Goal: Task Accomplishment & Management: Use online tool/utility

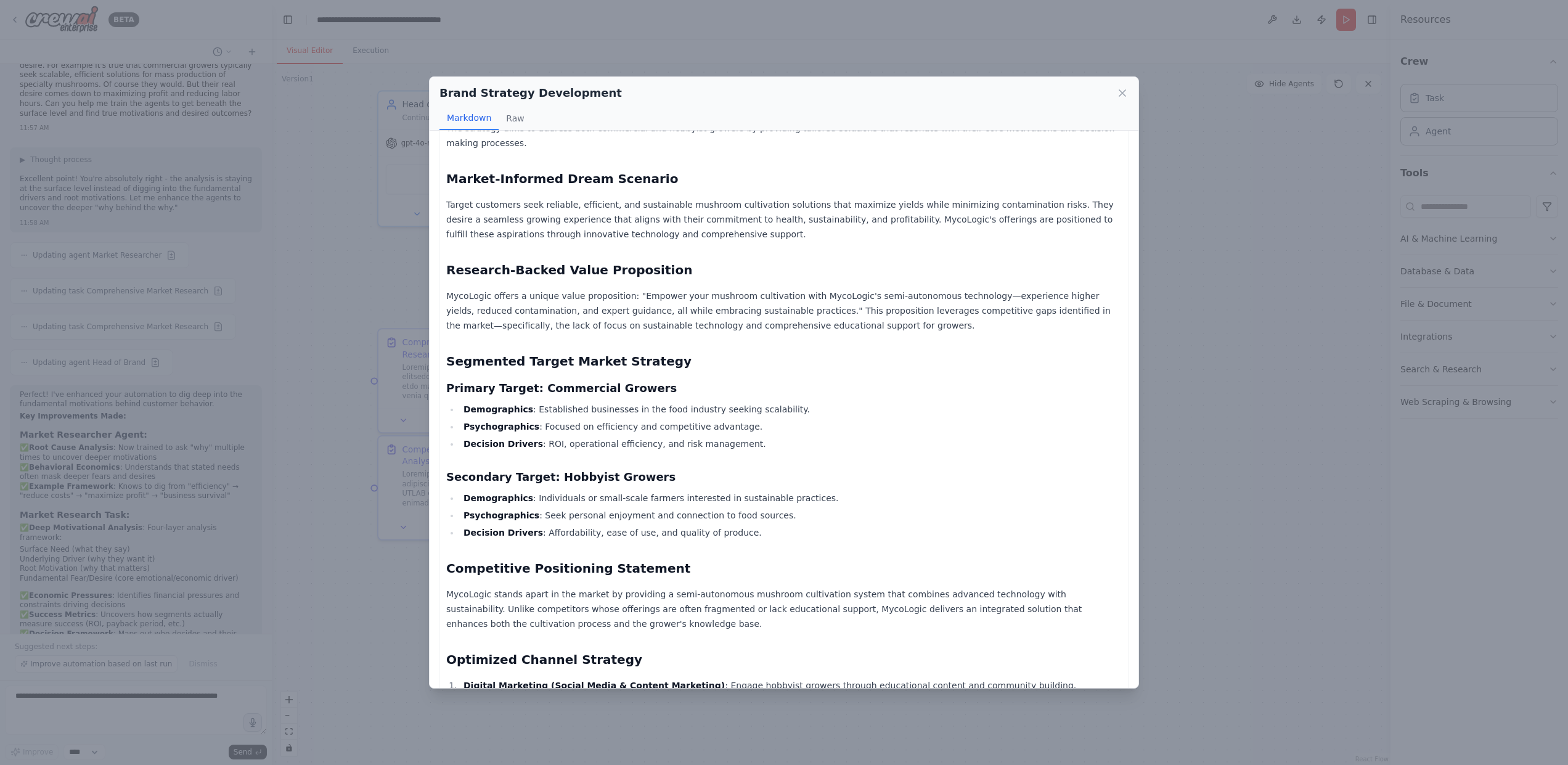
scroll to position [170, 0]
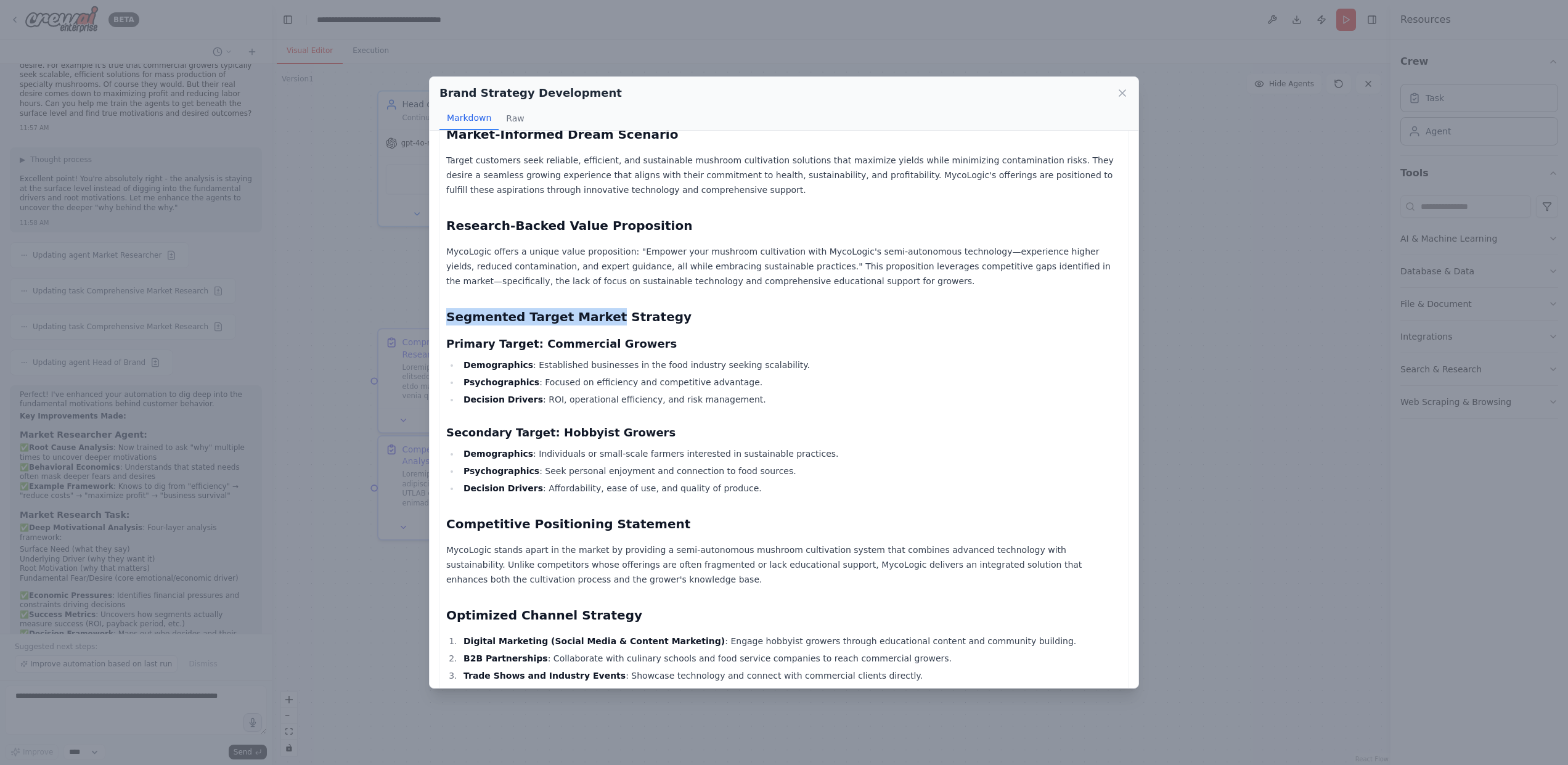
drag, startPoint x: 448, startPoint y: 299, endPoint x: 595, endPoint y: 295, distance: 147.1
click at [595, 308] on h2 "Segmented Target Market Strategy" at bounding box center [784, 317] width 675 height 18
click at [628, 308] on h2 "Segmented Target Market Strategy" at bounding box center [784, 317] width 675 height 18
drag, startPoint x: 651, startPoint y: 300, endPoint x: 556, endPoint y: 306, distance: 95.2
click at [556, 308] on h2 "Segmented Target Market Strategy" at bounding box center [784, 317] width 675 height 18
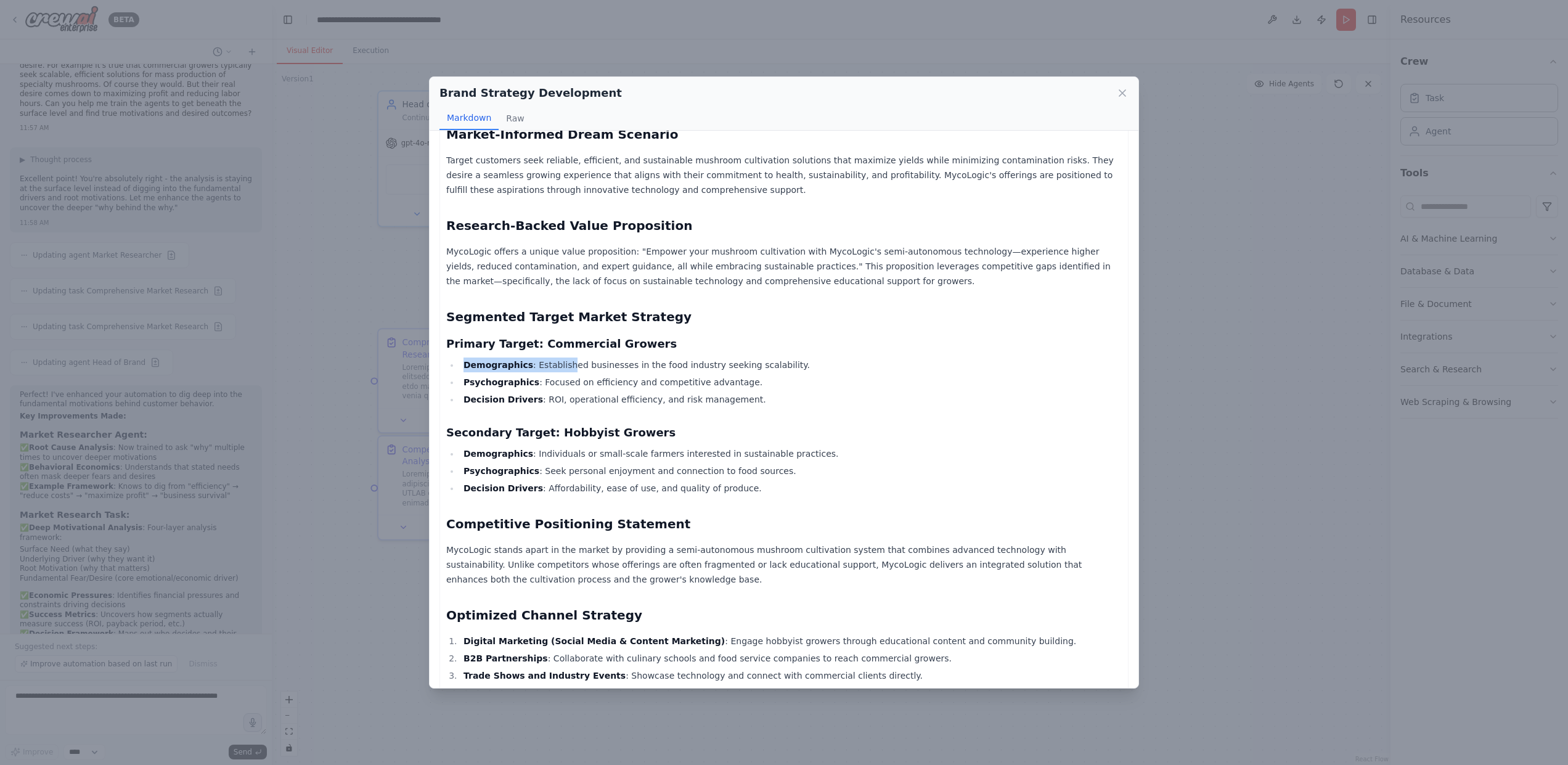
drag, startPoint x: 462, startPoint y: 348, endPoint x: 573, endPoint y: 348, distance: 111.0
click at [564, 357] on li "Demographics : Established businesses in the food industry seeking scalability." at bounding box center [790, 365] width 662 height 15
drag, startPoint x: 615, startPoint y: 348, endPoint x: 645, endPoint y: 348, distance: 30.0
click at [645, 357] on li "Demographics : Established businesses in the food industry seeking scalability." at bounding box center [790, 365] width 662 height 15
click at [704, 357] on li "Demographics : Established businesses in the food industry seeking scalability." at bounding box center [790, 365] width 662 height 15
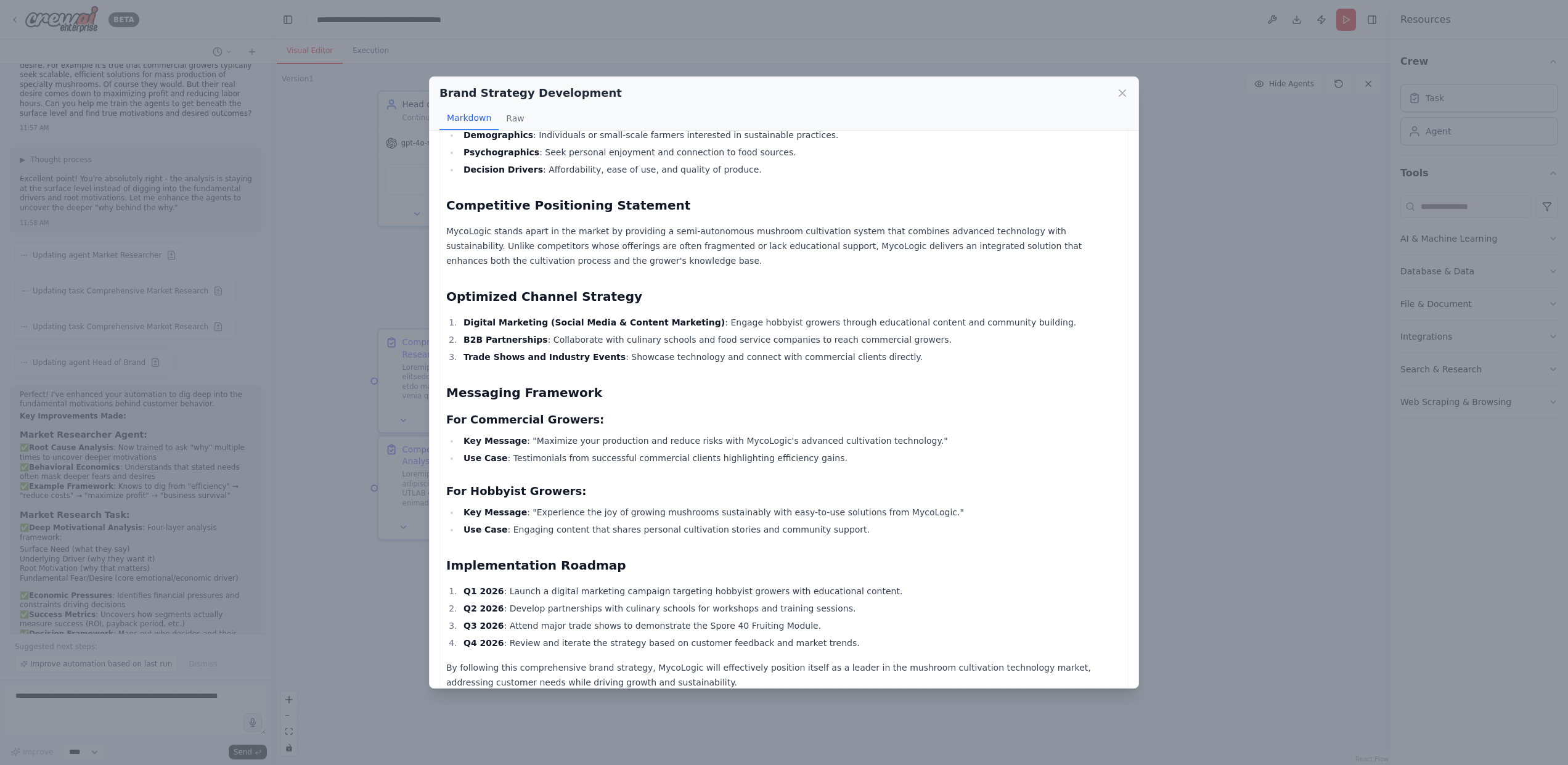
scroll to position [492, 0]
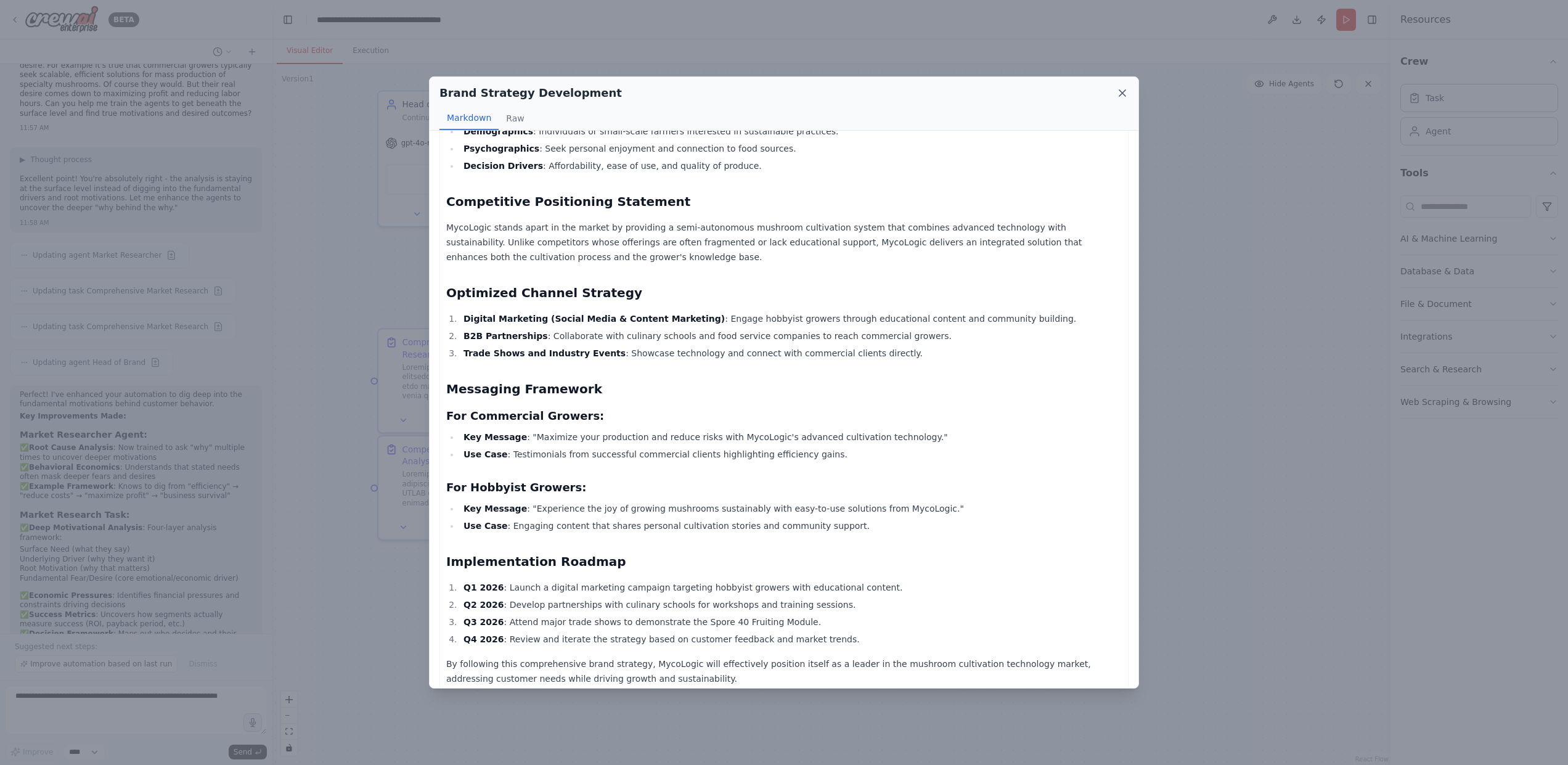
click at [1122, 96] on icon at bounding box center [1122, 92] width 12 height 12
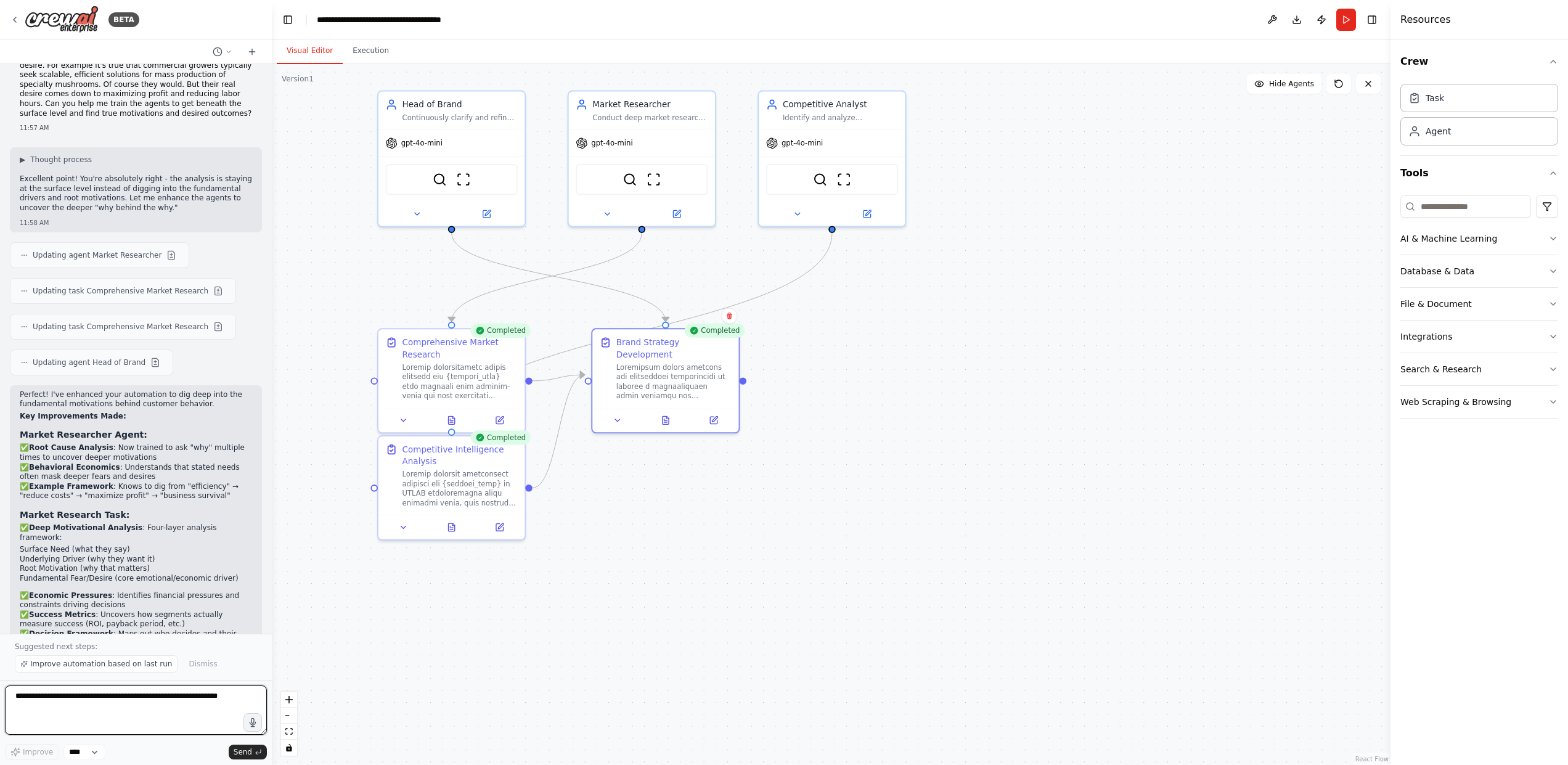
click at [121, 712] on textarea at bounding box center [135, 710] width 262 height 49
paste textarea "**********"
type textarea "**********"
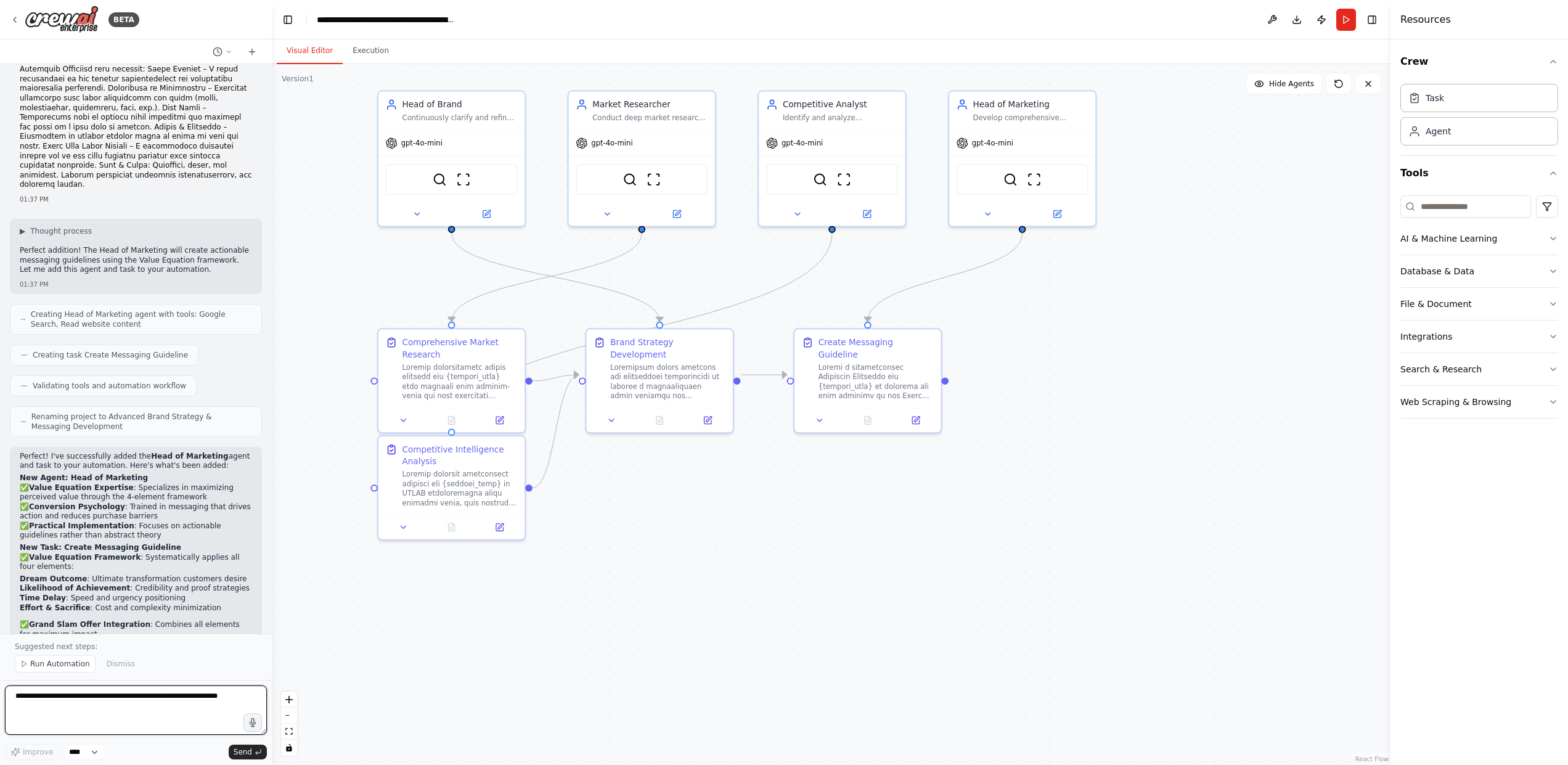
scroll to position [5528, 0]
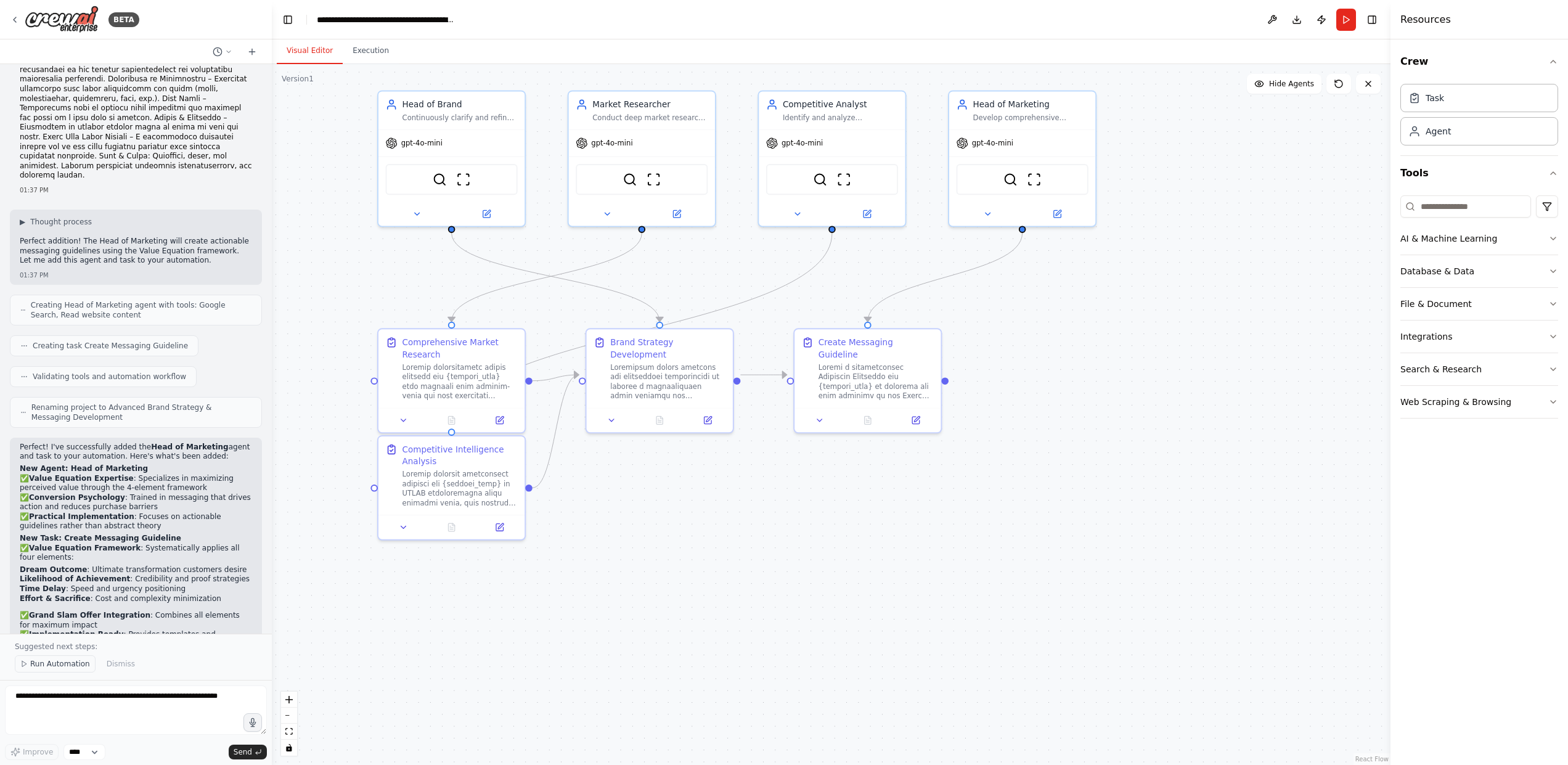
click at [72, 664] on span "Run Automation" at bounding box center [60, 663] width 60 height 10
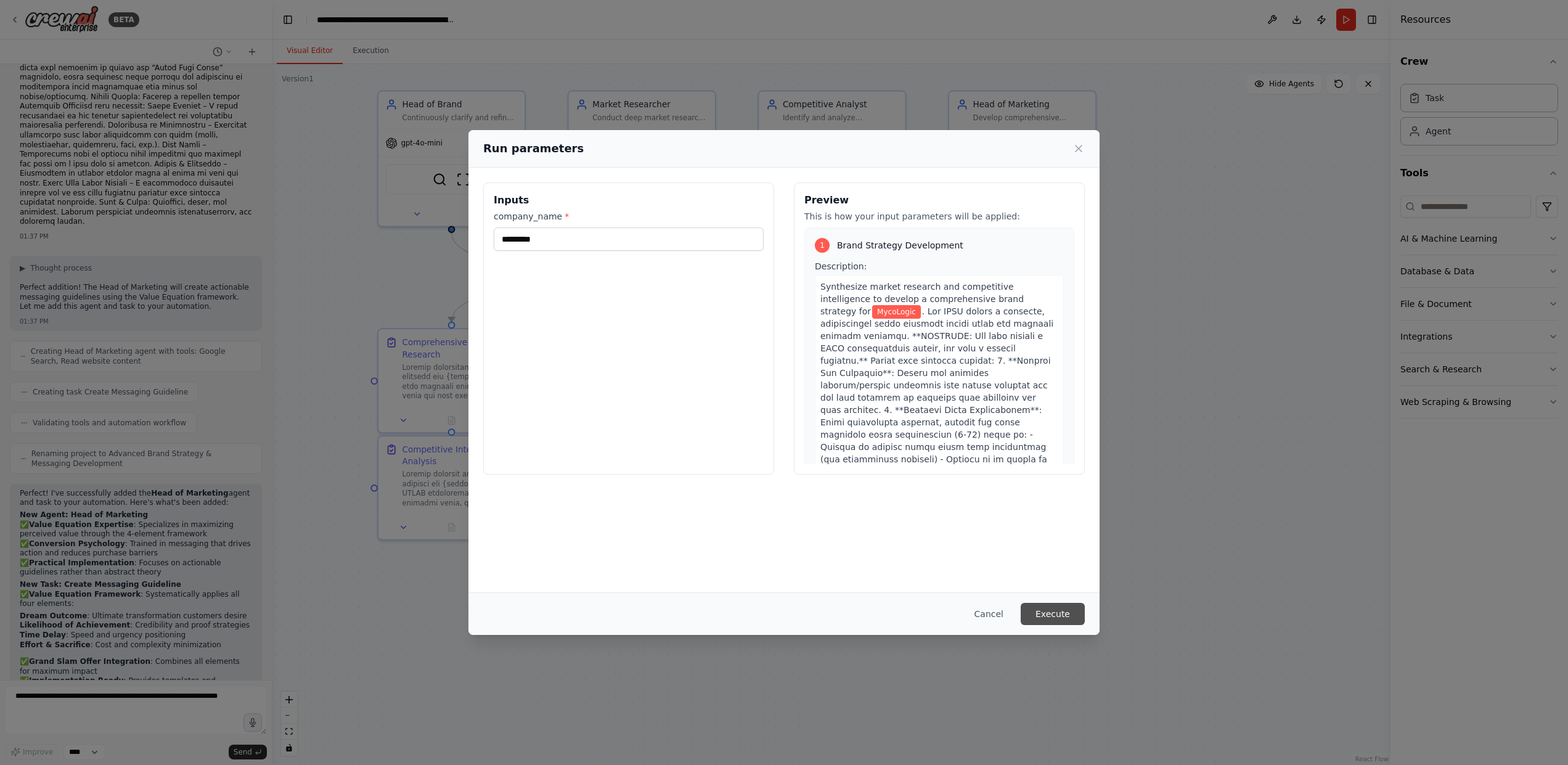
click at [1062, 616] on button "Execute" at bounding box center [1053, 614] width 64 height 22
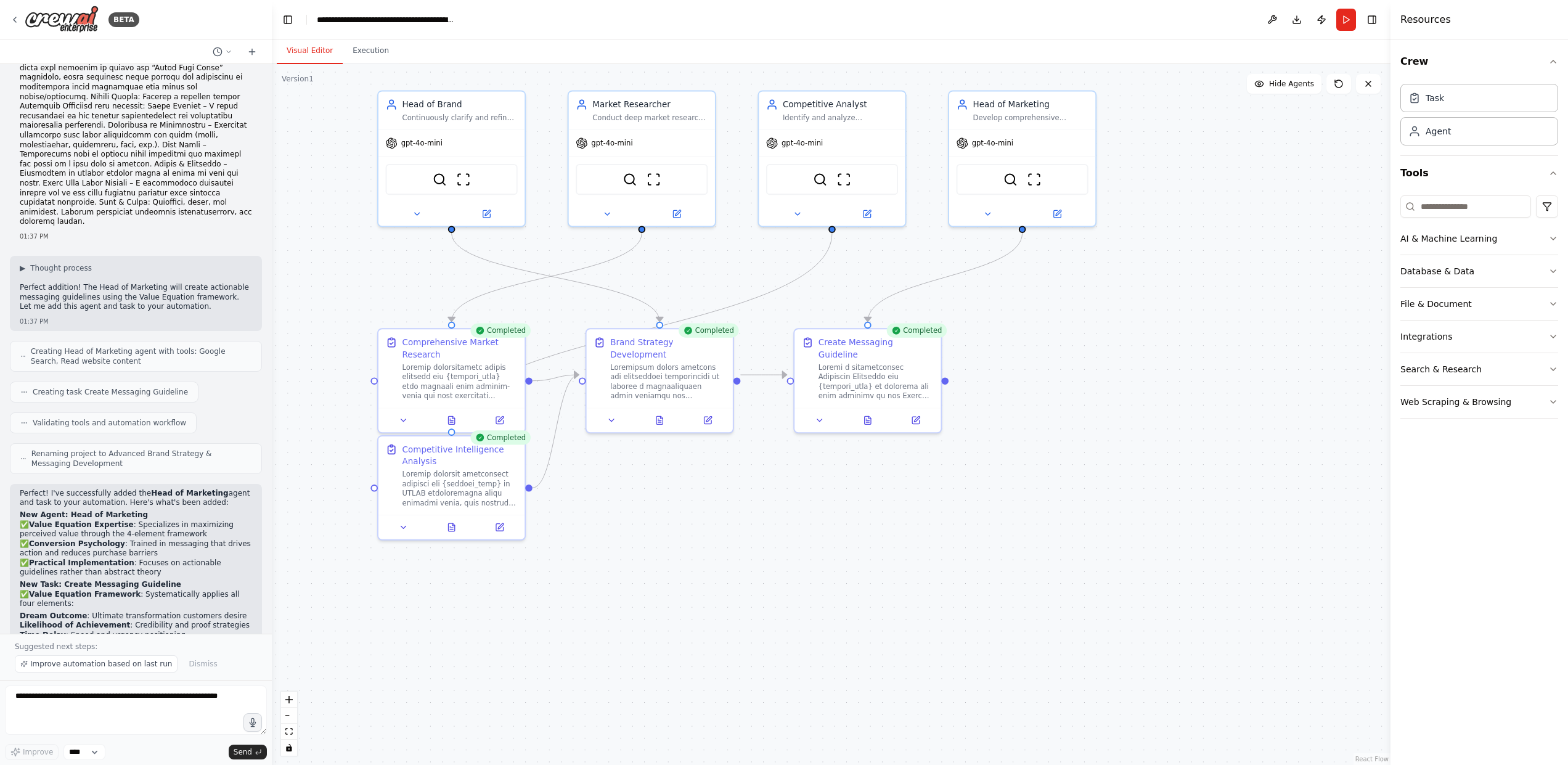
scroll to position [5528, 0]
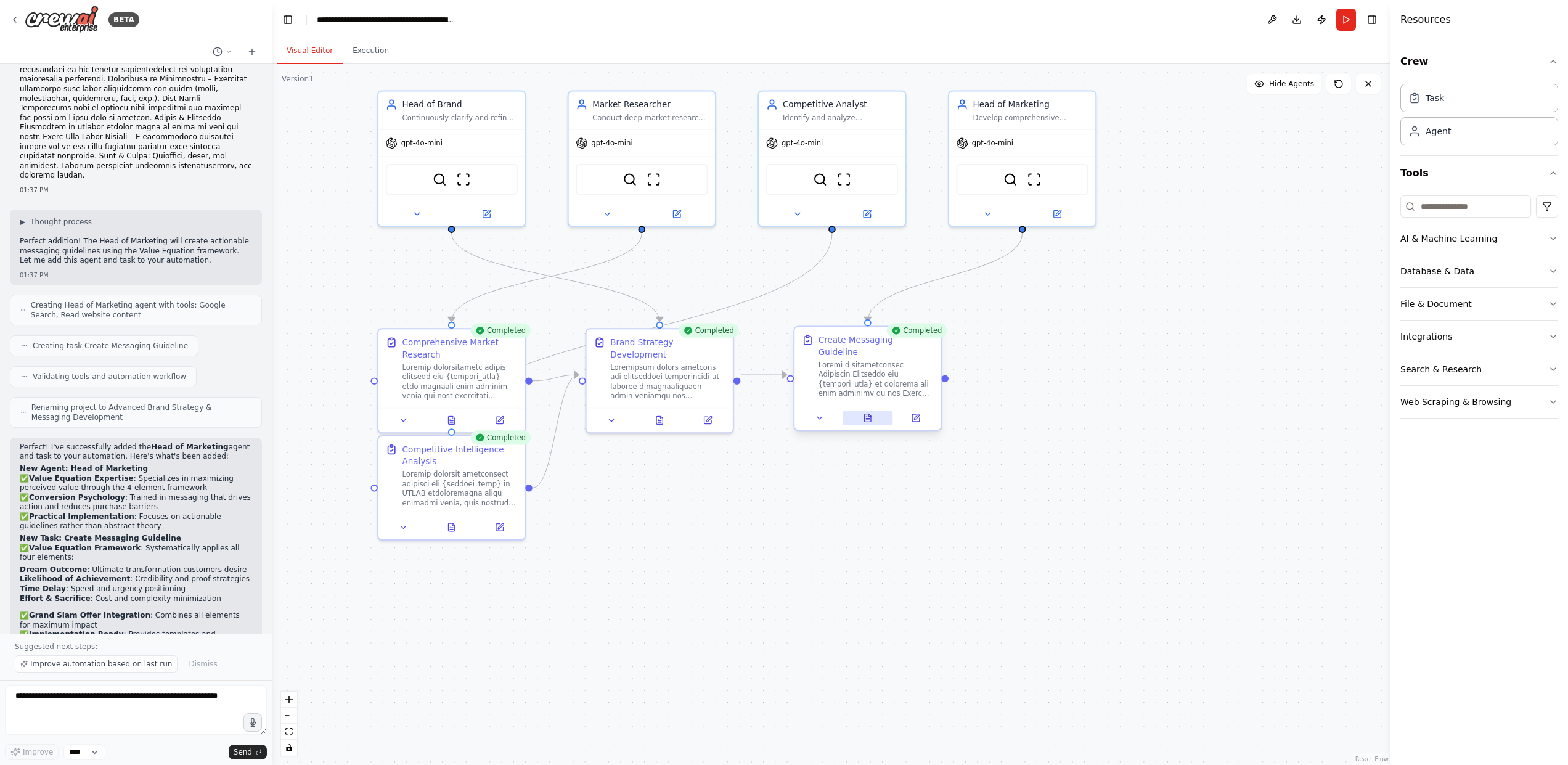
click at [874, 412] on button at bounding box center [867, 417] width 50 height 14
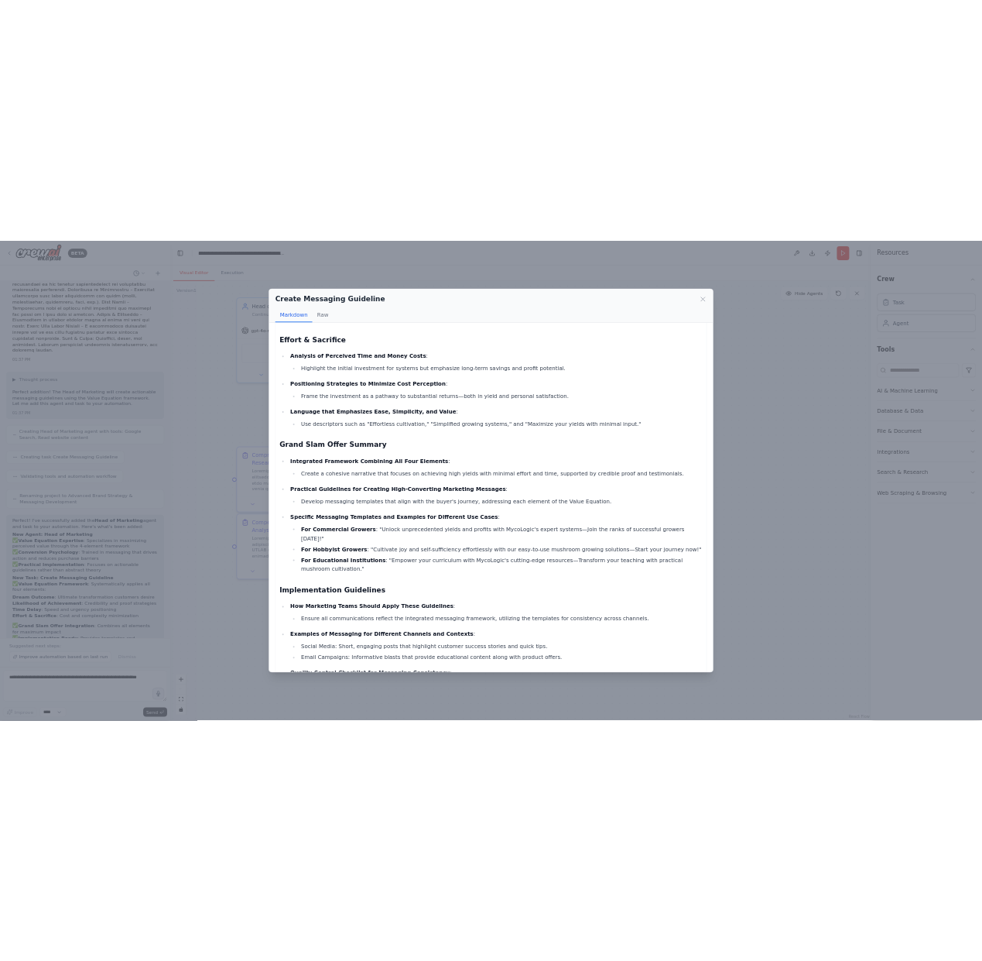
scroll to position [880, 0]
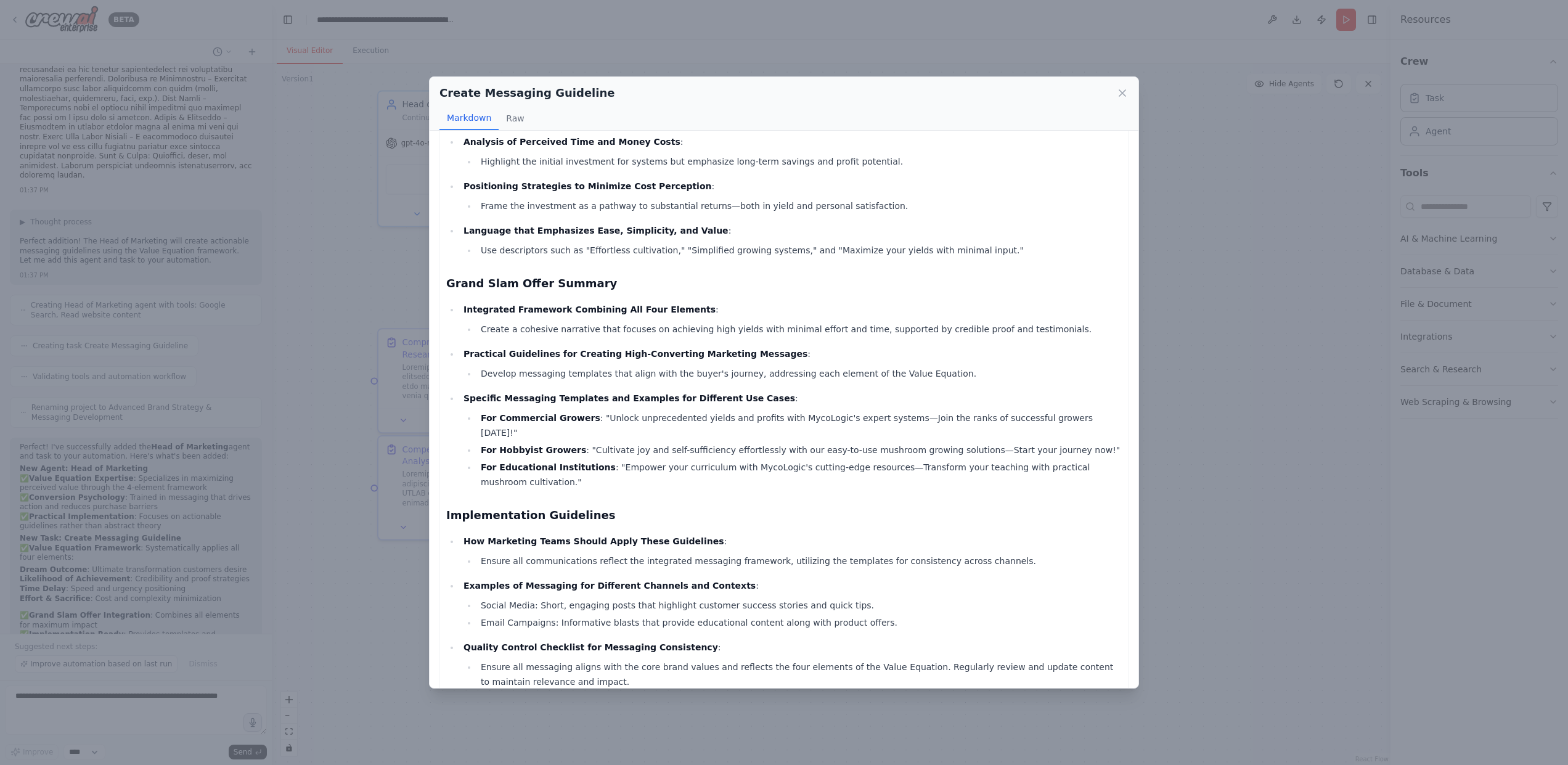
click at [1128, 86] on div "Create Messaging Guideline Markdown Raw" at bounding box center [784, 103] width 709 height 53
click at [1120, 98] on icon at bounding box center [1122, 92] width 12 height 12
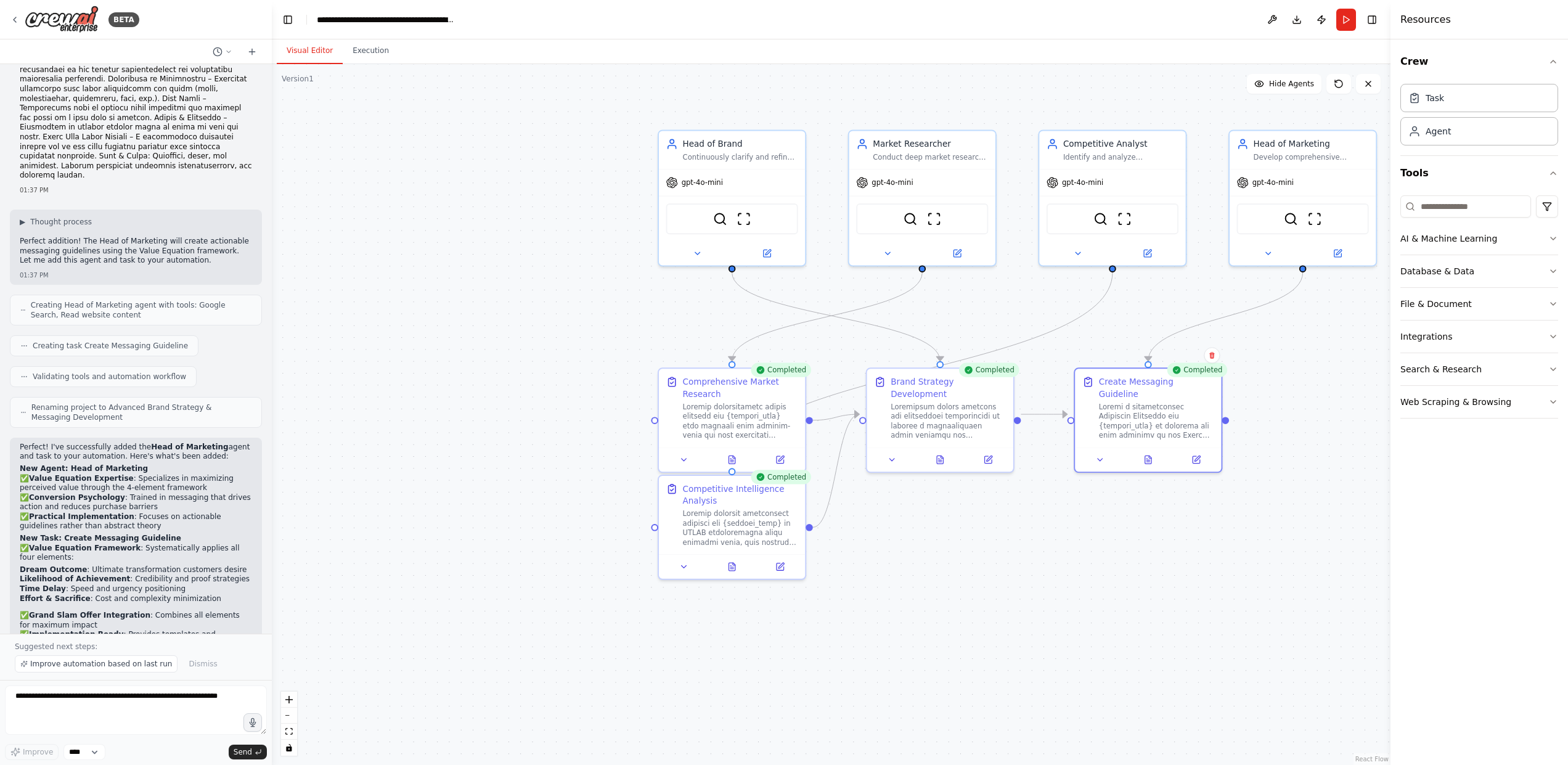
drag, startPoint x: 673, startPoint y: 521, endPoint x: 956, endPoint y: 560, distance: 285.7
click at [956, 560] on div ".deletable-edge-delete-btn { width: 20px; height: 20px; border: 0px solid #ffff…" at bounding box center [831, 414] width 1119 height 701
drag, startPoint x: 773, startPoint y: 145, endPoint x: 591, endPoint y: 150, distance: 182.1
click at [591, 150] on div "Head of Brand Continuously clarify and refine the company's brand direction by …" at bounding box center [563, 147] width 115 height 24
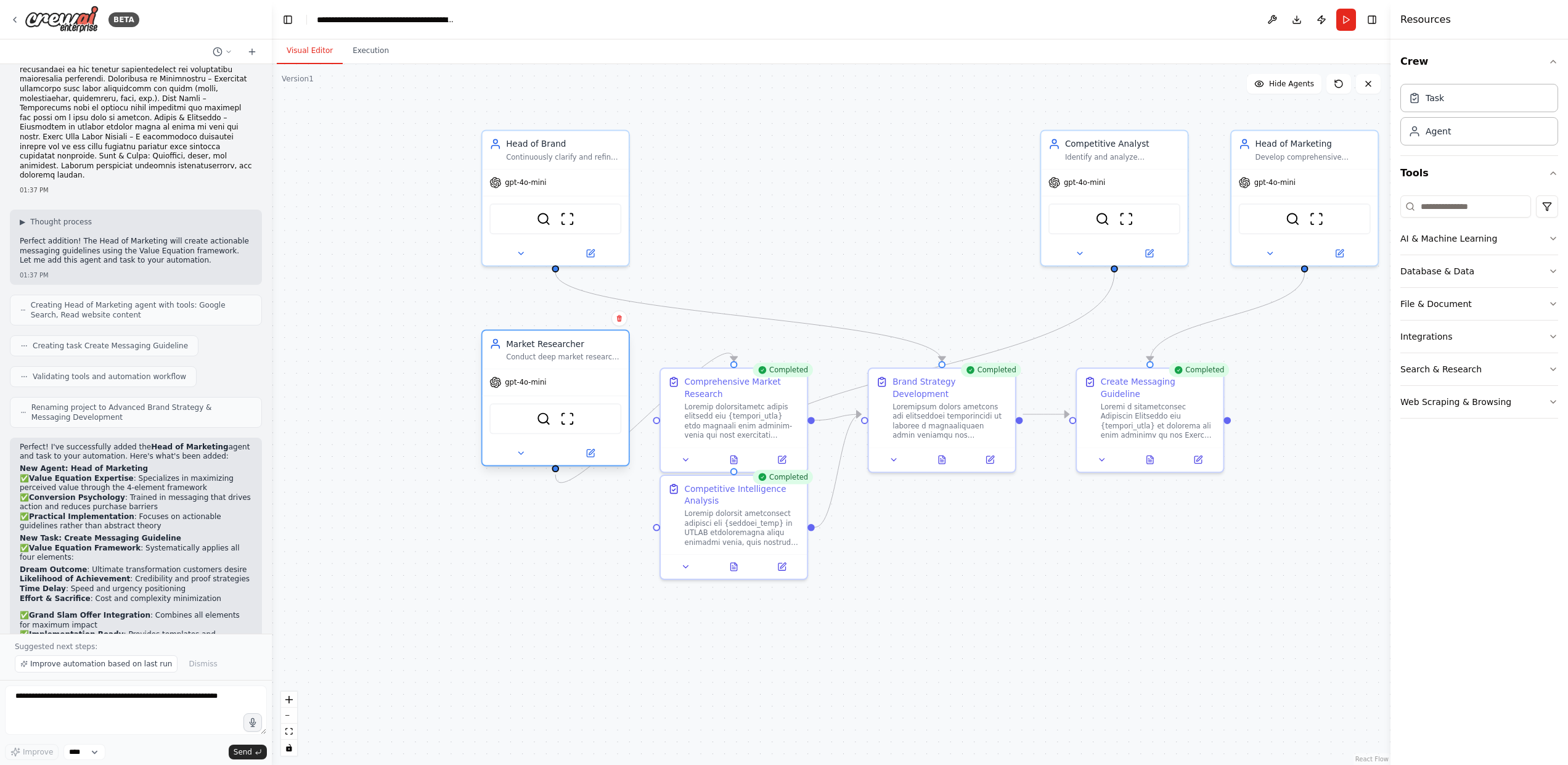
drag, startPoint x: 915, startPoint y: 181, endPoint x: 548, endPoint y: 381, distance: 418.0
click at [548, 381] on div "gpt-4o-mini" at bounding box center [555, 382] width 146 height 26
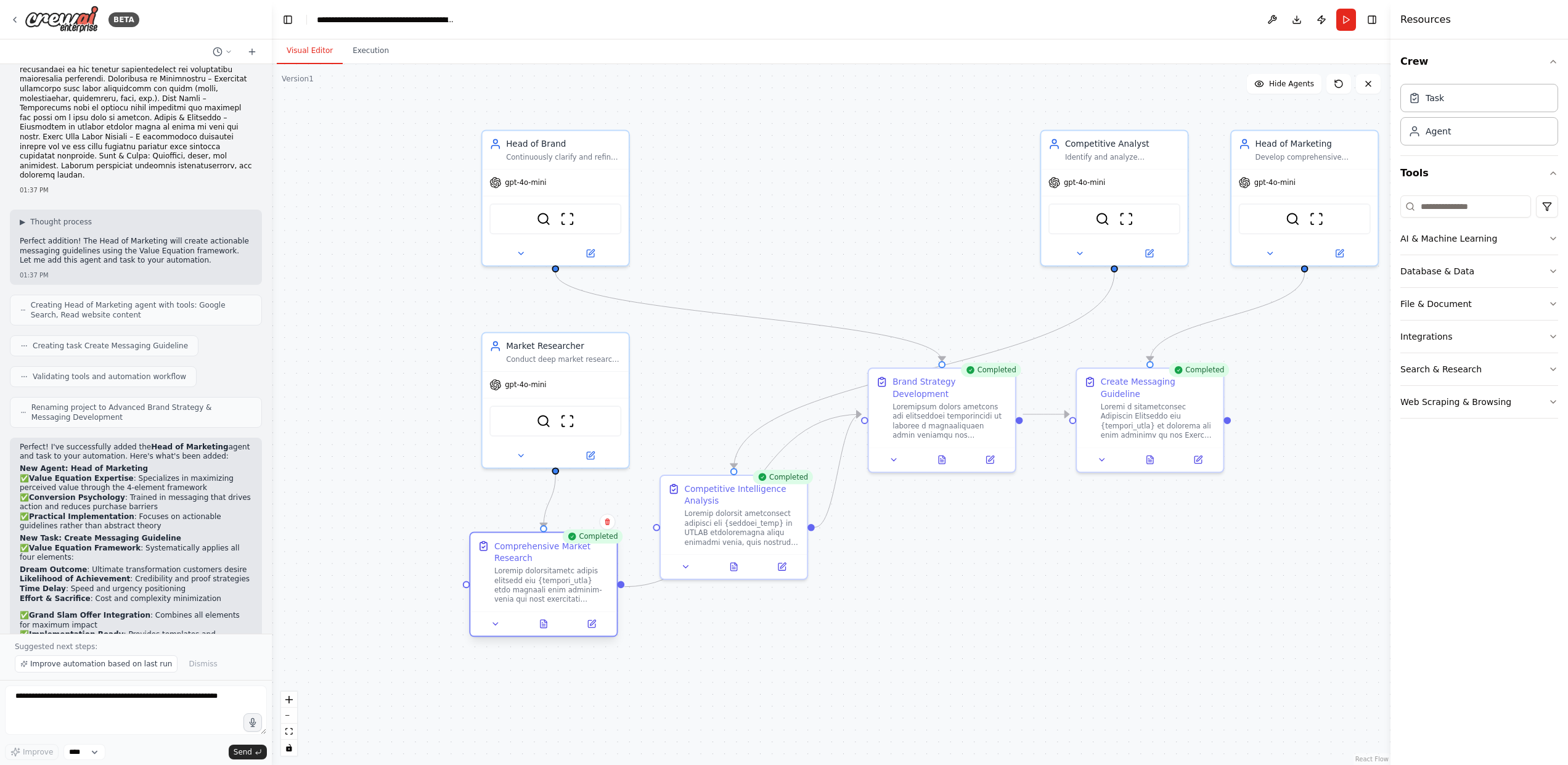
drag, startPoint x: 738, startPoint y: 396, endPoint x: 543, endPoint y: 568, distance: 260.0
click at [543, 568] on div "Comprehensive Market Research" at bounding box center [552, 572] width 115 height 64
drag, startPoint x: 720, startPoint y: 533, endPoint x: 777, endPoint y: 495, distance: 68.5
click at [778, 450] on div at bounding box center [790, 431] width 115 height 38
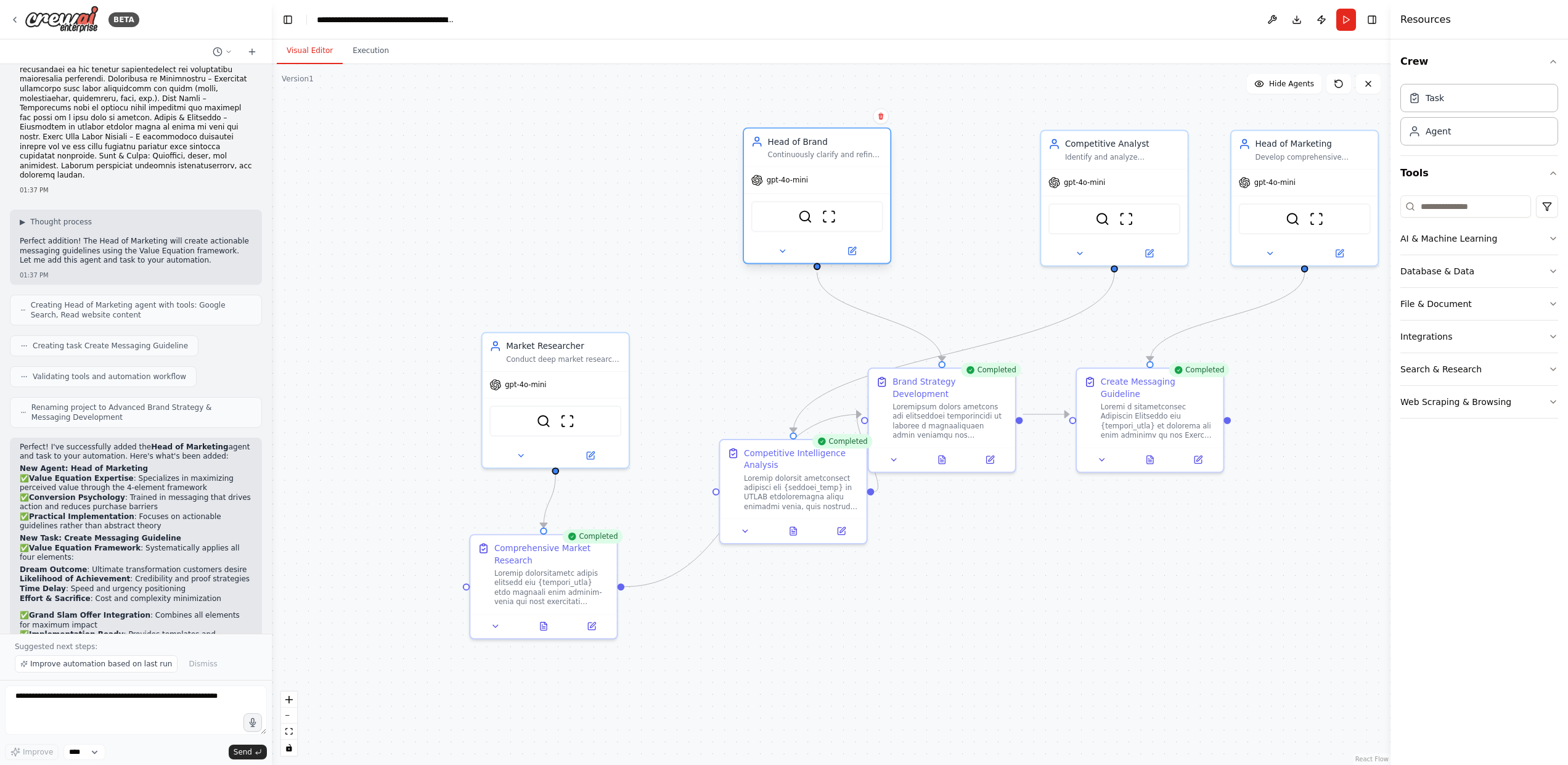
drag, startPoint x: 582, startPoint y: 203, endPoint x: 890, endPoint y: 211, distance: 308.1
click at [890, 211] on div "SerplyWebSearchTool ScrapeWebsiteTool" at bounding box center [816, 216] width 146 height 45
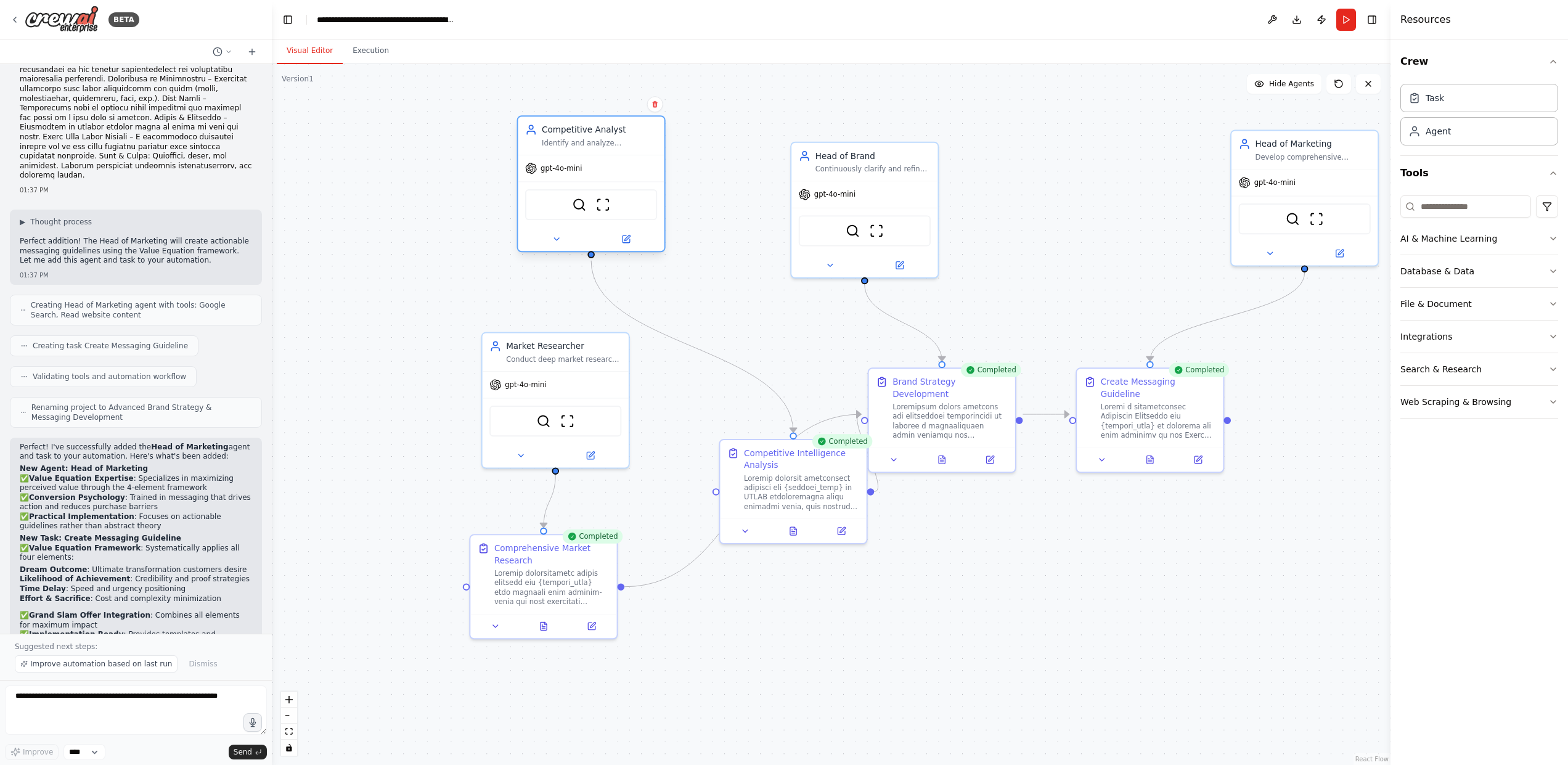
drag, startPoint x: 1102, startPoint y: 199, endPoint x: 575, endPoint y: 189, distance: 527.1
click at [575, 189] on div "SerplyWebSearchTool ScrapeWebsiteTool" at bounding box center [590, 204] width 146 height 45
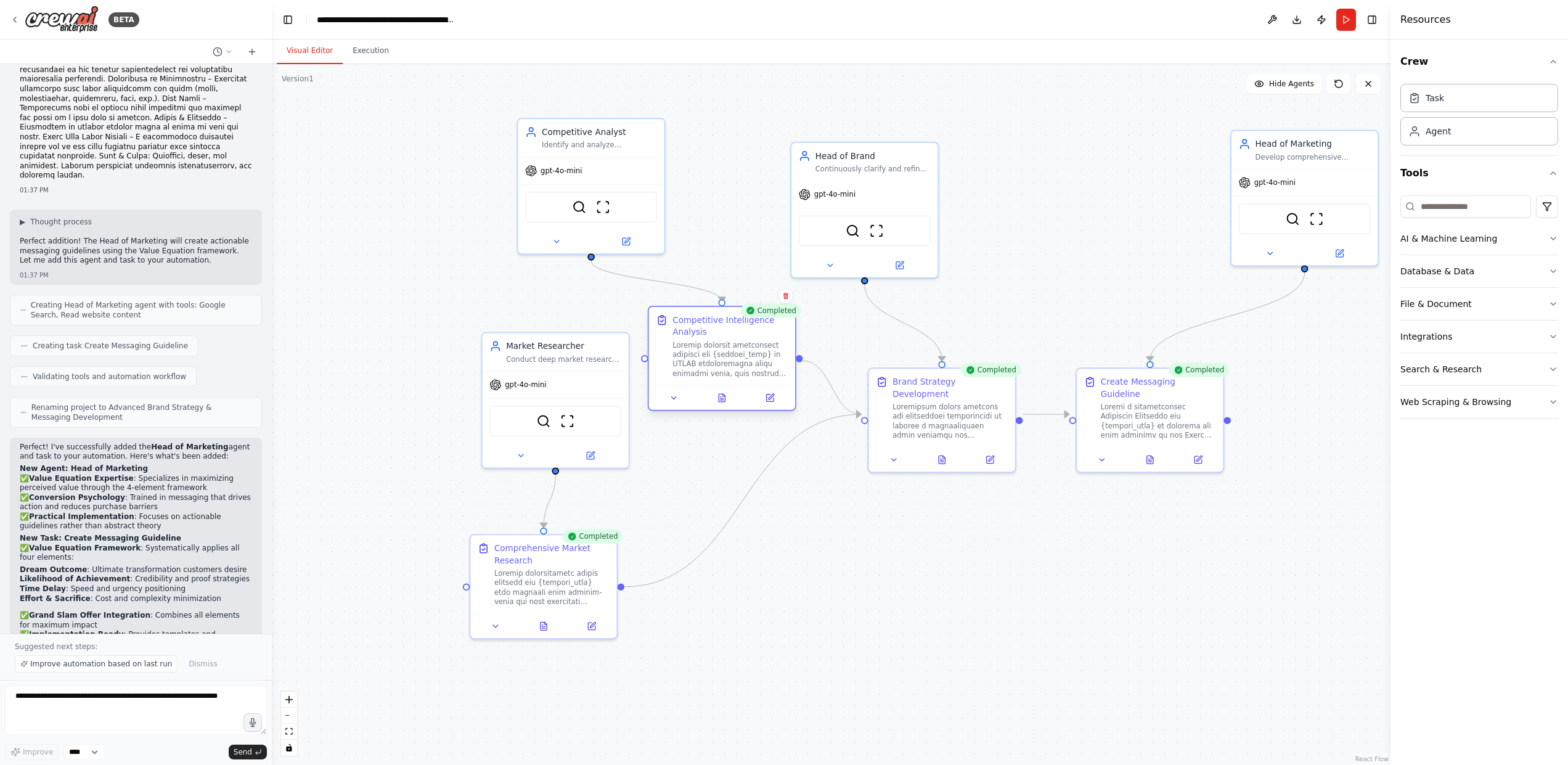
drag, startPoint x: 760, startPoint y: 496, endPoint x: 689, endPoint y: 363, distance: 150.8
click at [689, 363] on div at bounding box center [729, 359] width 115 height 38
drag, startPoint x: 574, startPoint y: 394, endPoint x: 446, endPoint y: 400, distance: 128.1
click at [446, 400] on div "gpt-4o-mini SerplyWebSearchTool ScrapeWebsiteTool" at bounding box center [424, 416] width 146 height 96
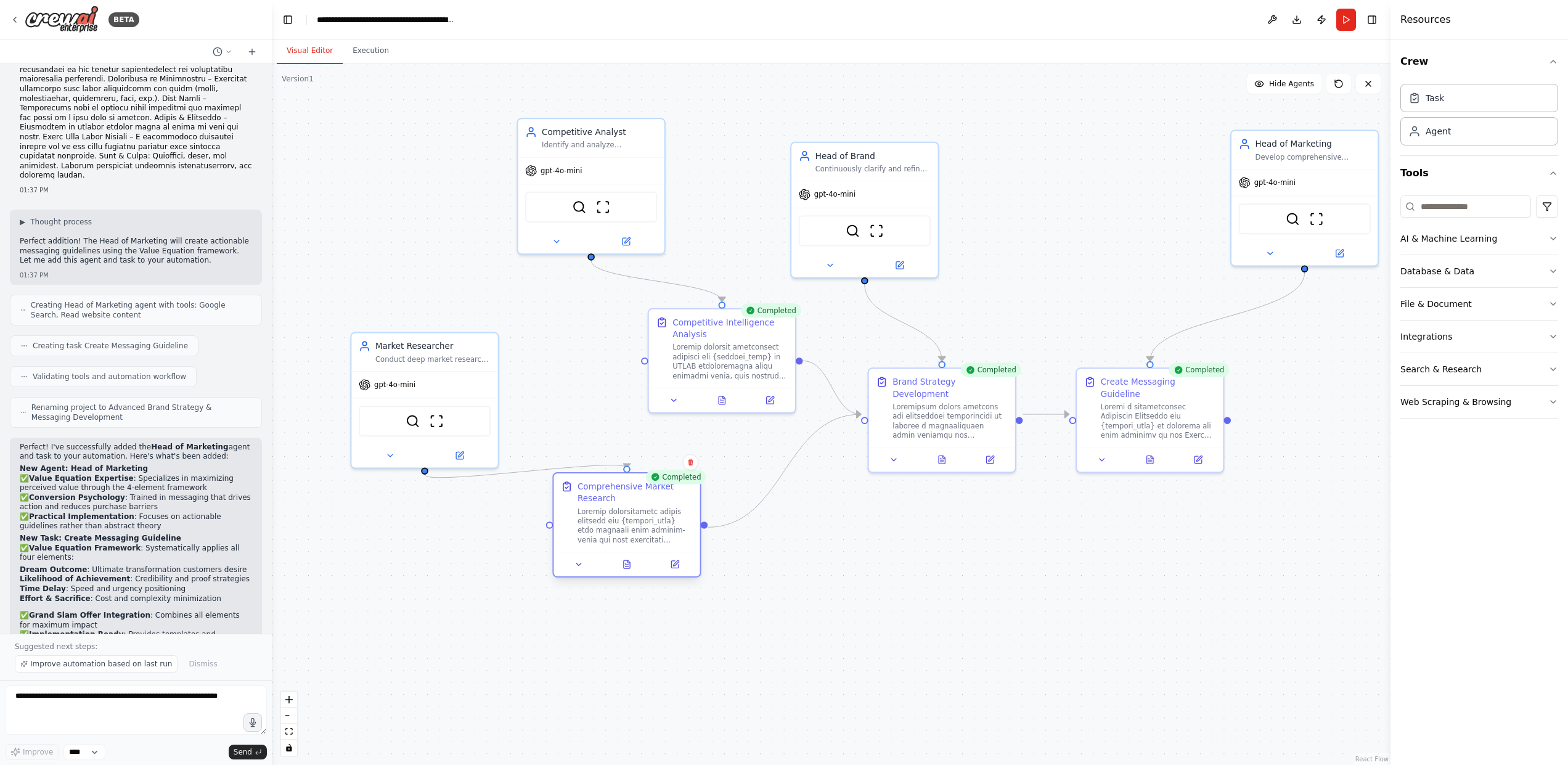
drag, startPoint x: 564, startPoint y: 580, endPoint x: 664, endPoint y: 524, distance: 114.6
click at [664, 524] on div at bounding box center [635, 525] width 115 height 38
drag, startPoint x: 588, startPoint y: 198, endPoint x: 426, endPoint y: 214, distance: 162.8
click at [426, 214] on div "SerplyWebSearchTool ScrapeWebsiteTool" at bounding box center [424, 216] width 132 height 31
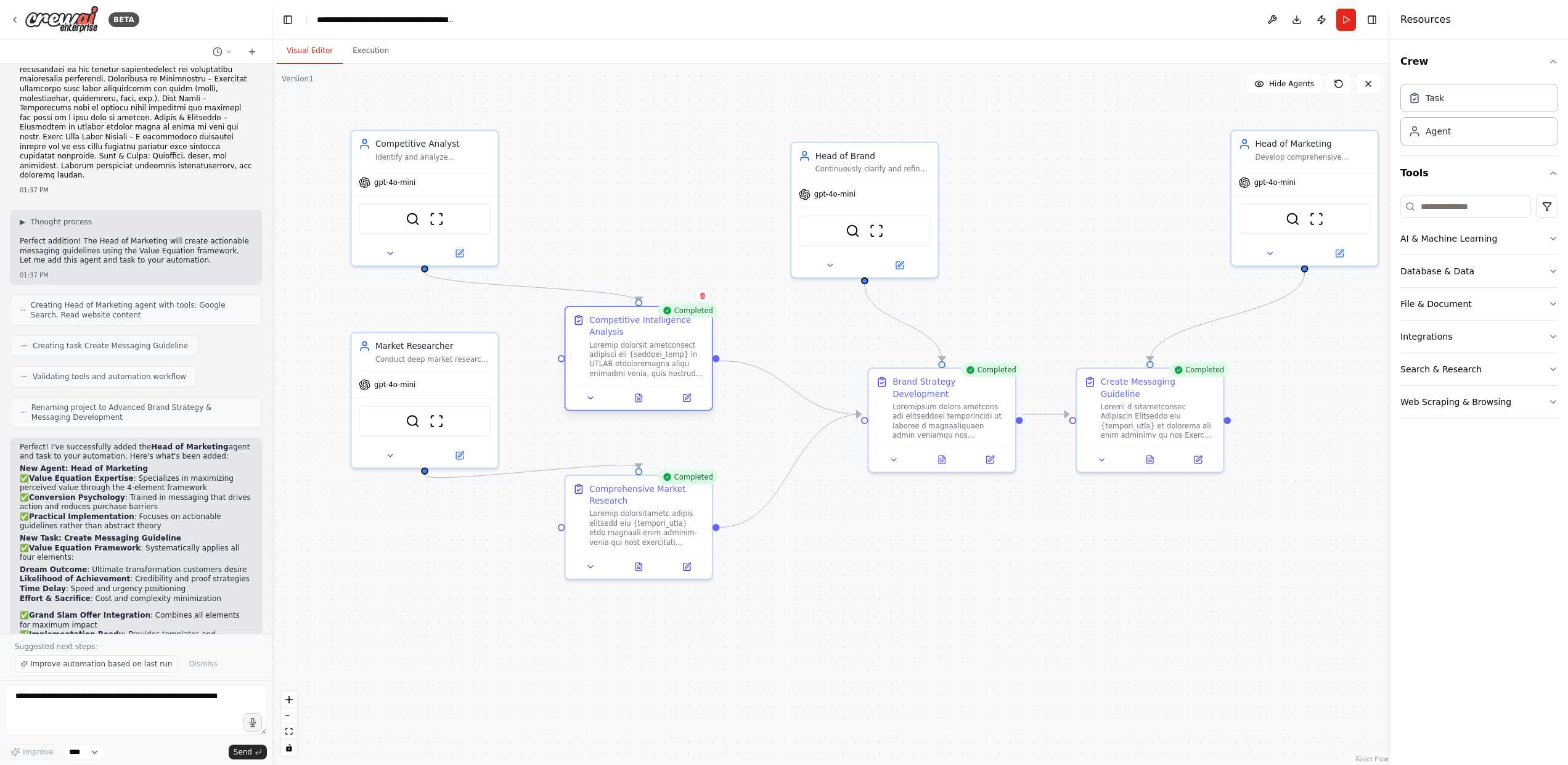
drag, startPoint x: 691, startPoint y: 357, endPoint x: 607, endPoint y: 353, distance: 84.1
click at [607, 353] on div at bounding box center [647, 359] width 115 height 38
drag, startPoint x: 850, startPoint y: 217, endPoint x: 929, endPoint y: 189, distance: 83.8
click at [929, 189] on div "SerplyWebSearchTool ScrapeWebsiteTool" at bounding box center [948, 205] width 132 height 31
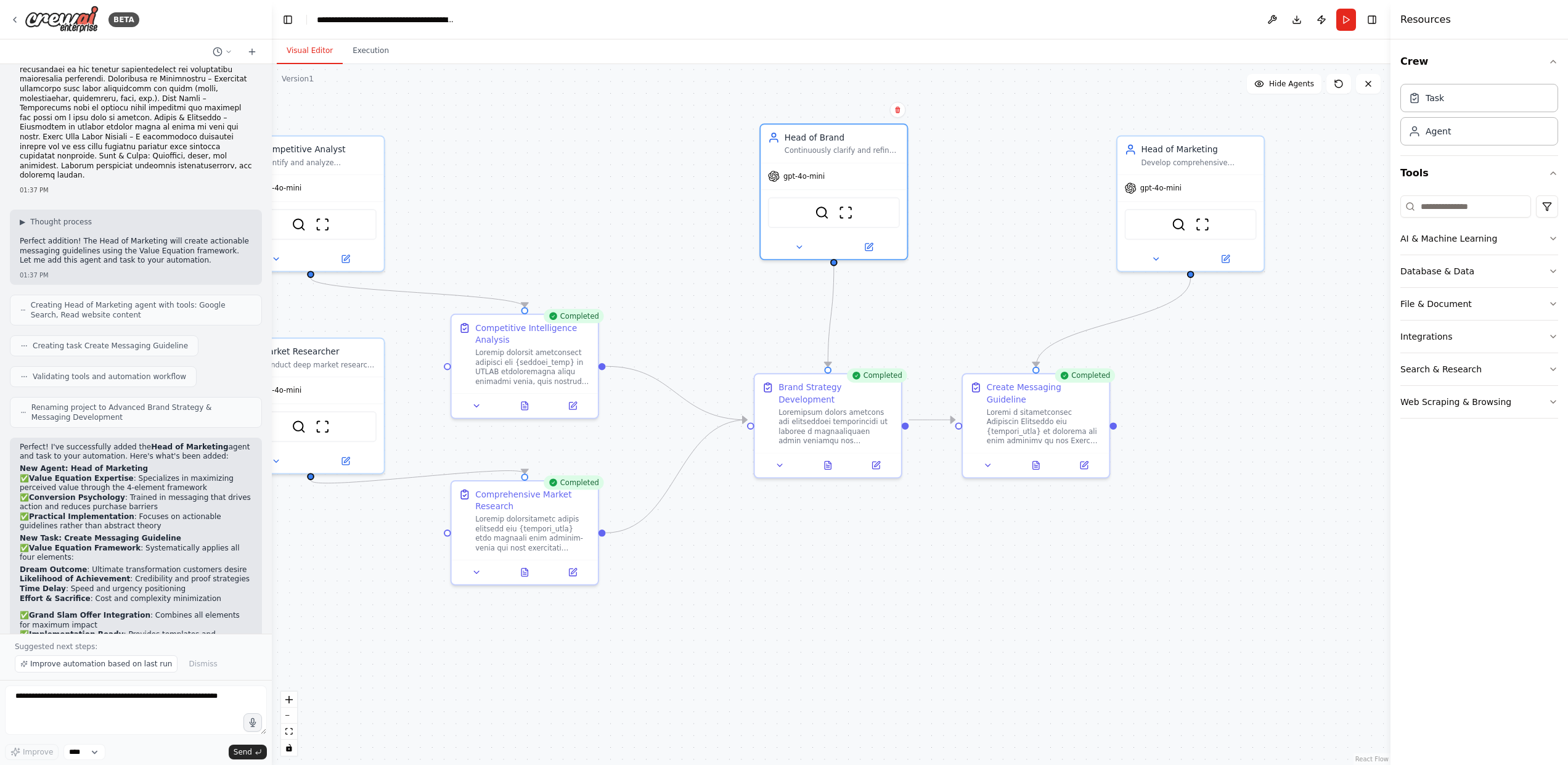
drag, startPoint x: 1085, startPoint y: 570, endPoint x: 972, endPoint y: 576, distance: 113.2
click at [981, 606] on div ".deletable-edge-delete-btn { width: 20px; height: 20px; border: 0px solid #ffff…" at bounding box center [831, 414] width 1119 height 701
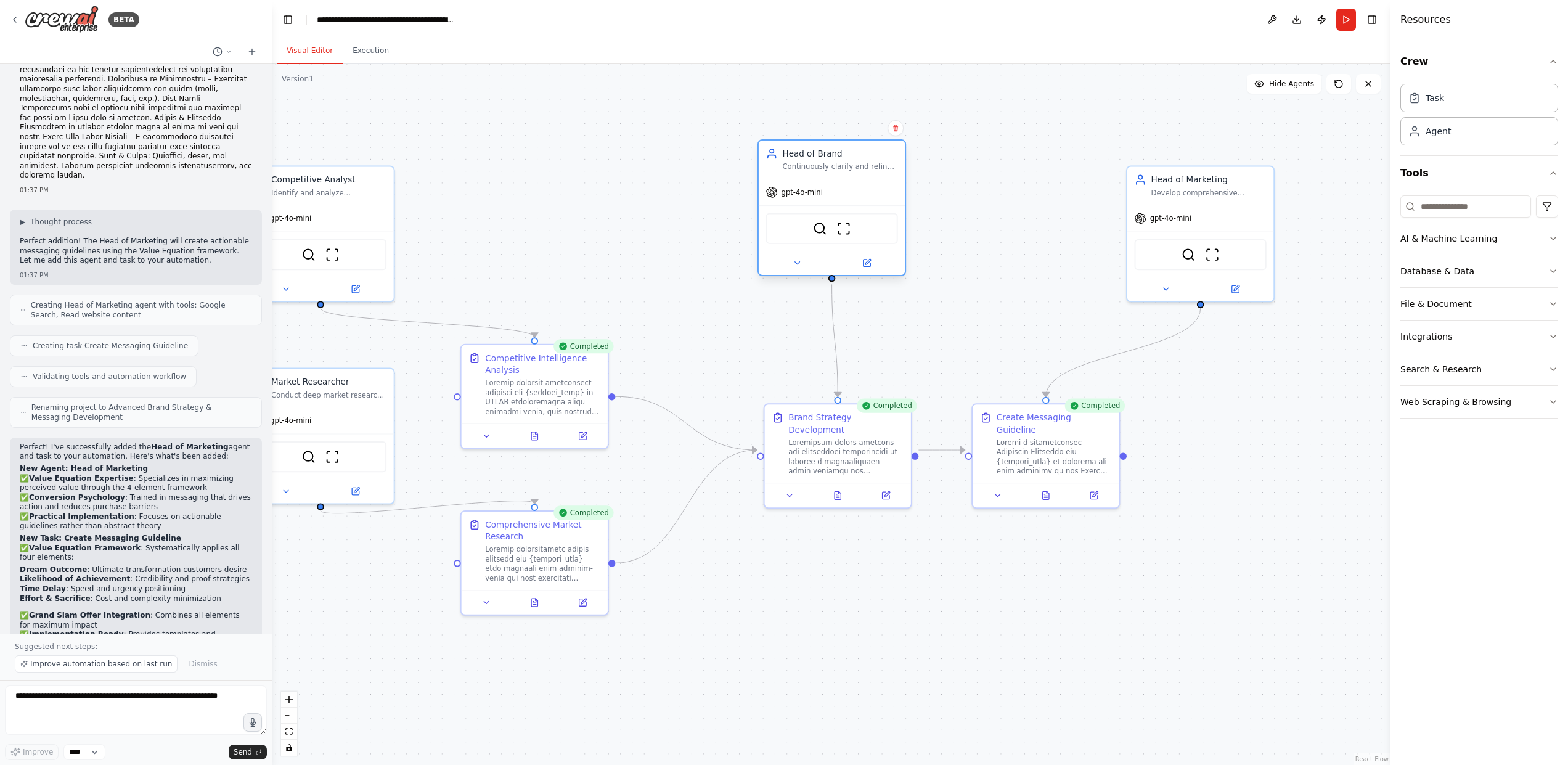
drag, startPoint x: 868, startPoint y: 216, endPoint x: 861, endPoint y: 201, distance: 16.6
click at [861, 201] on div "gpt-4o-mini" at bounding box center [831, 192] width 146 height 26
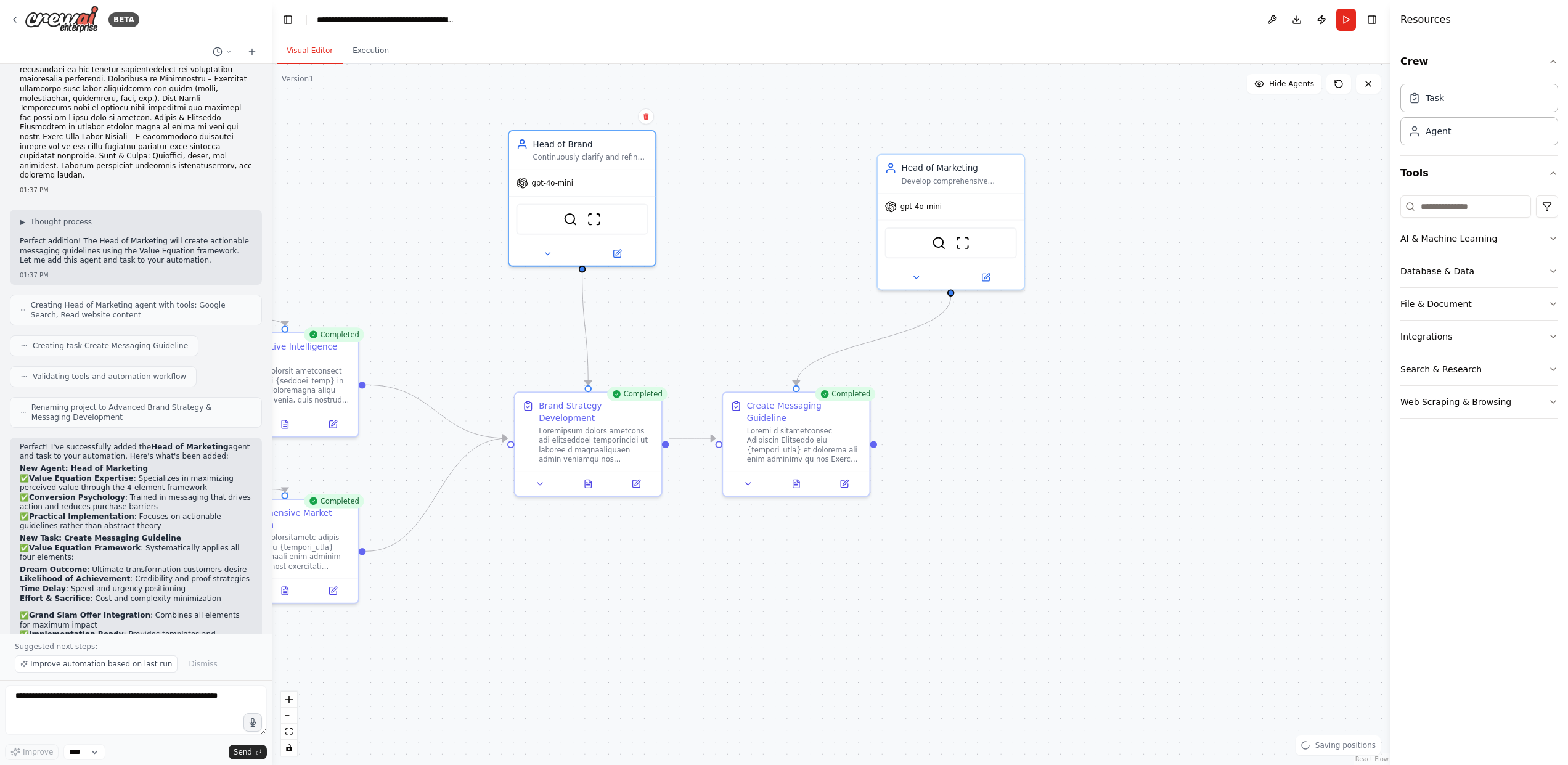
drag, startPoint x: 1059, startPoint y: 579, endPoint x: 796, endPoint y: 565, distance: 263.4
click at [793, 574] on div ".deletable-edge-delete-btn { width: 20px; height: 20px; border: 0px solid #ffff…" at bounding box center [831, 414] width 1119 height 701
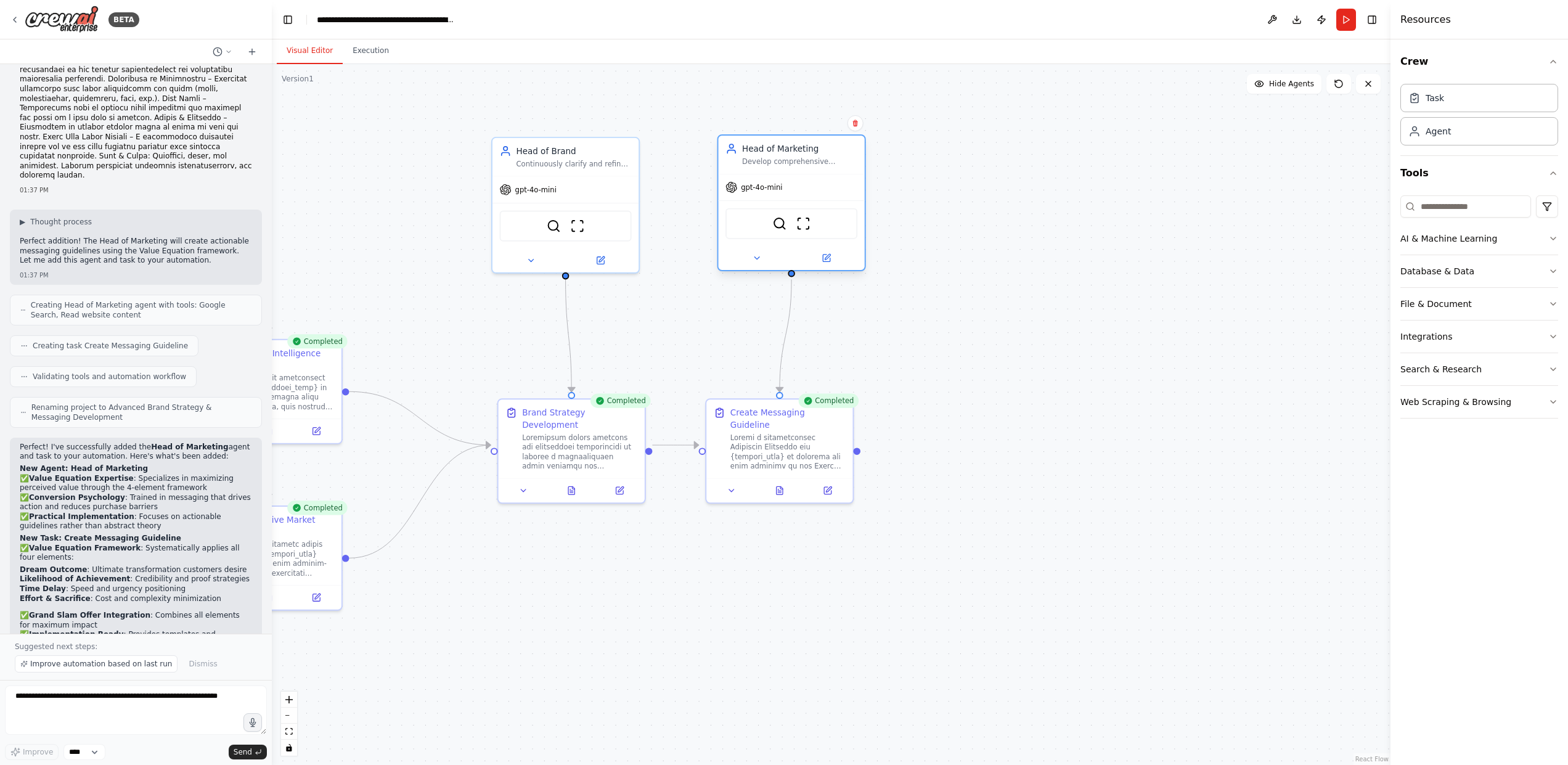
drag, startPoint x: 970, startPoint y: 244, endPoint x: 830, endPoint y: 217, distance: 142.6
click at [830, 217] on div "SerplyWebSearchTool ScrapeWebsiteTool" at bounding box center [792, 224] width 132 height 31
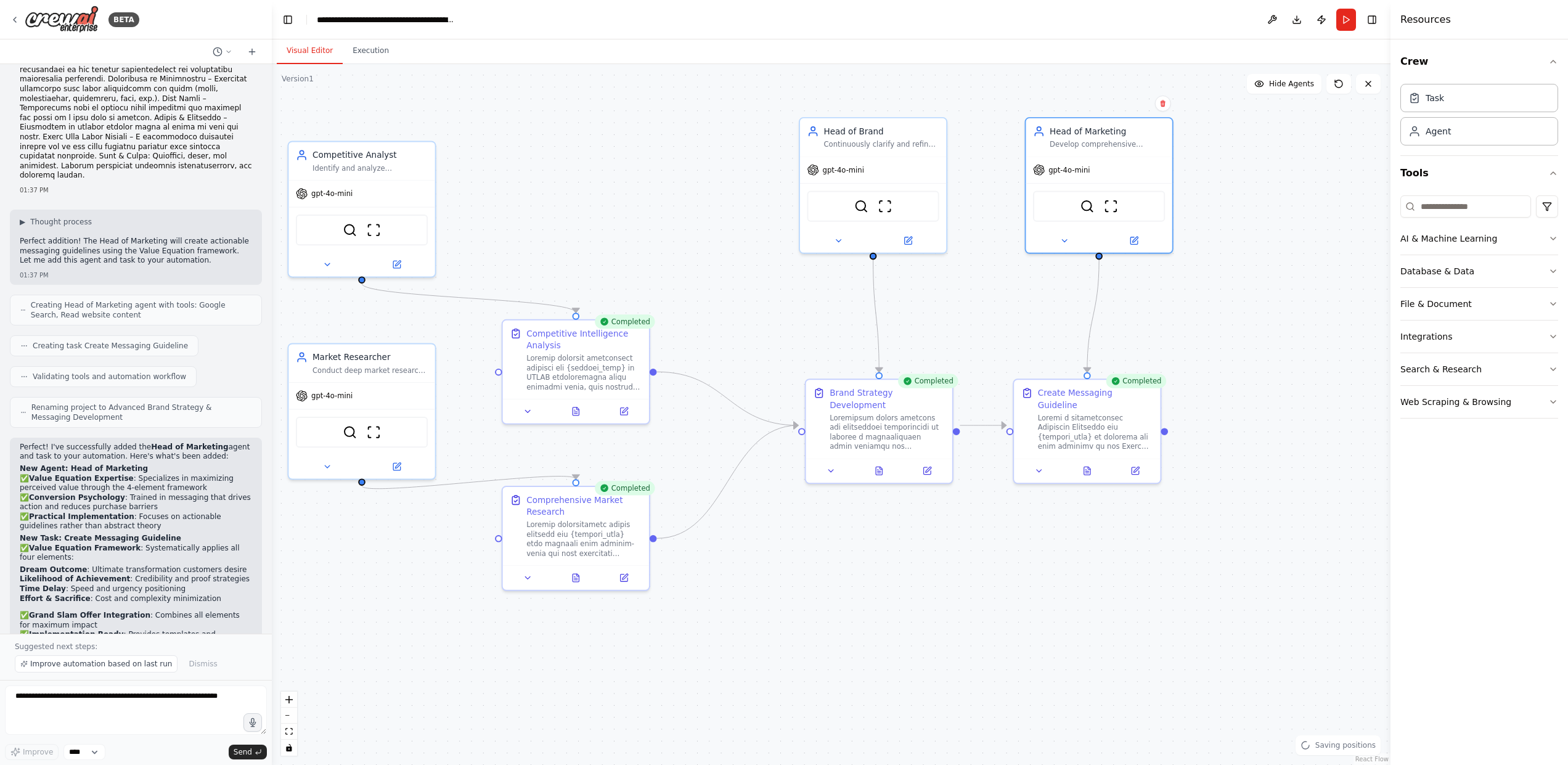
drag, startPoint x: 878, startPoint y: 603, endPoint x: 1157, endPoint y: 588, distance: 279.4
click at [1157, 588] on div ".deletable-edge-delete-btn { width: 20px; height: 20px; border: 0px solid #ffff…" at bounding box center [831, 414] width 1119 height 701
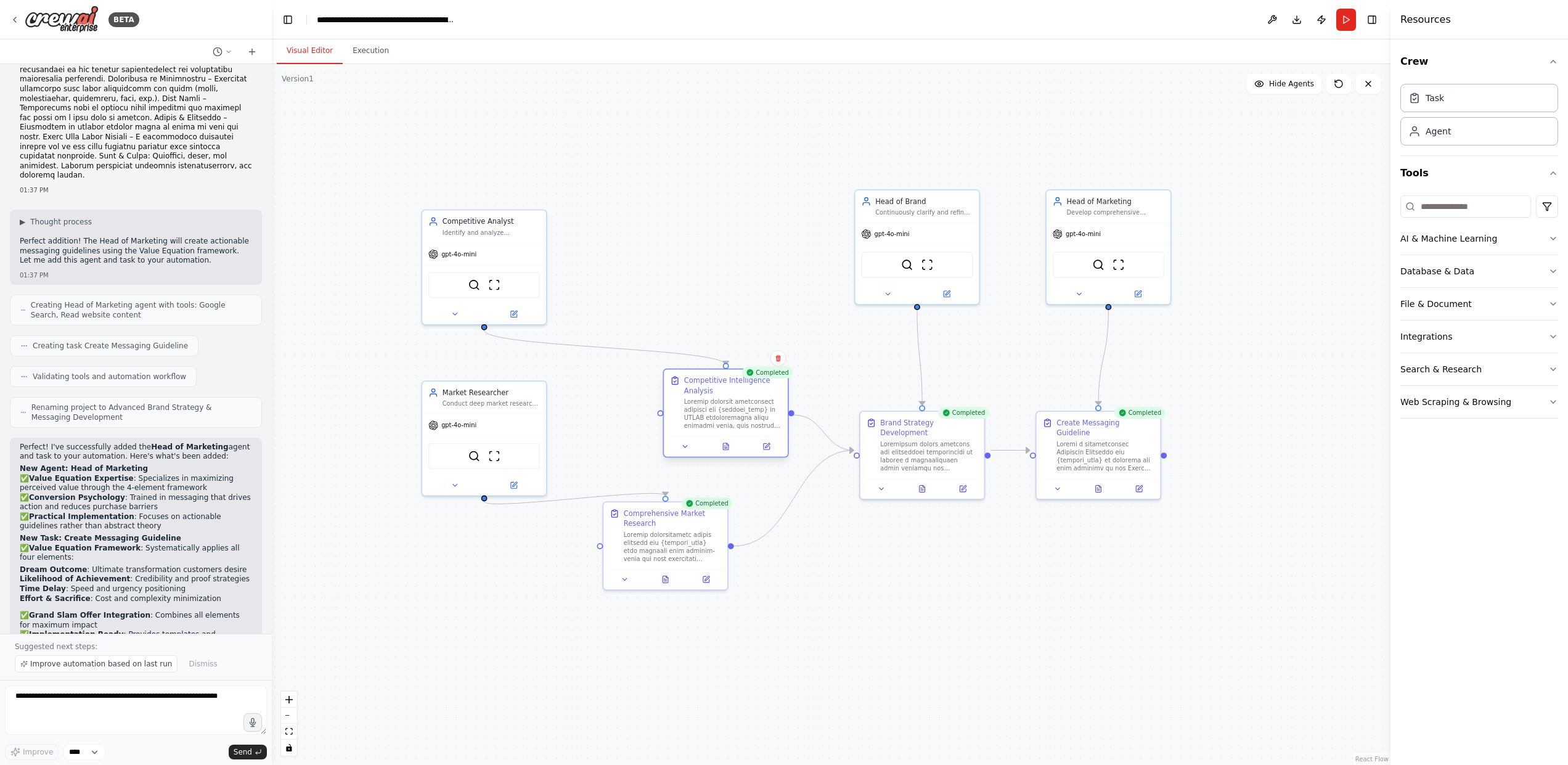
drag, startPoint x: 698, startPoint y: 408, endPoint x: 759, endPoint y: 415, distance: 61.4
click at [759, 415] on div at bounding box center [733, 413] width 97 height 32
drag, startPoint x: 698, startPoint y: 560, endPoint x: 757, endPoint y: 552, distance: 59.5
click at [757, 552] on div "Comprehensive Market Research" at bounding box center [726, 523] width 124 height 67
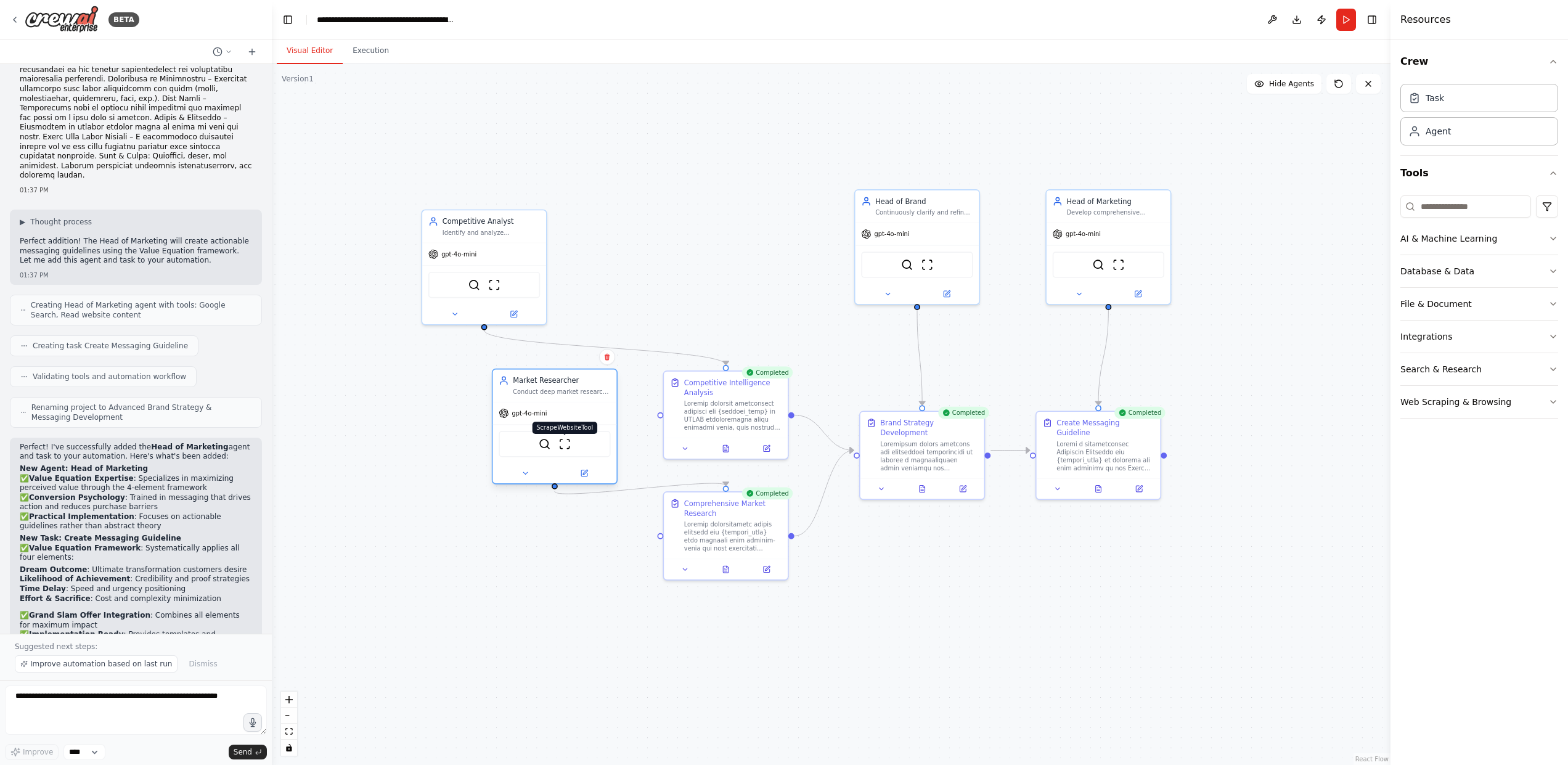
drag, startPoint x: 492, startPoint y: 455, endPoint x: 566, endPoint y: 441, distance: 75.3
drag, startPoint x: 519, startPoint y: 266, endPoint x: 592, endPoint y: 291, distance: 77.2
click at [592, 291] on div "SerplyWebSearchTool ScrapeWebsiteTool" at bounding box center [554, 302] width 124 height 39
drag, startPoint x: 921, startPoint y: 467, endPoint x: 916, endPoint y: 486, distance: 19.6
click at [916, 496] on div at bounding box center [917, 506] width 124 height 21
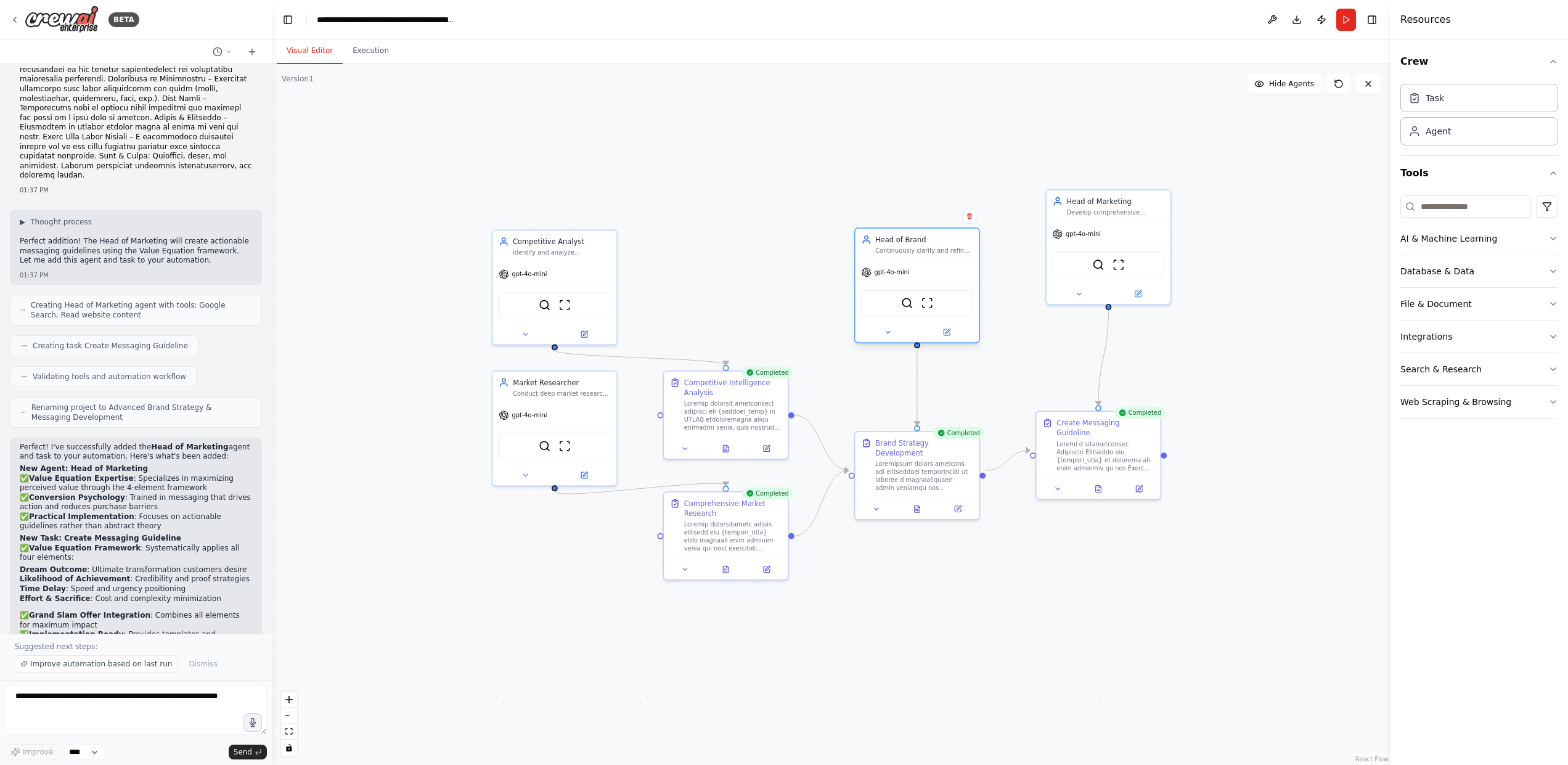
drag, startPoint x: 918, startPoint y: 260, endPoint x: 914, endPoint y: 303, distance: 43.2
click at [914, 303] on div "SerplyWebSearchTool ScrapeWebsiteTool" at bounding box center [917, 302] width 111 height 26
drag, startPoint x: 1085, startPoint y: 446, endPoint x: 1085, endPoint y: 467, distance: 21.0
click at [1085, 467] on div at bounding box center [1105, 474] width 97 height 32
drag, startPoint x: 1098, startPoint y: 254, endPoint x: 1088, endPoint y: 297, distance: 44.1
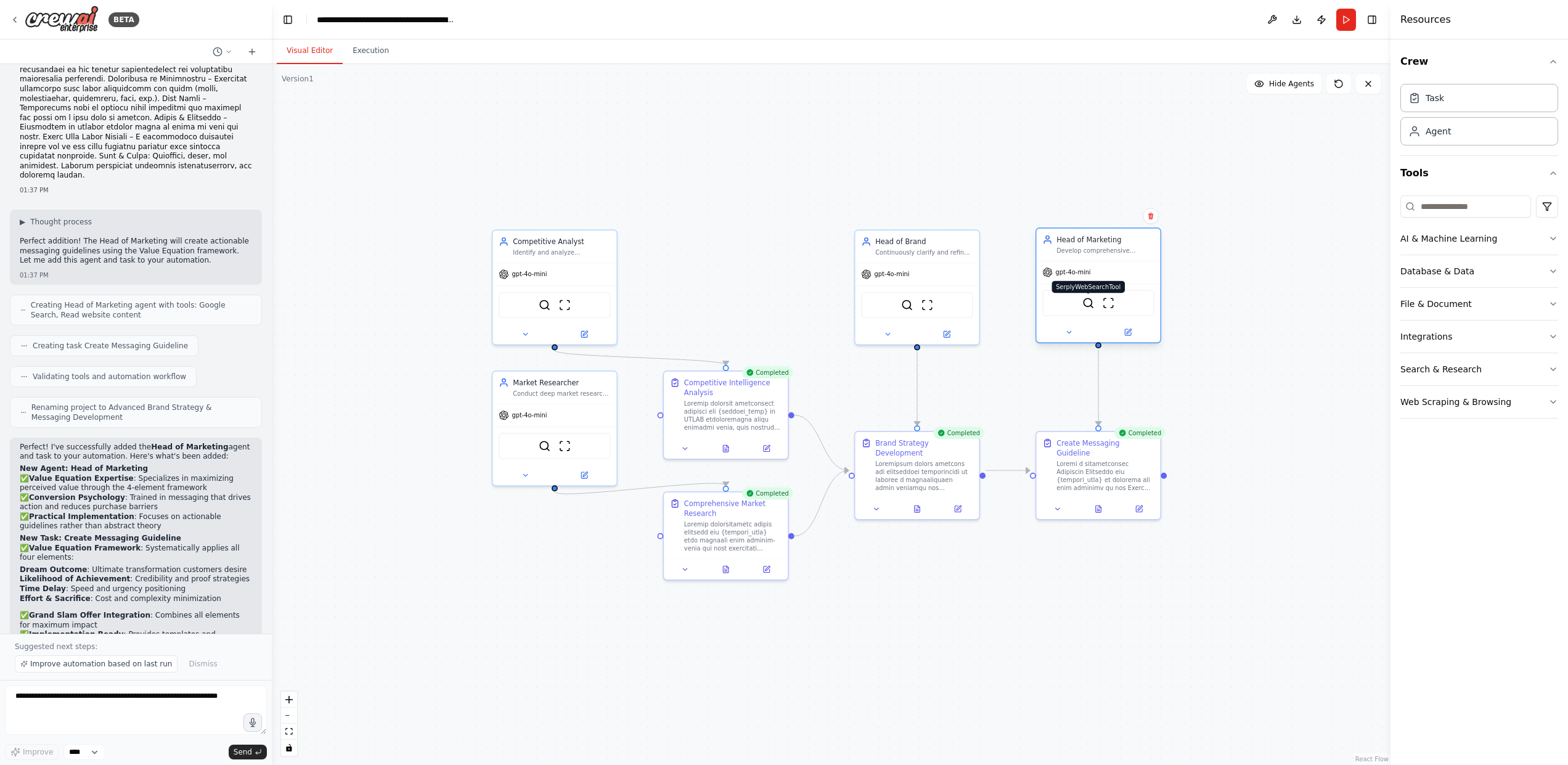
click at [1088, 297] on div "SerplyWebSearchTool ScrapeWebsiteTool" at bounding box center [1098, 302] width 111 height 26
click at [1265, 381] on div ".deletable-edge-delete-btn { width: 20px; height: 20px; border: 0px solid #ffff…" at bounding box center [831, 414] width 1119 height 701
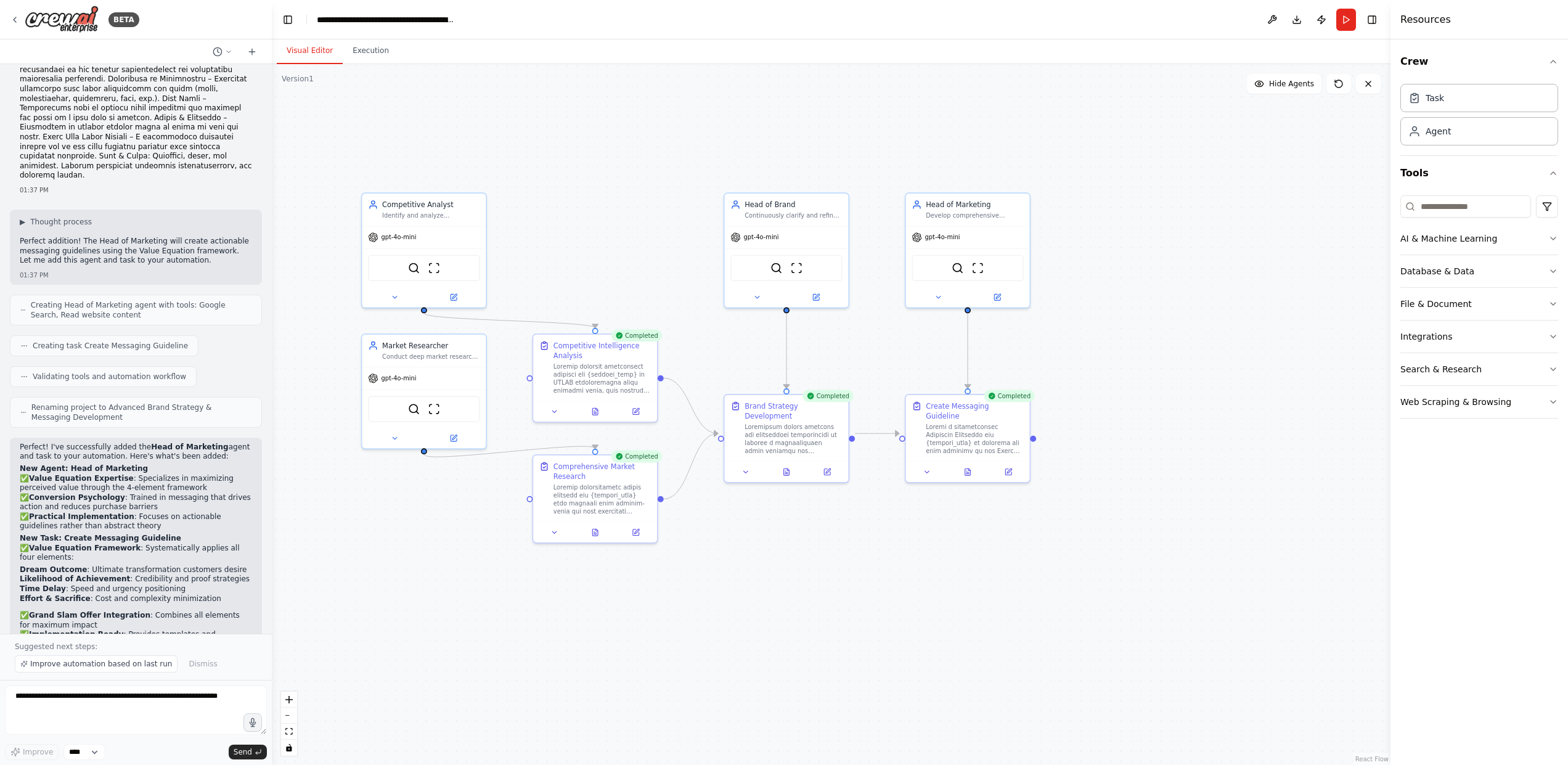
drag, startPoint x: 1109, startPoint y: 607, endPoint x: 978, endPoint y: 570, distance: 136.1
click at [978, 570] on div ".deletable-edge-delete-btn { width: 20px; height: 20px; border: 0px solid #ffff…" at bounding box center [831, 414] width 1119 height 701
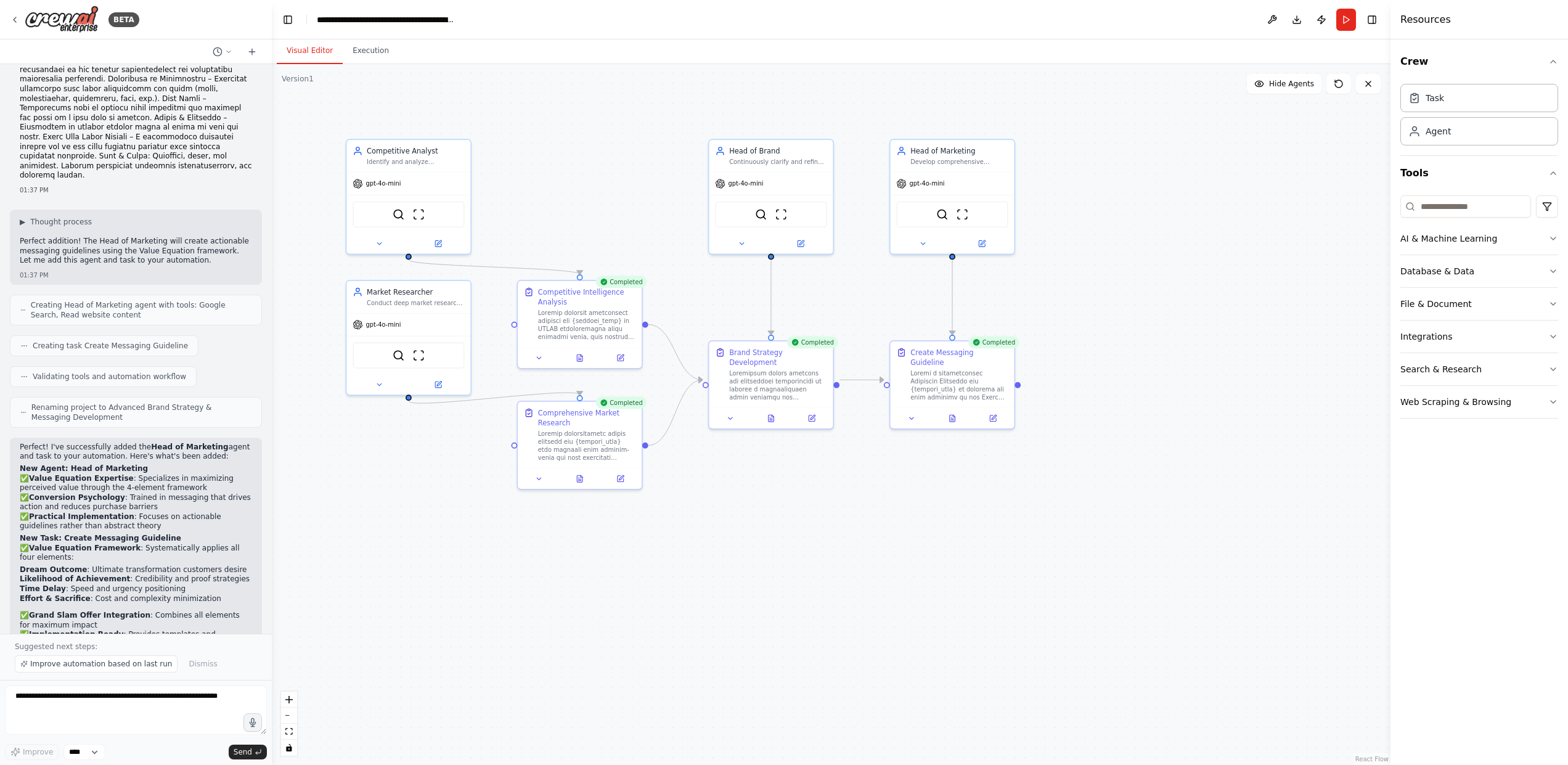
drag, startPoint x: 1076, startPoint y: 601, endPoint x: 1061, endPoint y: 548, distance: 55.1
click at [1061, 548] on div ".deletable-edge-delete-btn { width: 20px; height: 20px; border: 0px solid #ffff…" at bounding box center [831, 414] width 1119 height 701
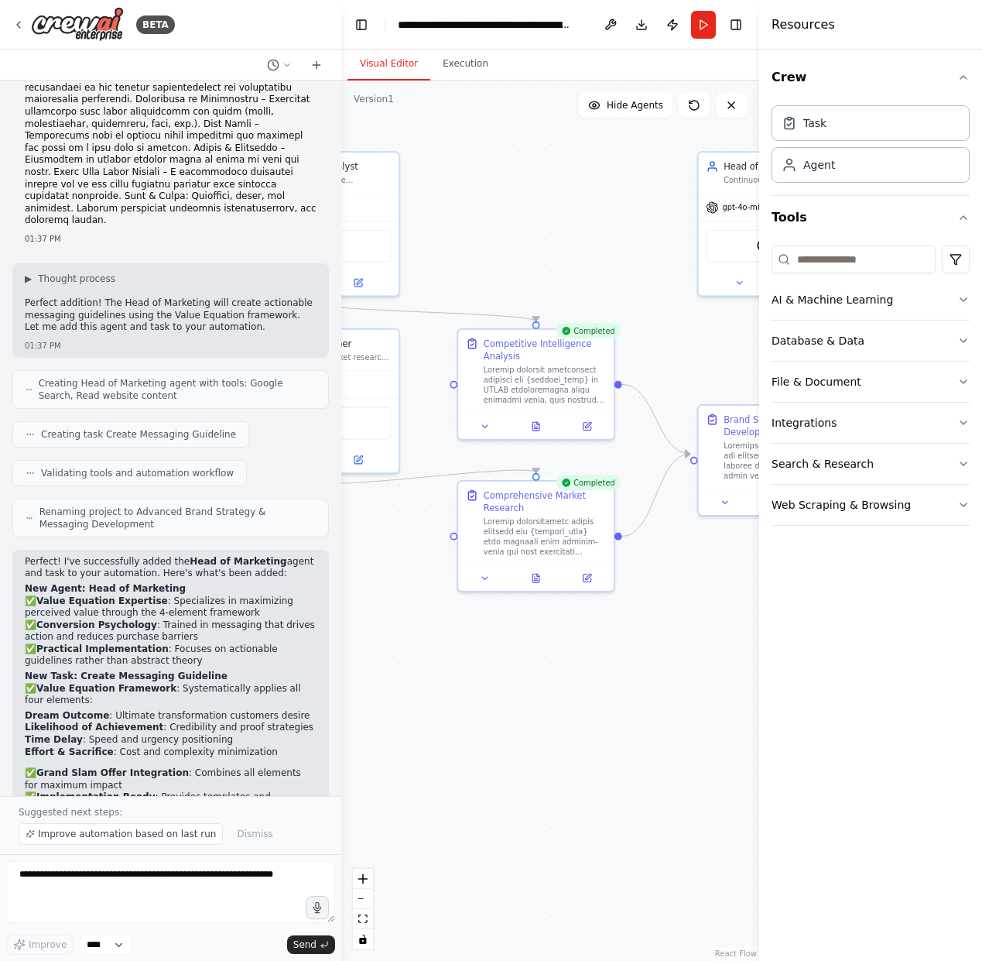
drag, startPoint x: 591, startPoint y: 683, endPoint x: 398, endPoint y: 663, distance: 194.5
click at [398, 663] on div ".deletable-edge-delete-btn { width: 20px; height: 20px; border: 0px solid #ffff…" at bounding box center [550, 520] width 418 height 880
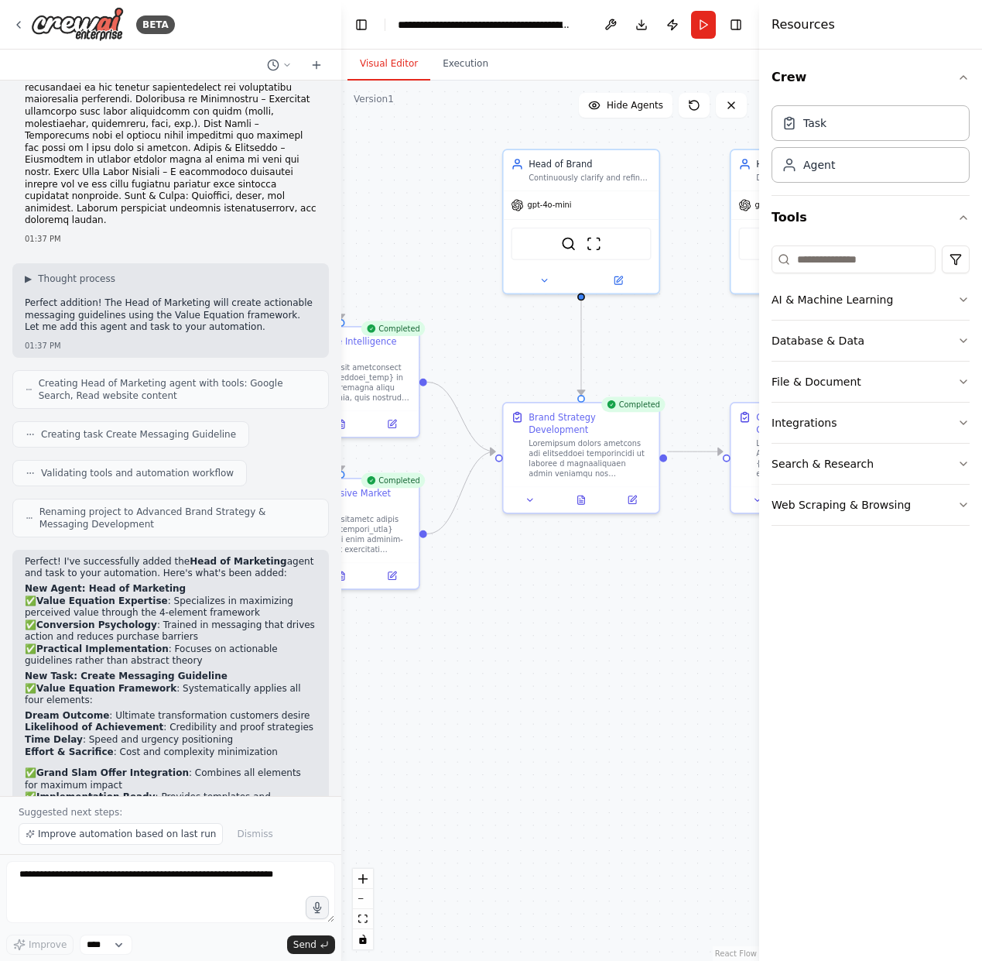
drag, startPoint x: 604, startPoint y: 674, endPoint x: 410, endPoint y: 668, distance: 193.6
click at [410, 668] on div ".deletable-edge-delete-btn { width: 20px; height: 20px; border: 0px solid #ffff…" at bounding box center [550, 520] width 418 height 880
click at [577, 492] on icon at bounding box center [581, 497] width 10 height 10
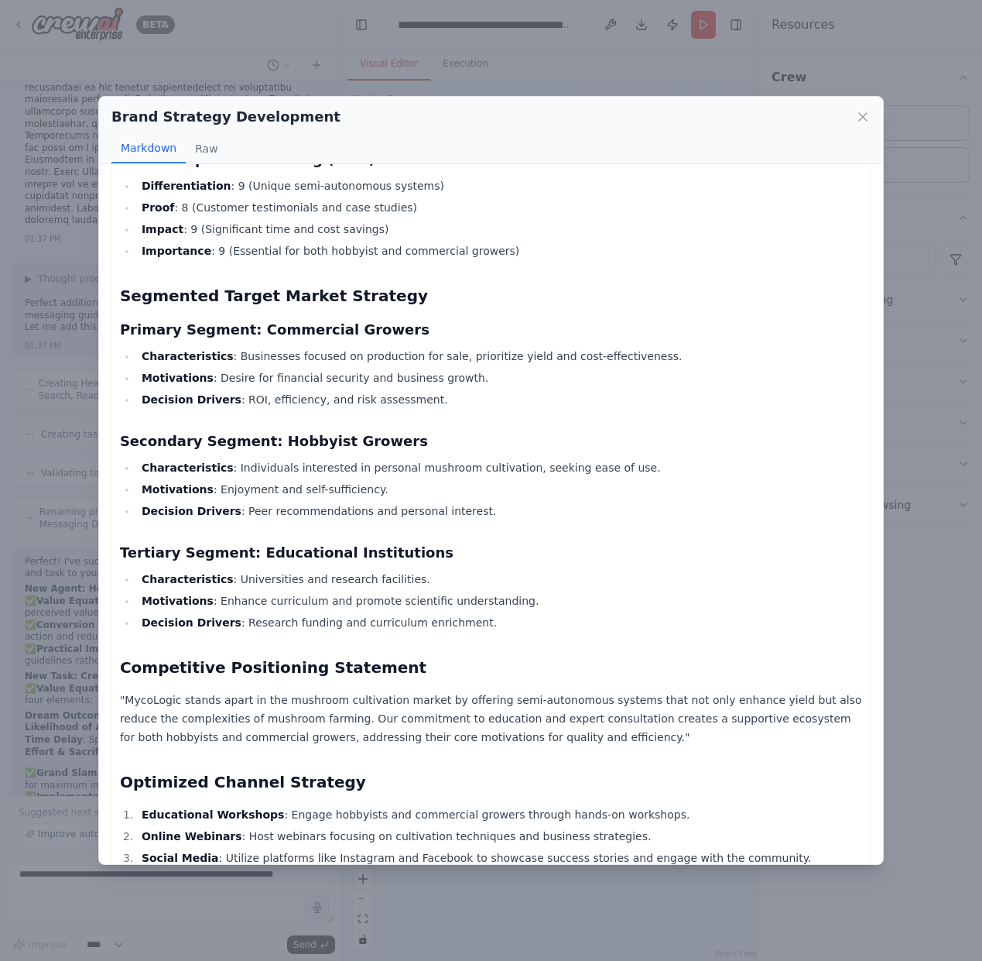
scroll to position [825, 0]
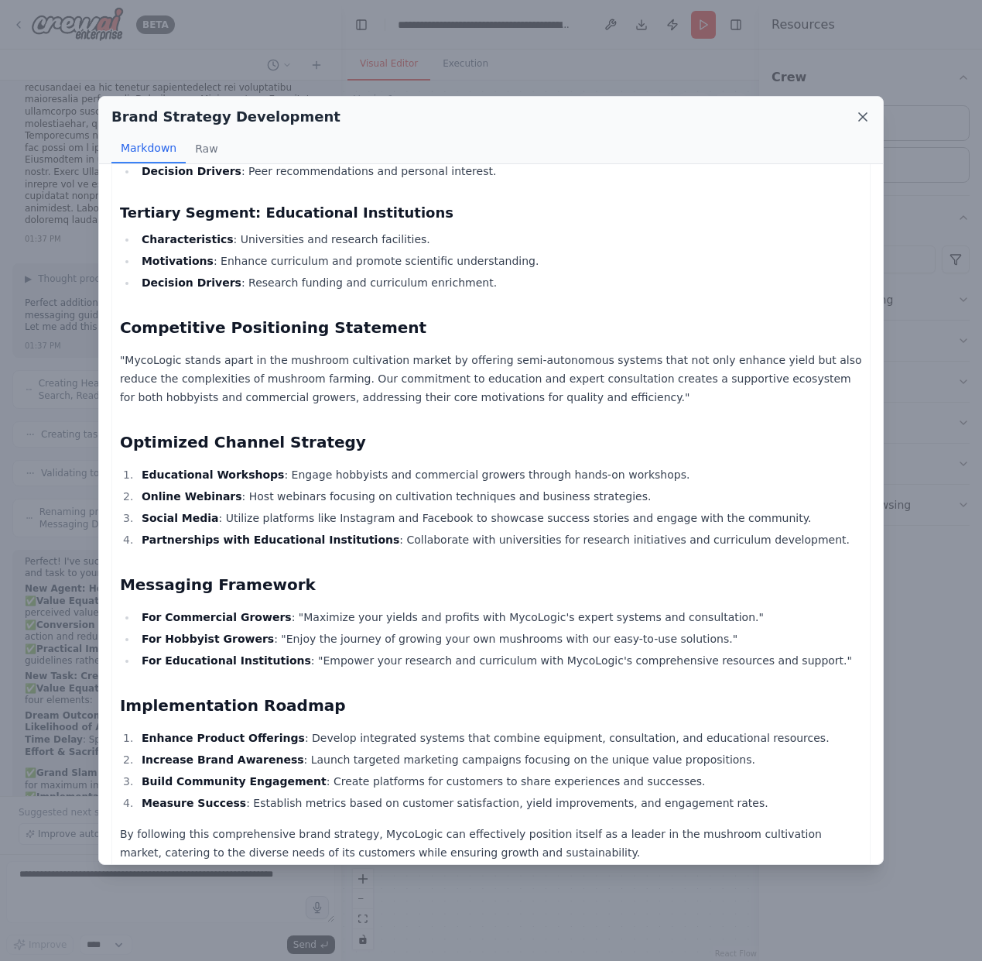
click at [858, 116] on icon at bounding box center [862, 116] width 15 height 15
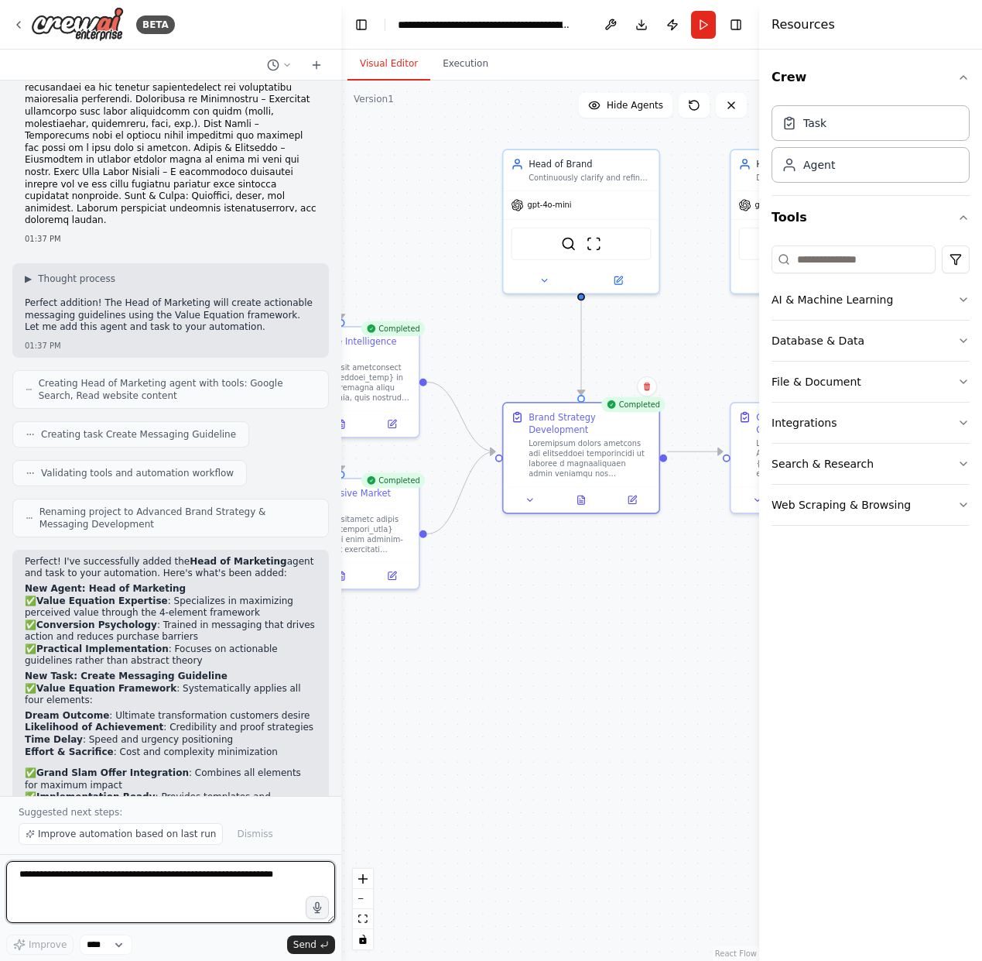
click at [134, 900] on textarea at bounding box center [170, 892] width 329 height 62
paste textarea "**********"
type textarea "**********"
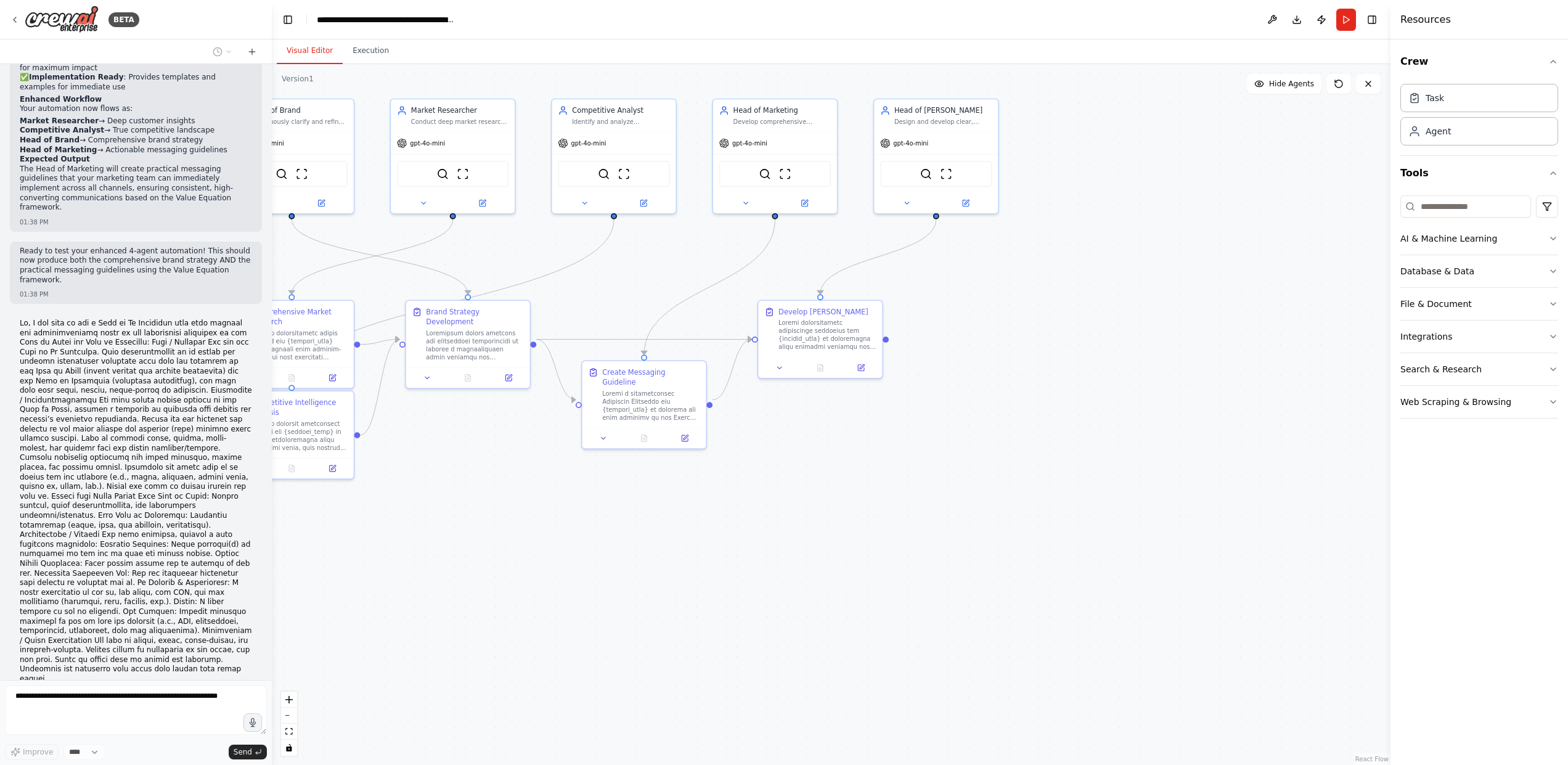
scroll to position [6126, 0]
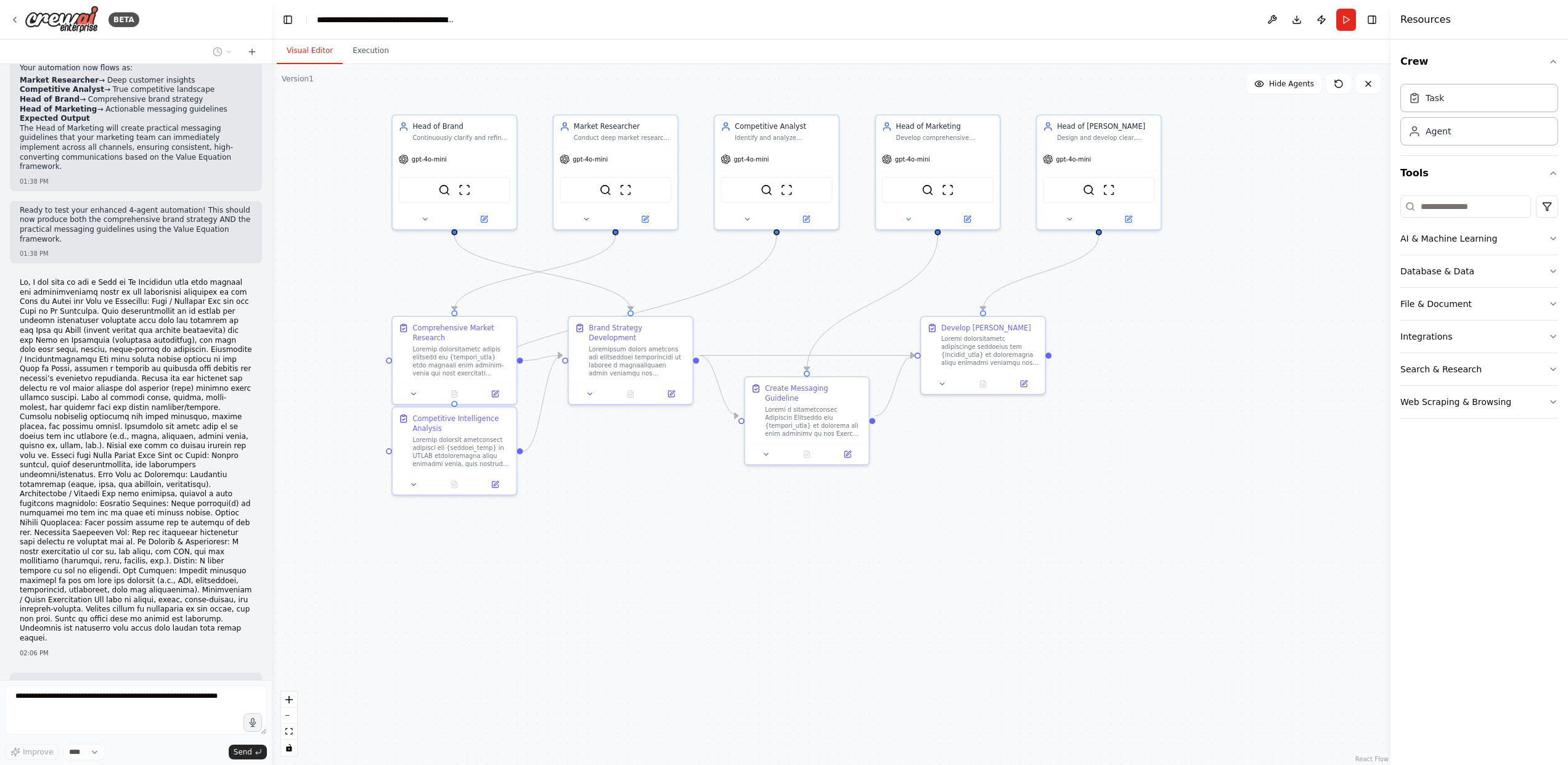
drag, startPoint x: 574, startPoint y: 584, endPoint x: 737, endPoint y: 599, distance: 163.7
click at [737, 599] on div ".deletable-edge-delete-btn { width: 20px; height: 20px; border: 0px solid #ffff…" at bounding box center [831, 414] width 1119 height 701
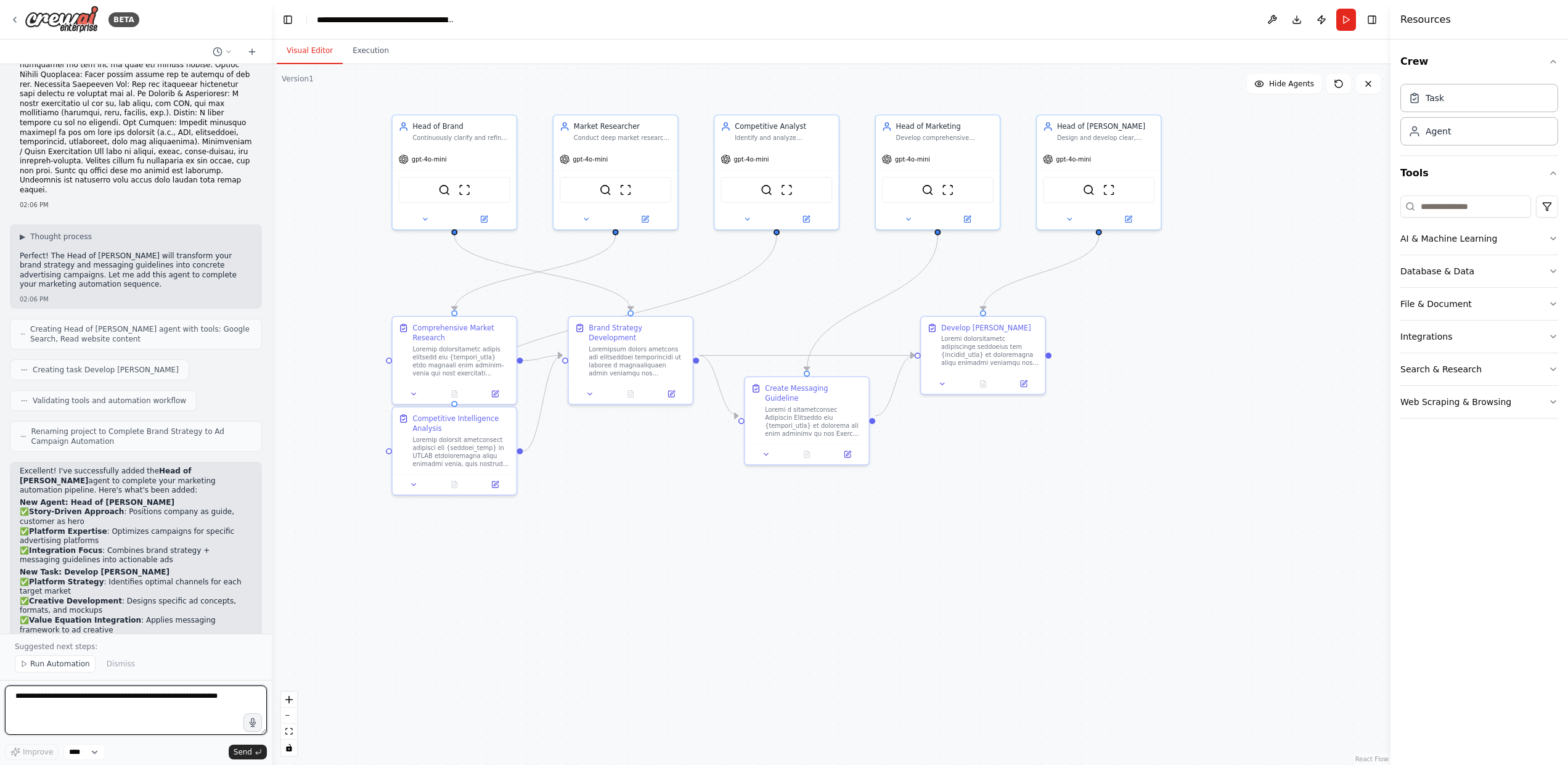
scroll to position [6583, 0]
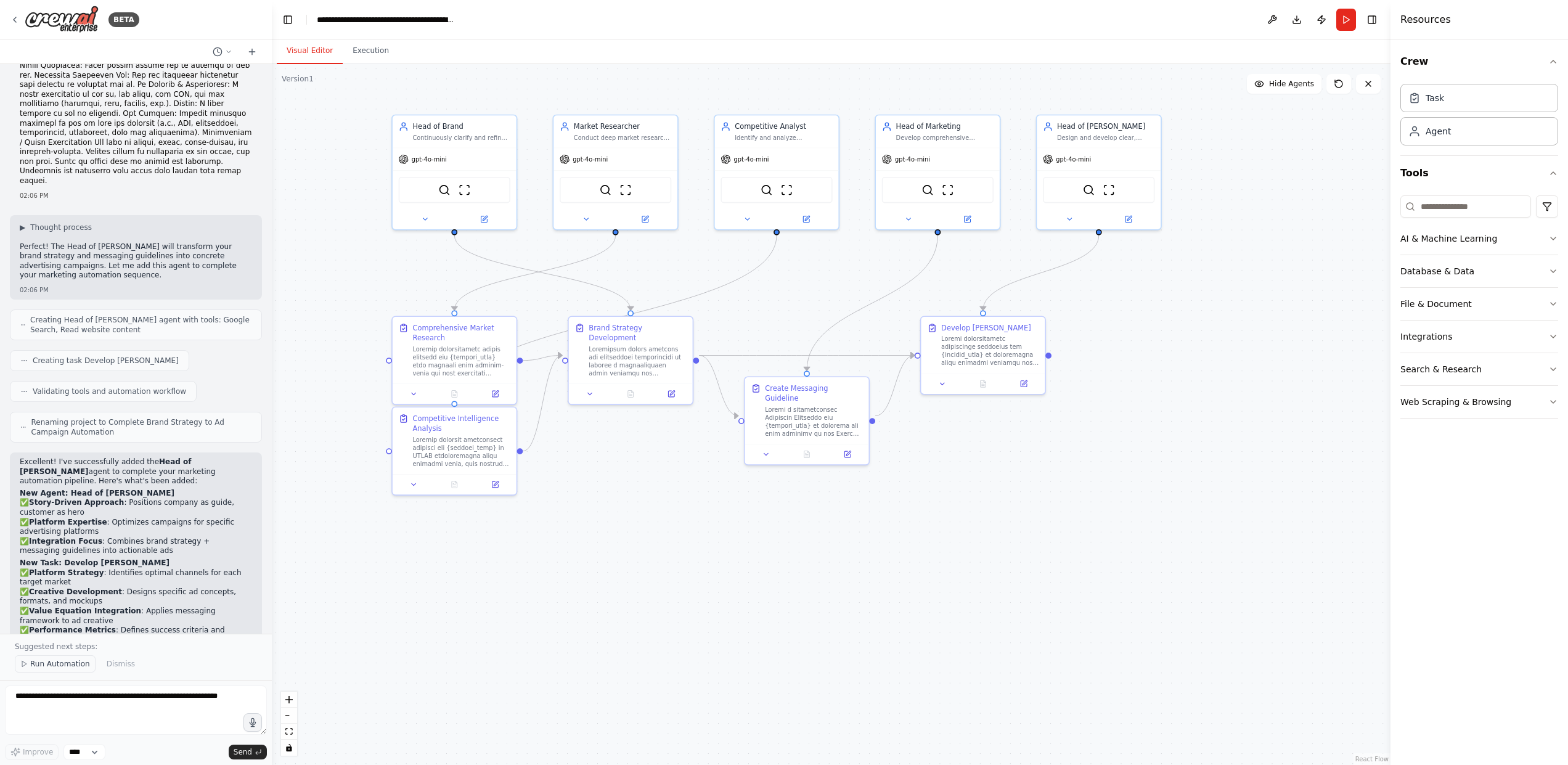
click at [64, 665] on span "Run Automation" at bounding box center [60, 663] width 60 height 10
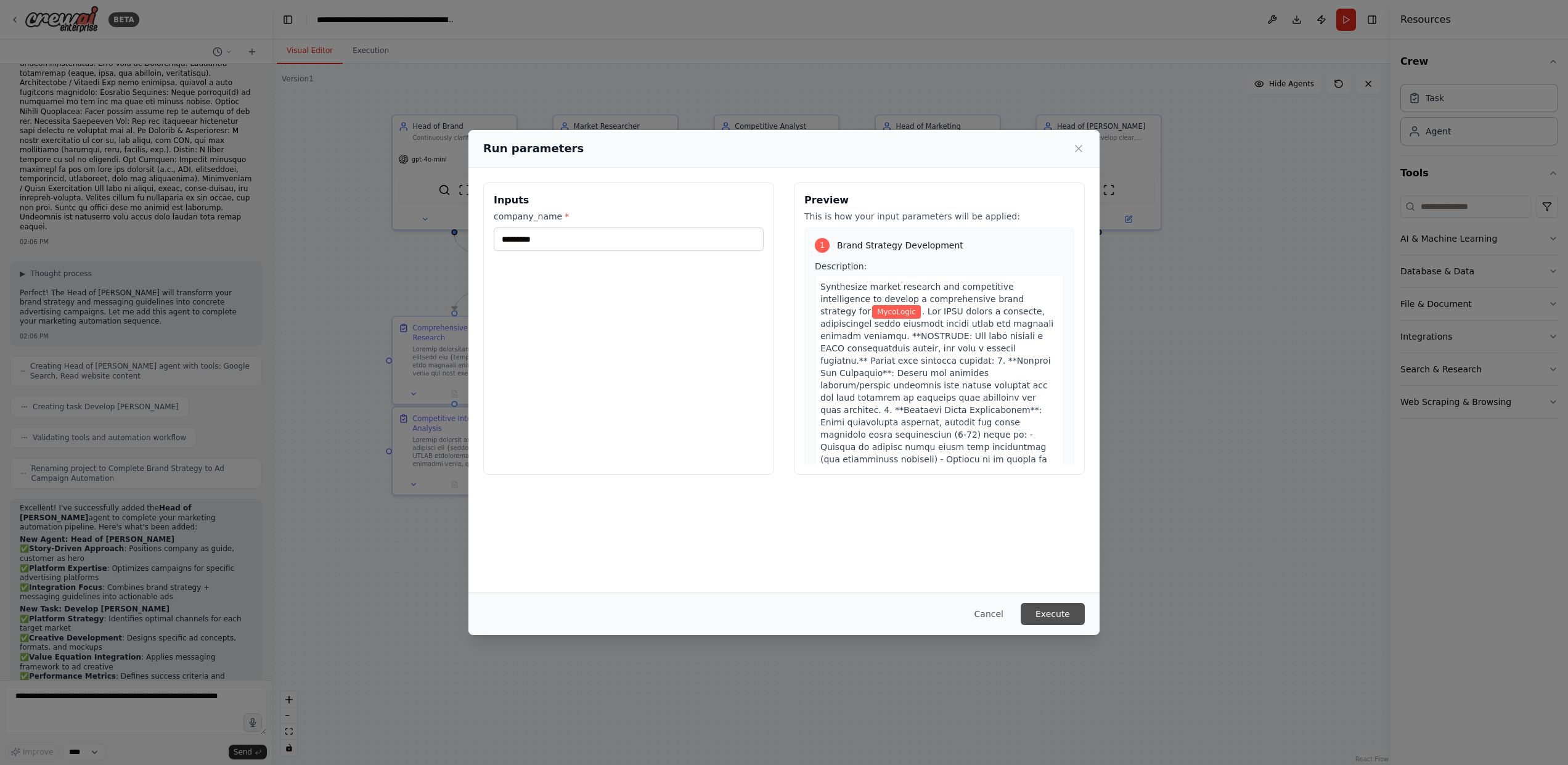
click at [1079, 616] on button "Execute" at bounding box center [1053, 614] width 64 height 22
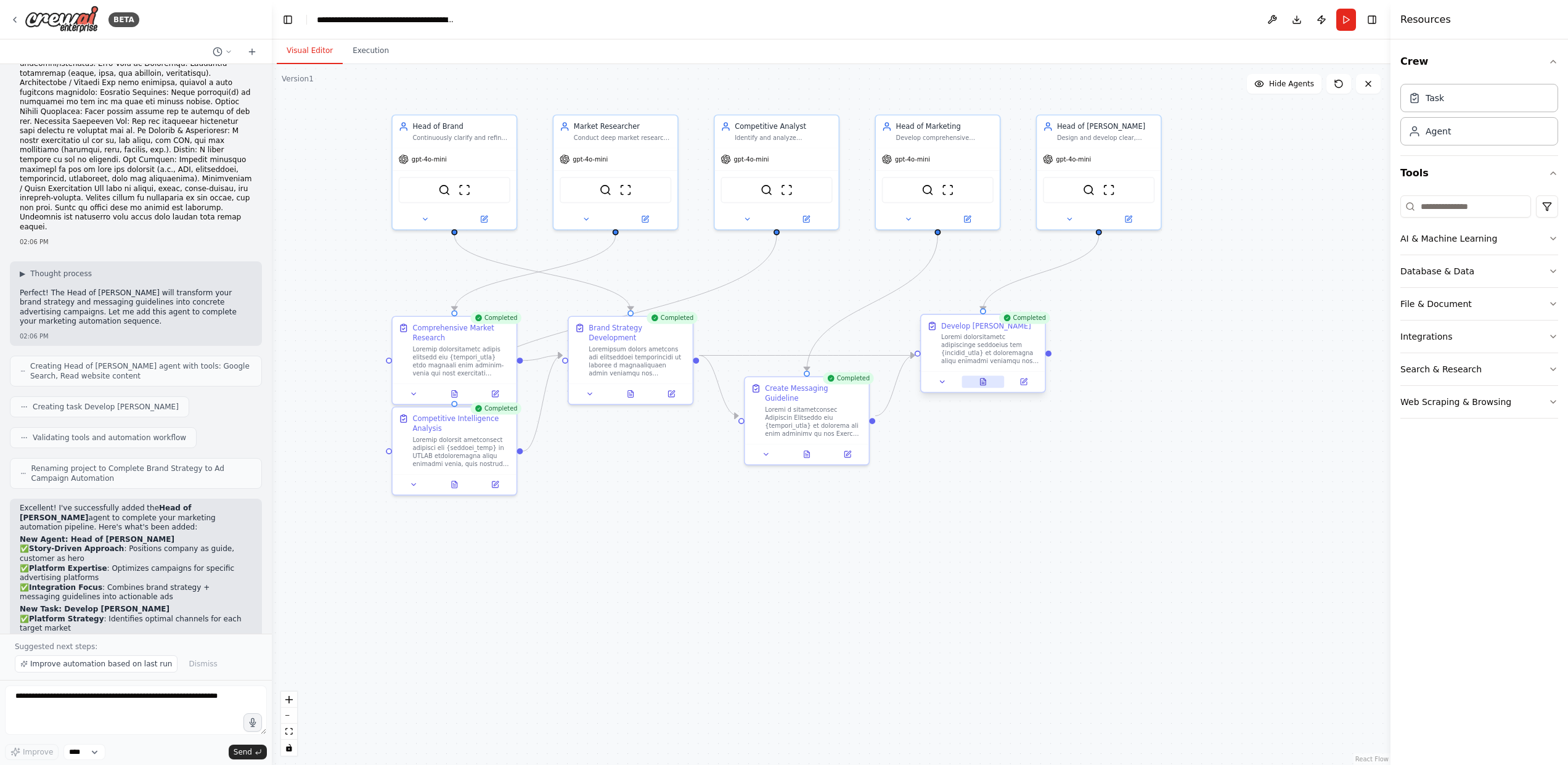
click at [984, 383] on icon at bounding box center [983, 383] width 2 height 0
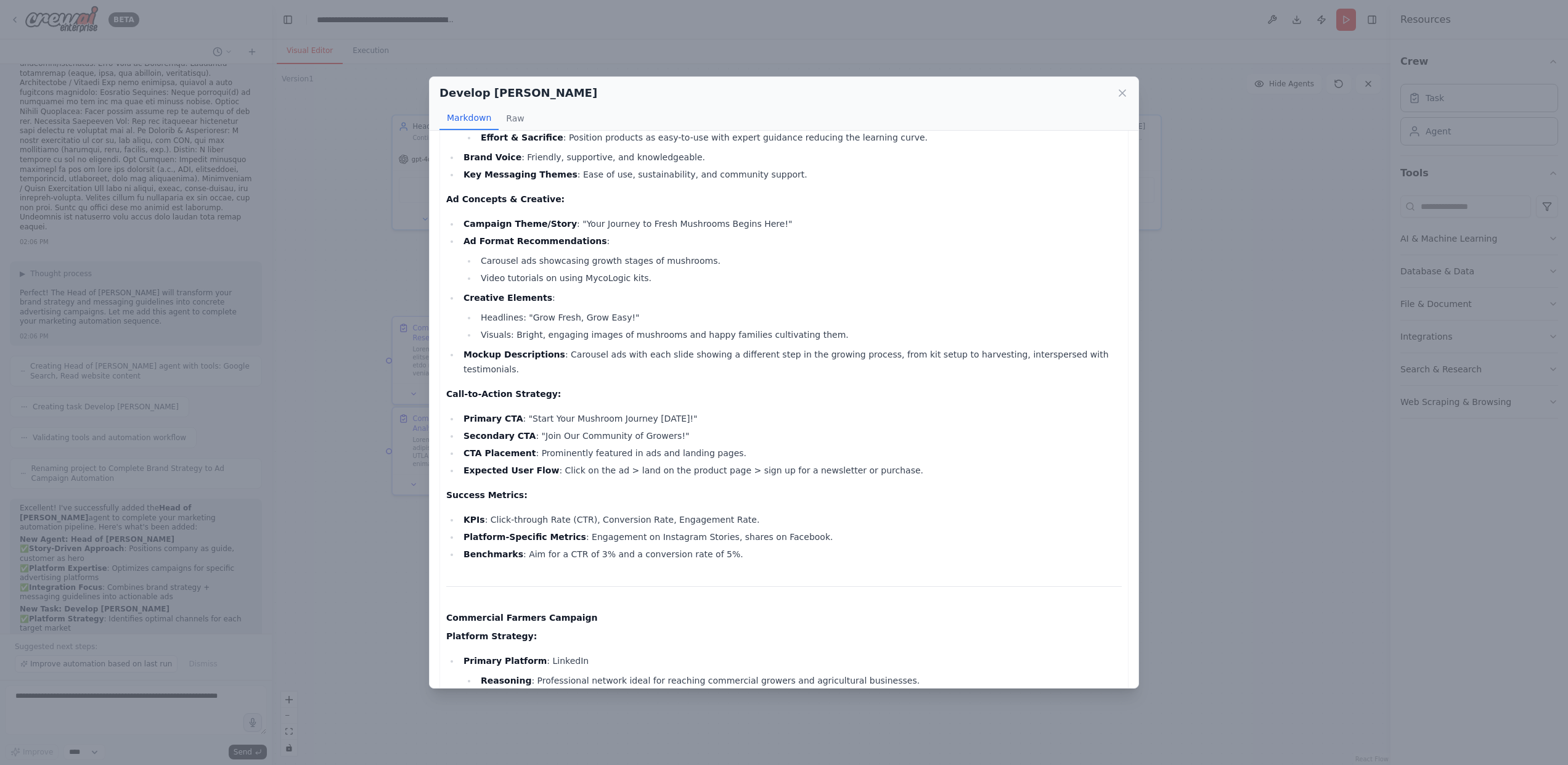
scroll to position [424, 0]
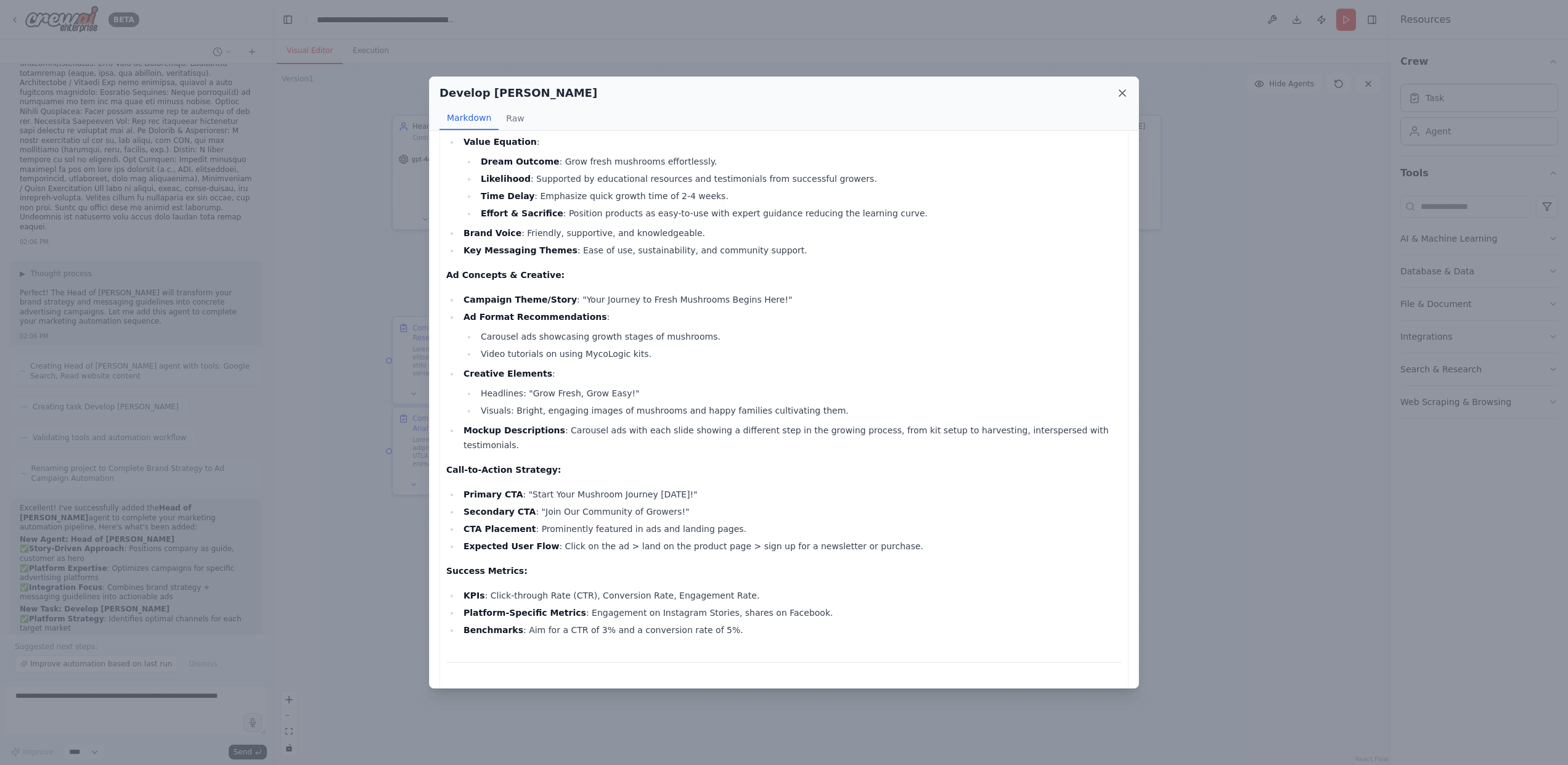
click at [1117, 92] on icon at bounding box center [1122, 92] width 12 height 12
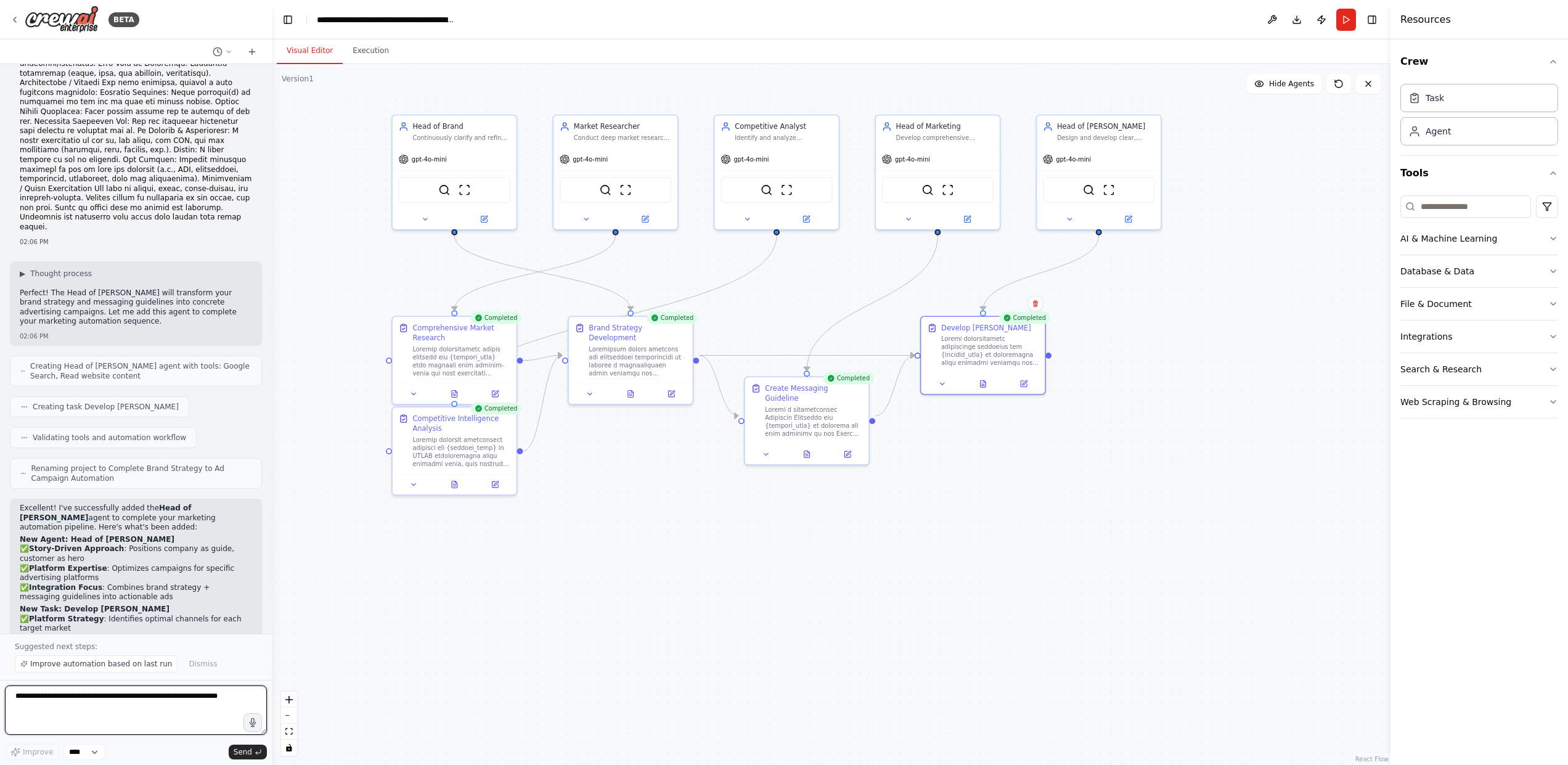
drag, startPoint x: 166, startPoint y: 702, endPoint x: 191, endPoint y: 702, distance: 25.0
click at [166, 702] on textarea at bounding box center [135, 710] width 262 height 49
click at [984, 385] on icon at bounding box center [983, 381] width 6 height 7
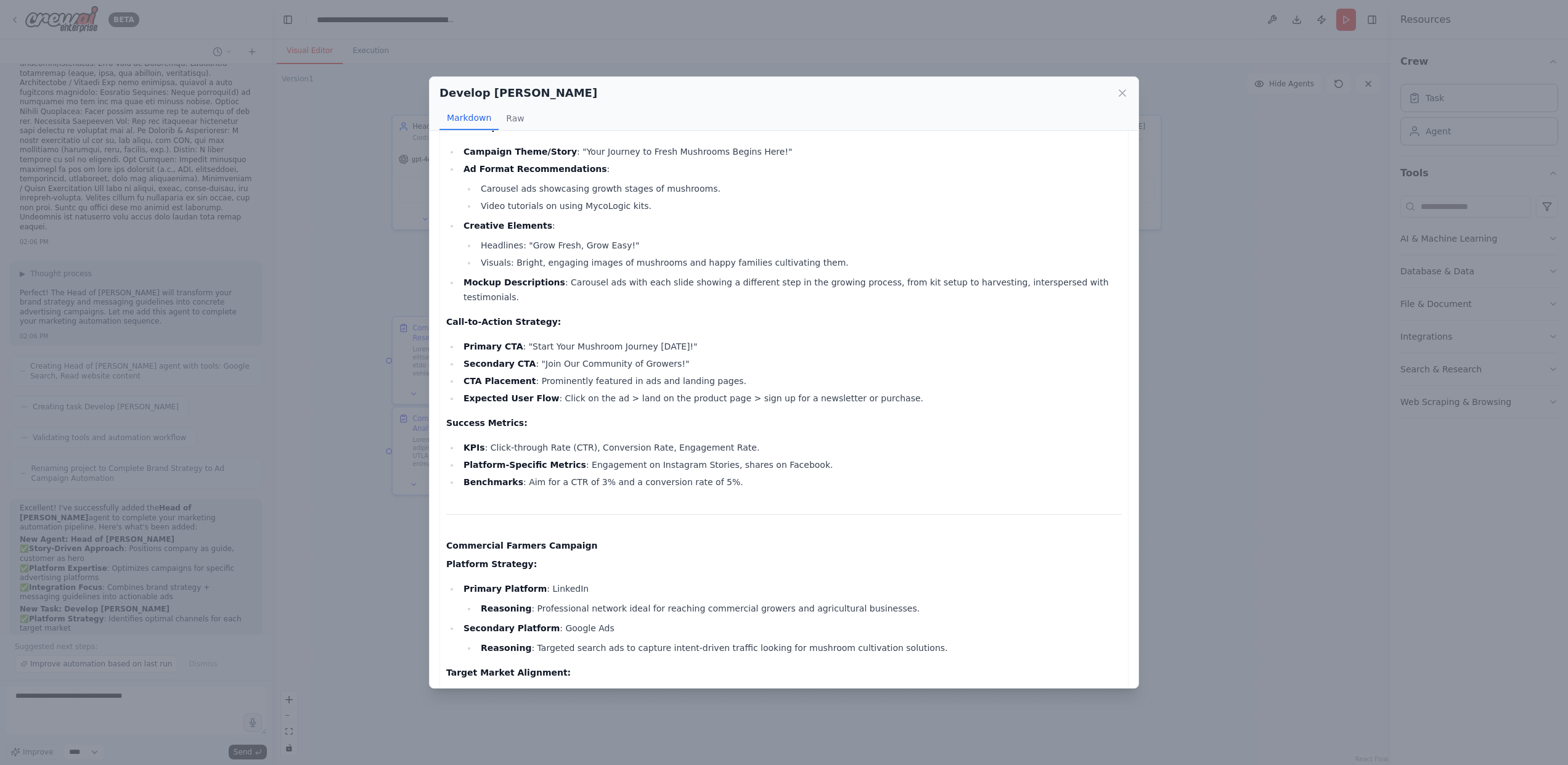
scroll to position [566, 0]
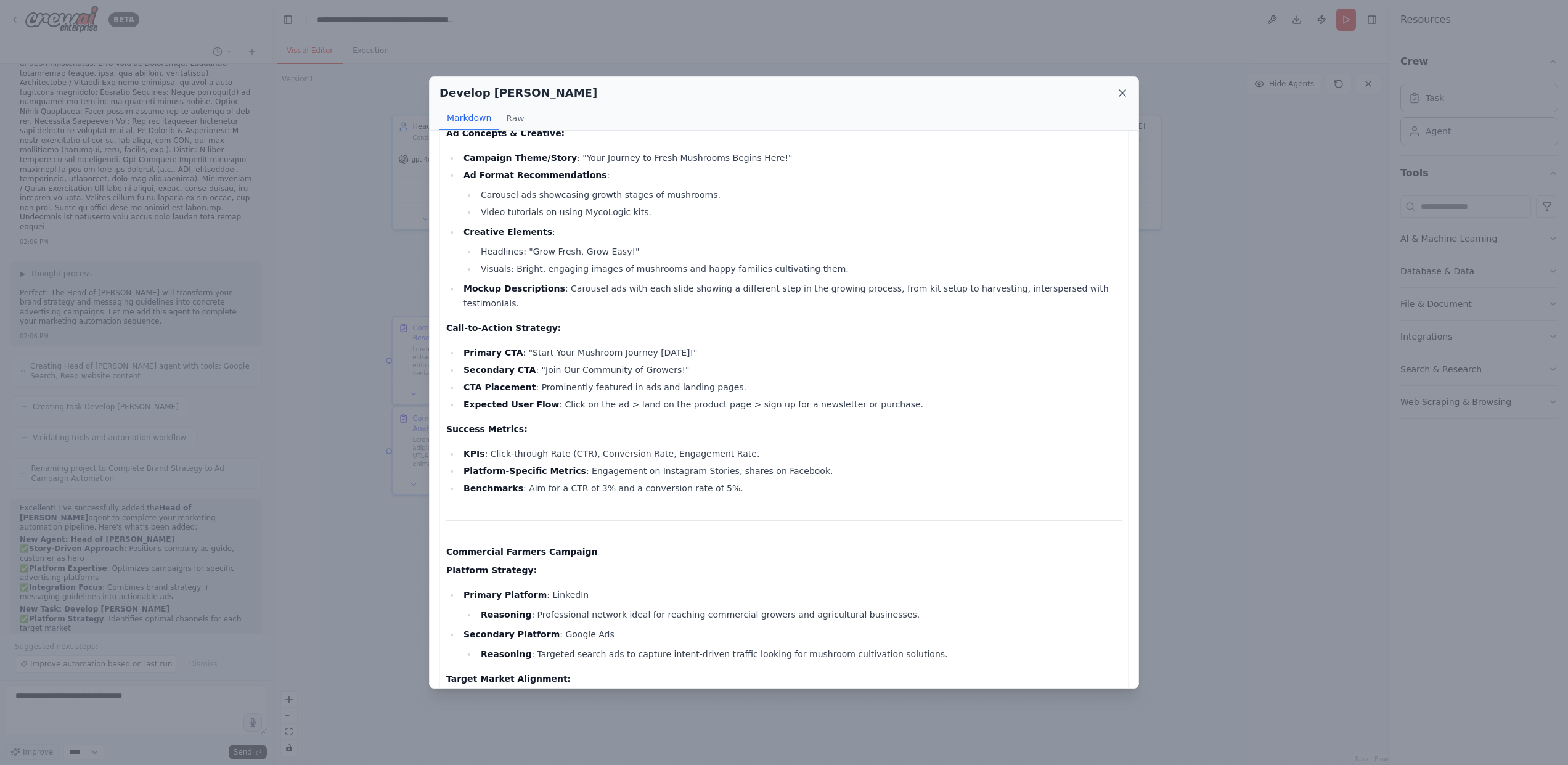
click at [1127, 93] on icon at bounding box center [1122, 92] width 12 height 12
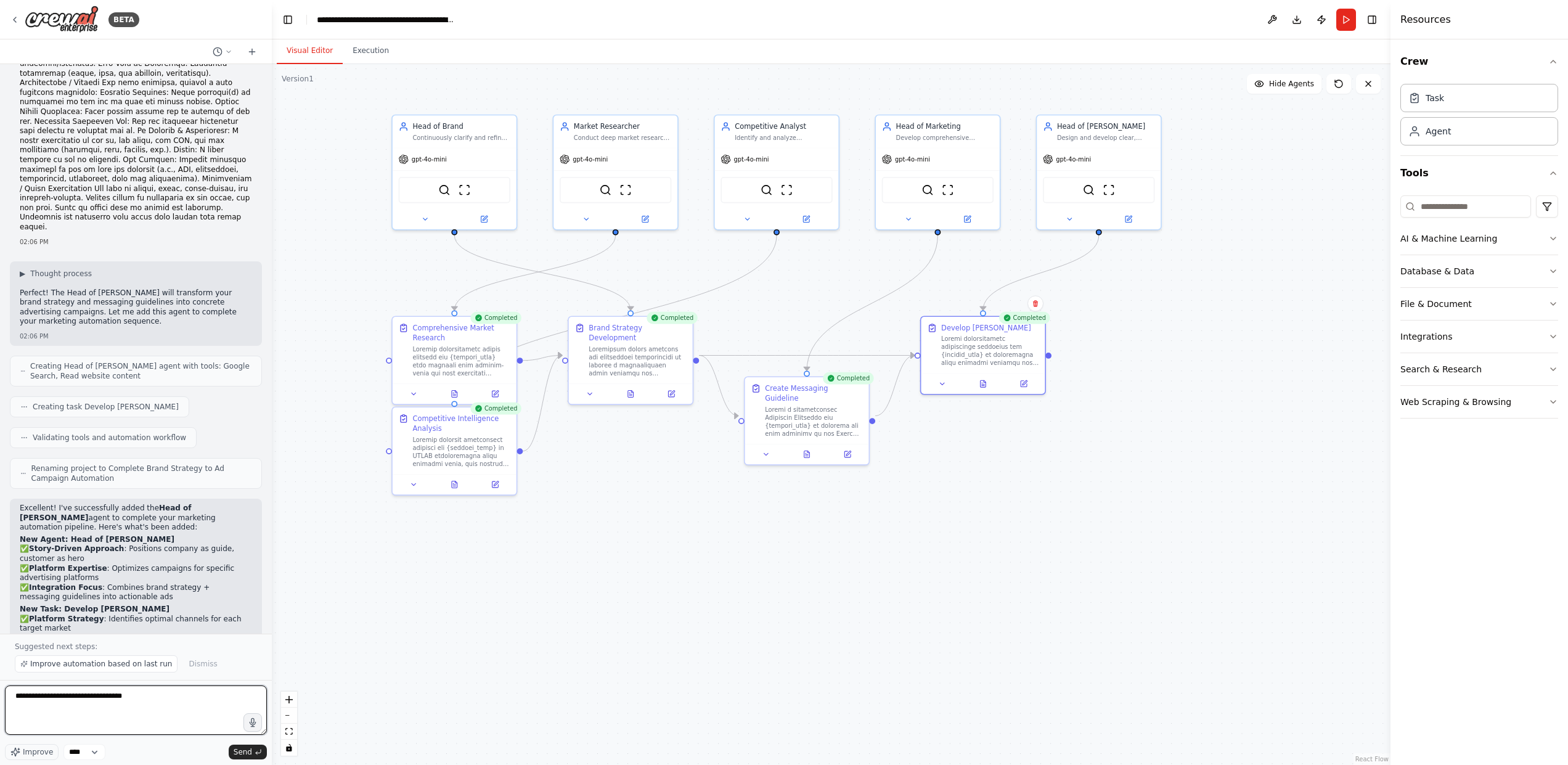
click at [178, 697] on textarea "**********" at bounding box center [135, 710] width 262 height 49
click at [163, 718] on textarea "**********" at bounding box center [135, 710] width 262 height 49
click at [195, 728] on textarea "**********" at bounding box center [135, 710] width 262 height 49
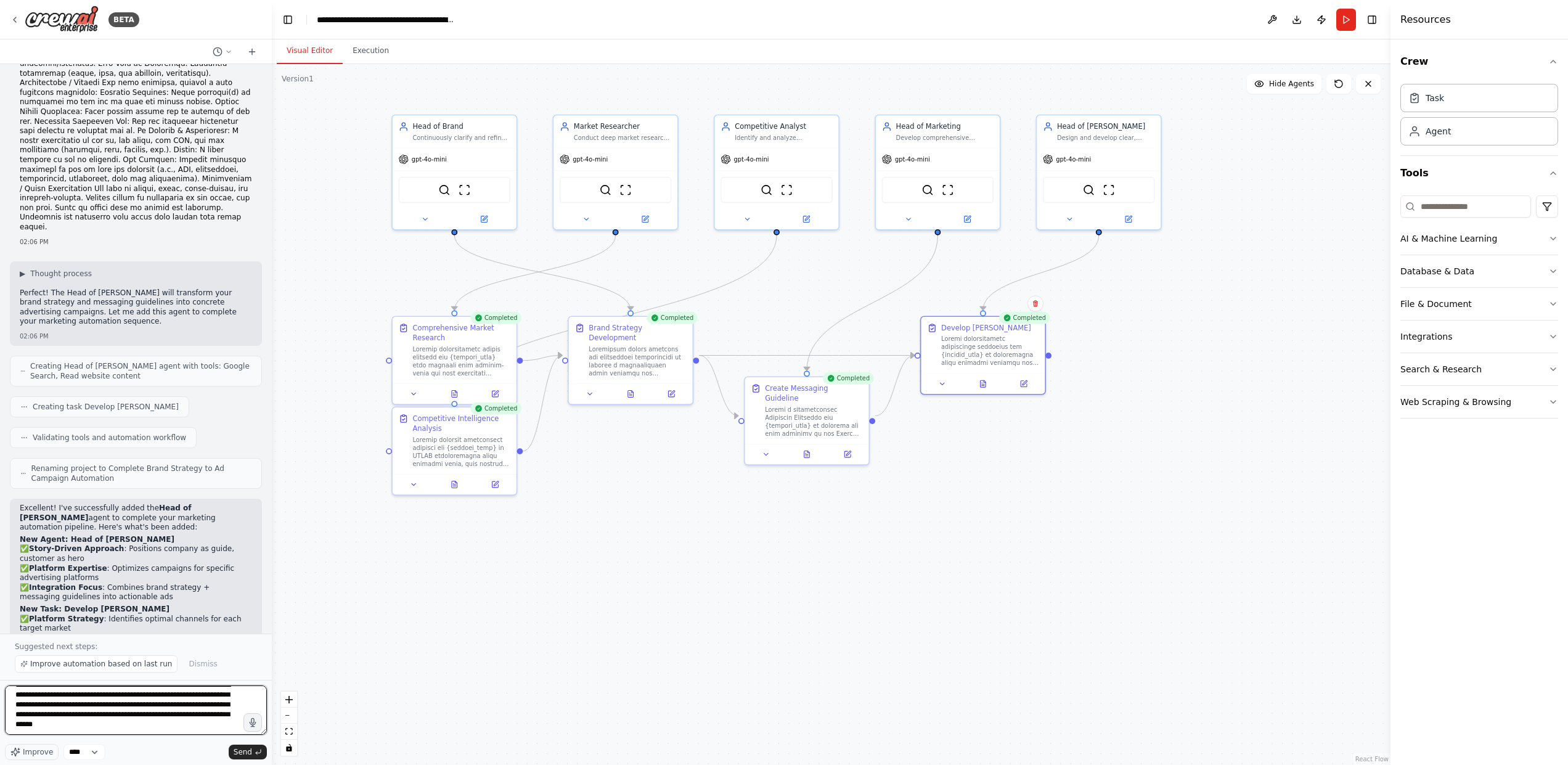
click at [99, 728] on textarea "**********" at bounding box center [135, 710] width 262 height 49
type textarea "**********"
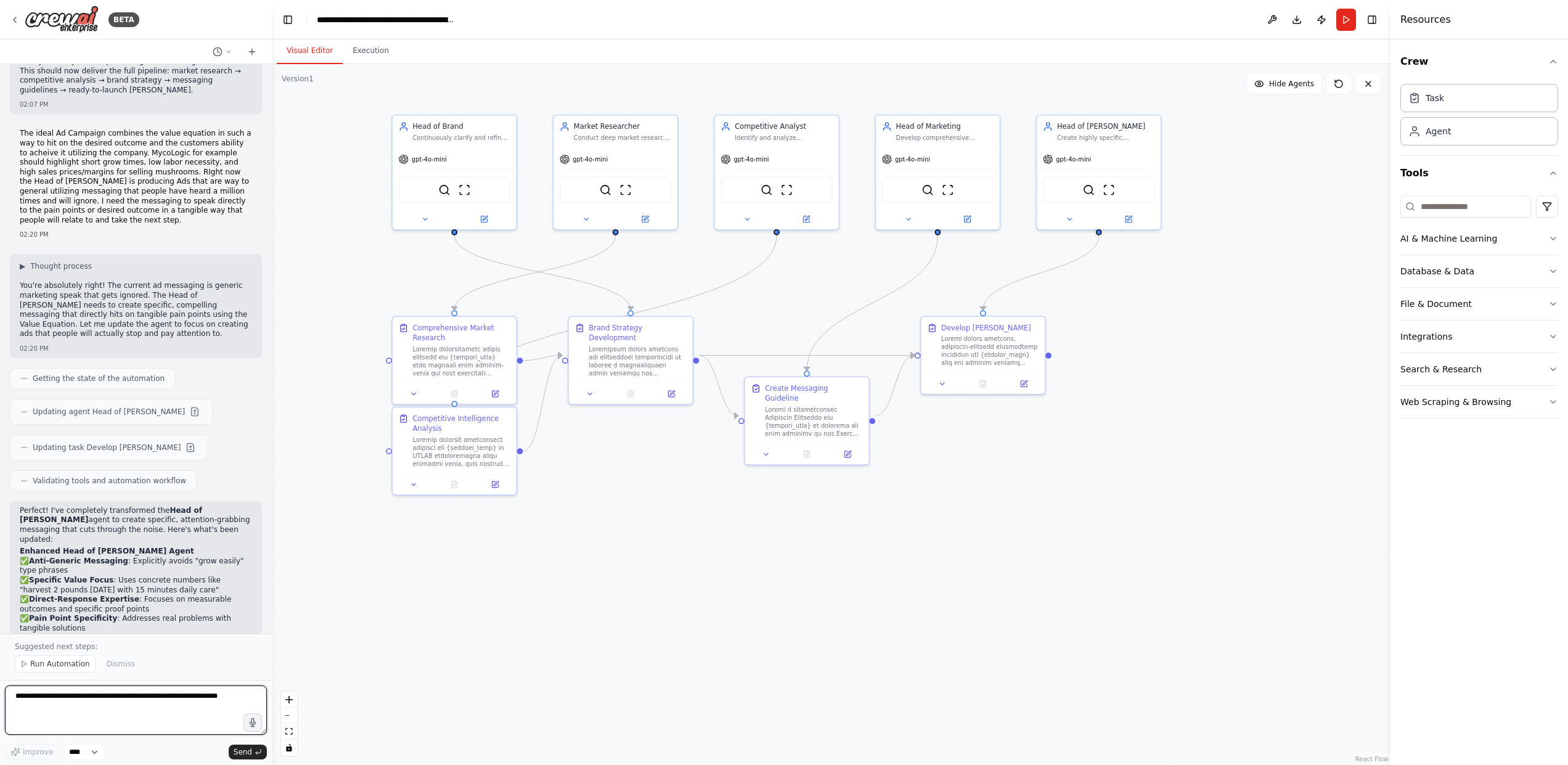
scroll to position [7397, 0]
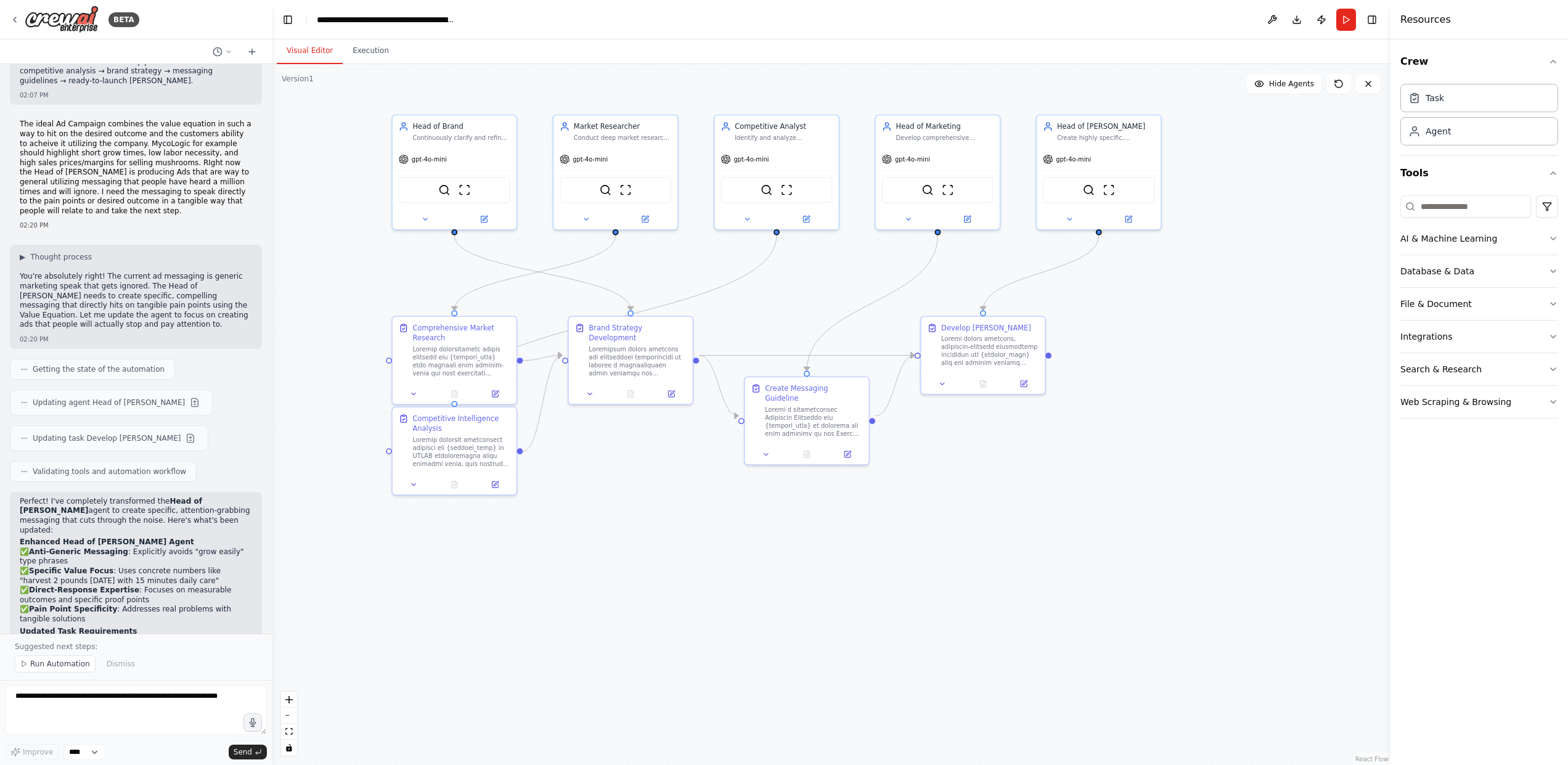
click at [58, 668] on span "Run Automation" at bounding box center [60, 663] width 60 height 10
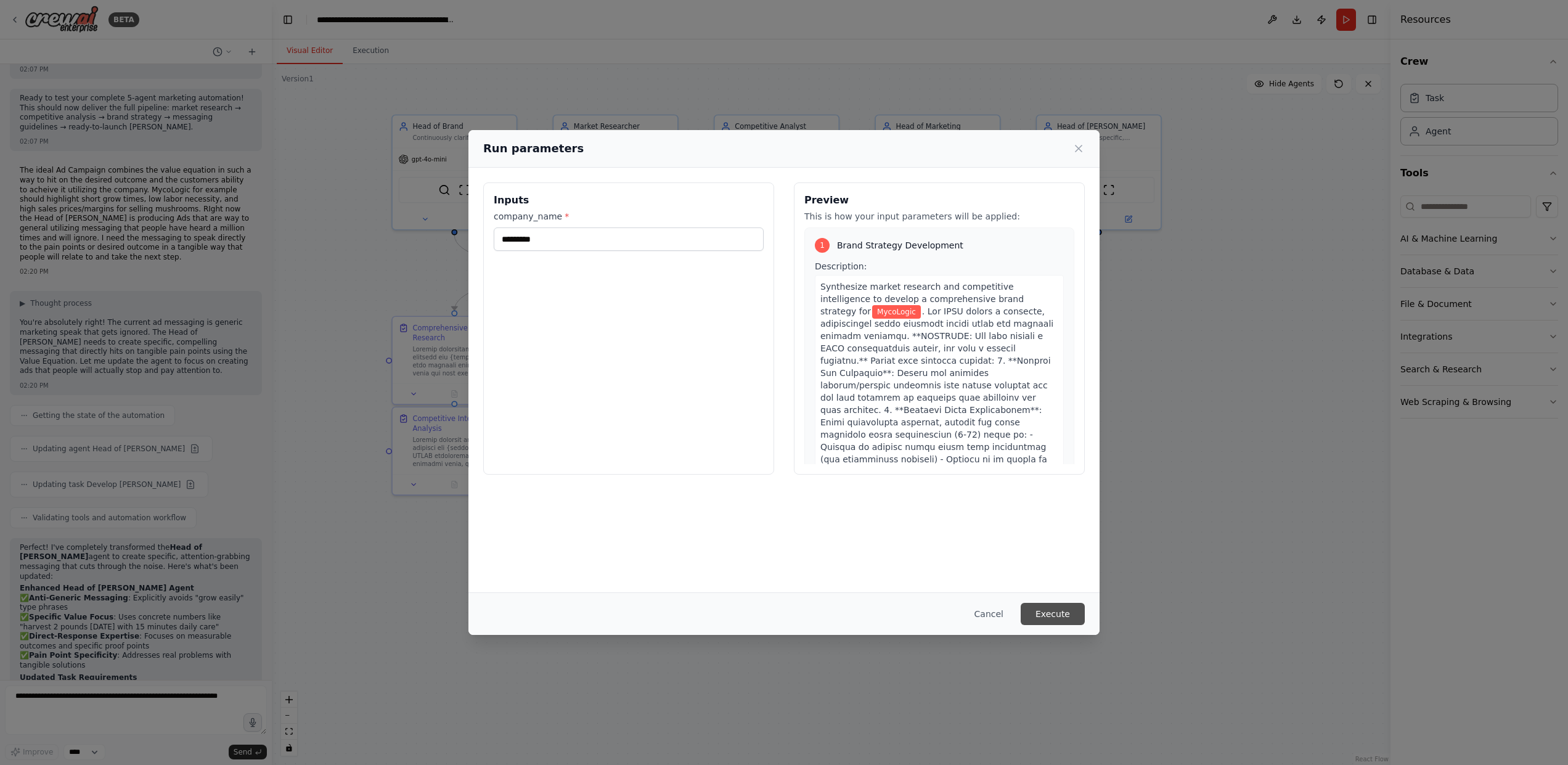
click at [1076, 611] on button "Execute" at bounding box center [1053, 614] width 64 height 22
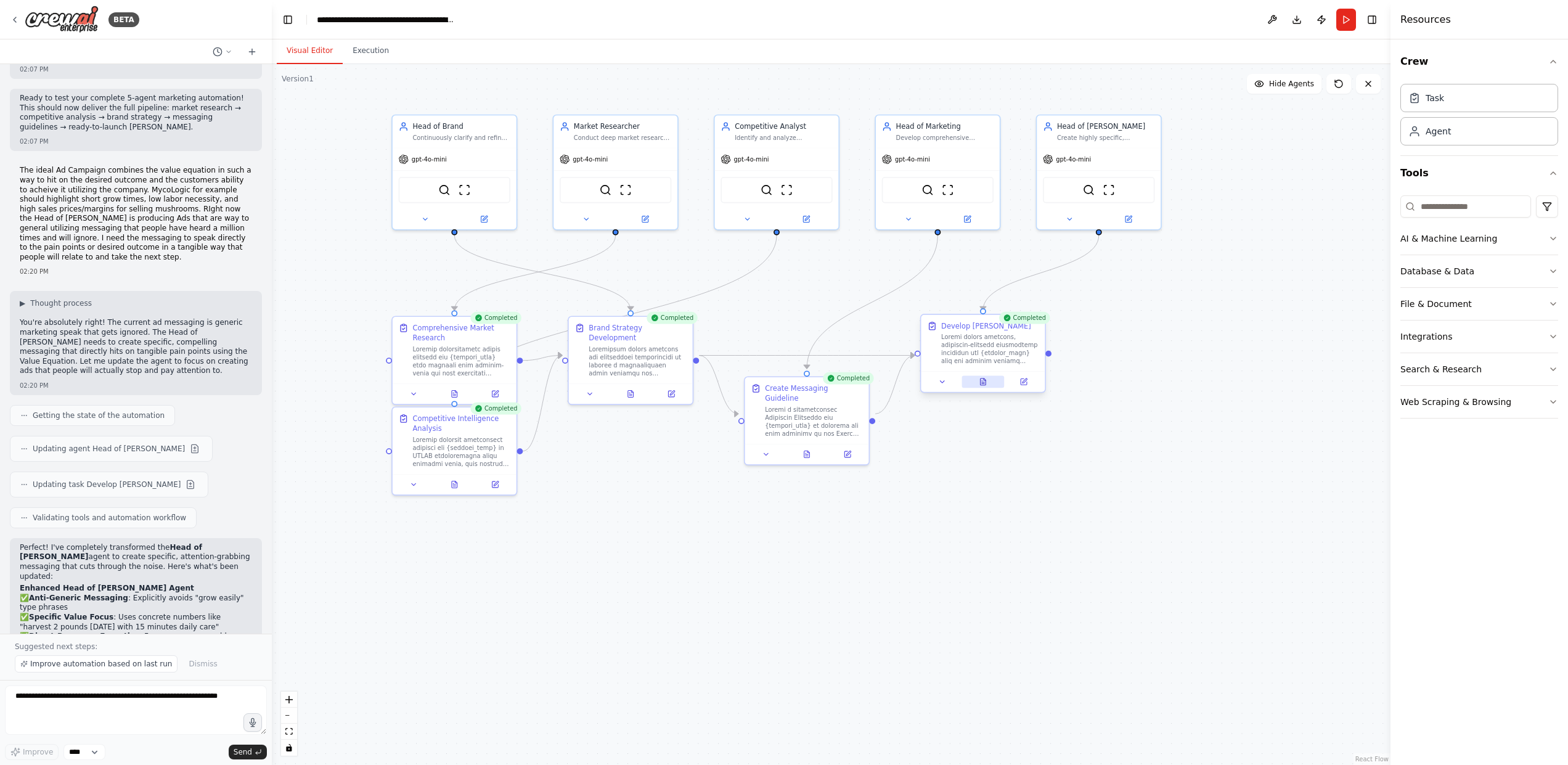
click at [979, 381] on button at bounding box center [982, 381] width 42 height 12
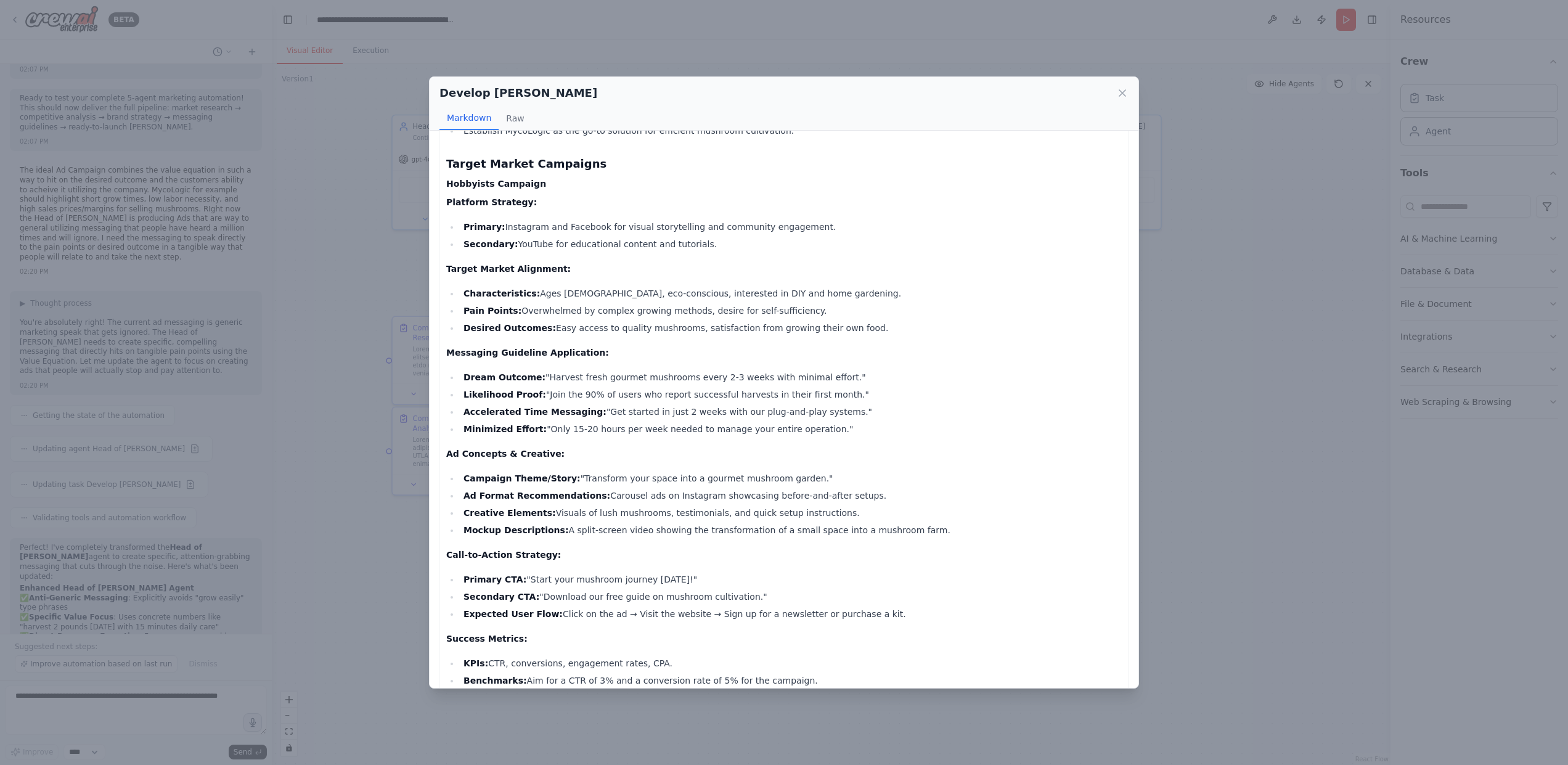
scroll to position [178, 0]
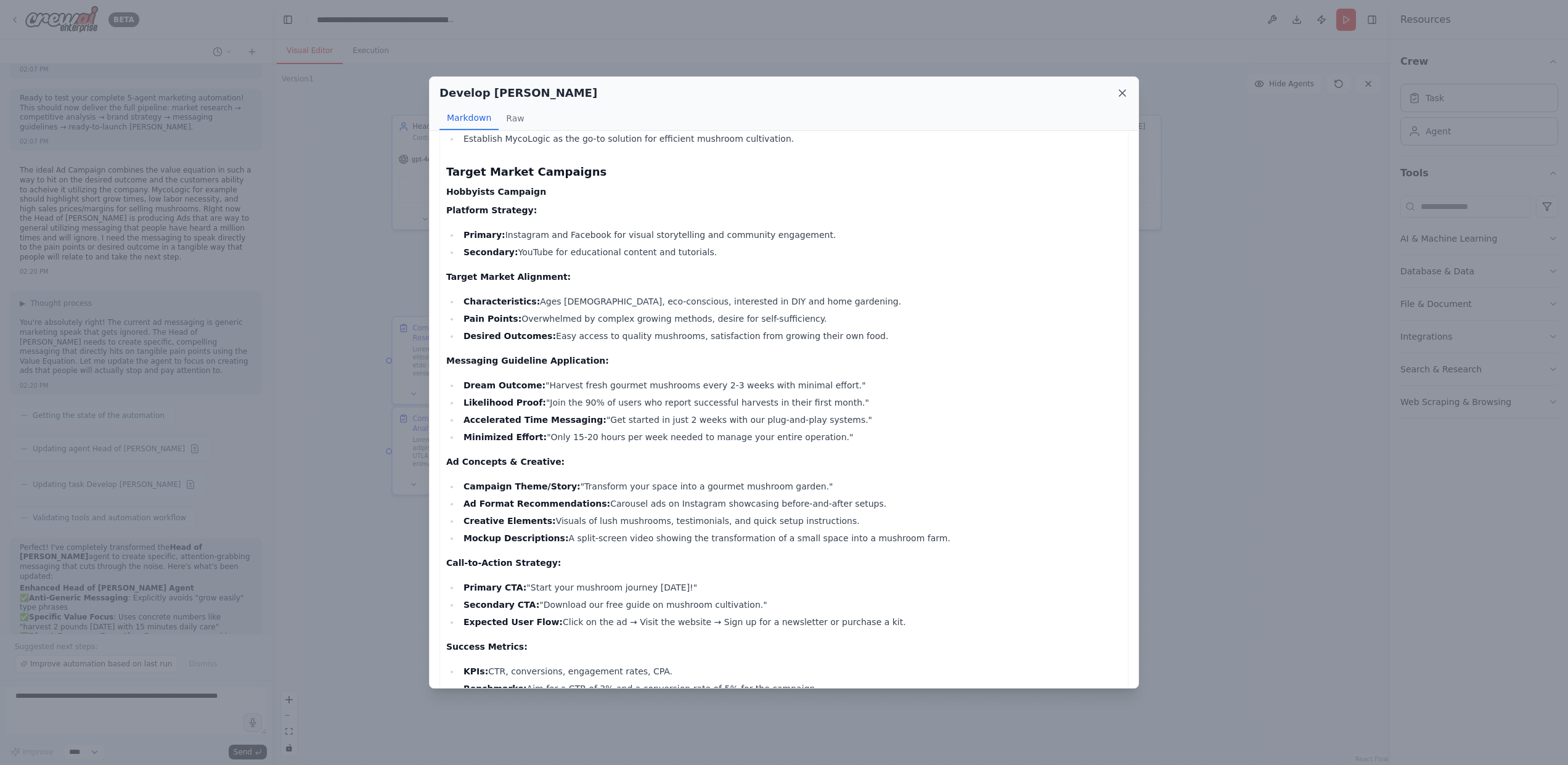
click at [1117, 96] on icon at bounding box center [1122, 92] width 12 height 12
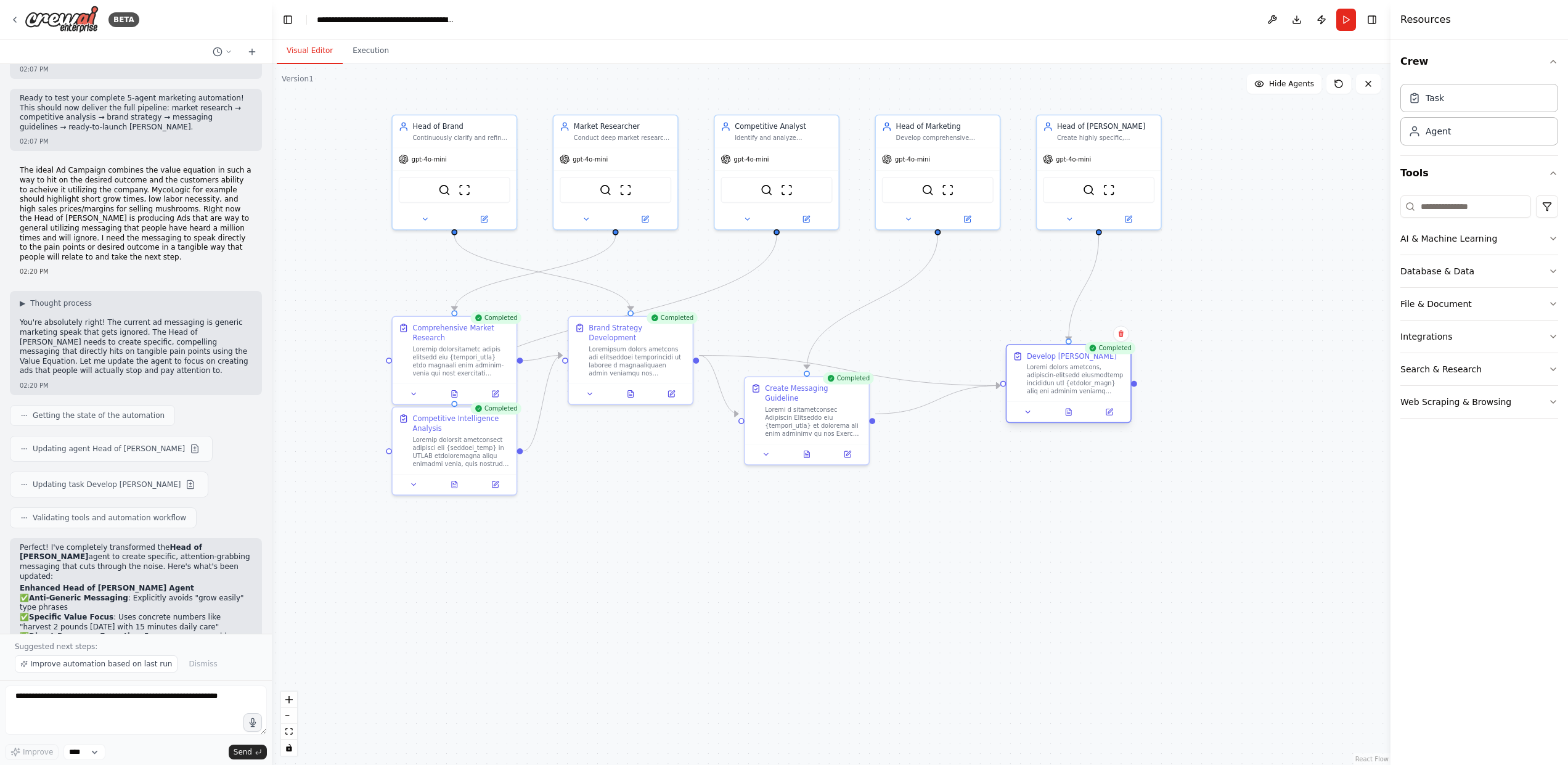
drag, startPoint x: 991, startPoint y: 354, endPoint x: 1081, endPoint y: 389, distance: 96.6
click at [1081, 389] on div at bounding box center [1076, 379] width 97 height 32
click at [149, 658] on button "Improve automation based on last run" at bounding box center [96, 664] width 162 height 18
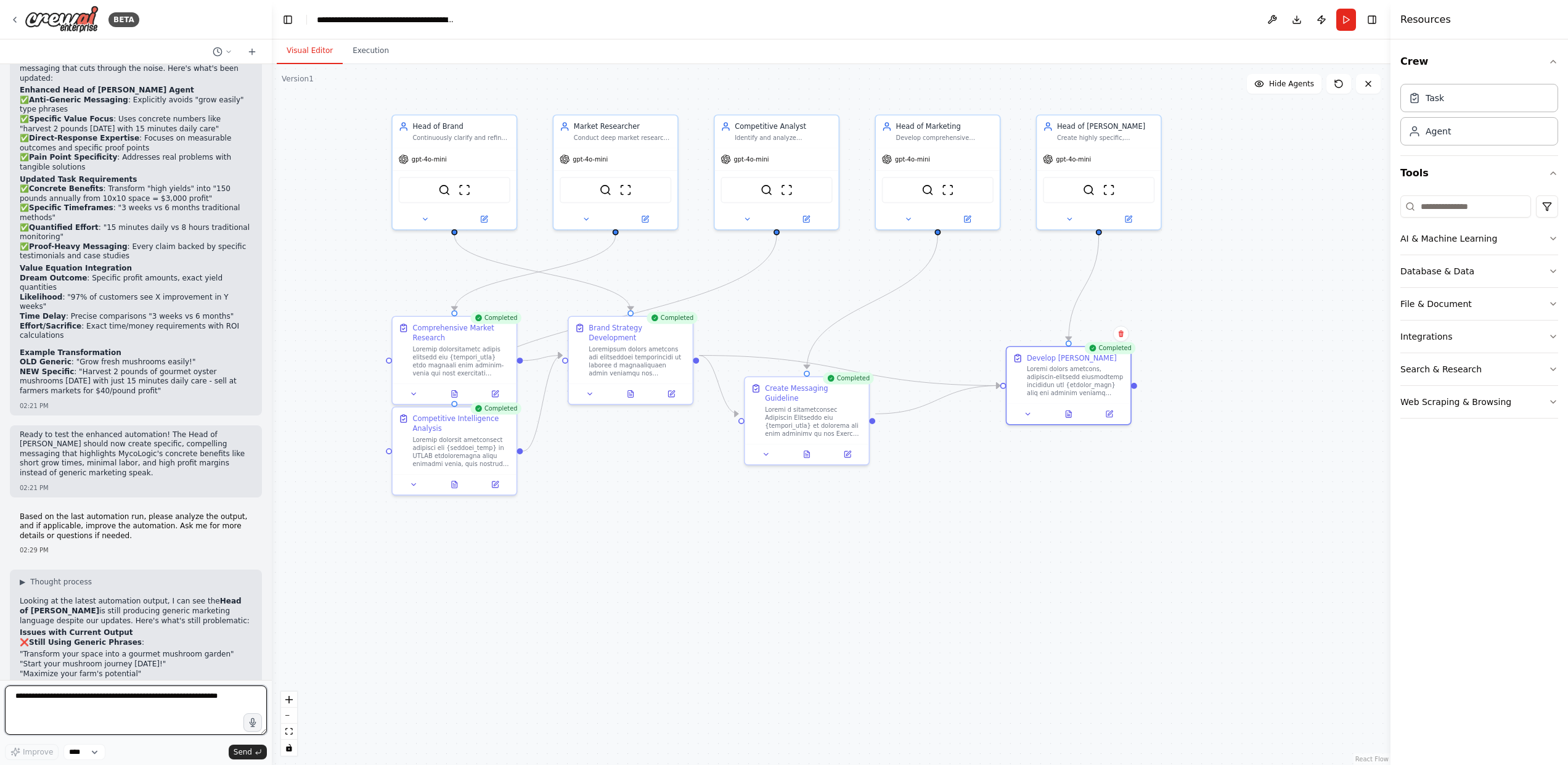
scroll to position [7858, 0]
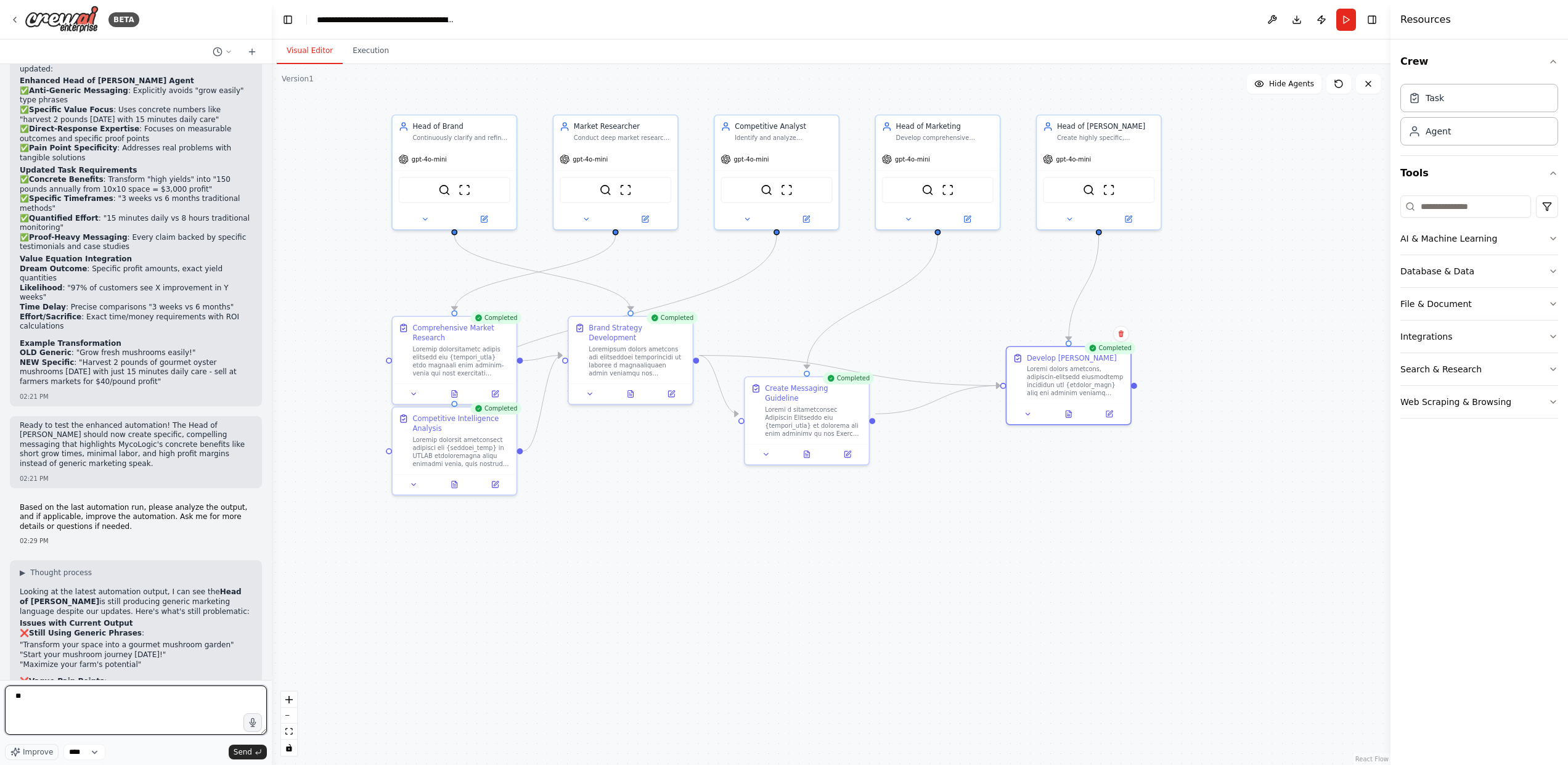
type textarea "*"
type textarea "**********"
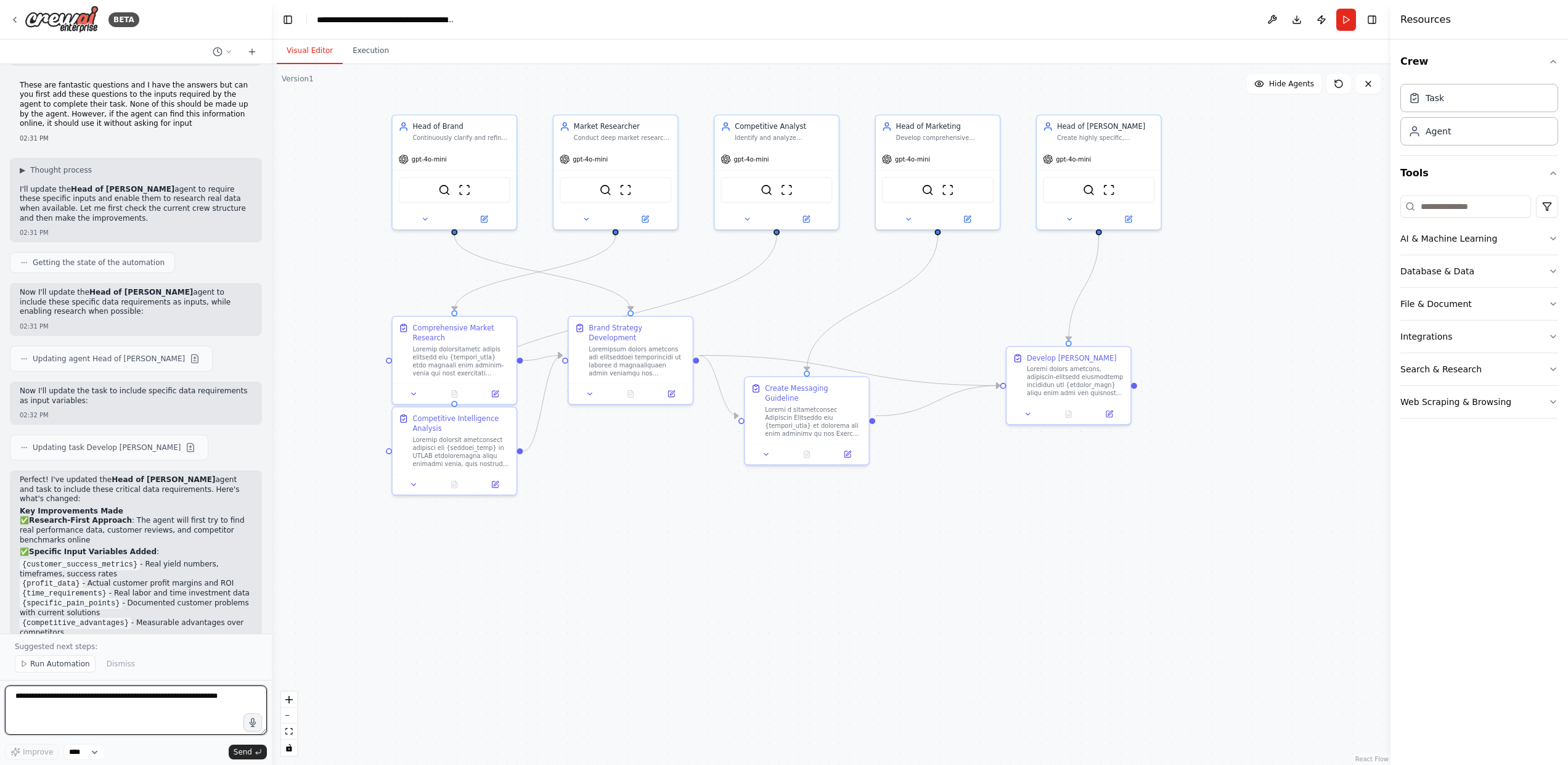
scroll to position [8811, 0]
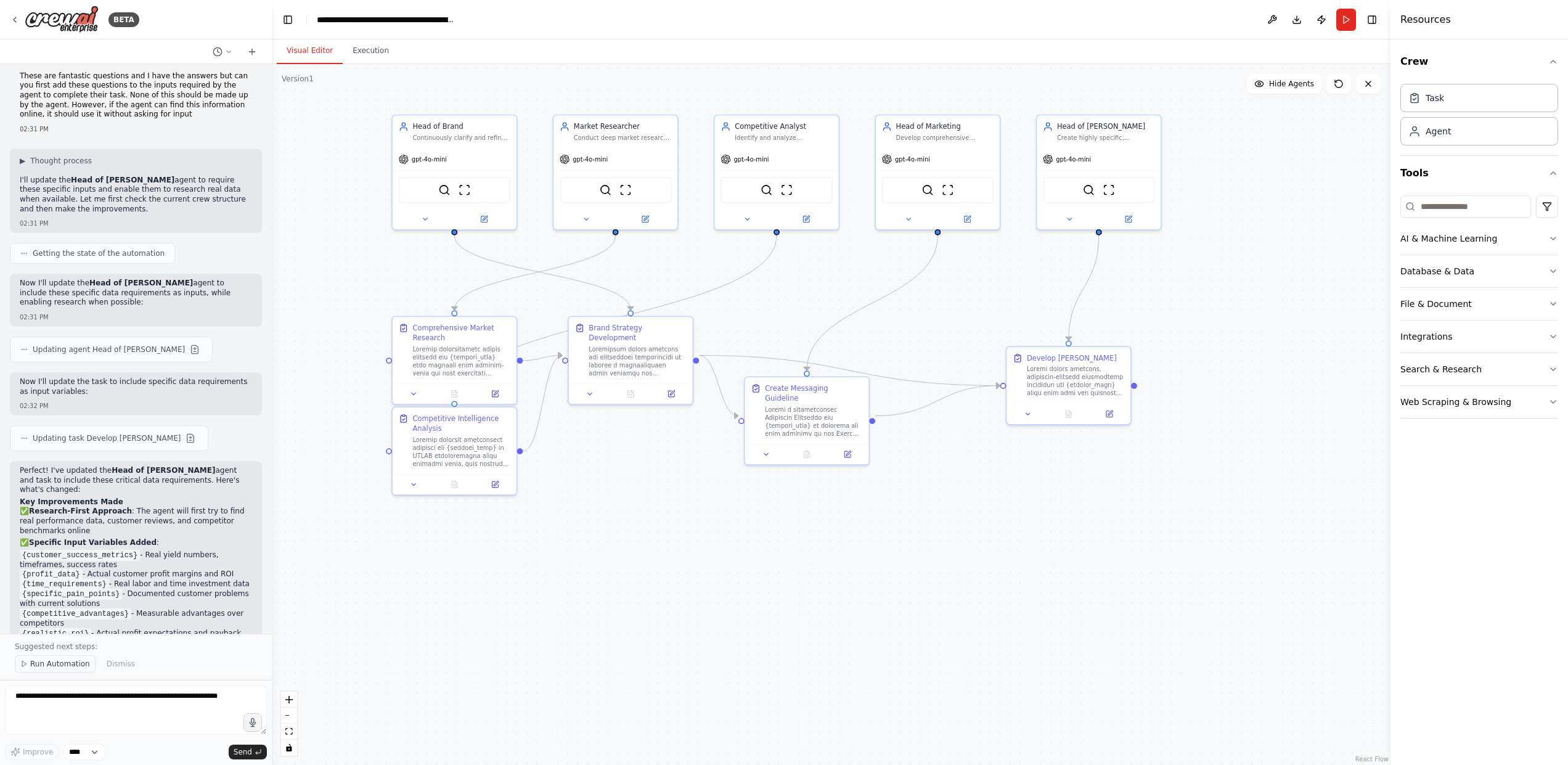
click at [45, 662] on span "Run Automation" at bounding box center [60, 663] width 60 height 10
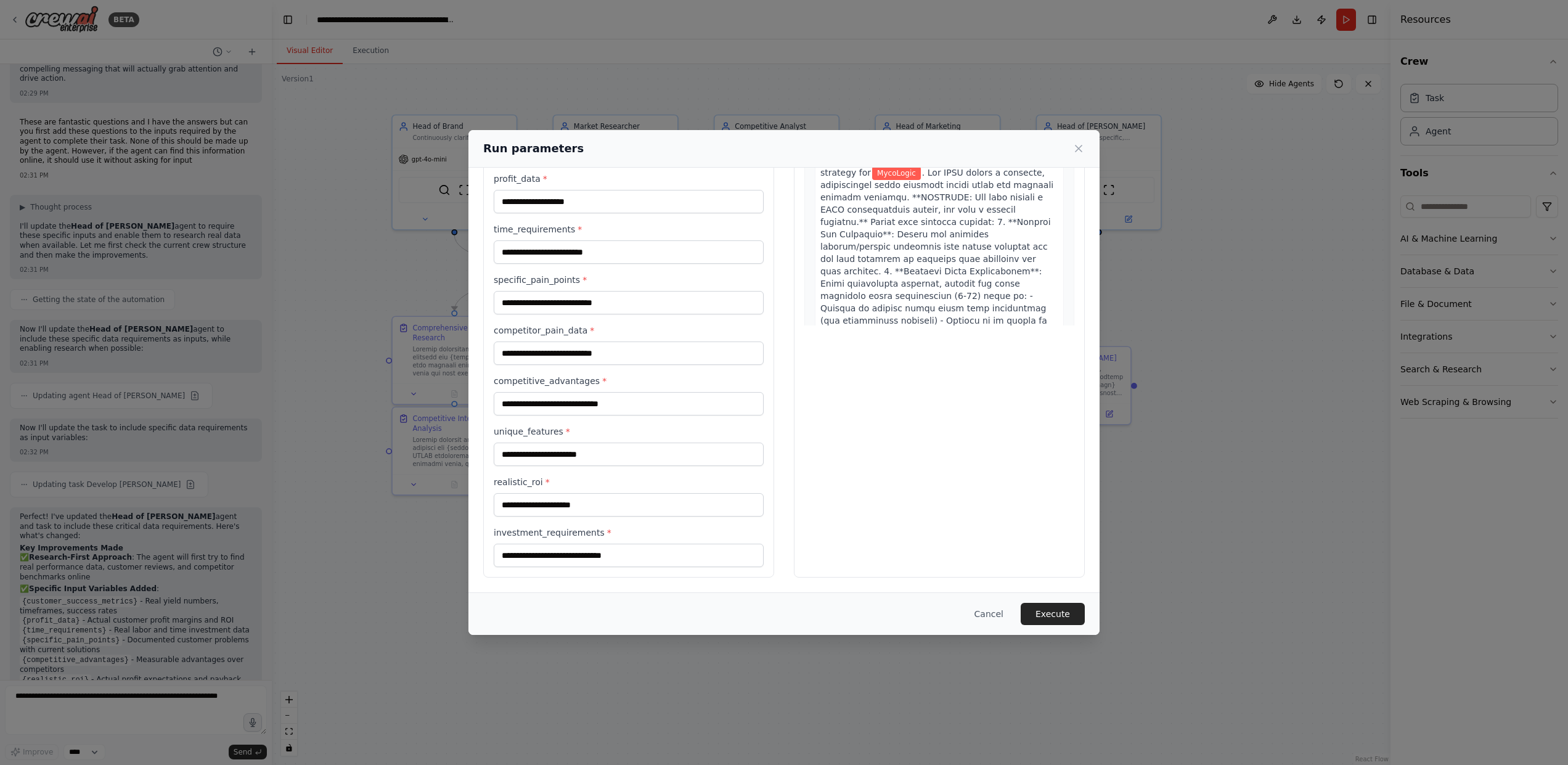
scroll to position [0, 0]
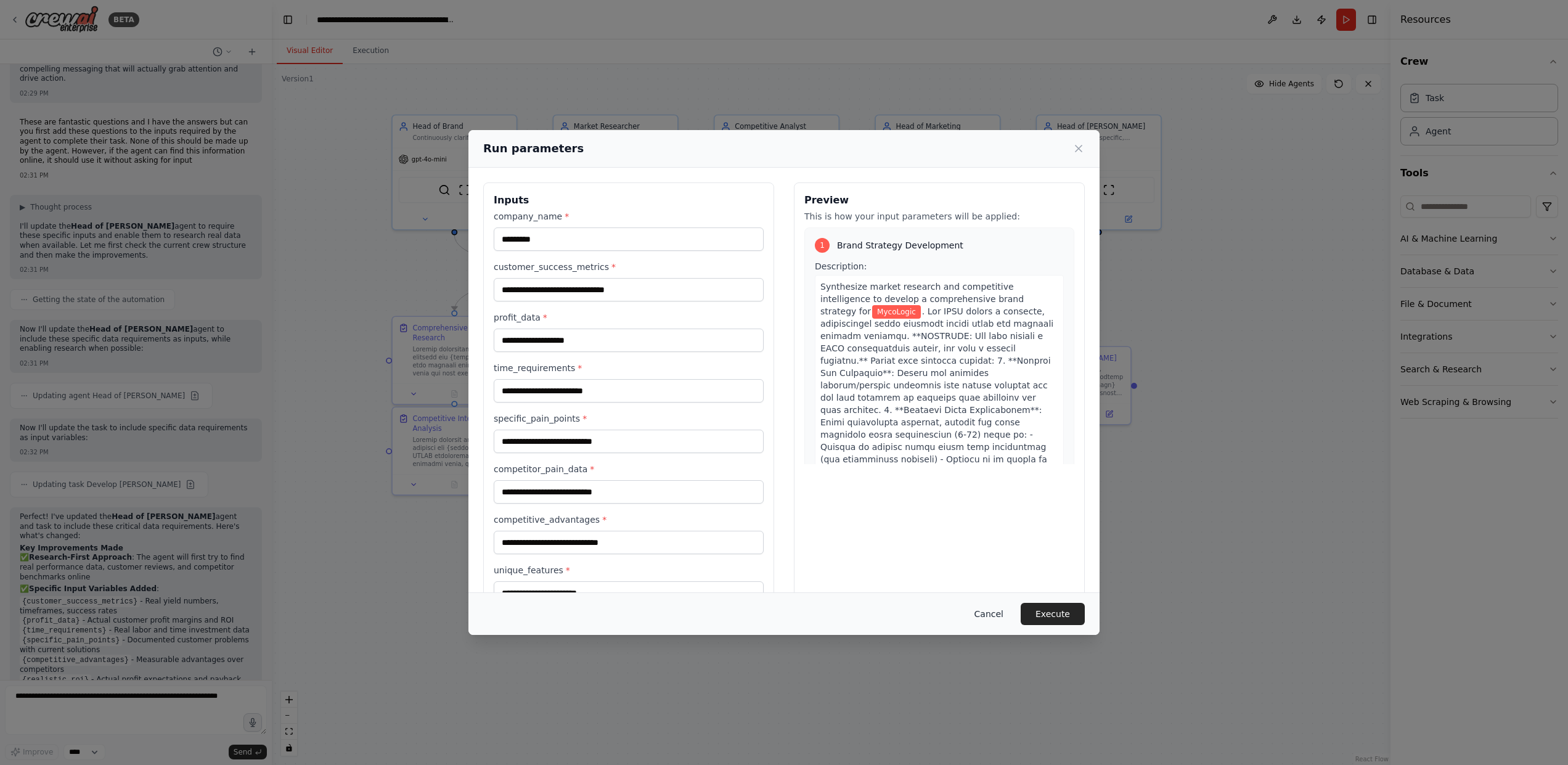
click at [987, 617] on button "Cancel" at bounding box center [988, 614] width 49 height 22
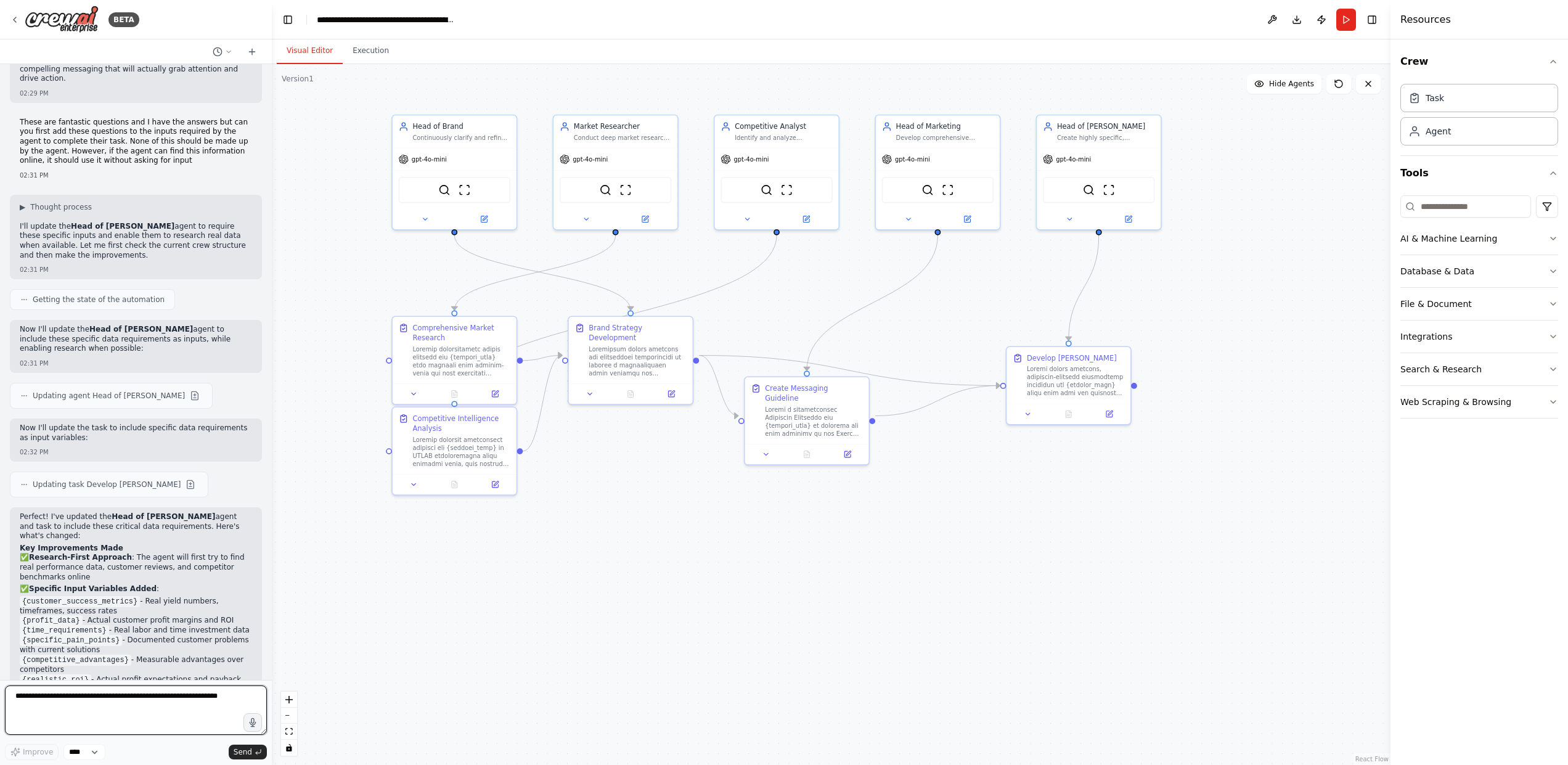
click at [64, 696] on textarea at bounding box center [135, 710] width 262 height 49
type textarea "**********"
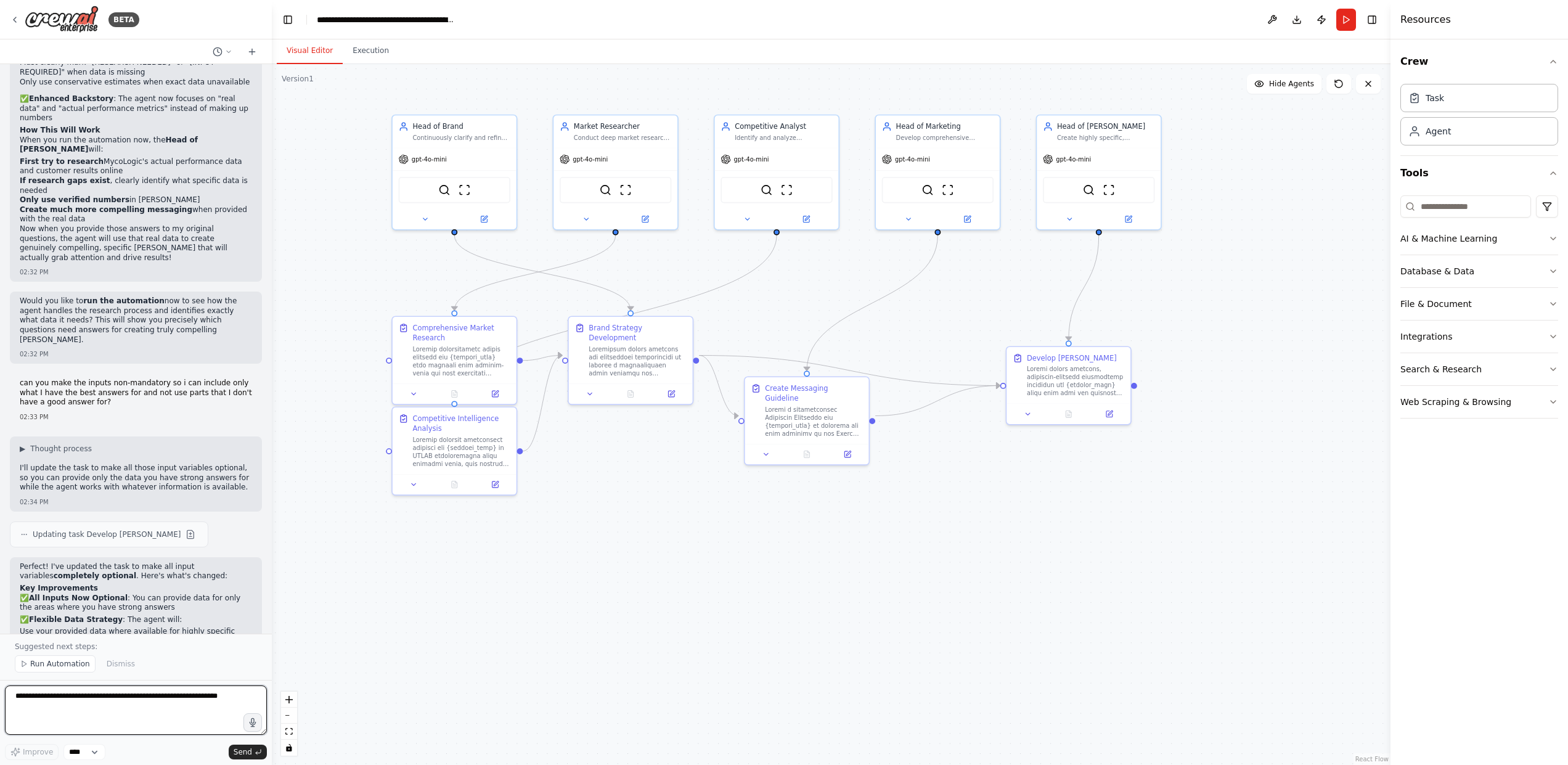
scroll to position [9438, 0]
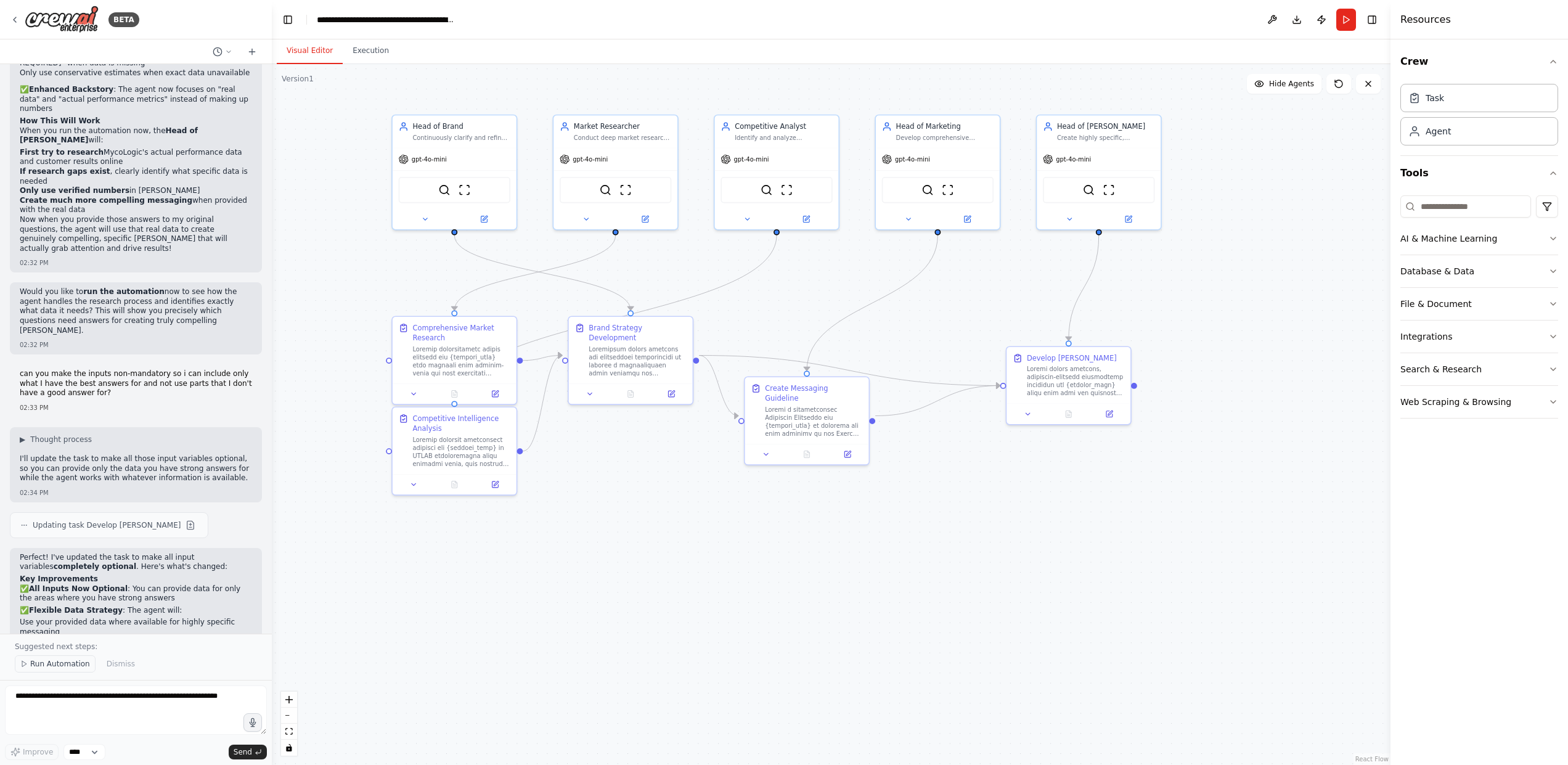
click at [51, 667] on span "Run Automation" at bounding box center [60, 663] width 60 height 10
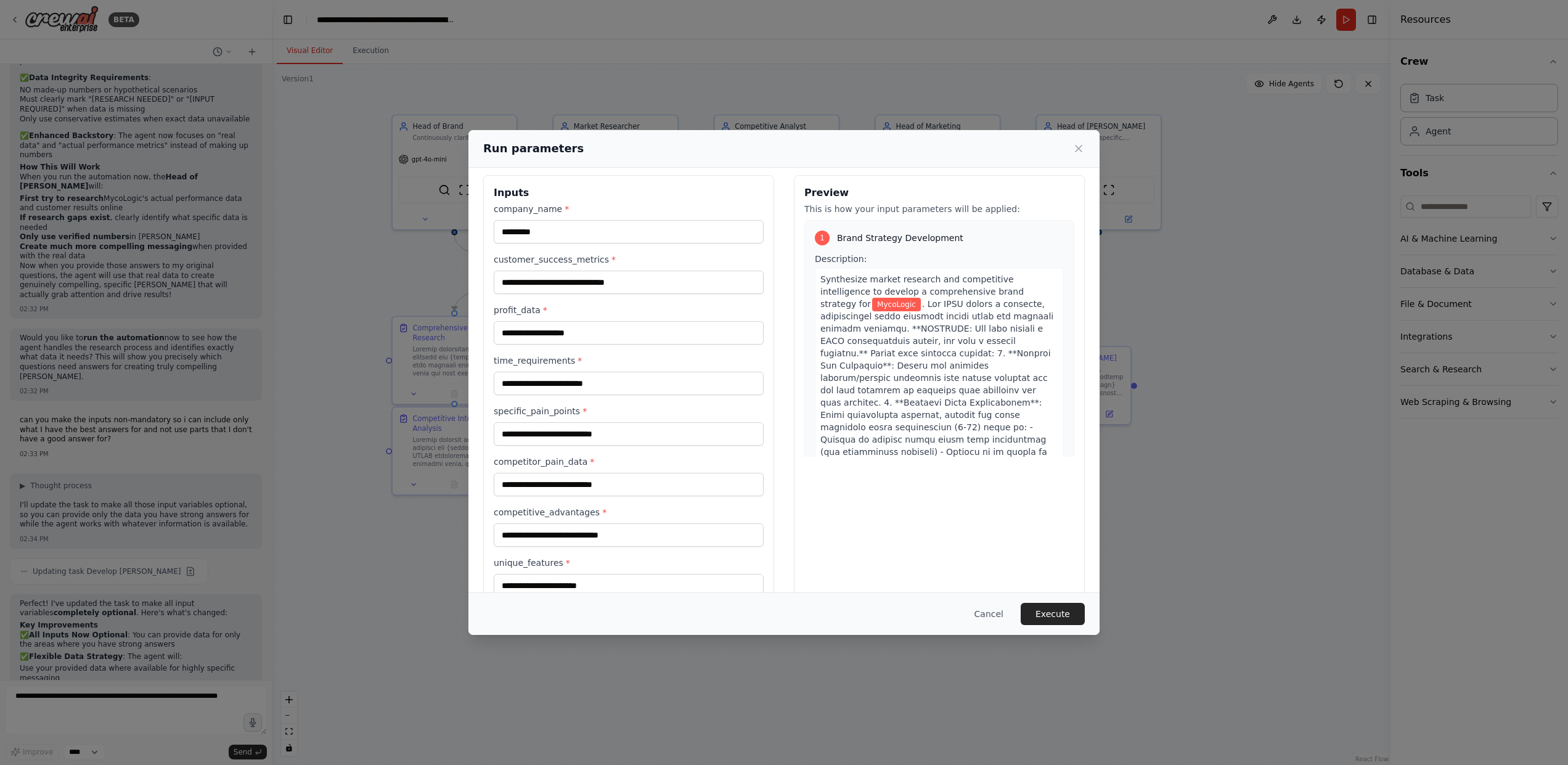
scroll to position [0, 0]
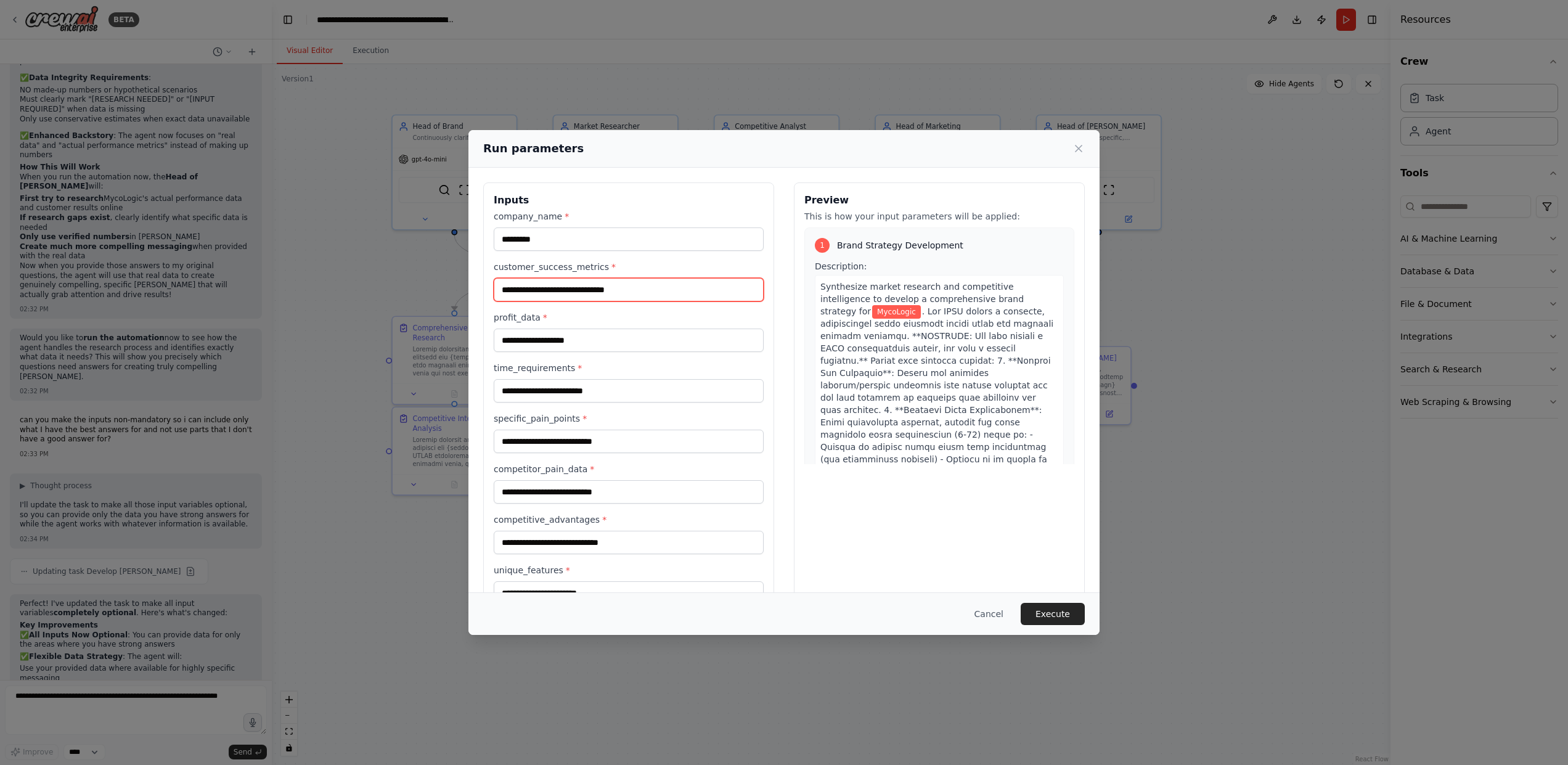
click at [647, 297] on input "customer_success_metrics *" at bounding box center [628, 289] width 270 height 23
click at [643, 349] on input "profit_data *" at bounding box center [628, 340] width 270 height 23
click at [651, 389] on input "time_requirements *" at bounding box center [628, 390] width 270 height 23
type input "**********"
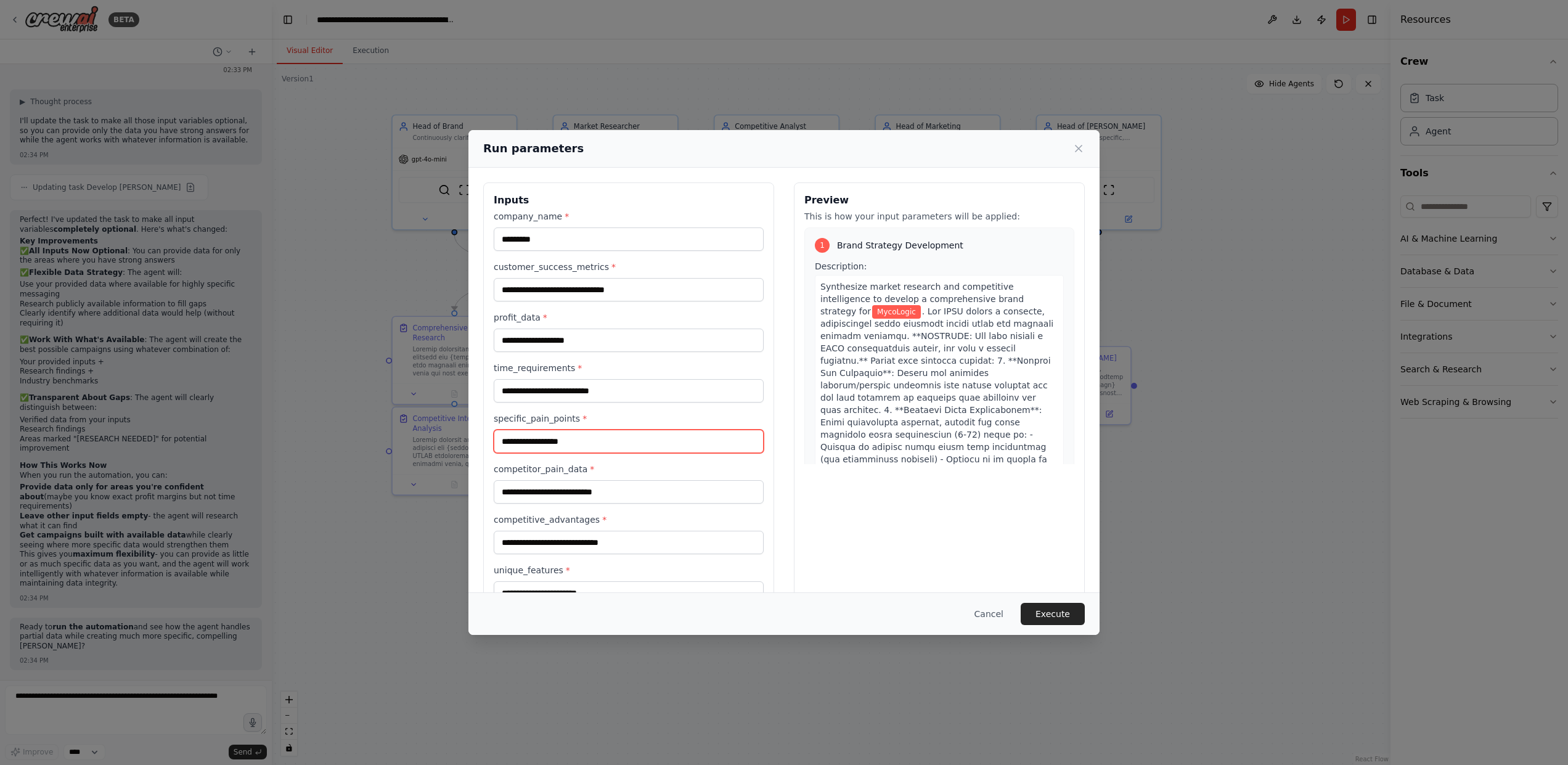
scroll to position [9392, 0]
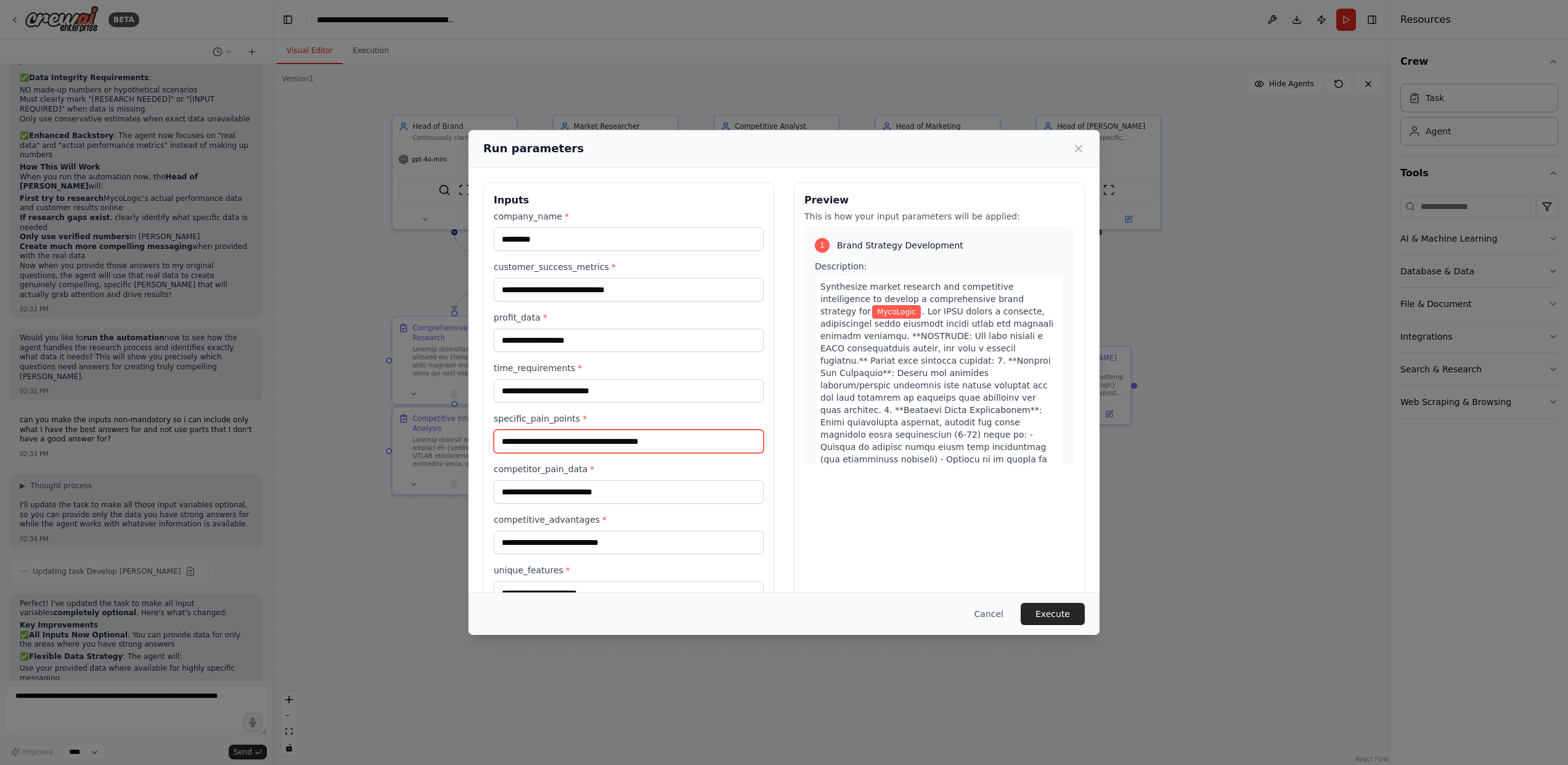
type input "**********"
click at [548, 537] on input "competitive_advantages *" at bounding box center [628, 541] width 270 height 23
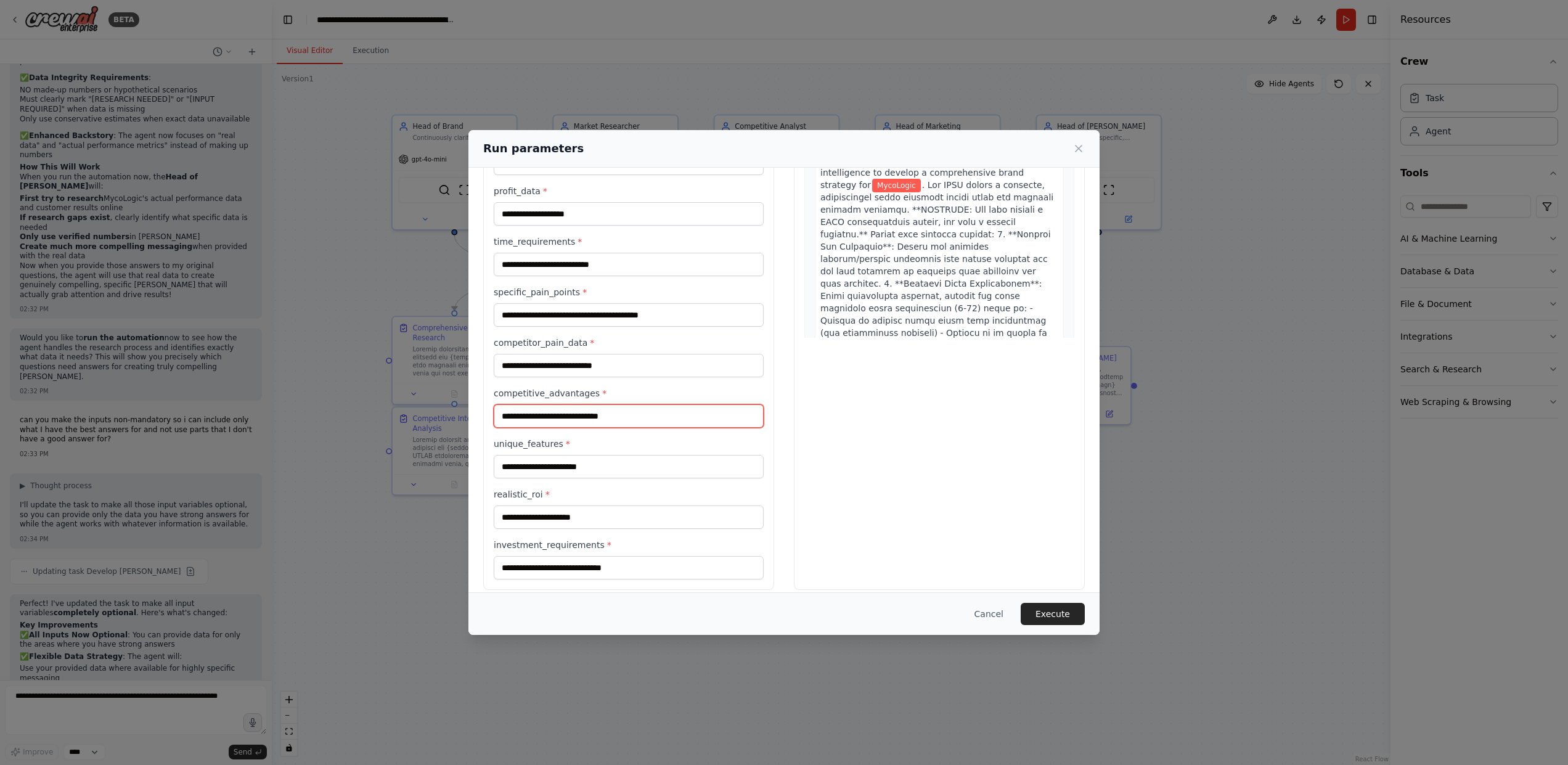
scroll to position [123, 0]
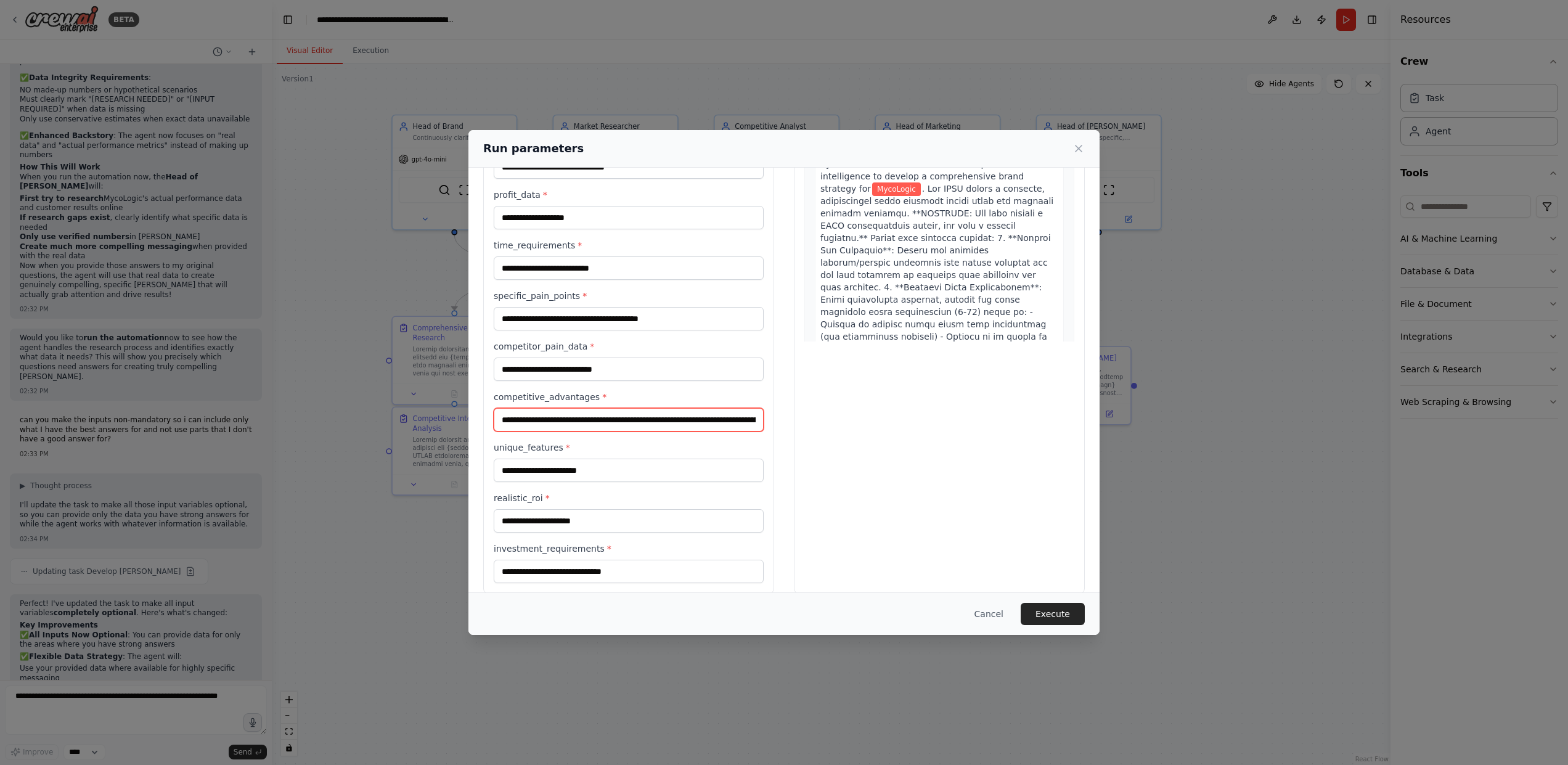
type input "**********"
type input "*"
type input "**********"
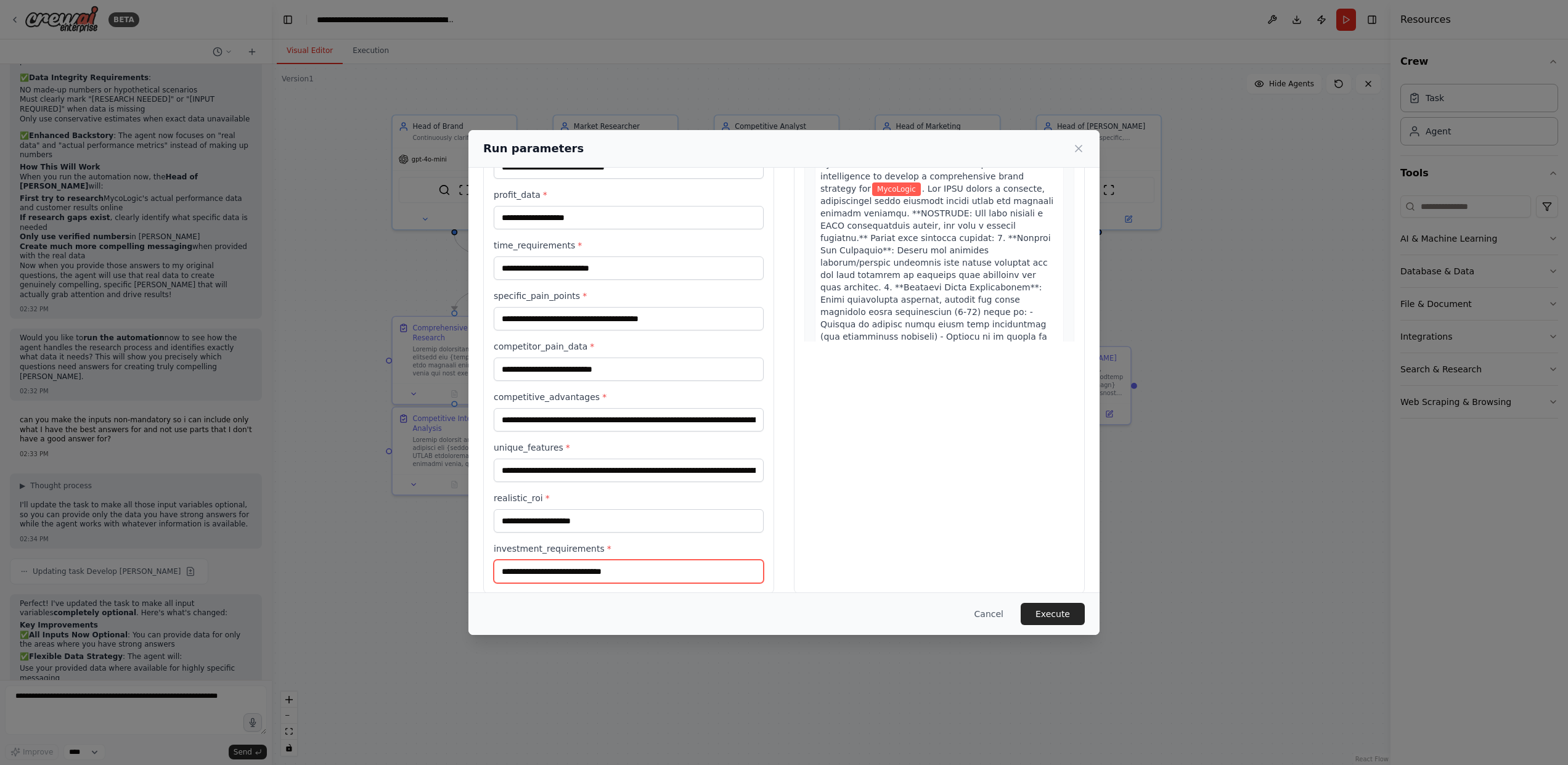
click at [656, 561] on input "investment_requirements *" at bounding box center [628, 571] width 270 height 23
click at [1061, 618] on button "Execute" at bounding box center [1053, 614] width 64 height 22
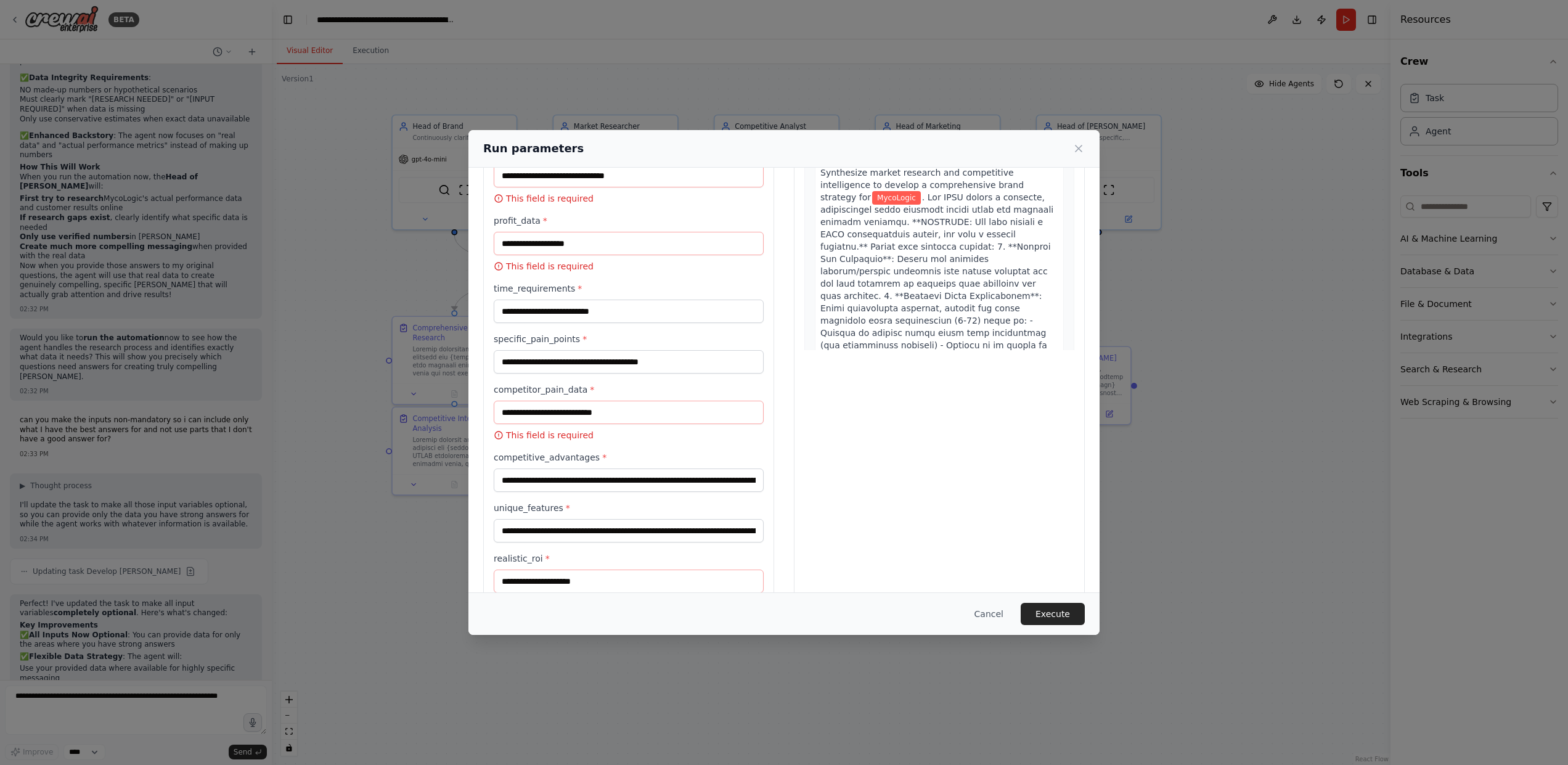
scroll to position [18, 0]
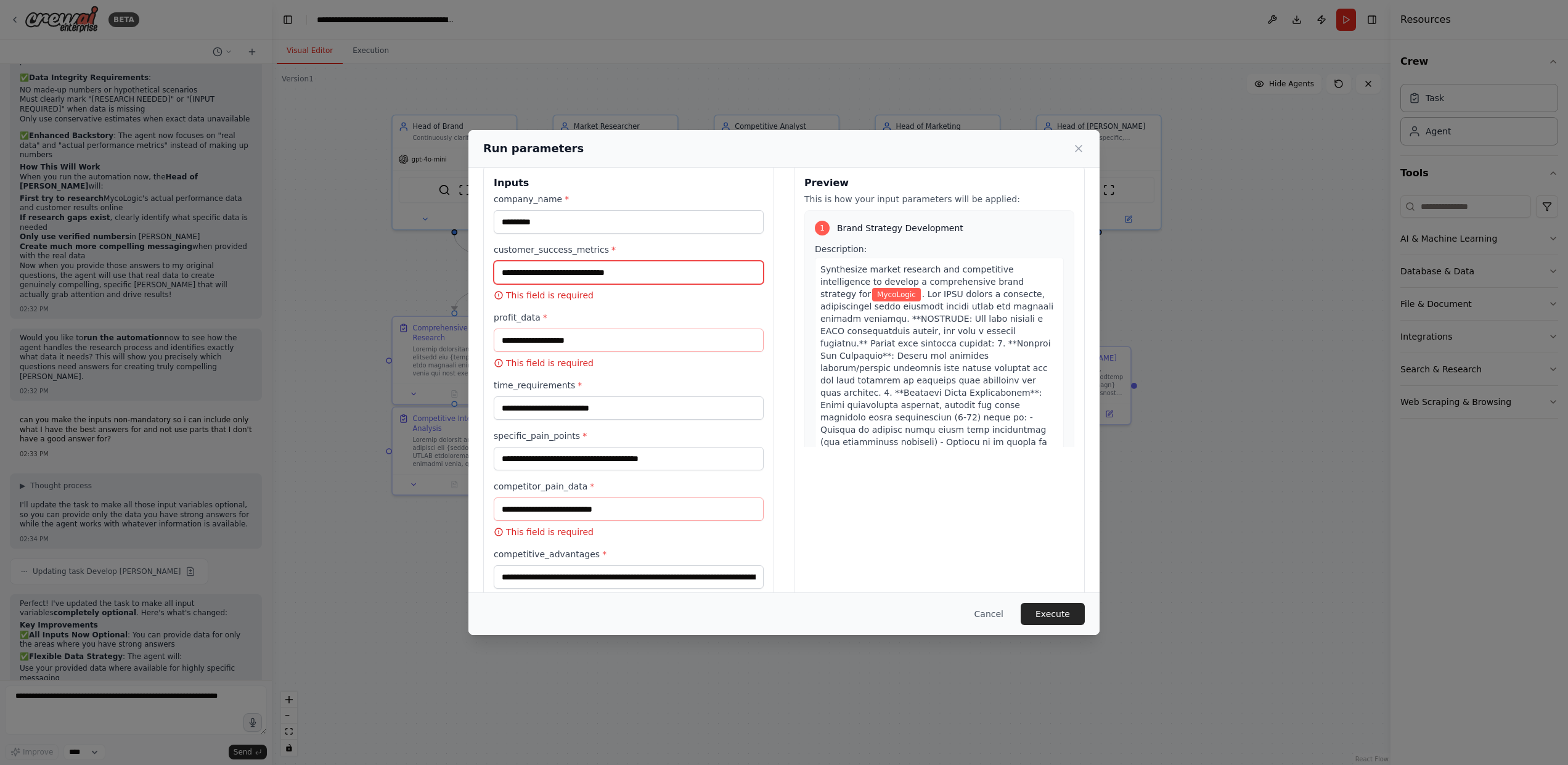
click at [592, 271] on input "customer_success_metrics *" at bounding box center [628, 271] width 270 height 23
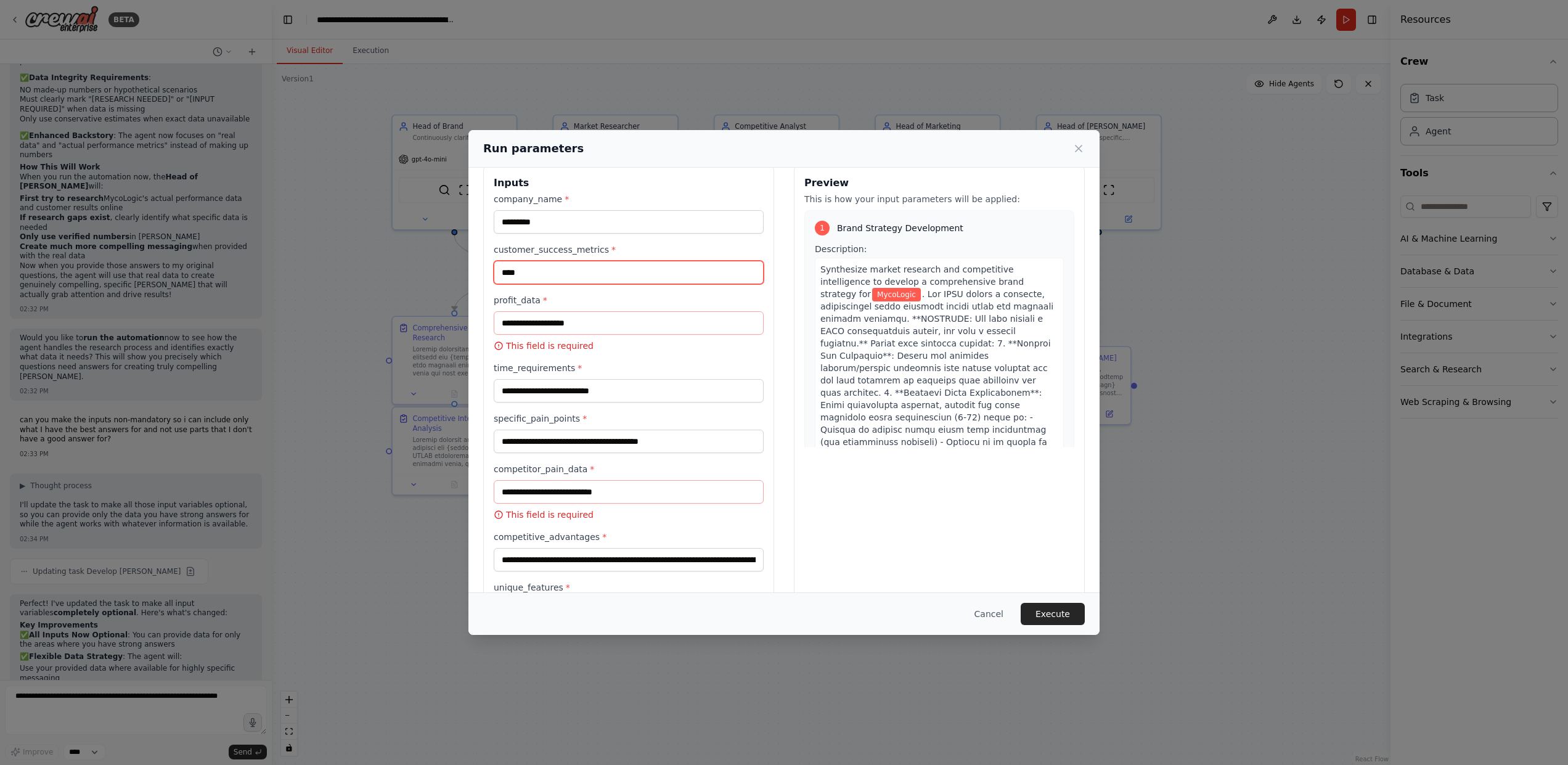
type input "****"
click at [604, 325] on input "profit_data *" at bounding box center [628, 322] width 270 height 23
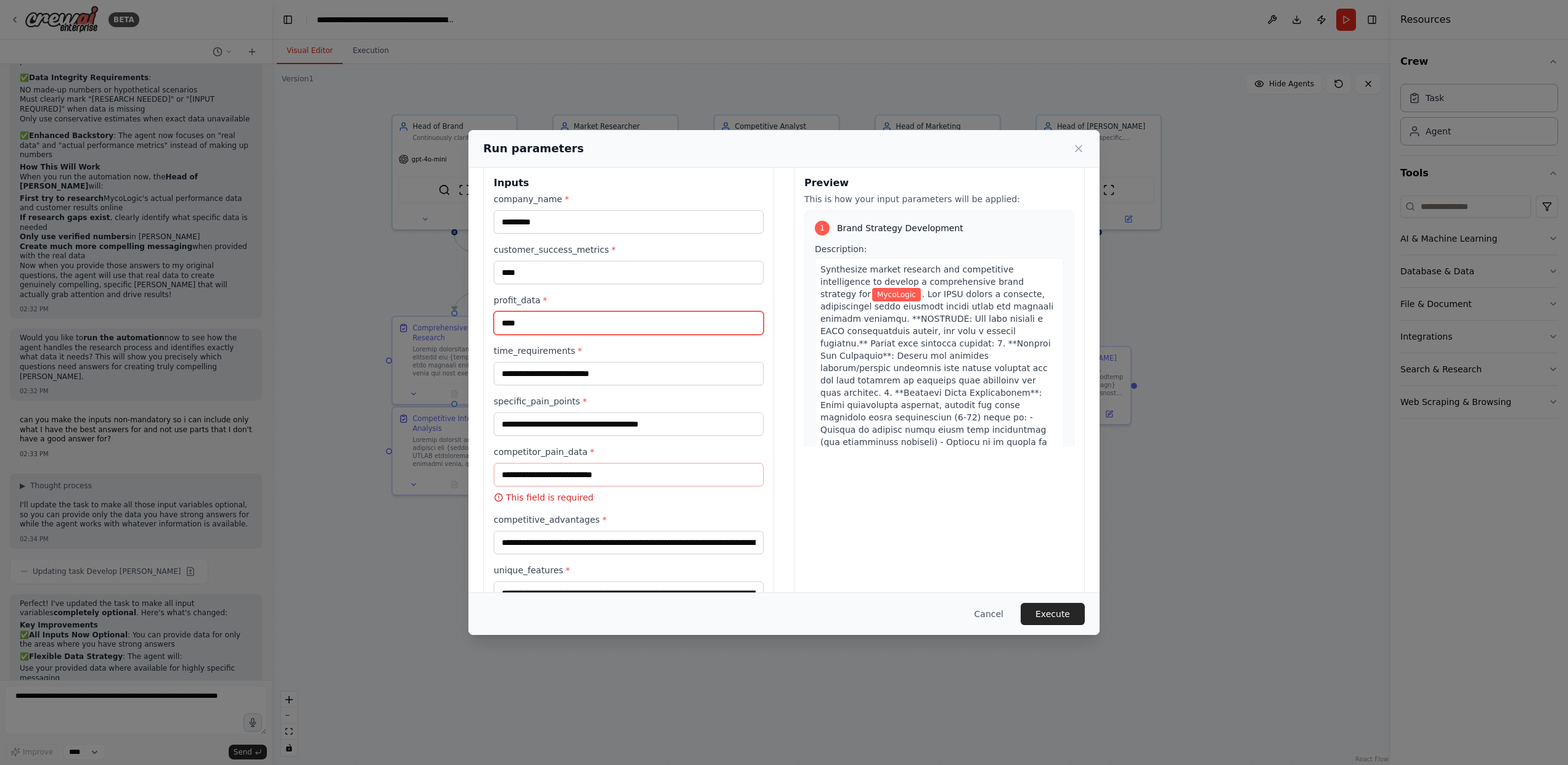
type input "****"
click at [636, 467] on input "competitor_pain_data *" at bounding box center [628, 474] width 270 height 23
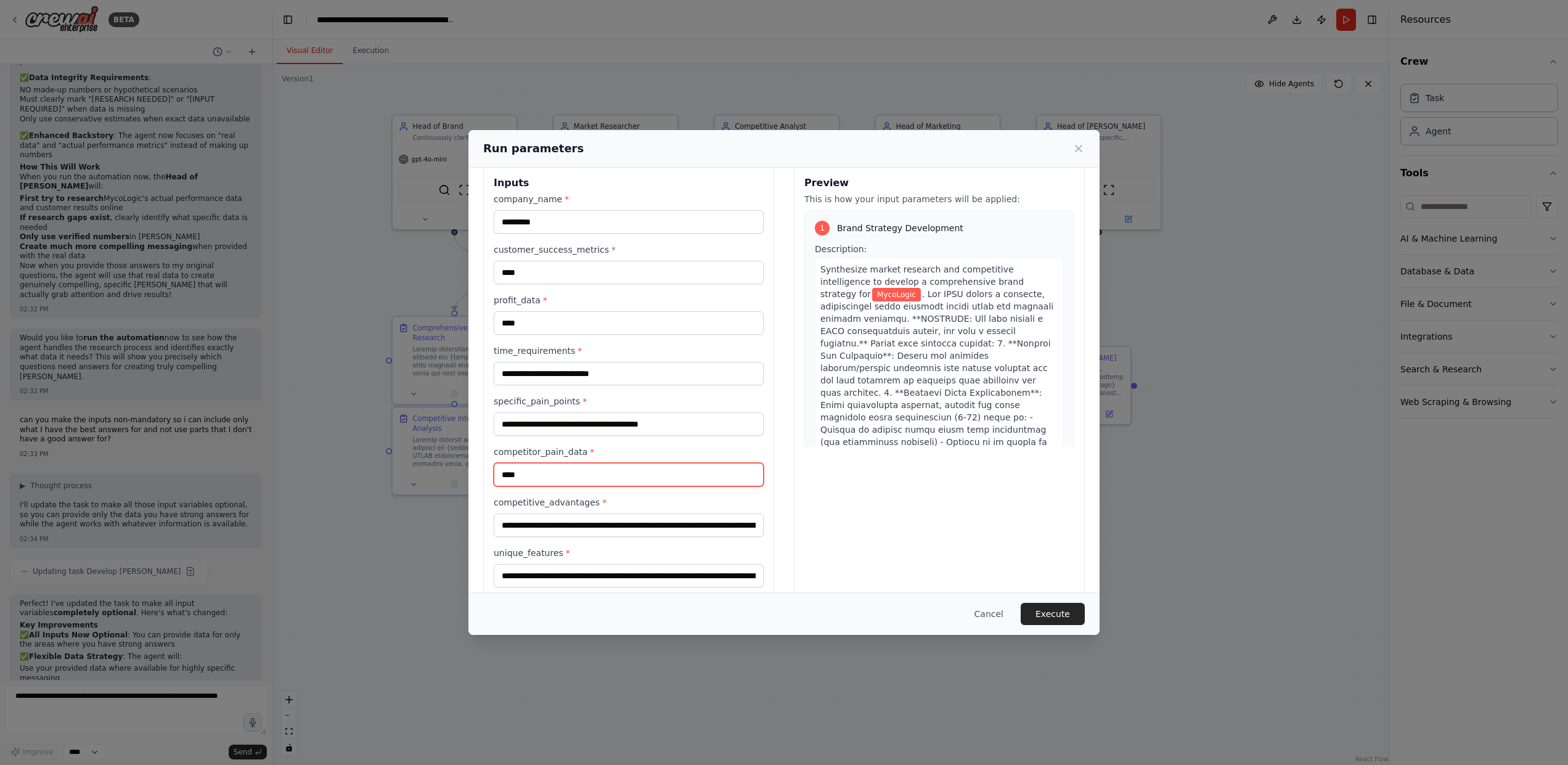
scroll to position [173, 0]
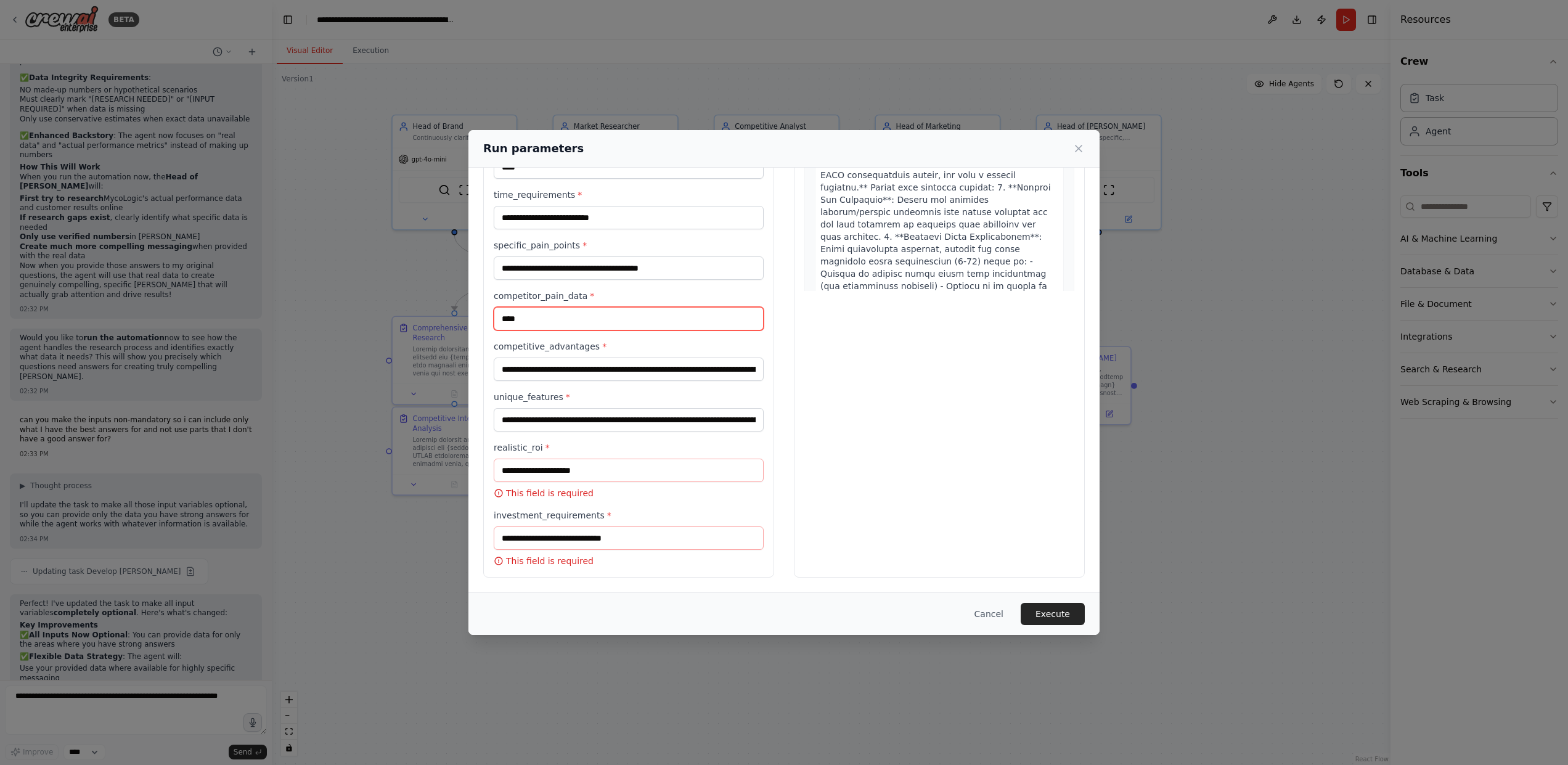
type input "****"
click at [609, 476] on input "realistic_roi *" at bounding box center [628, 470] width 270 height 23
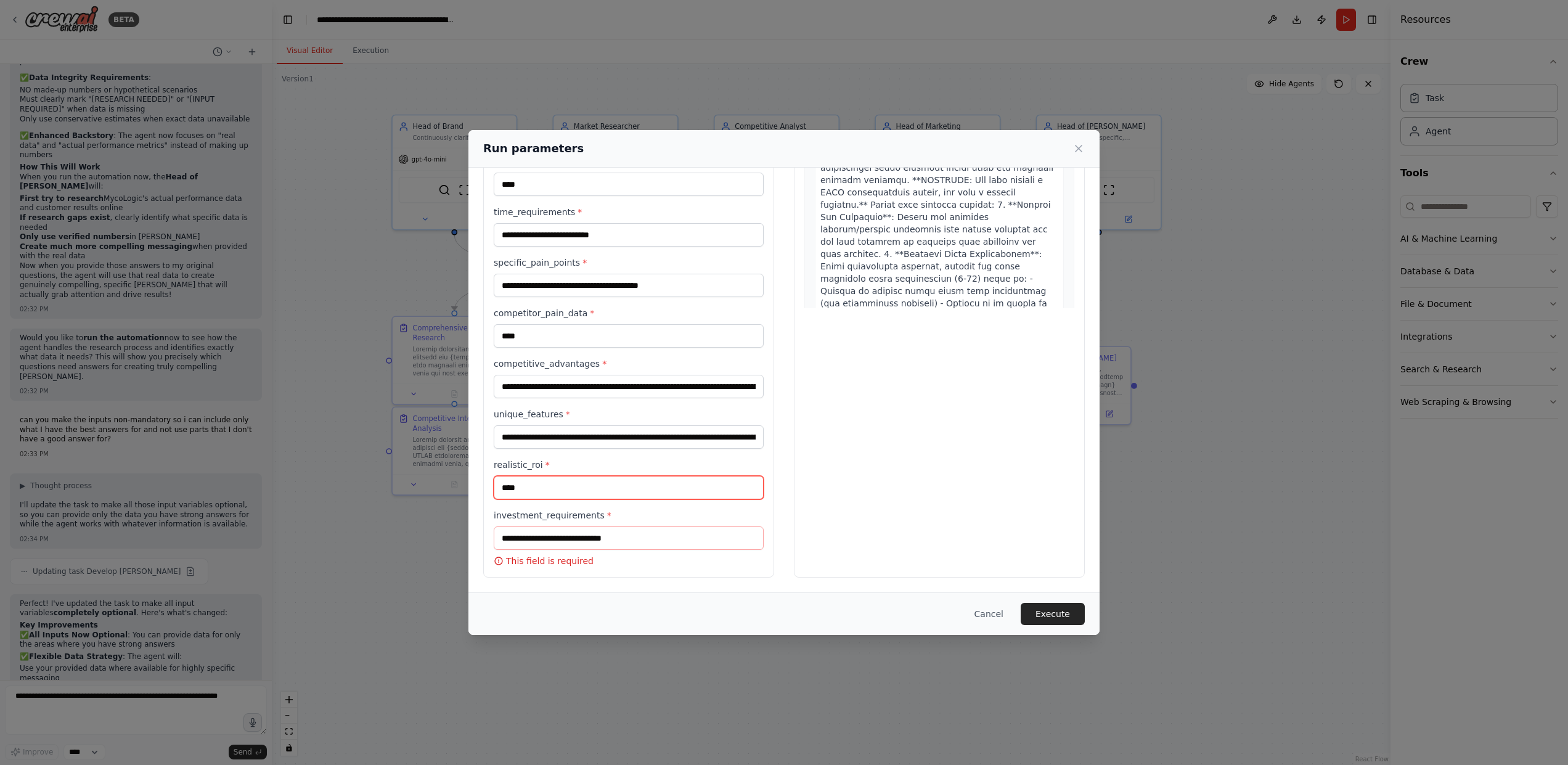
type input "****"
click at [629, 544] on input "investment_requirements *" at bounding box center [628, 537] width 270 height 23
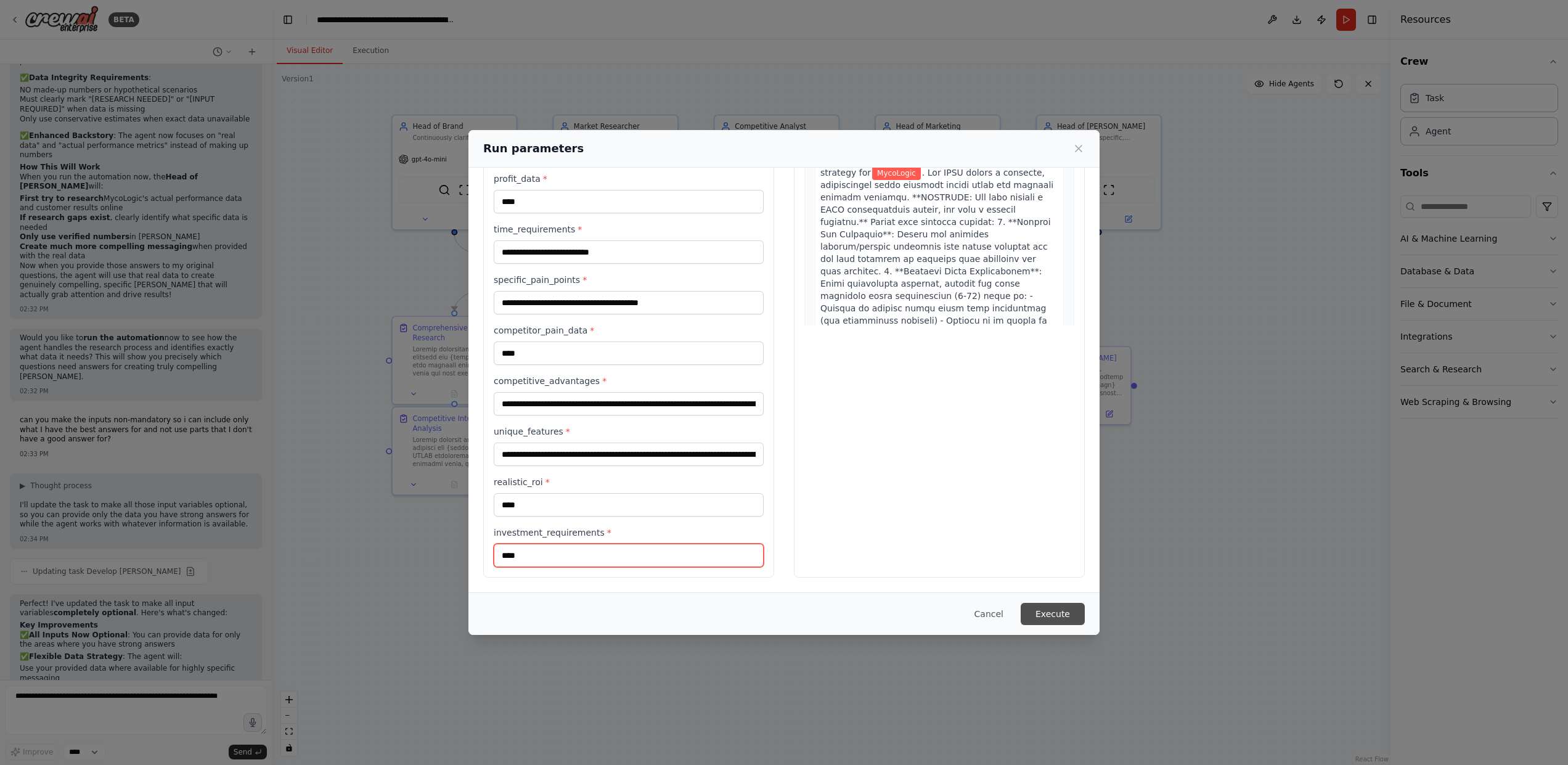
type input "****"
click at [1068, 608] on button "Execute" at bounding box center [1053, 614] width 64 height 22
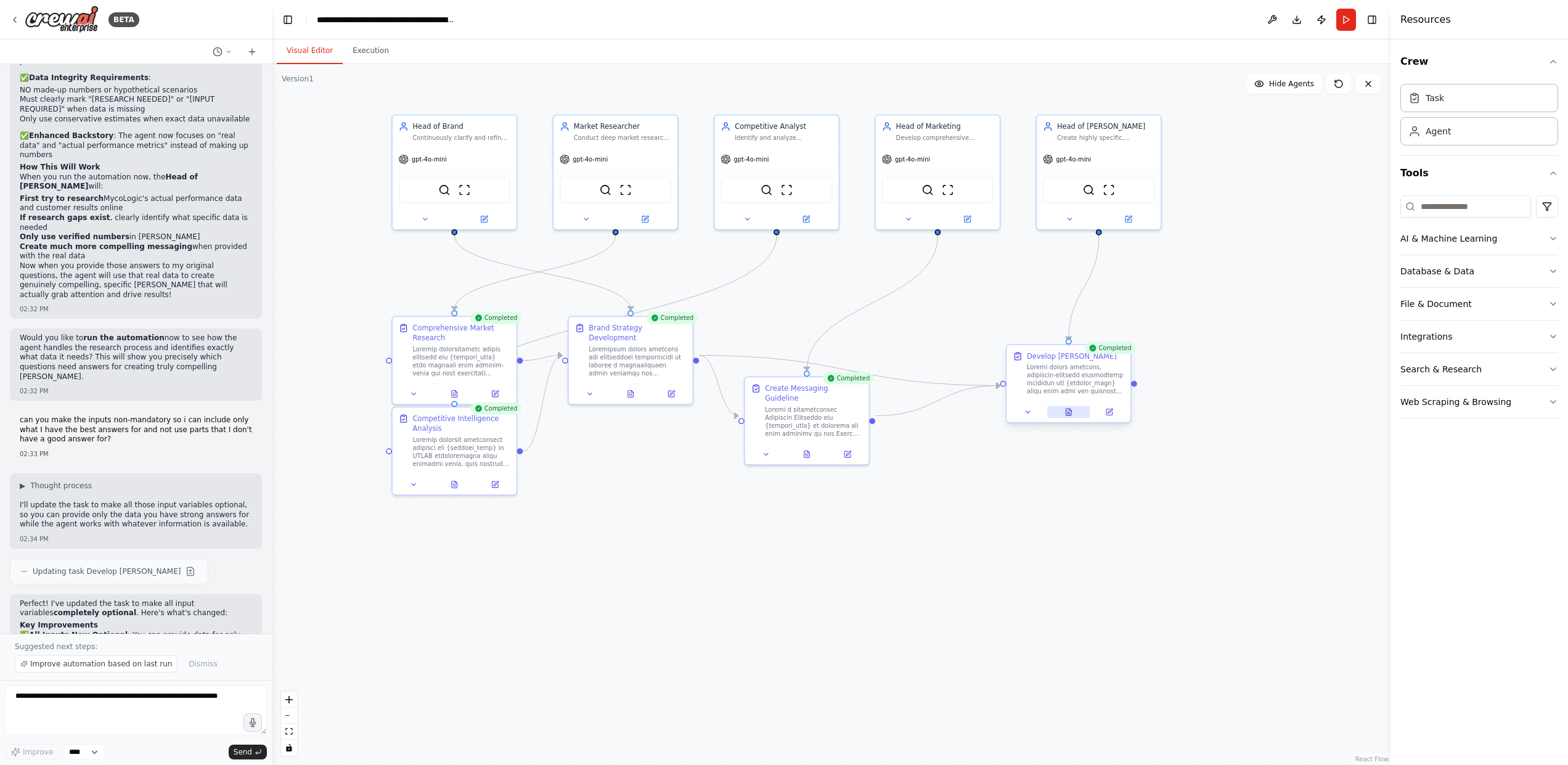
click at [1061, 411] on button at bounding box center [1068, 412] width 42 height 12
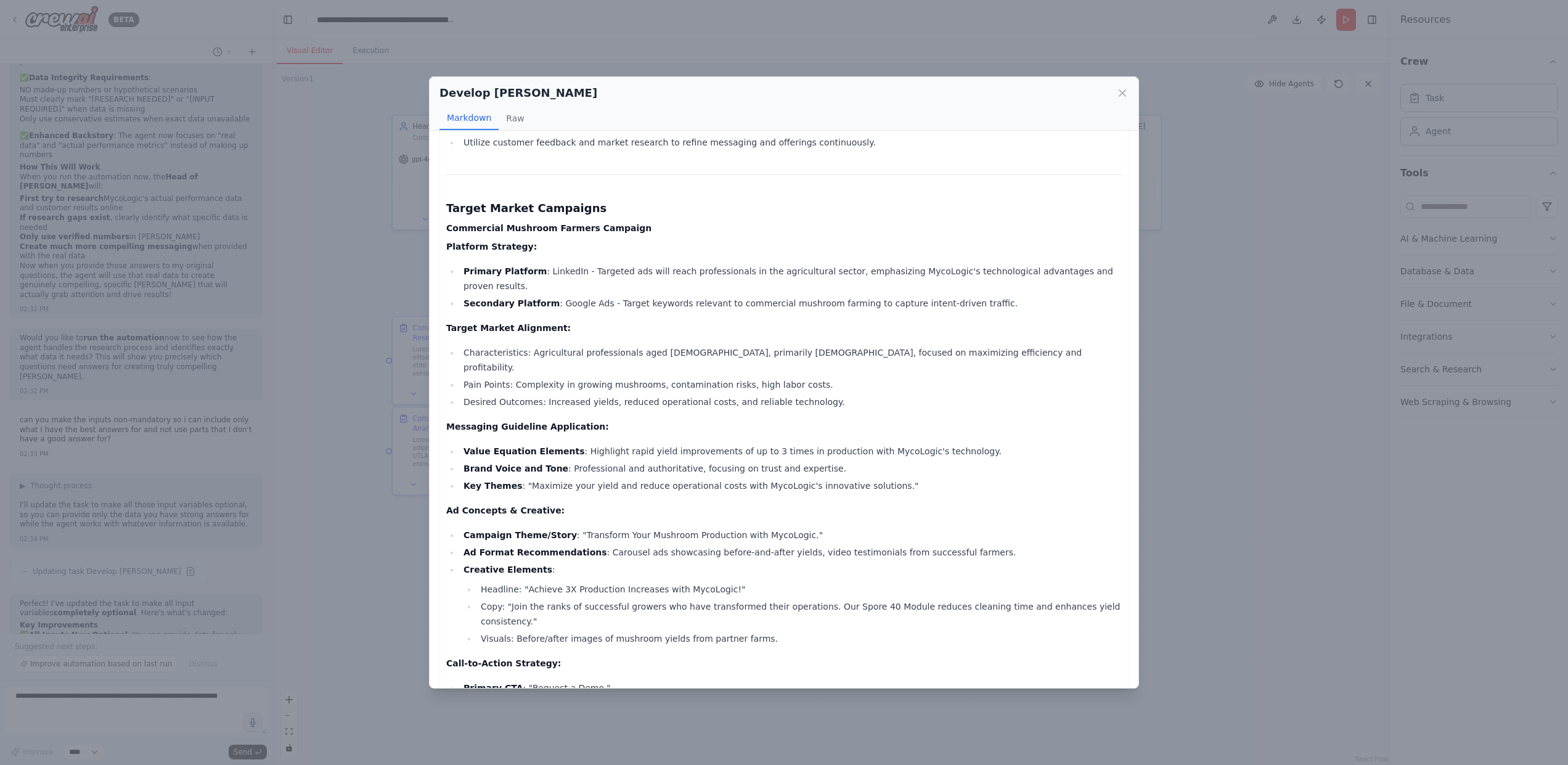
scroll to position [267, 0]
drag, startPoint x: 553, startPoint y: 274, endPoint x: 632, endPoint y: 270, distance: 79.1
click at [611, 274] on li "Primary Platform : LinkedIn - Targeted ads will reach professionals in the agri…" at bounding box center [790, 278] width 662 height 29
drag, startPoint x: 676, startPoint y: 268, endPoint x: 724, endPoint y: 272, distance: 48.2
click at [724, 272] on li "Primary Platform : LinkedIn - Targeted ads will reach professionals in the agri…" at bounding box center [790, 278] width 662 height 29
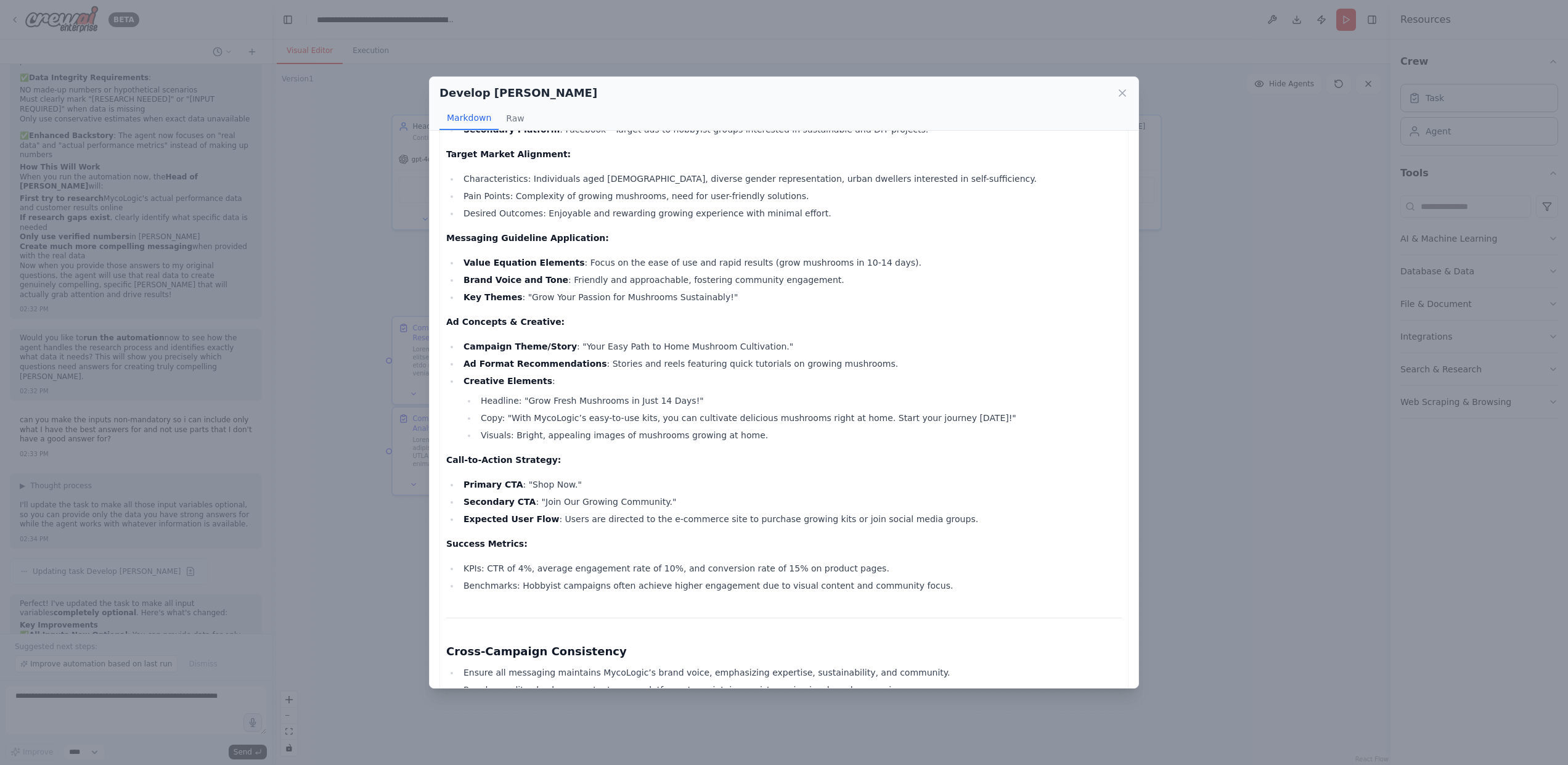
scroll to position [1048, 0]
click at [1125, 97] on icon at bounding box center [1122, 92] width 12 height 12
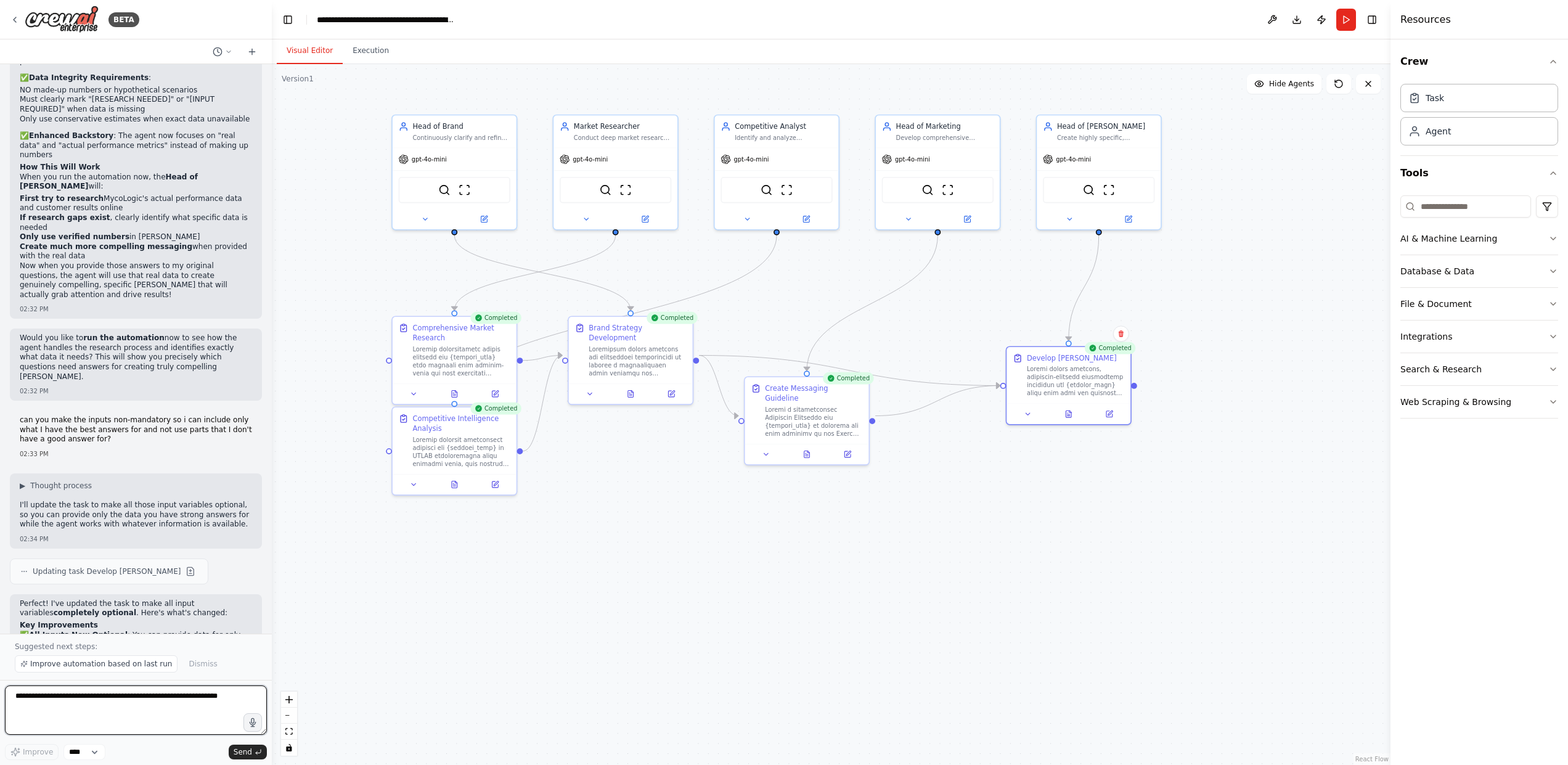
click at [167, 708] on textarea at bounding box center [135, 710] width 262 height 49
type textarea "**********"
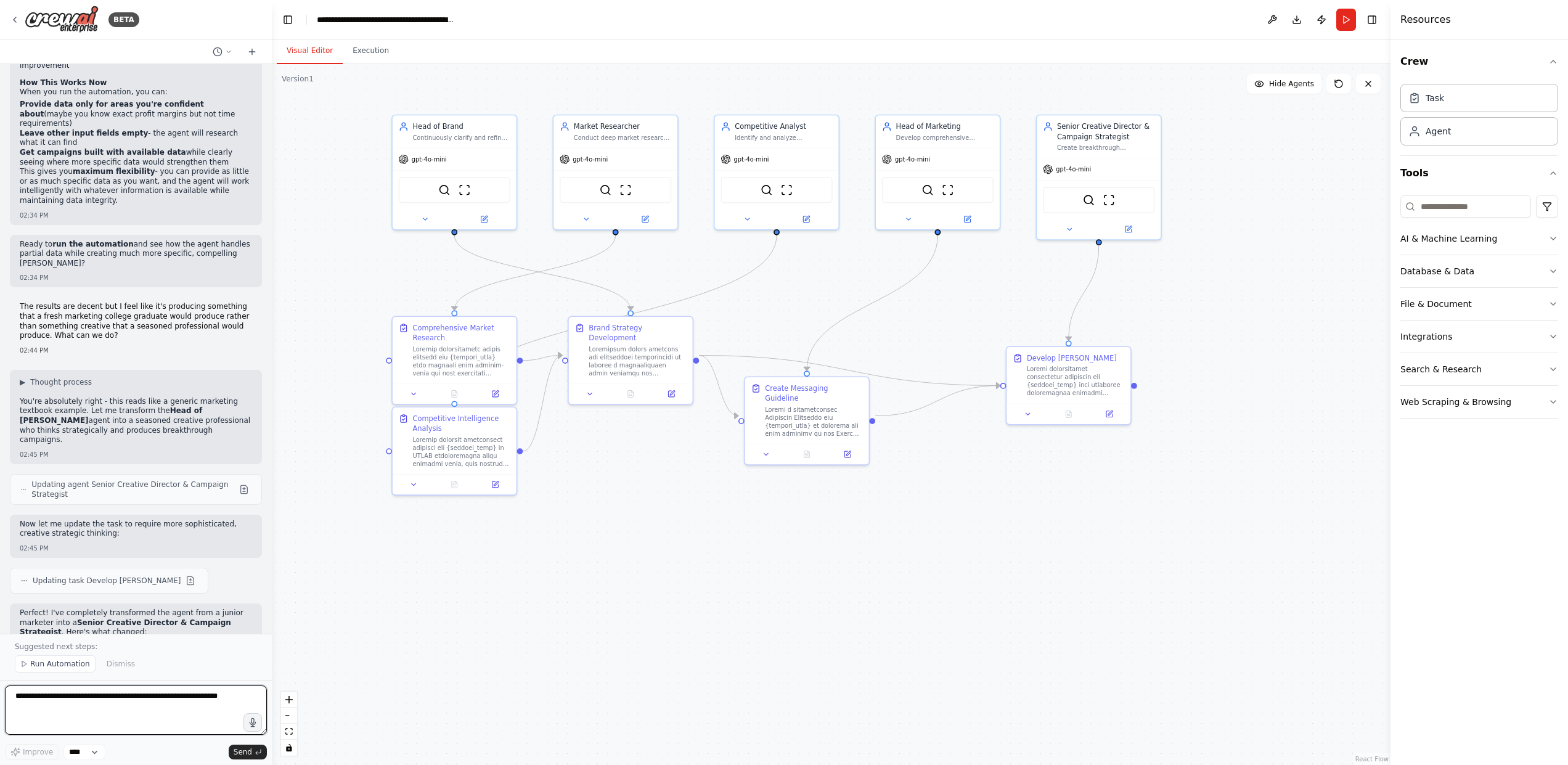
scroll to position [10168, 0]
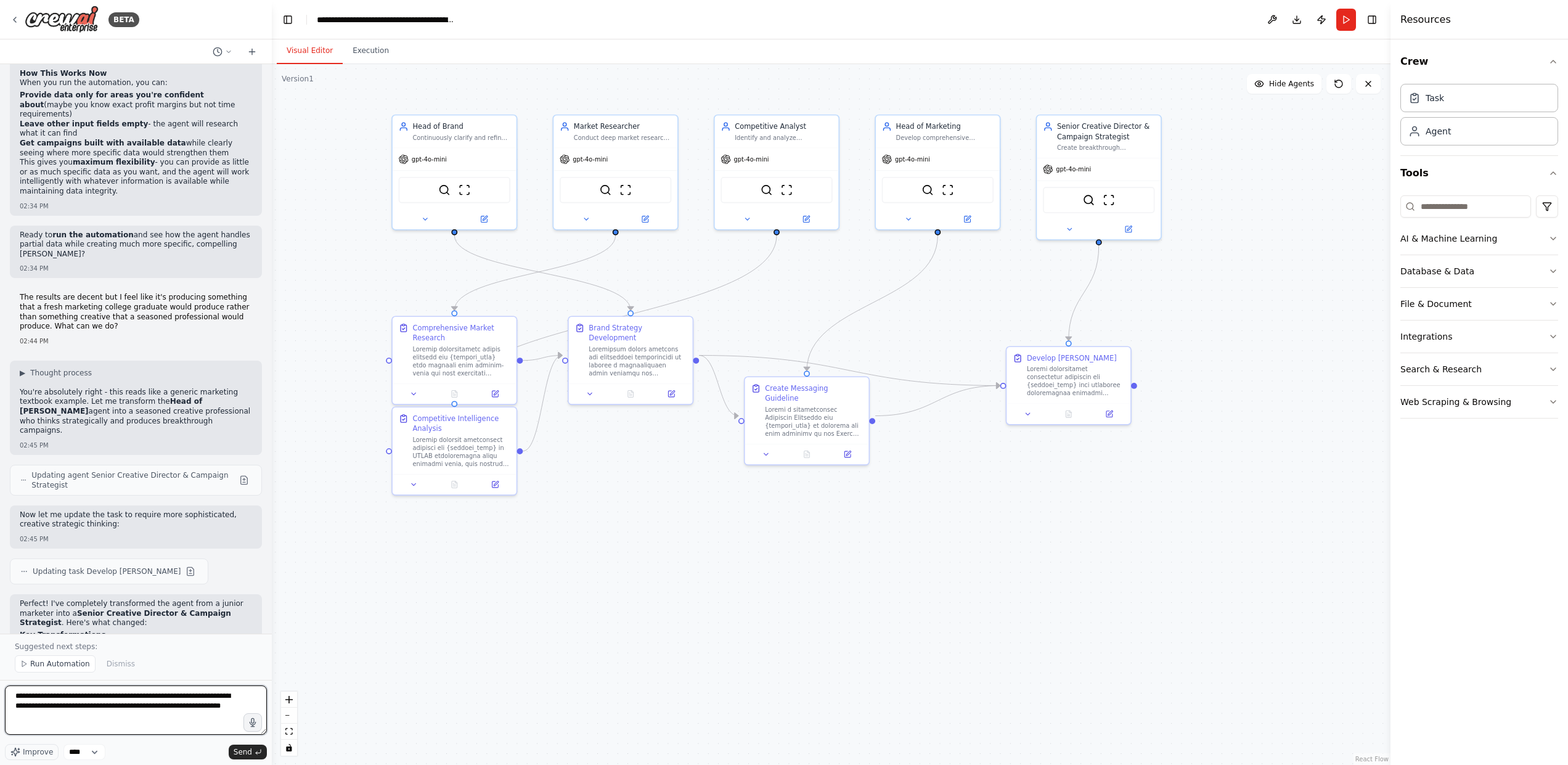
type textarea "**********"
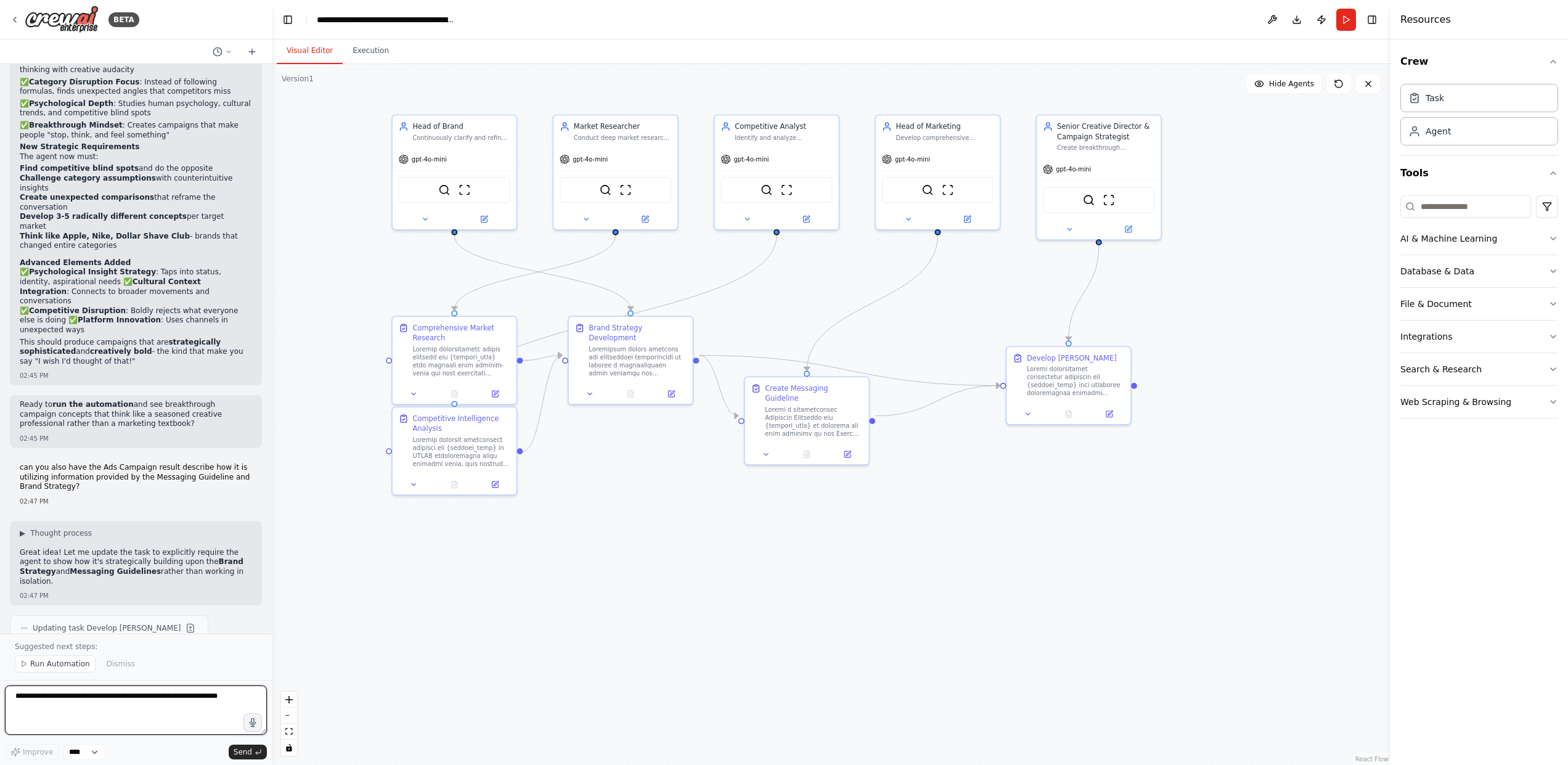
scroll to position [10782, 0]
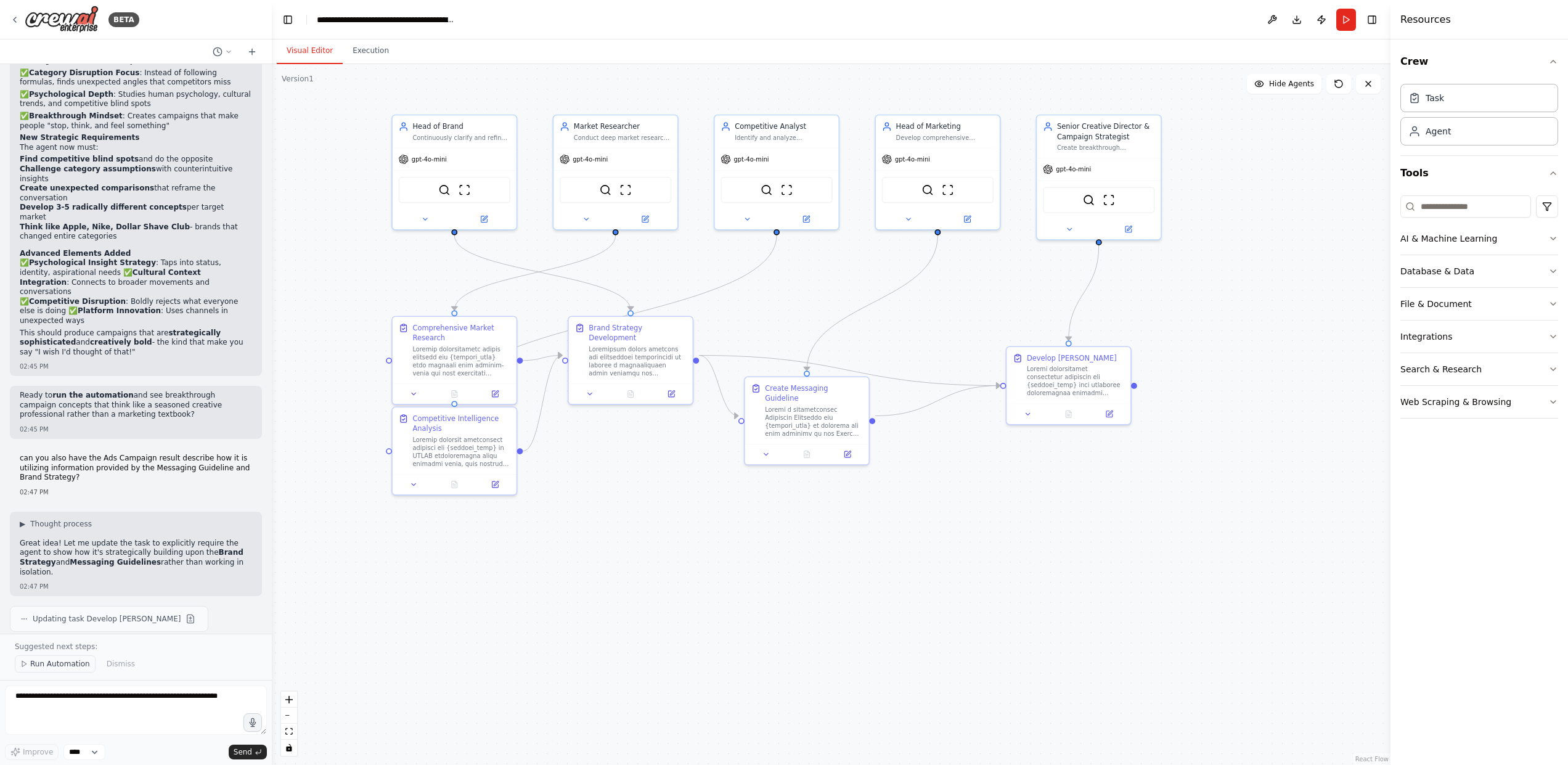
click at [67, 669] on button "Run Automation" at bounding box center [55, 664] width 80 height 18
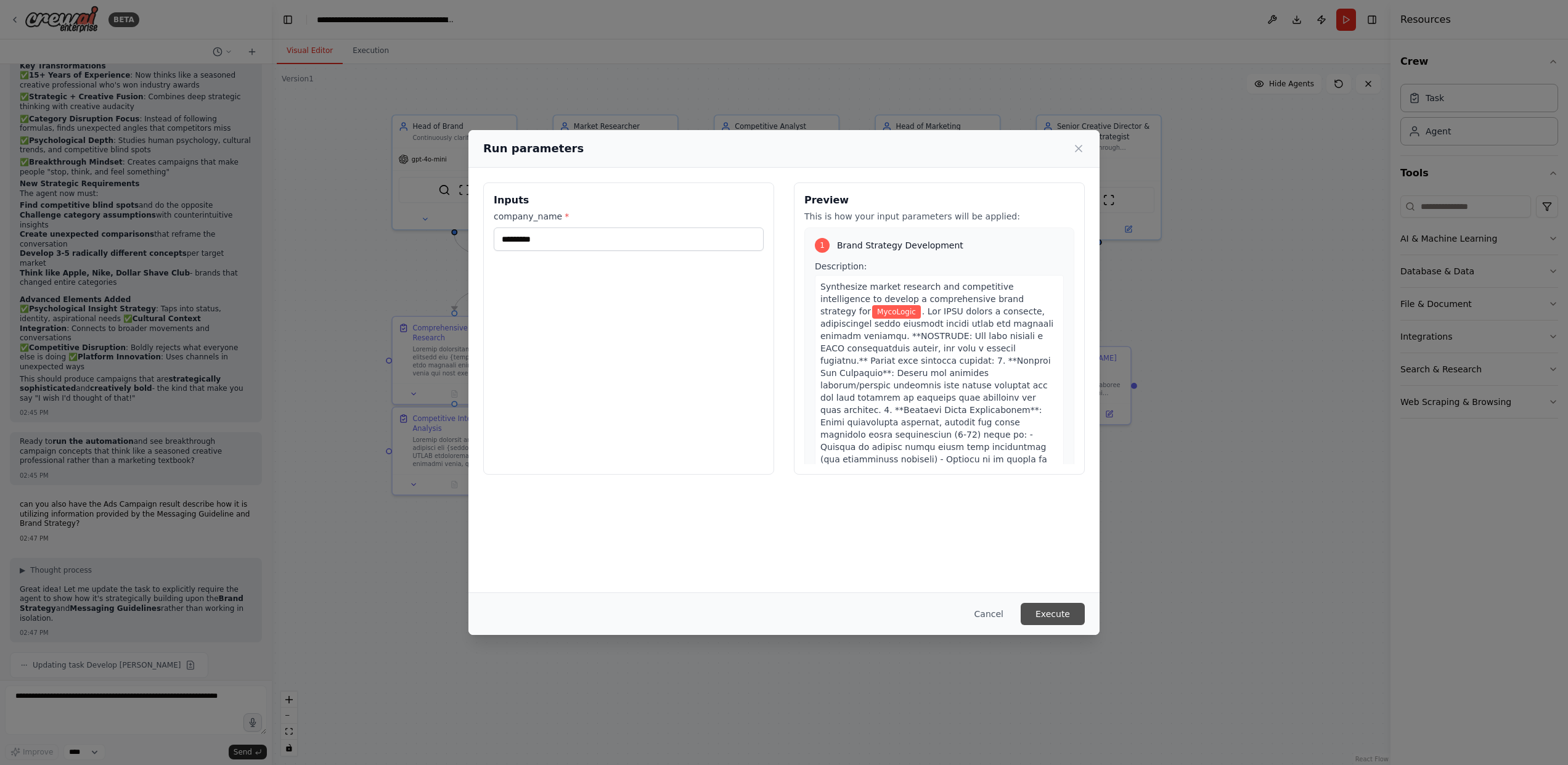
click at [1061, 618] on button "Execute" at bounding box center [1053, 614] width 64 height 22
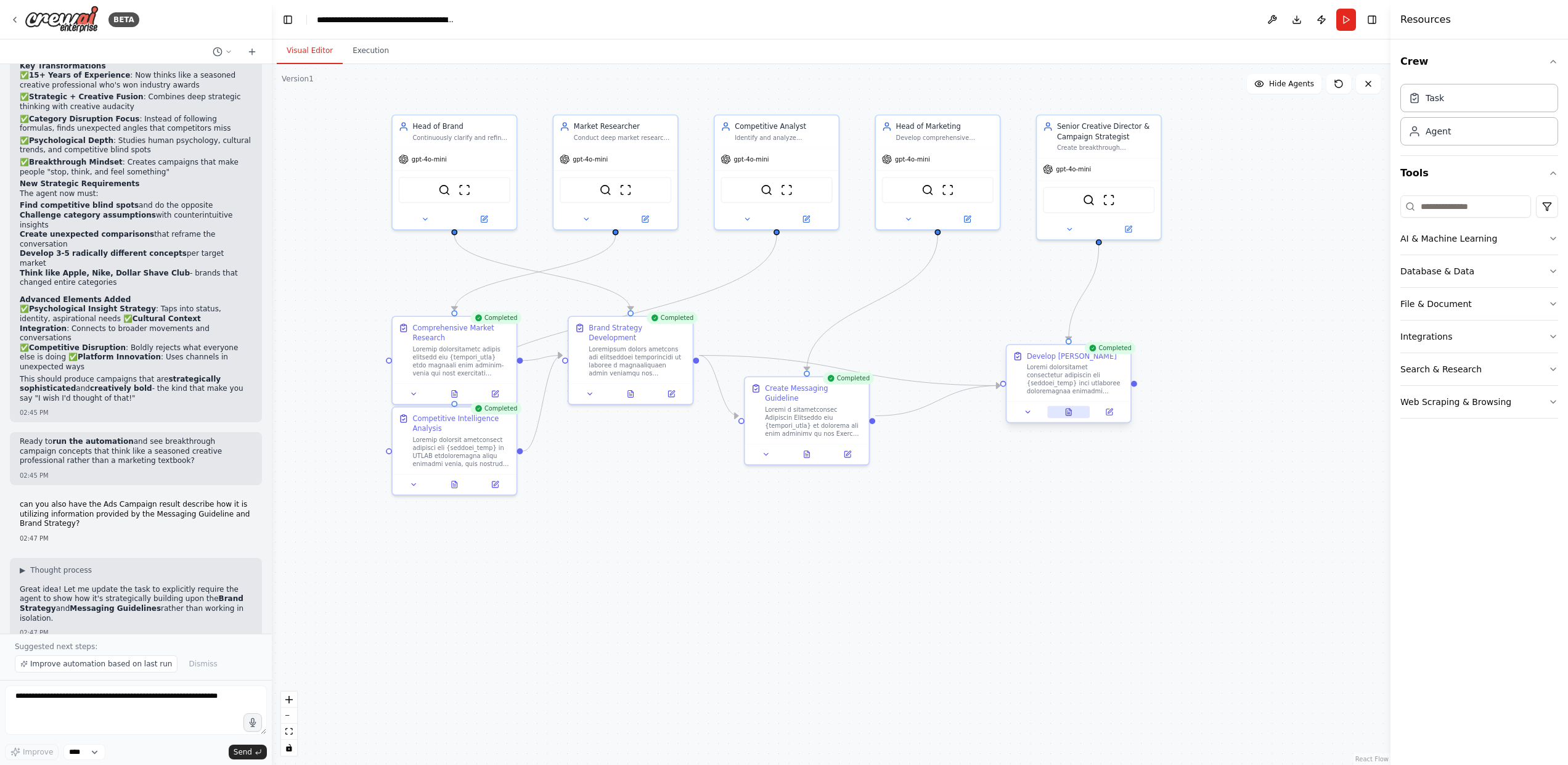
click at [1073, 412] on icon at bounding box center [1069, 412] width 8 height 8
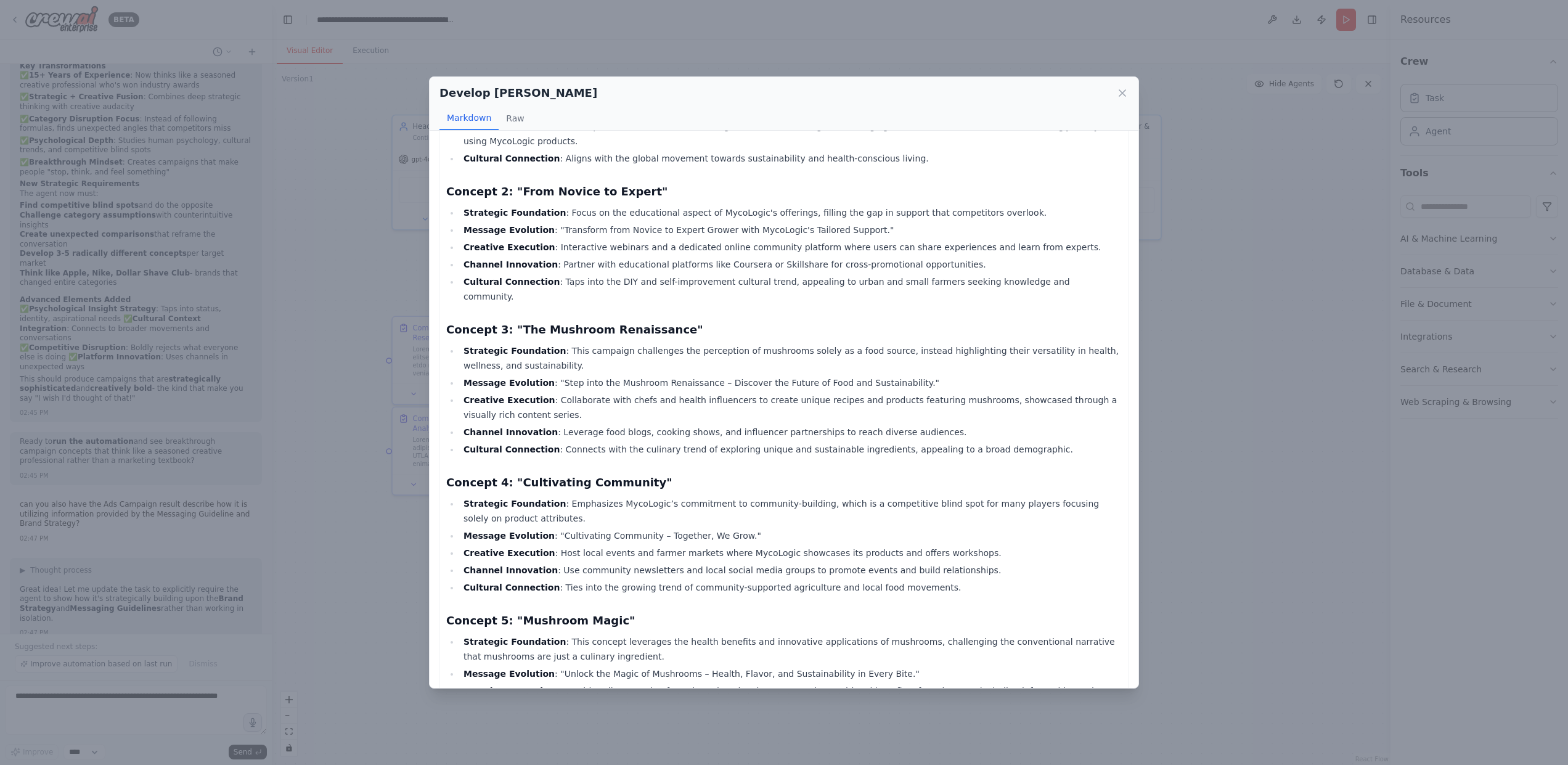
scroll to position [0, 0]
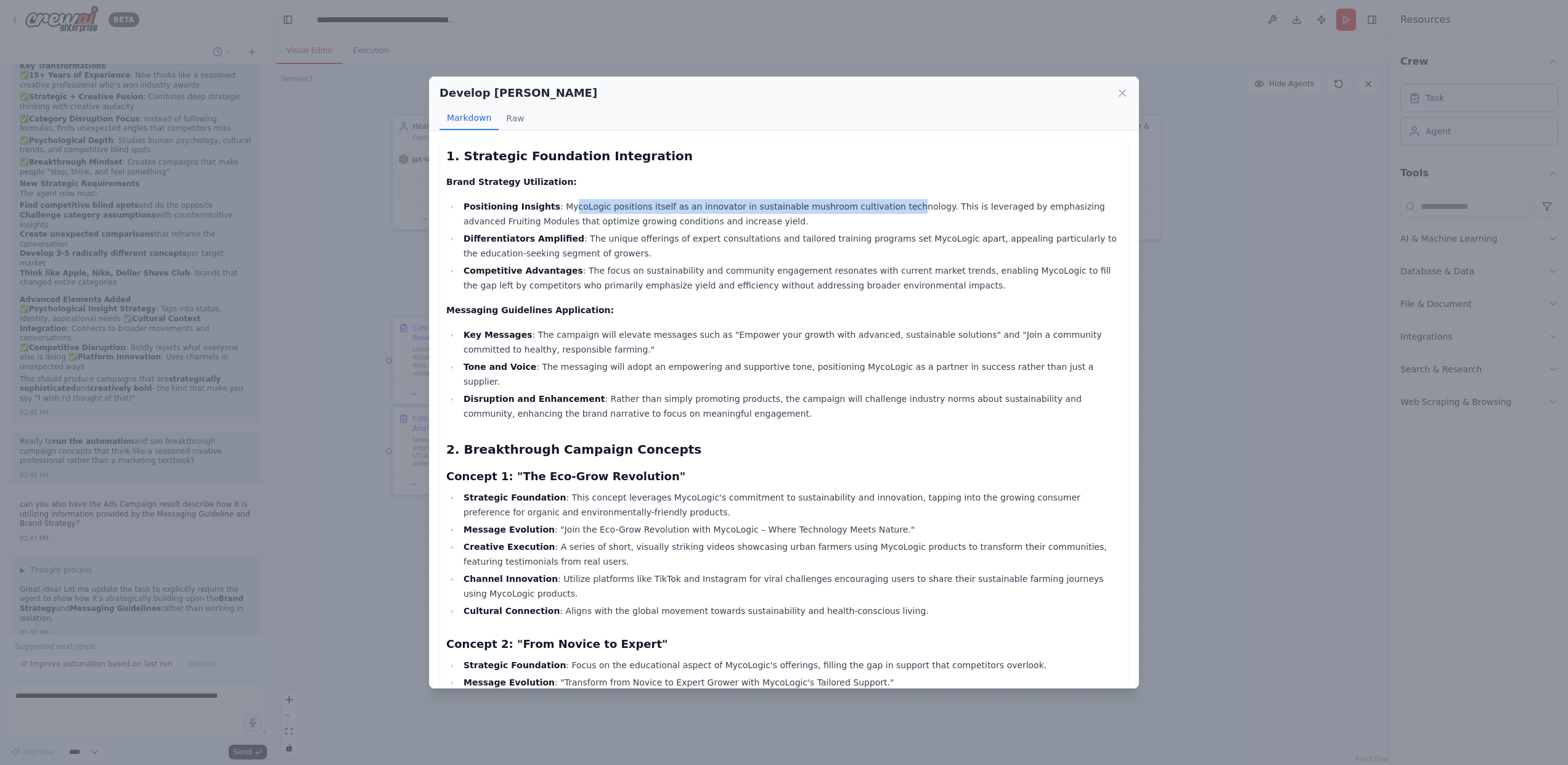
drag, startPoint x: 561, startPoint y: 209, endPoint x: 878, endPoint y: 205, distance: 317.0
click at [878, 205] on li "Positioning Insights : MycoLogic positions itself as an innovator in sustainabl…" at bounding box center [790, 213] width 662 height 29
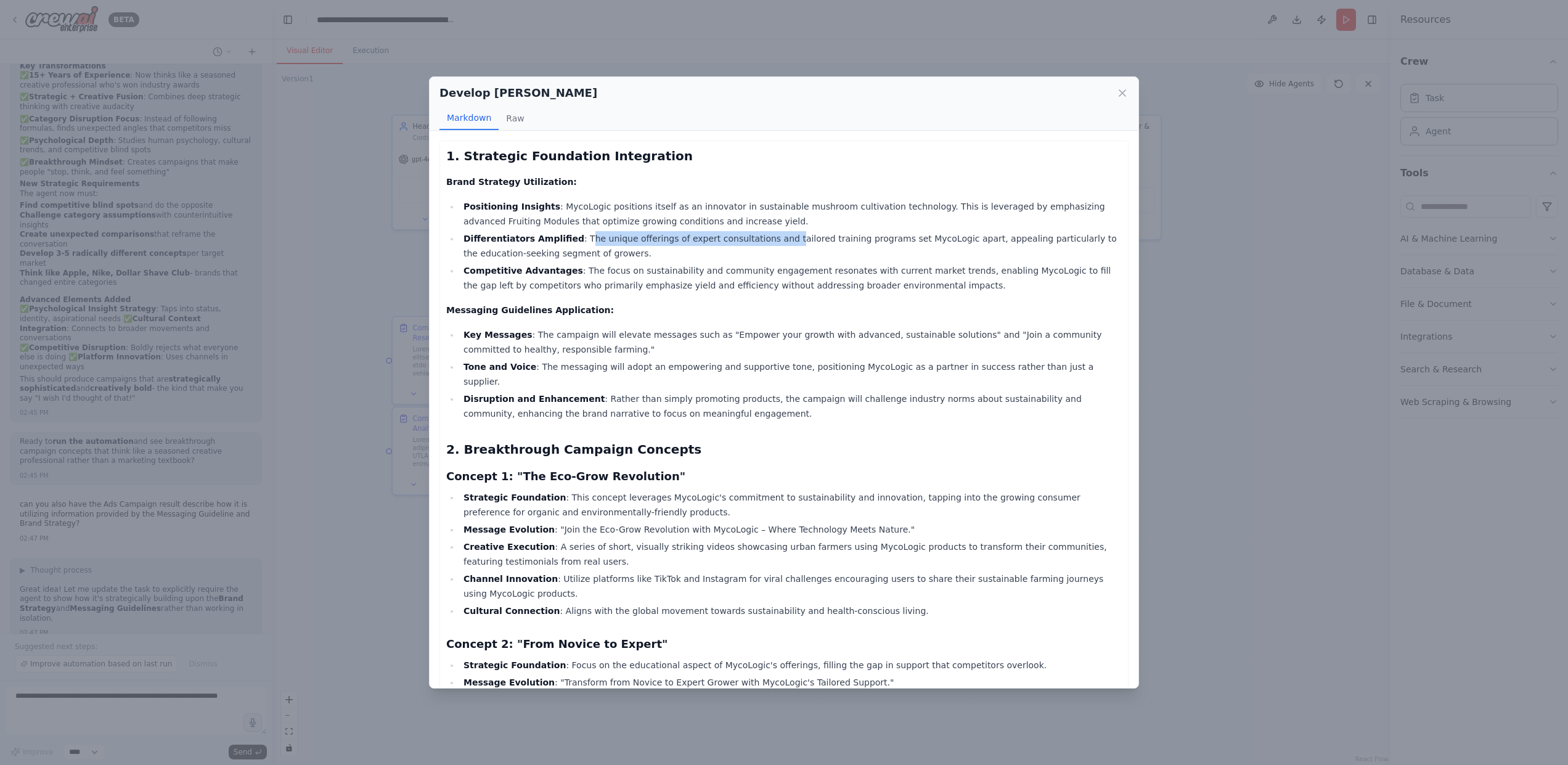
drag, startPoint x: 577, startPoint y: 239, endPoint x: 771, endPoint y: 239, distance: 194.0
click at [771, 239] on li "Differentiators Amplified : The unique offerings of expert consultations and ta…" at bounding box center [790, 245] width 662 height 29
drag, startPoint x: 527, startPoint y: 334, endPoint x: 547, endPoint y: 335, distance: 20.0
click at [547, 335] on li "Key Messages : The campaign will elevate messages such as "Empower your growth …" at bounding box center [790, 342] width 662 height 29
click at [549, 354] on li "Key Messages : The campaign will elevate messages such as "Empower your growth …" at bounding box center [790, 342] width 662 height 29
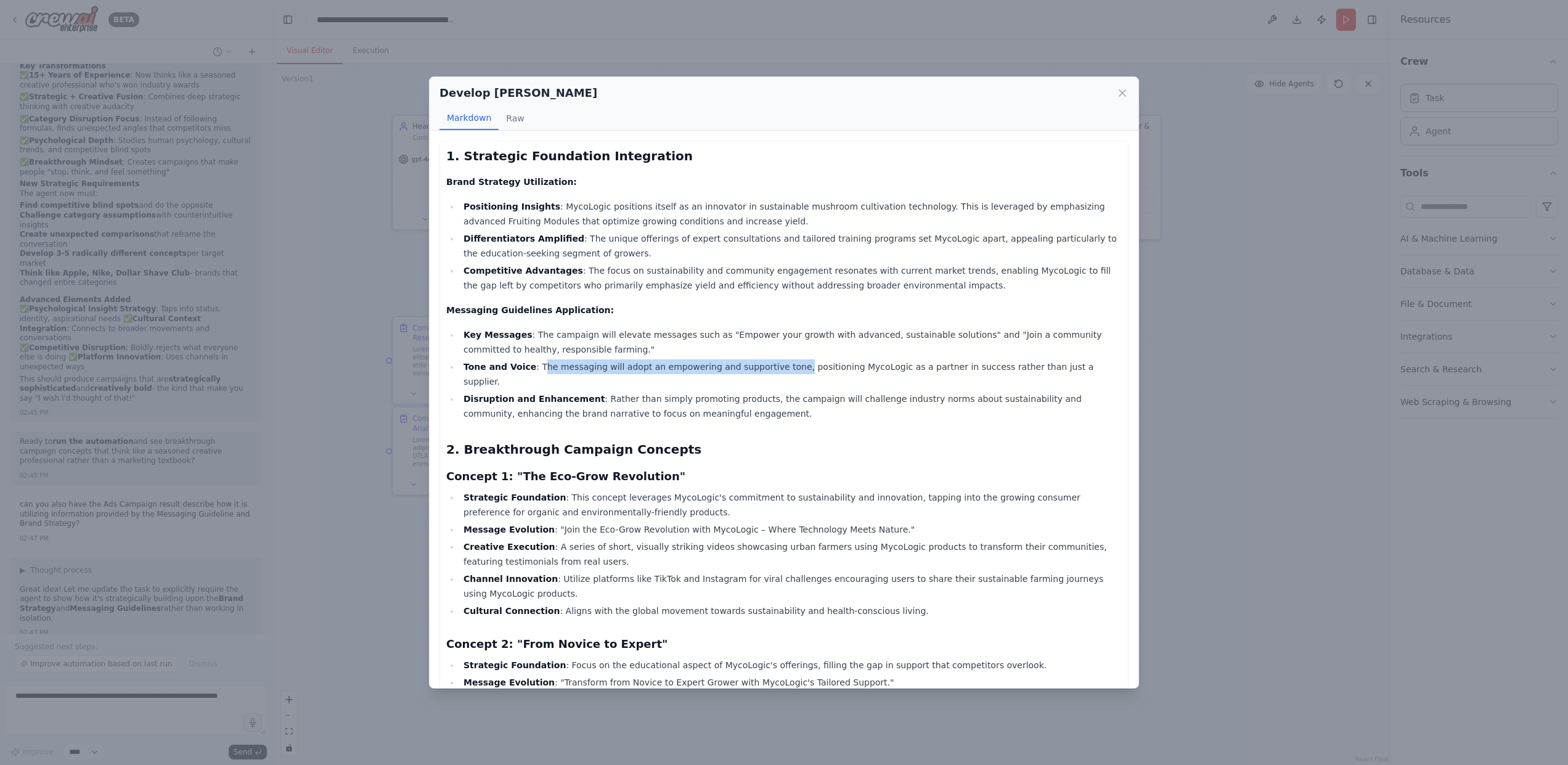
drag, startPoint x: 534, startPoint y: 364, endPoint x: 780, endPoint y: 369, distance: 246.1
click at [780, 369] on li "Tone and Voice : The messaging will adopt an empowering and supportive tone, po…" at bounding box center [790, 373] width 662 height 29
drag, startPoint x: 593, startPoint y: 384, endPoint x: 718, endPoint y: 382, distance: 125.0
click at [716, 391] on li "Disruption and Enhancement : Rather than simply promoting products, the campaig…" at bounding box center [790, 405] width 662 height 29
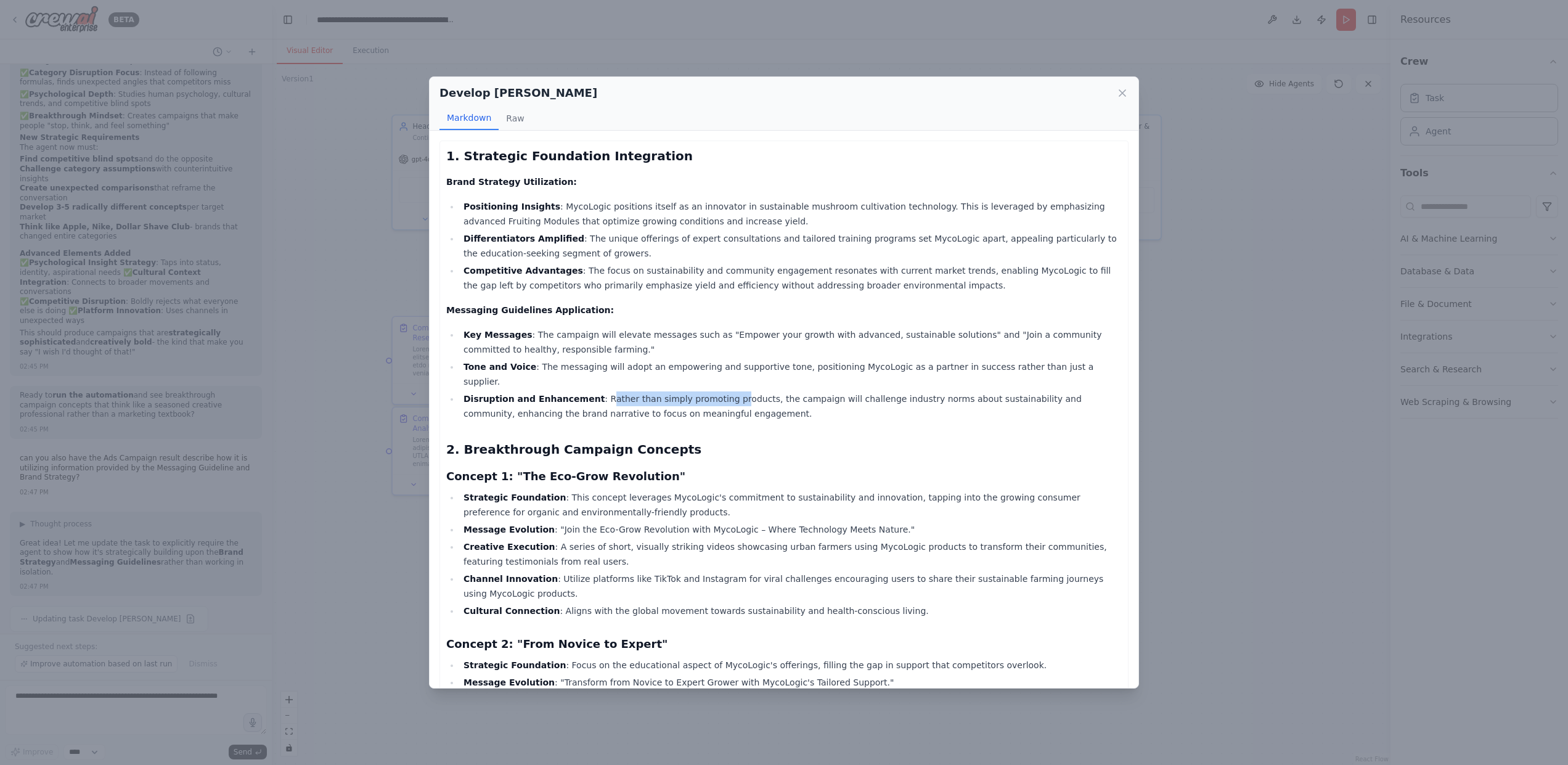
click at [1122, 96] on icon at bounding box center [1122, 92] width 12 height 12
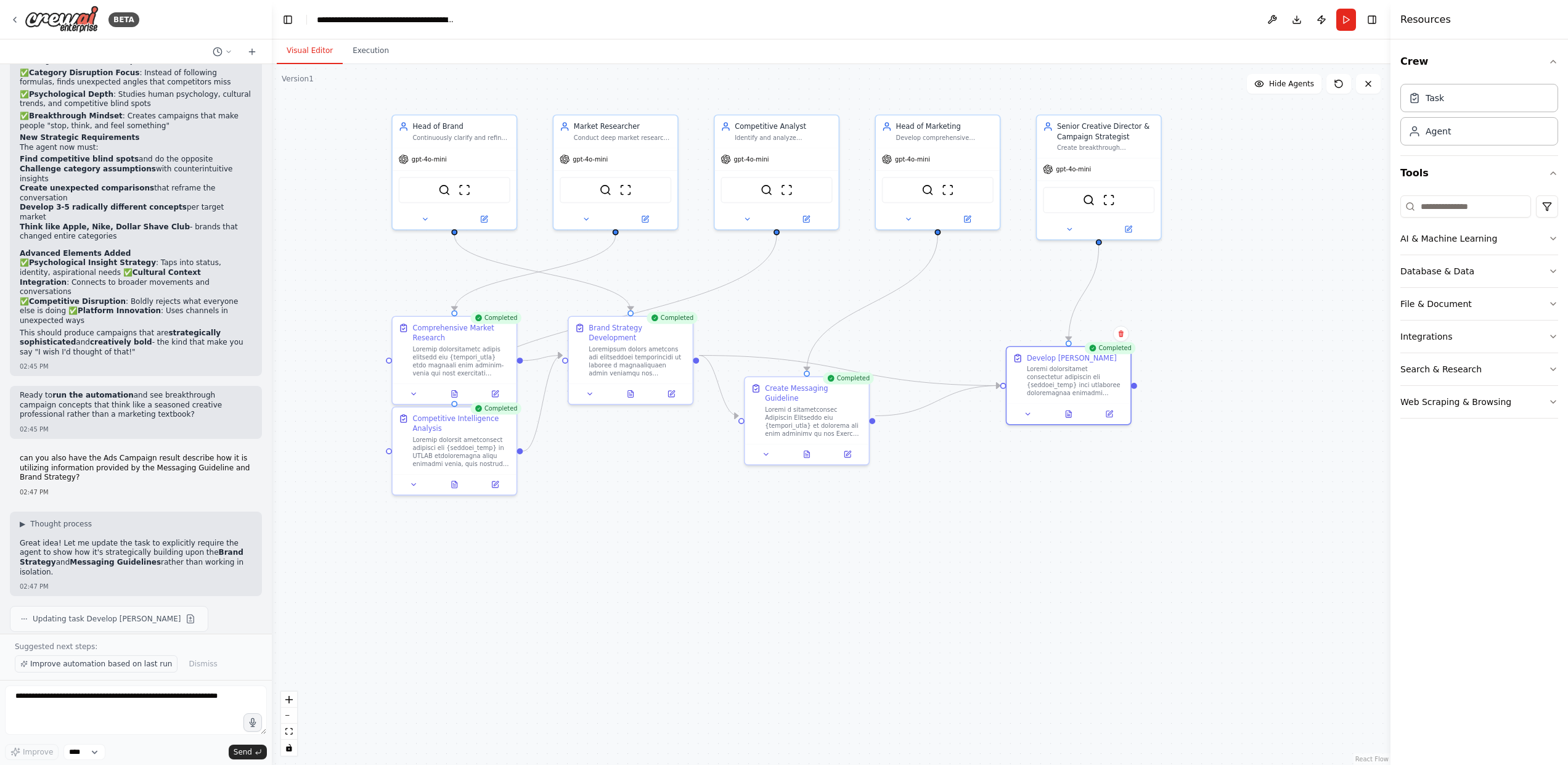
click at [135, 667] on span "Improve automation based on last run" at bounding box center [101, 663] width 142 height 10
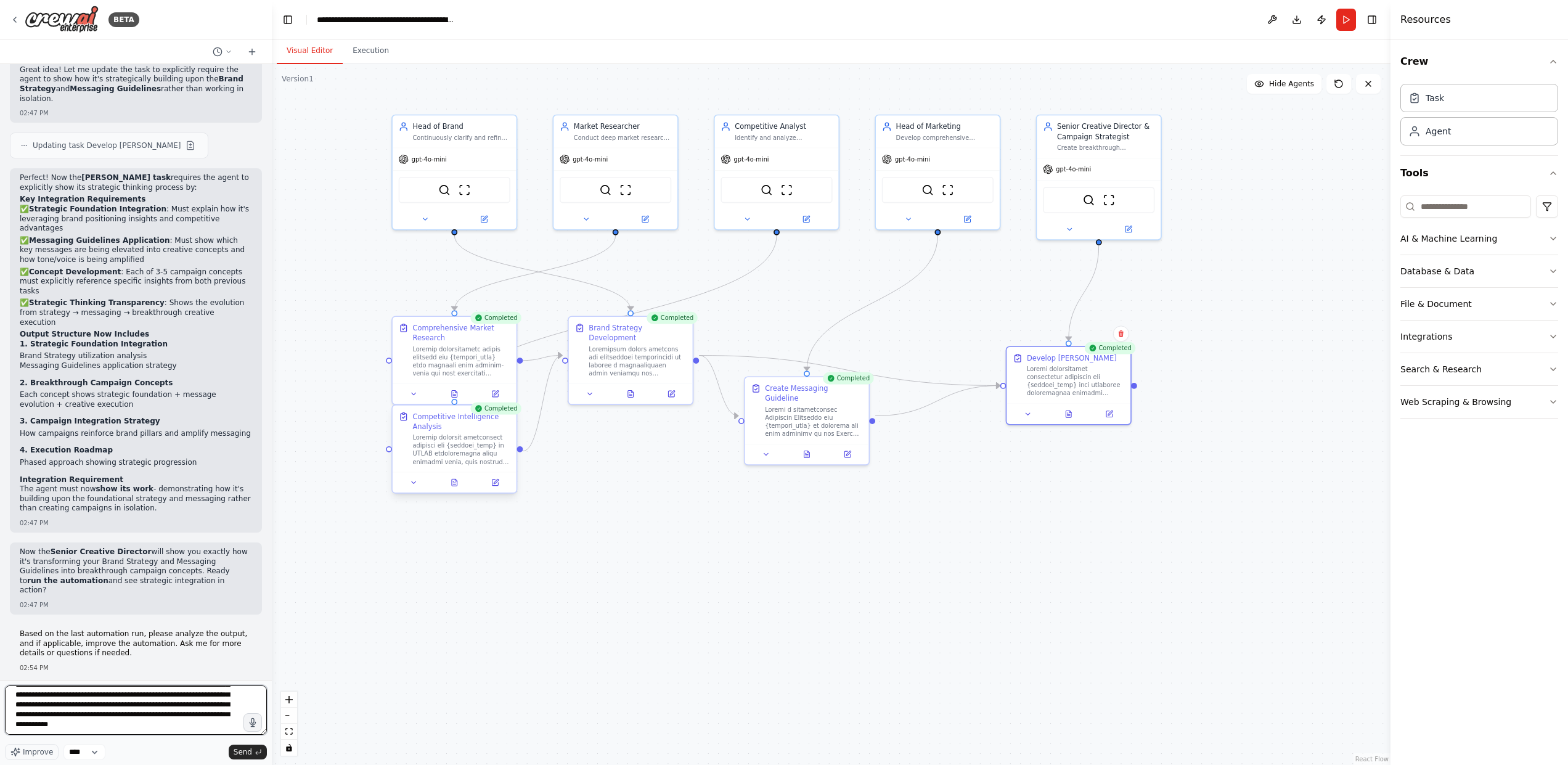
scroll to position [25, 0]
type textarea "**********"
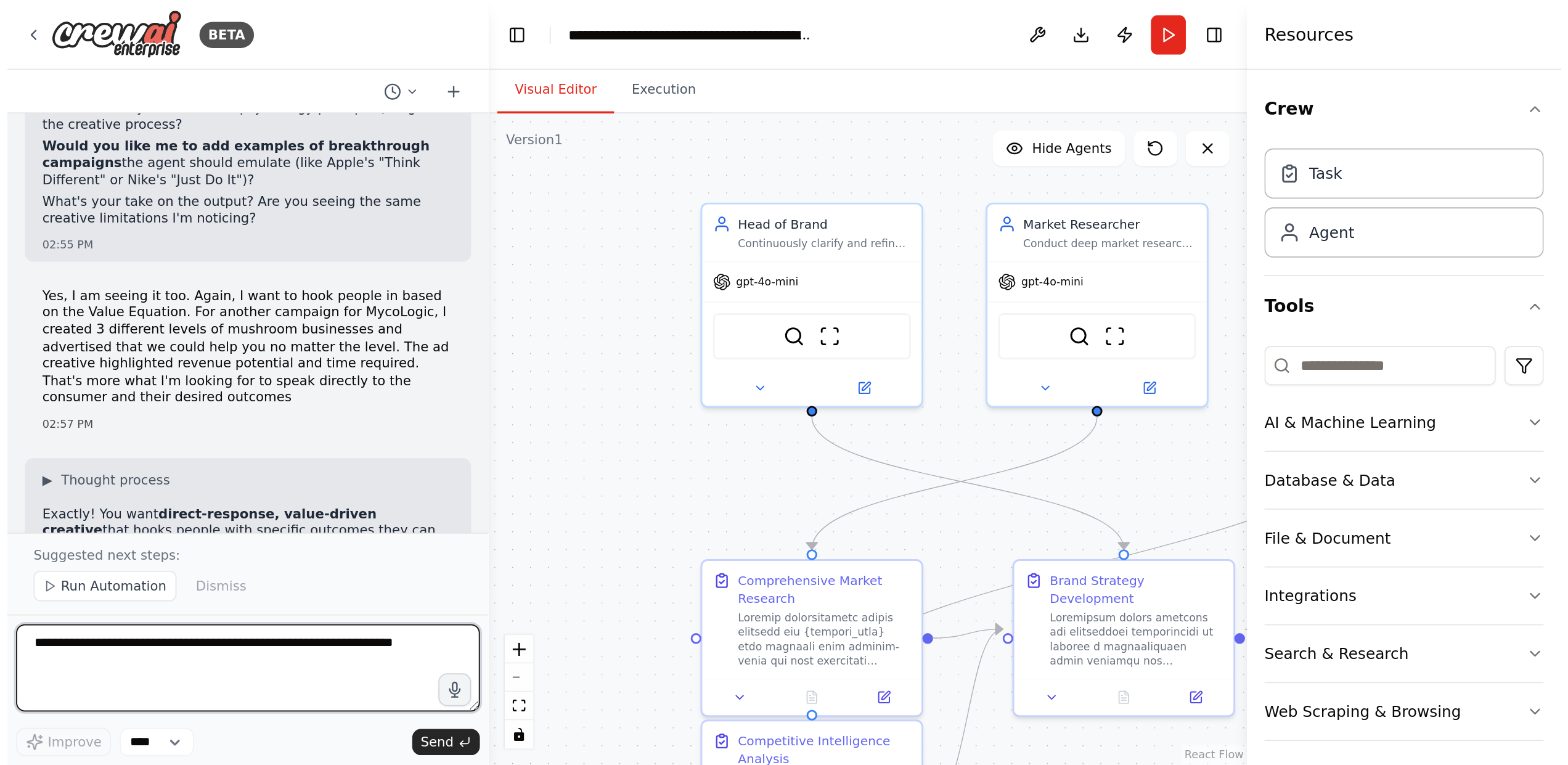
scroll to position [11944, 0]
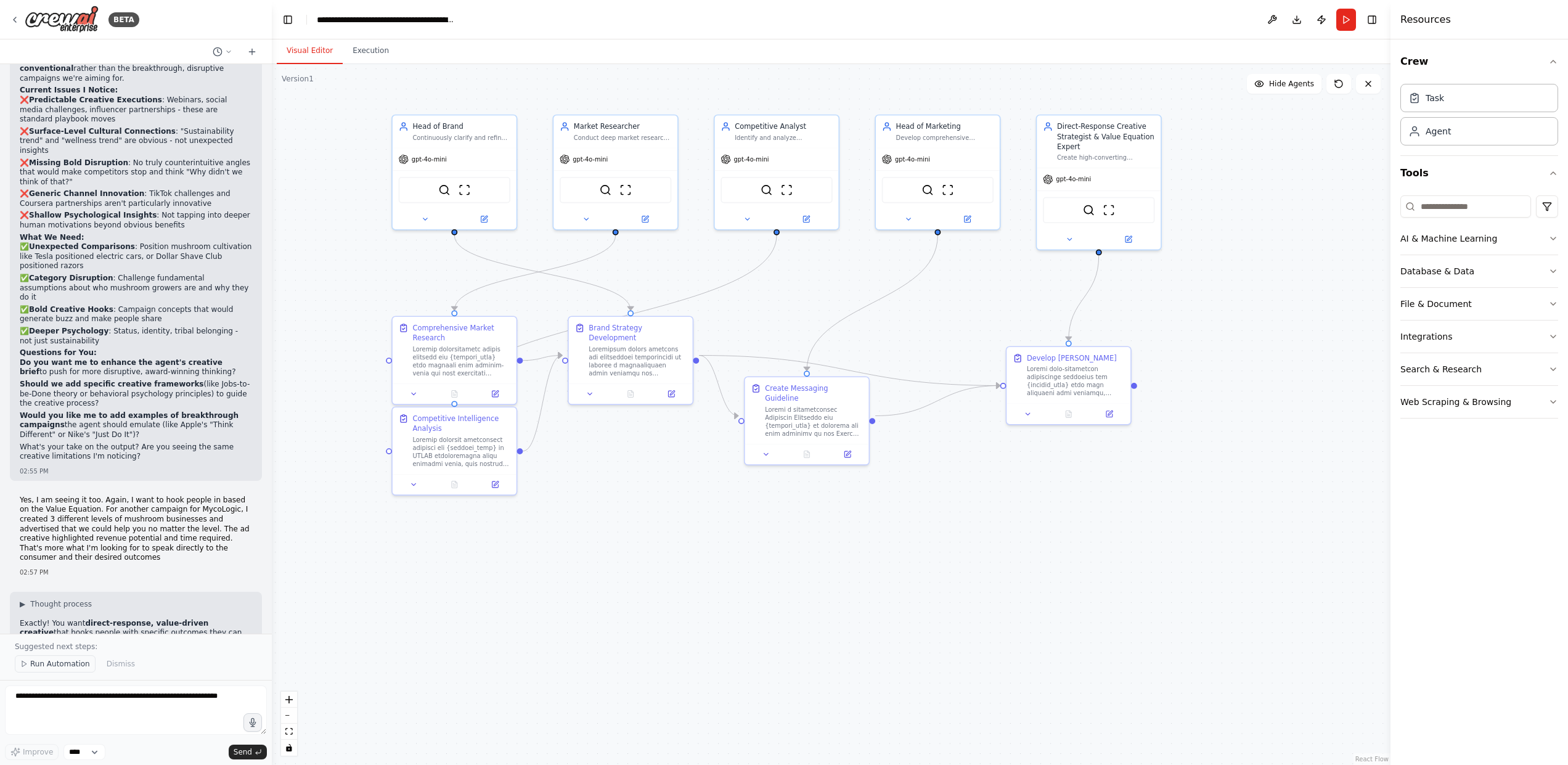
click at [37, 664] on span "Run Automation" at bounding box center [60, 663] width 60 height 10
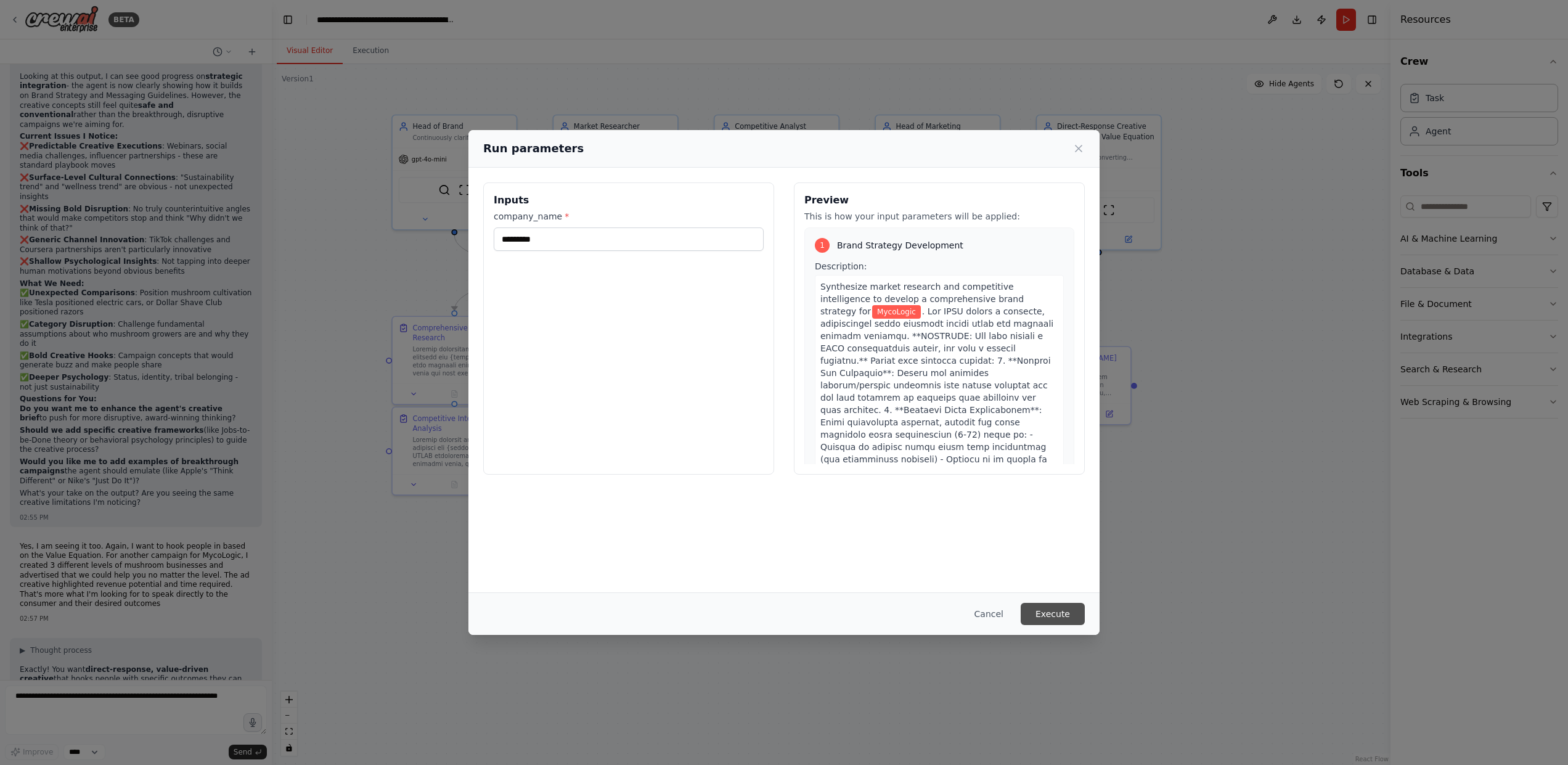
click at [1072, 609] on button "Execute" at bounding box center [1053, 614] width 64 height 22
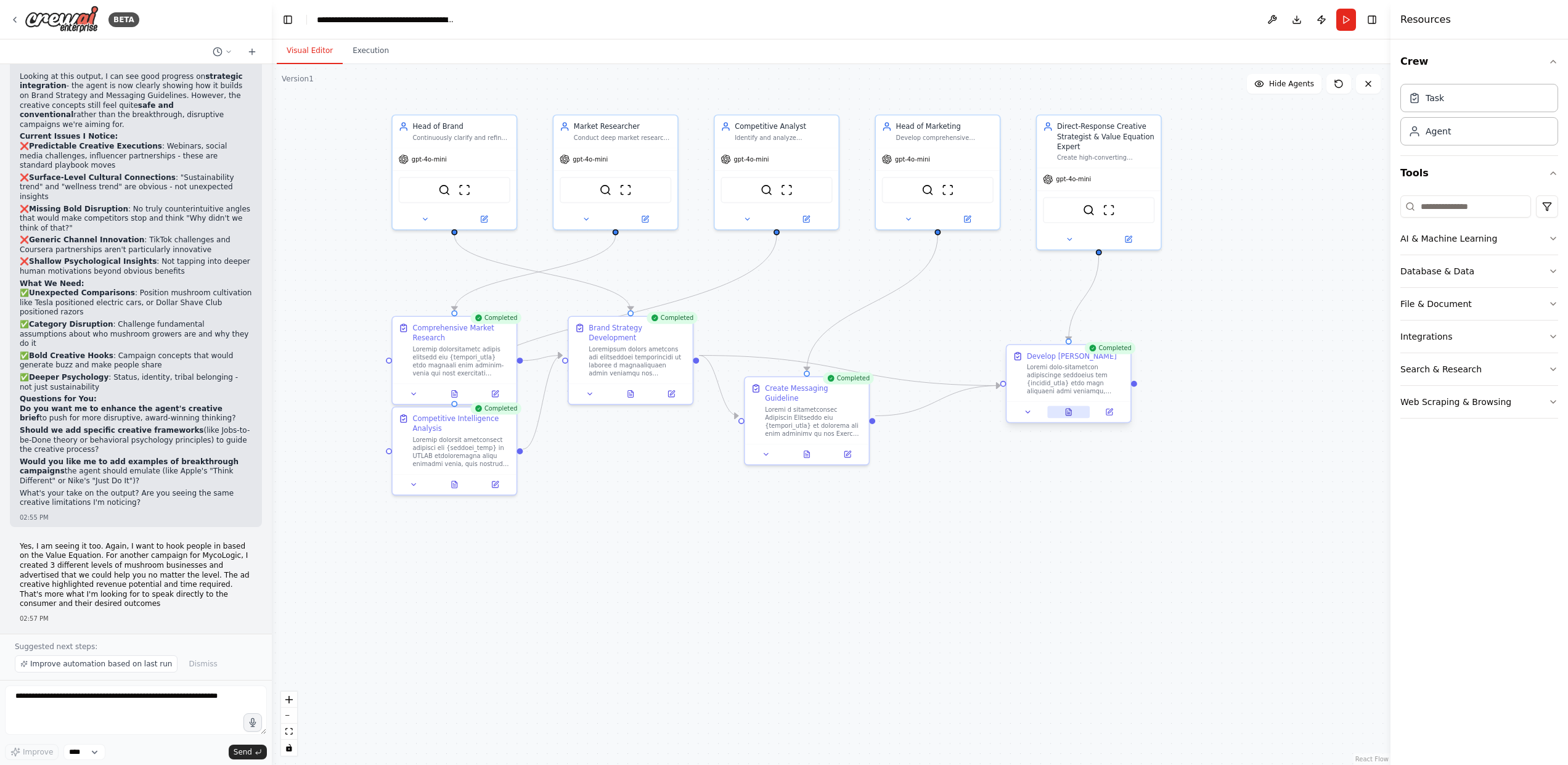
click at [1070, 415] on icon at bounding box center [1068, 412] width 6 height 7
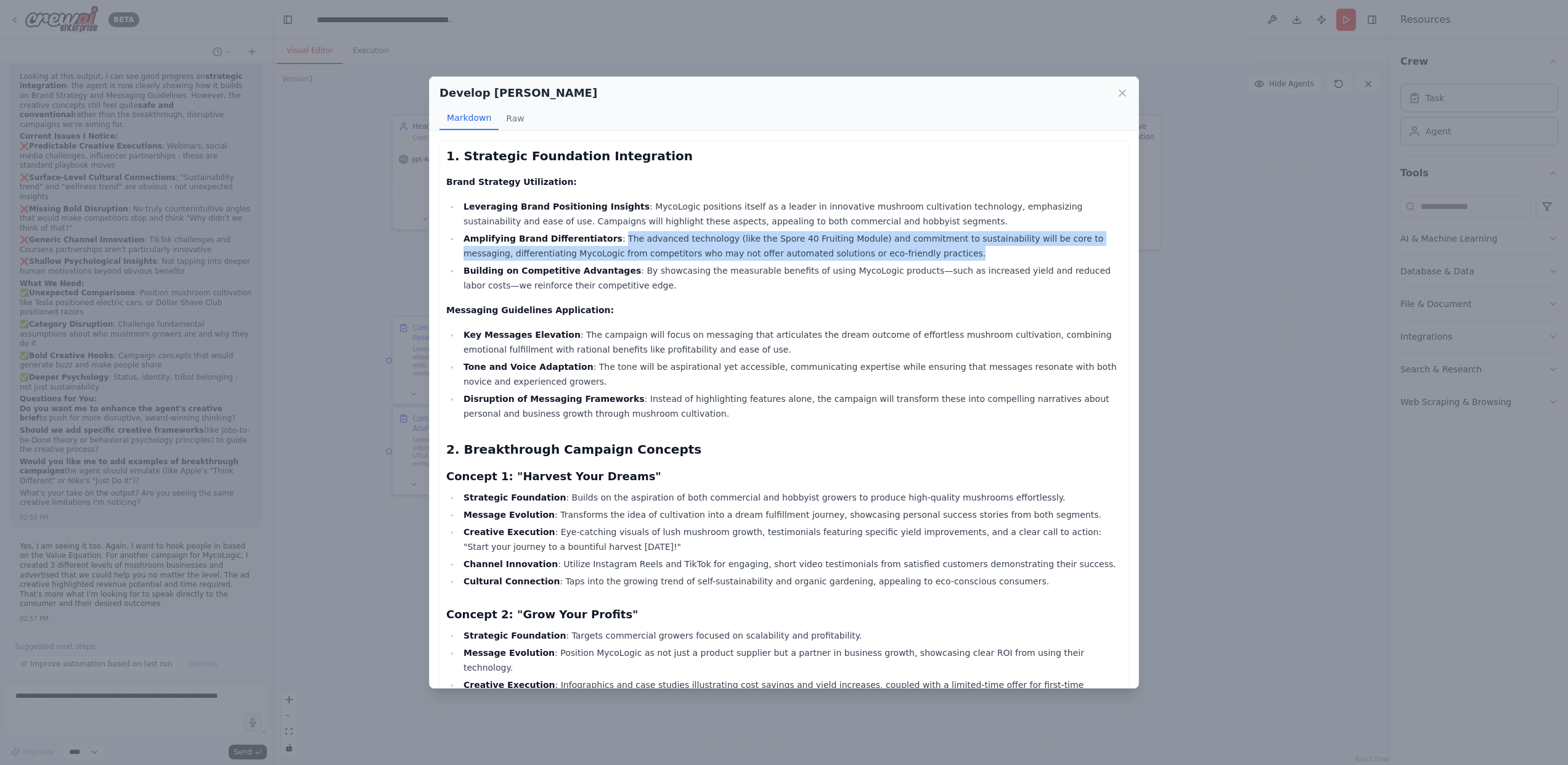
drag, startPoint x: 606, startPoint y: 239, endPoint x: 596, endPoint y: 260, distance: 23.3
click at [596, 260] on li "Amplifying Brand Differentiators : The advanced technology (like the Spore 40 F…" at bounding box center [790, 245] width 662 height 29
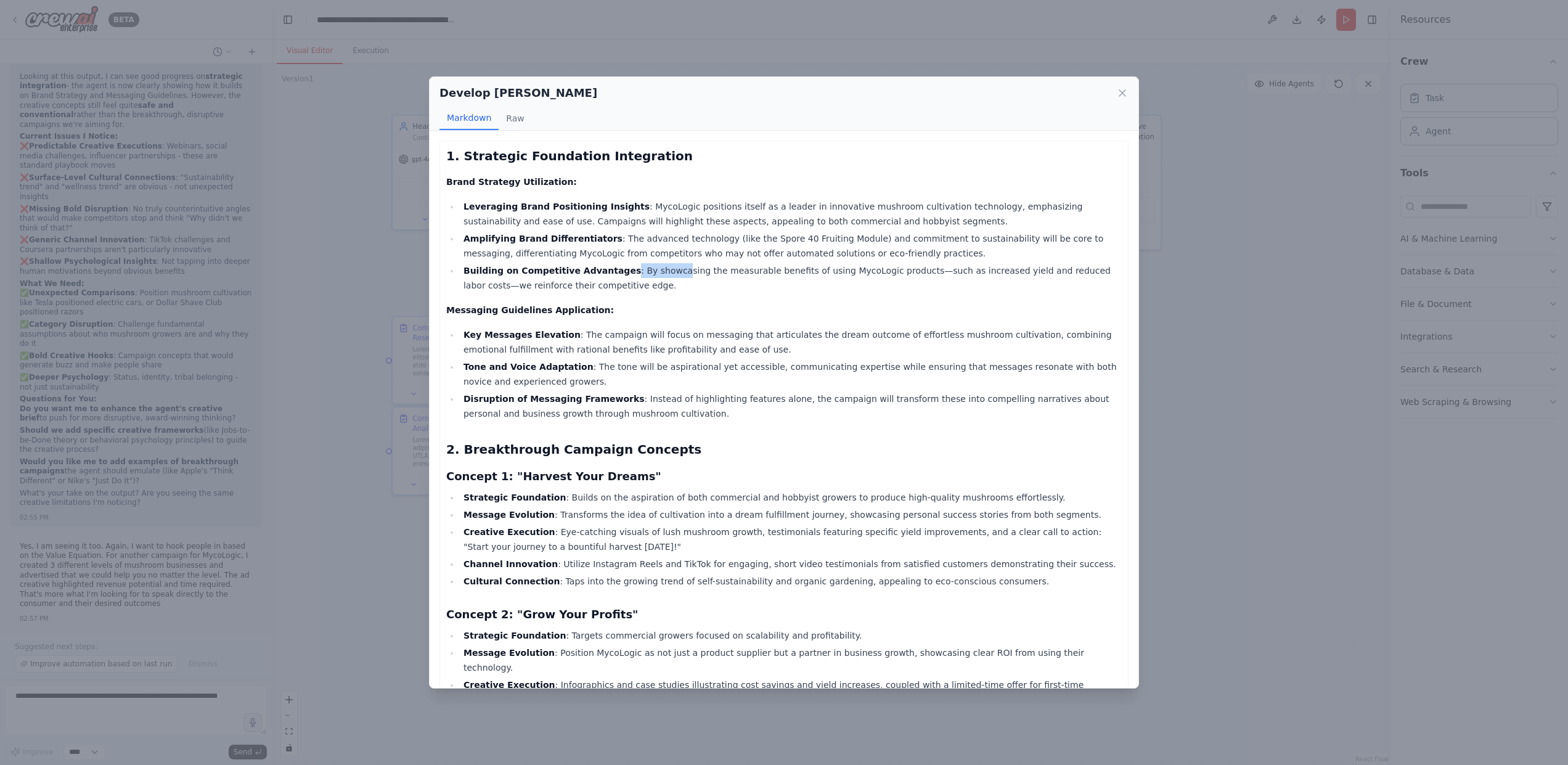
drag, startPoint x: 619, startPoint y: 273, endPoint x: 663, endPoint y: 270, distance: 44.1
click at [663, 270] on li "Building on Competitive Advantages : By showcasing the measurable benefits of u…" at bounding box center [790, 278] width 662 height 29
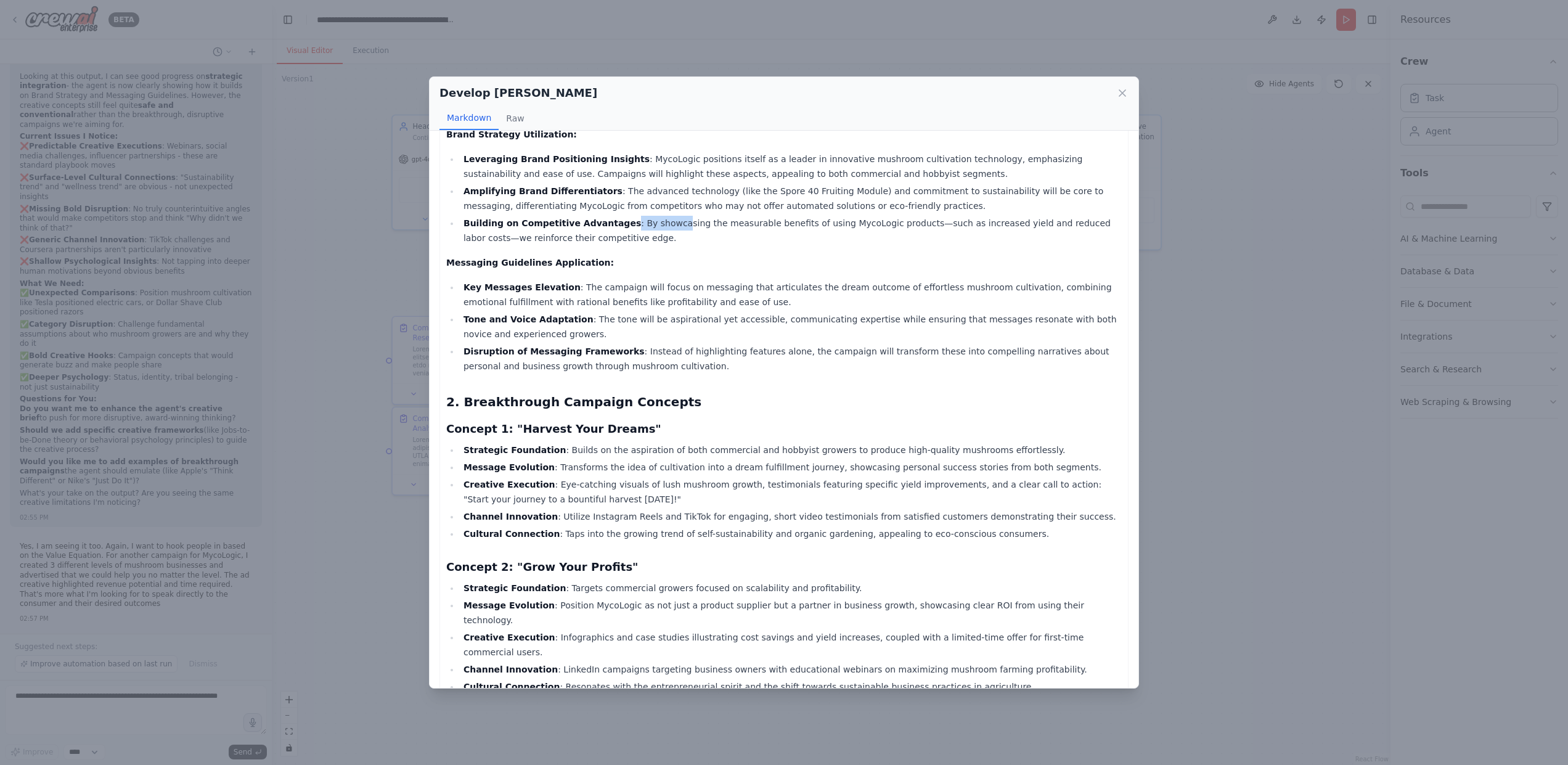
scroll to position [49, 0]
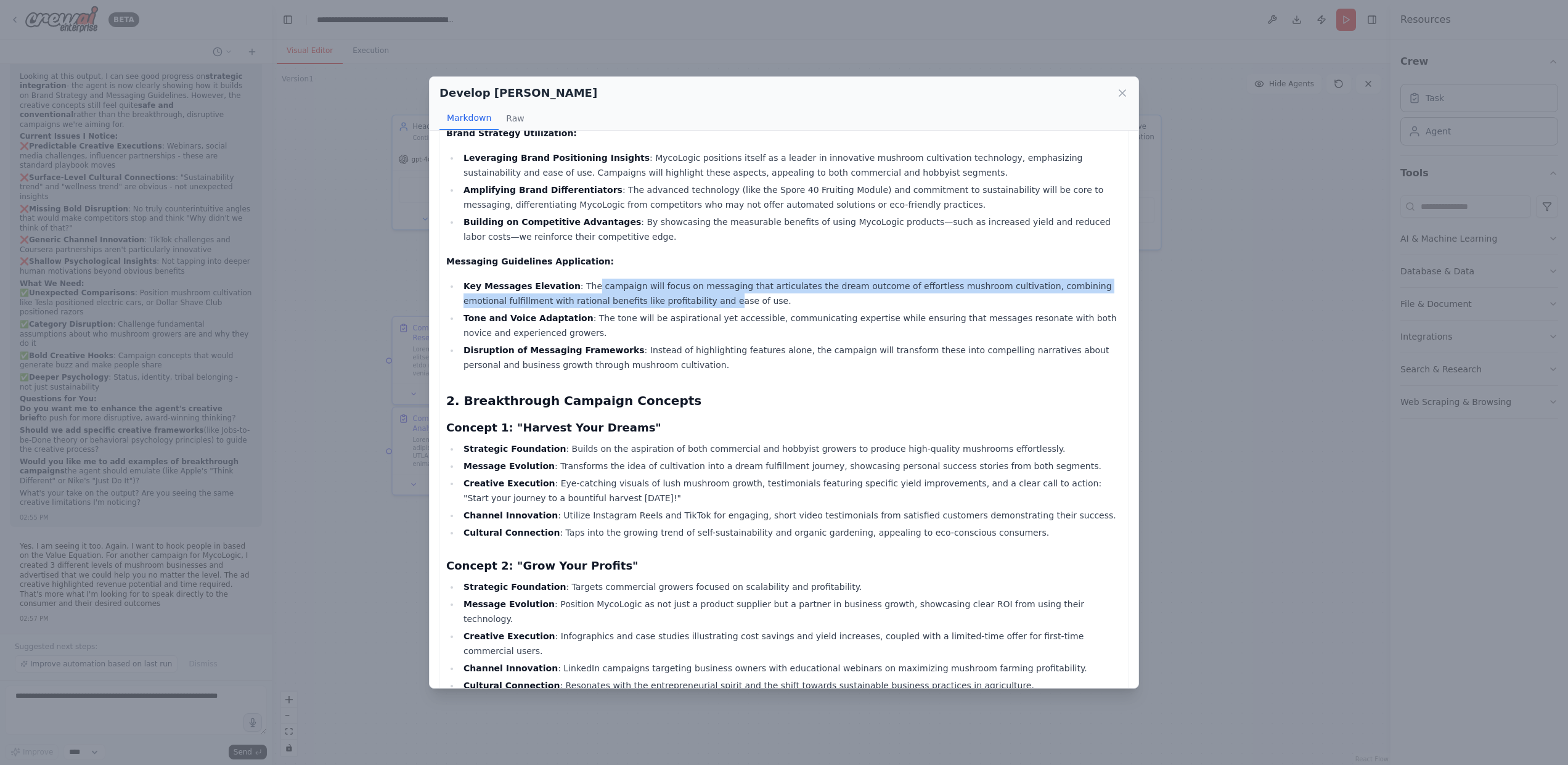
drag, startPoint x: 584, startPoint y: 287, endPoint x: 678, endPoint y: 301, distance: 95.0
click at [678, 301] on li "Key Messages Elevation : The campaign will focus on messaging that articulates …" at bounding box center [790, 293] width 662 height 29
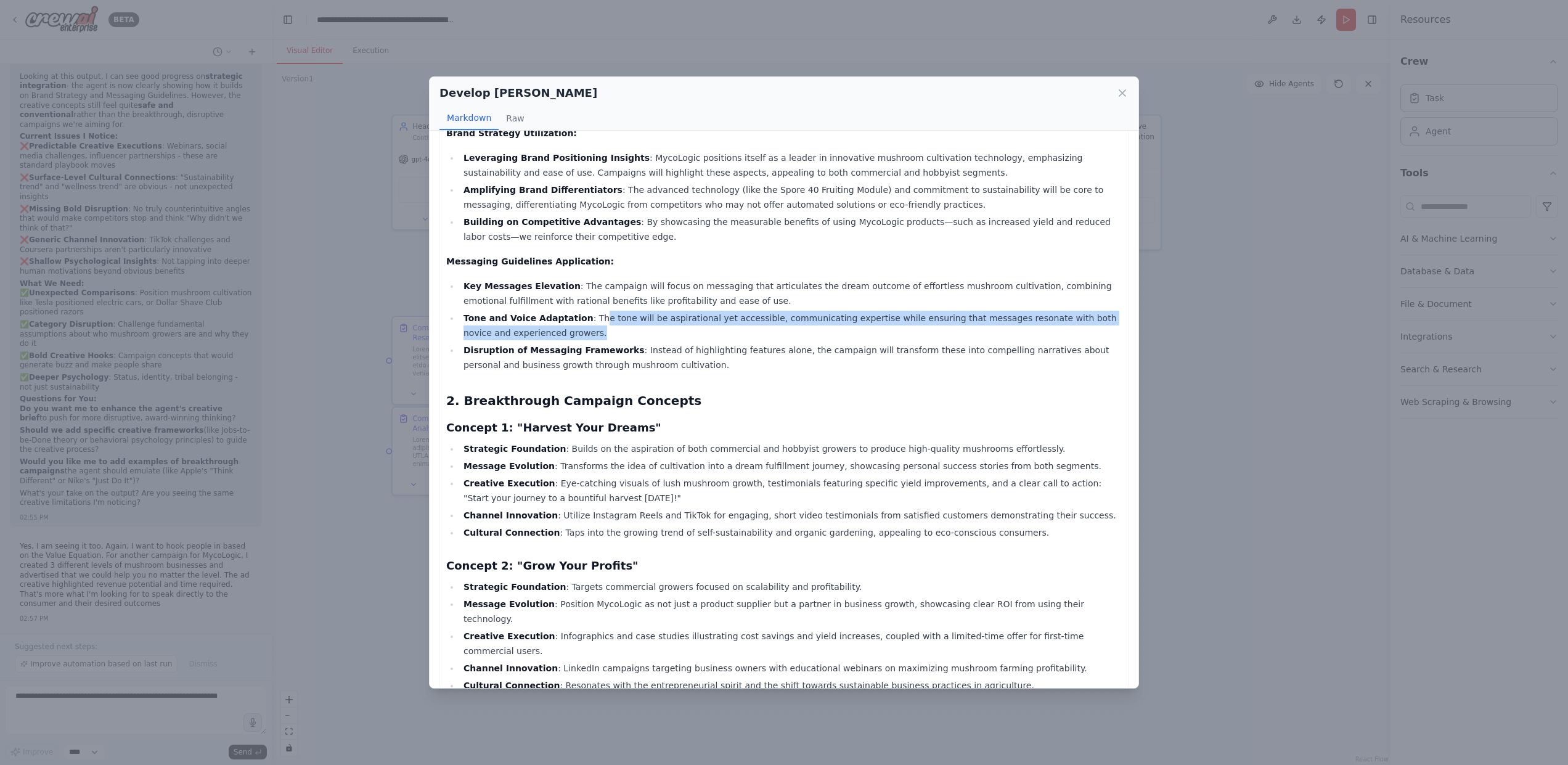
drag, startPoint x: 588, startPoint y: 320, endPoint x: 656, endPoint y: 326, distance: 68.3
click at [656, 326] on li "Tone and Voice Adaptation : The tone will be aspirational yet accessible, commu…" at bounding box center [790, 325] width 662 height 29
click at [615, 348] on strong "Disruption of Messaging Frameworks" at bounding box center [554, 349] width 182 height 10
drag, startPoint x: 626, startPoint y: 348, endPoint x: 645, endPoint y: 348, distance: 19.0
click at [645, 348] on li "Disruption of Messaging Frameworks : Instead of highlighting features alone, th…" at bounding box center [790, 357] width 662 height 29
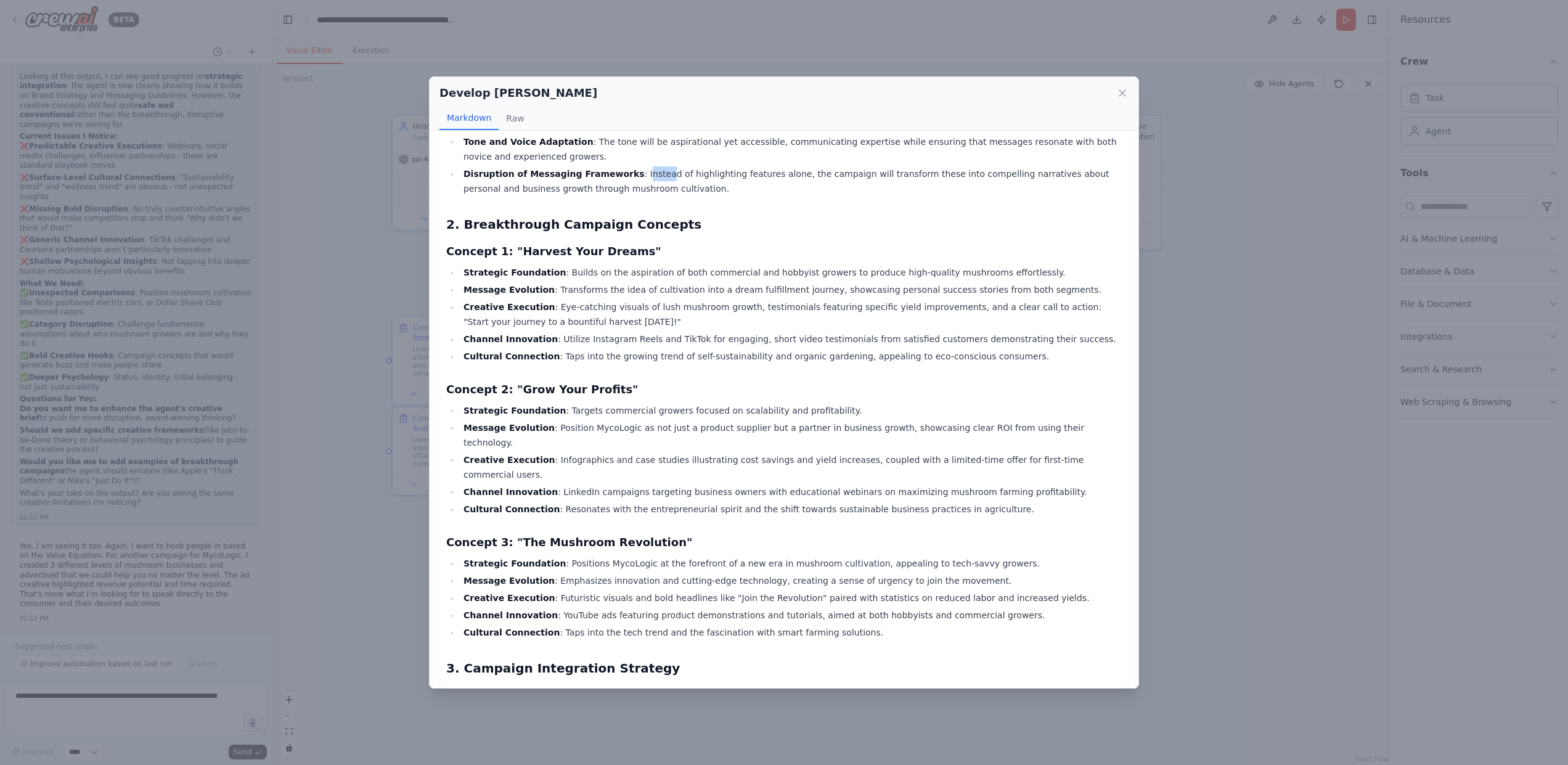
scroll to position [224, 0]
drag, startPoint x: 581, startPoint y: 270, endPoint x: 642, endPoint y: 271, distance: 61.0
click at [642, 271] on li "Strategic Foundation : Builds on the aspiration of both commercial and hobbyist…" at bounding box center [790, 273] width 662 height 15
drag, startPoint x: 571, startPoint y: 290, endPoint x: 827, endPoint y: 286, distance: 256.0
click at [827, 286] on li "Message Evolution : Transforms the idea of cultivation into a dream fulfillment…" at bounding box center [790, 290] width 662 height 15
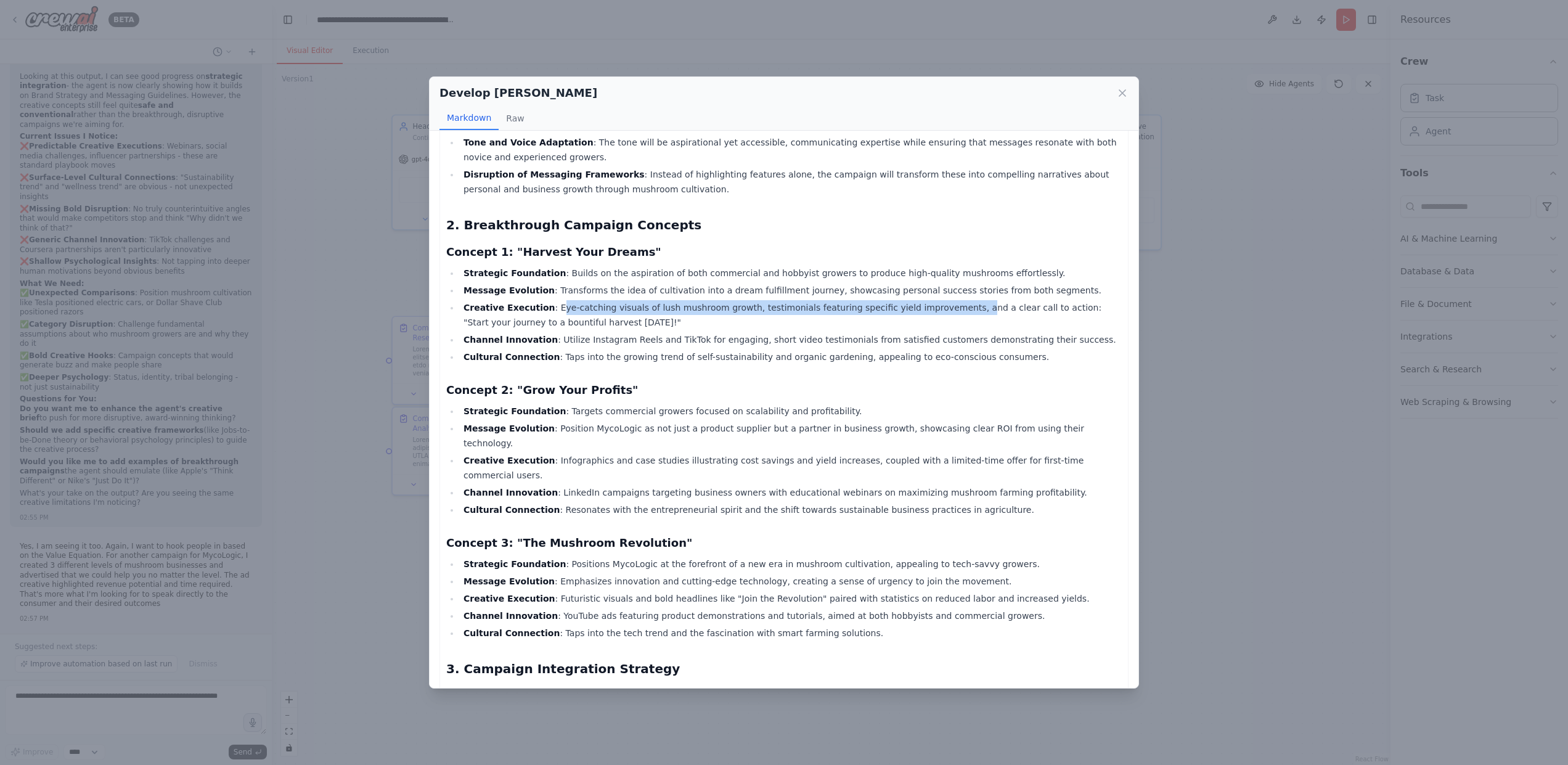
drag, startPoint x: 549, startPoint y: 305, endPoint x: 944, endPoint y: 306, distance: 395.0
click at [944, 306] on li "Creative Execution : Eye-catching visuals of lush mushroom growth, testimonials…" at bounding box center [790, 314] width 662 height 29
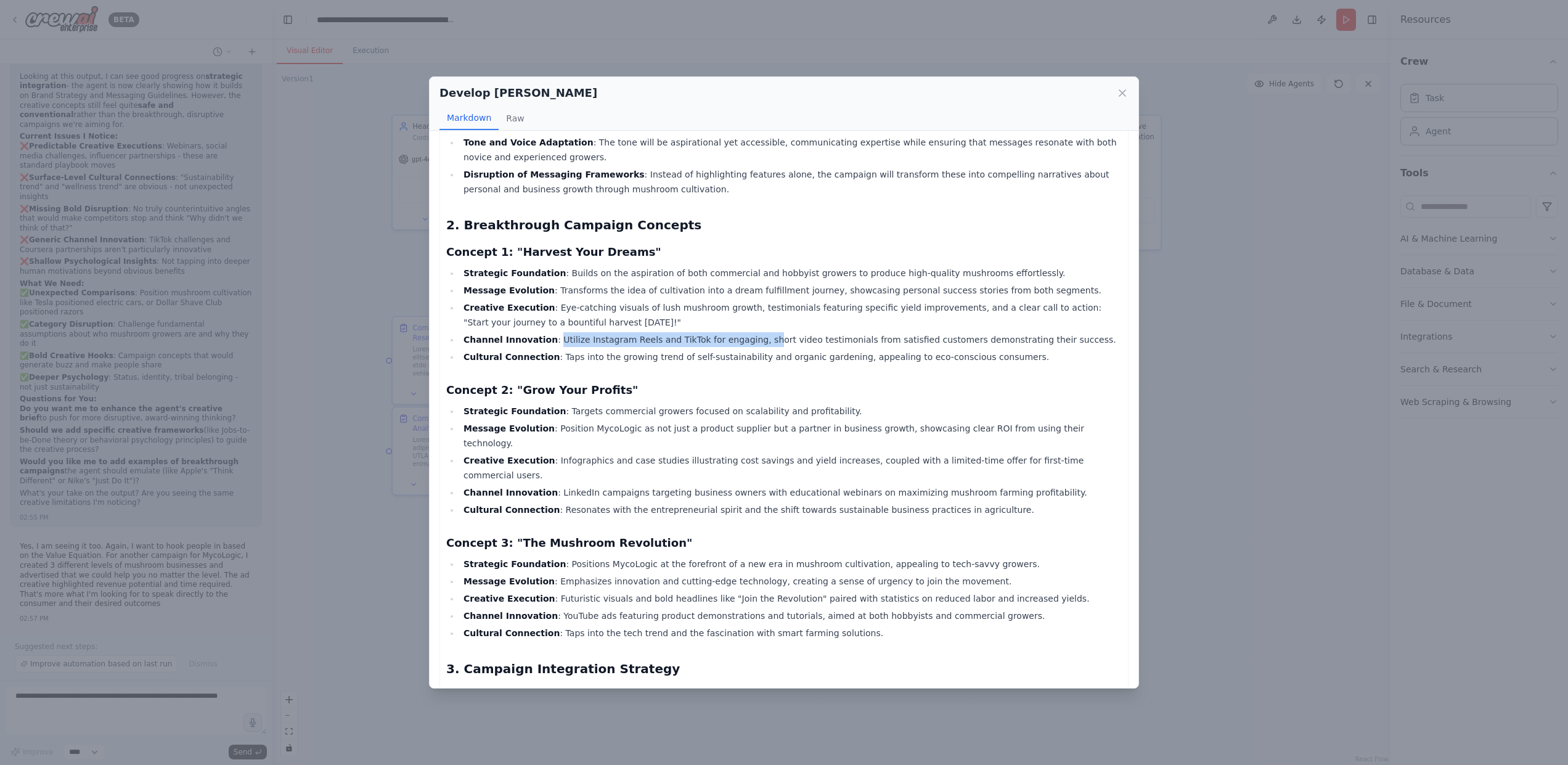
drag, startPoint x: 550, startPoint y: 338, endPoint x: 749, endPoint y: 334, distance: 199.0
click at [749, 334] on li "Channel Innovation : Utilize Instagram Reels and TikTok for engaging, short vid…" at bounding box center [790, 339] width 662 height 15
drag, startPoint x: 654, startPoint y: 353, endPoint x: 686, endPoint y: 353, distance: 32.0
click at [686, 353] on li "Cultural Connection : Taps into the growing trend of self-sustainability and or…" at bounding box center [790, 357] width 662 height 15
click at [776, 349] on ul "Strategic Foundation : Builds on the aspiration of both commercial and hobbyist…" at bounding box center [784, 315] width 675 height 99
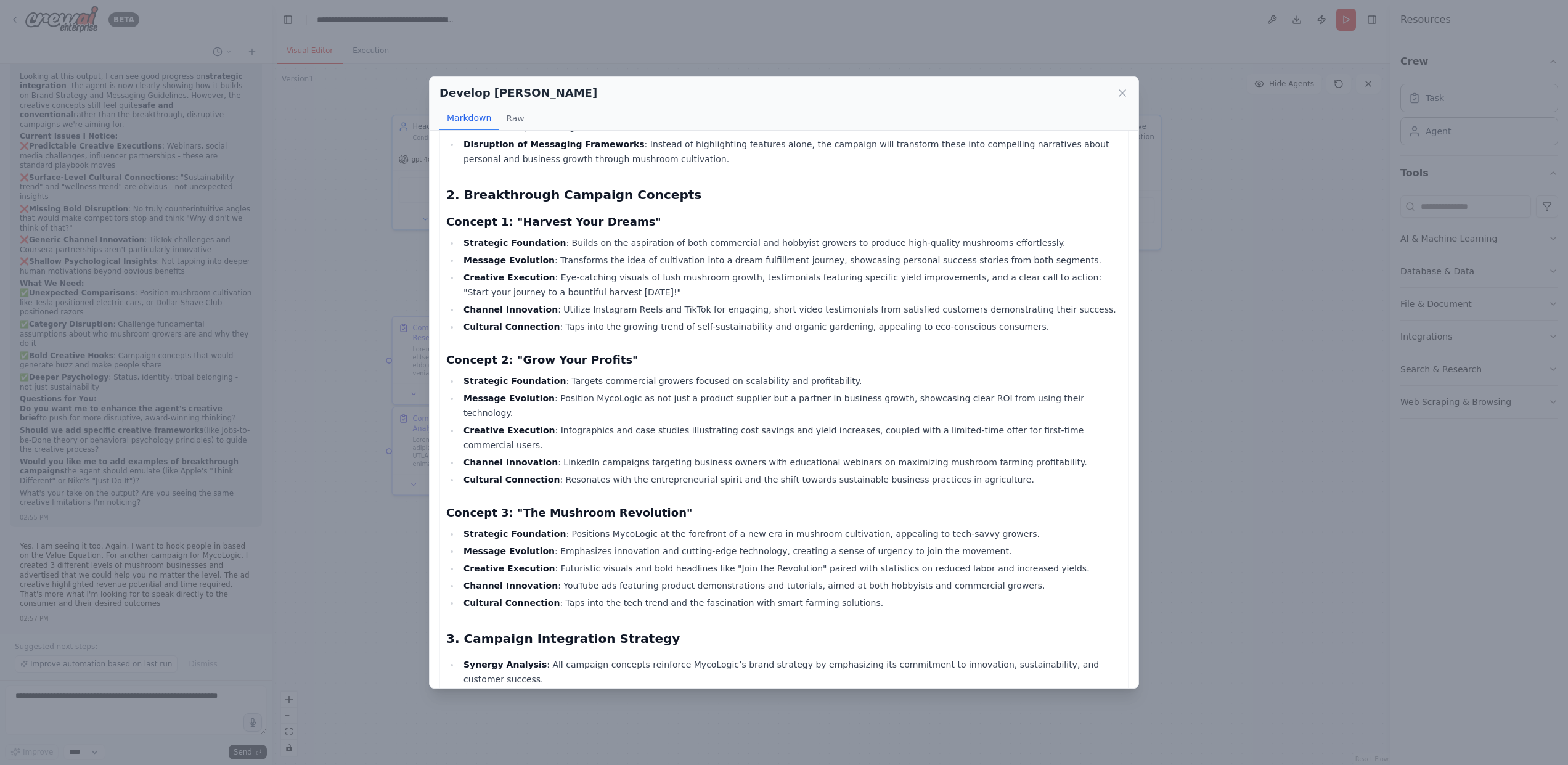
scroll to position [0, 0]
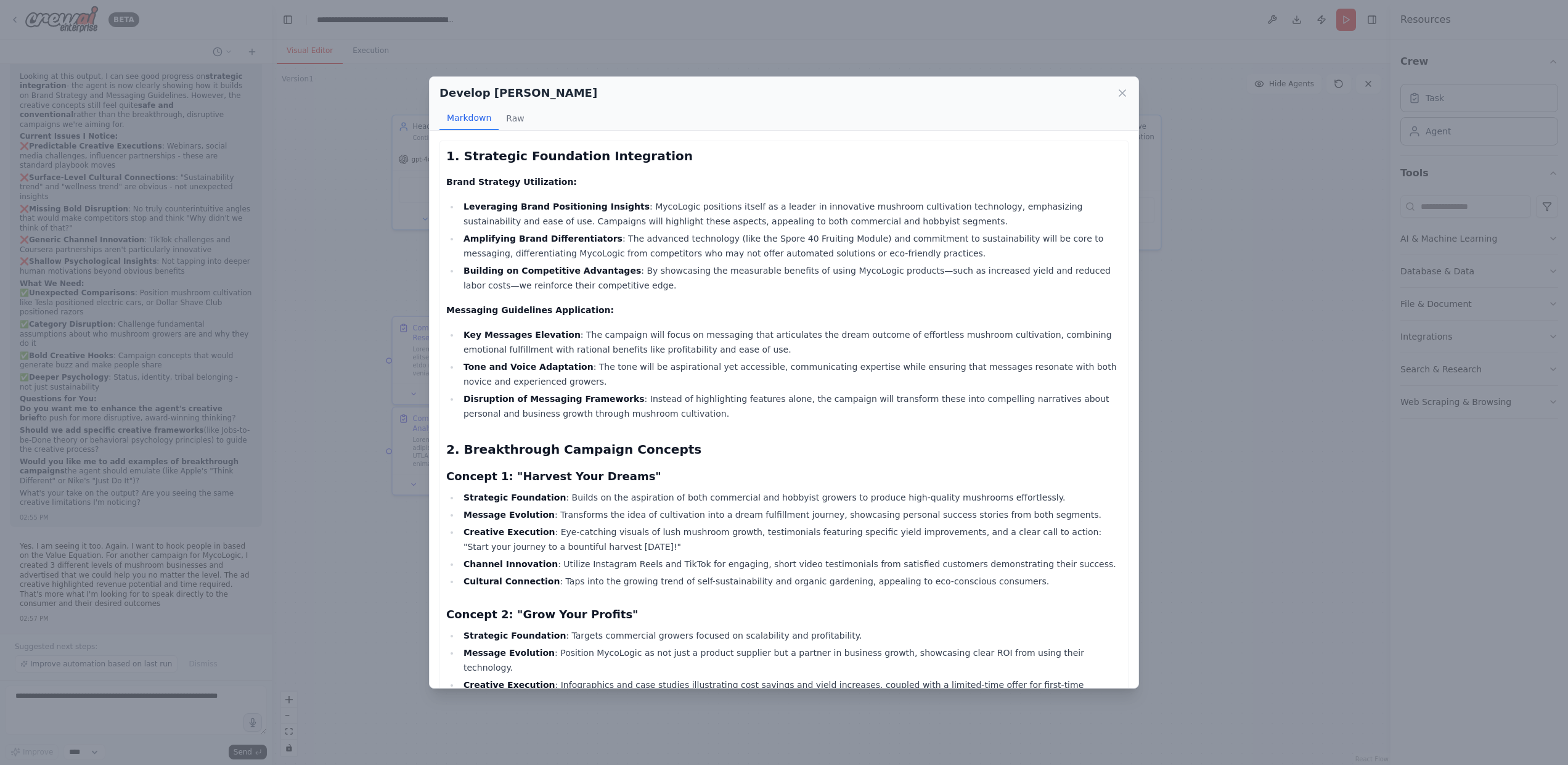
drag, startPoint x: 1117, startPoint y: 93, endPoint x: 1120, endPoint y: 112, distance: 19.2
click at [1117, 94] on icon at bounding box center [1122, 92] width 12 height 12
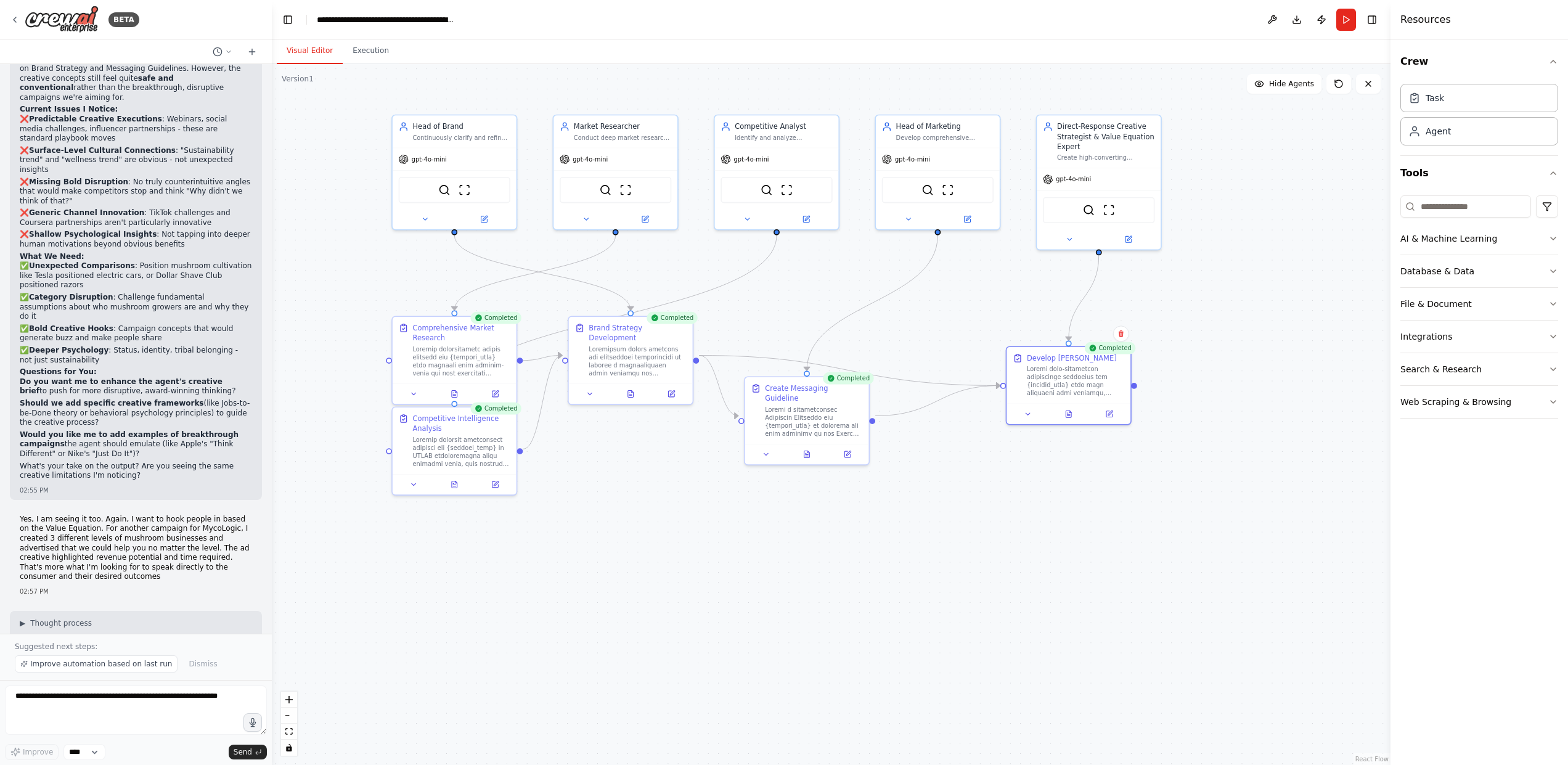
scroll to position [11944, 0]
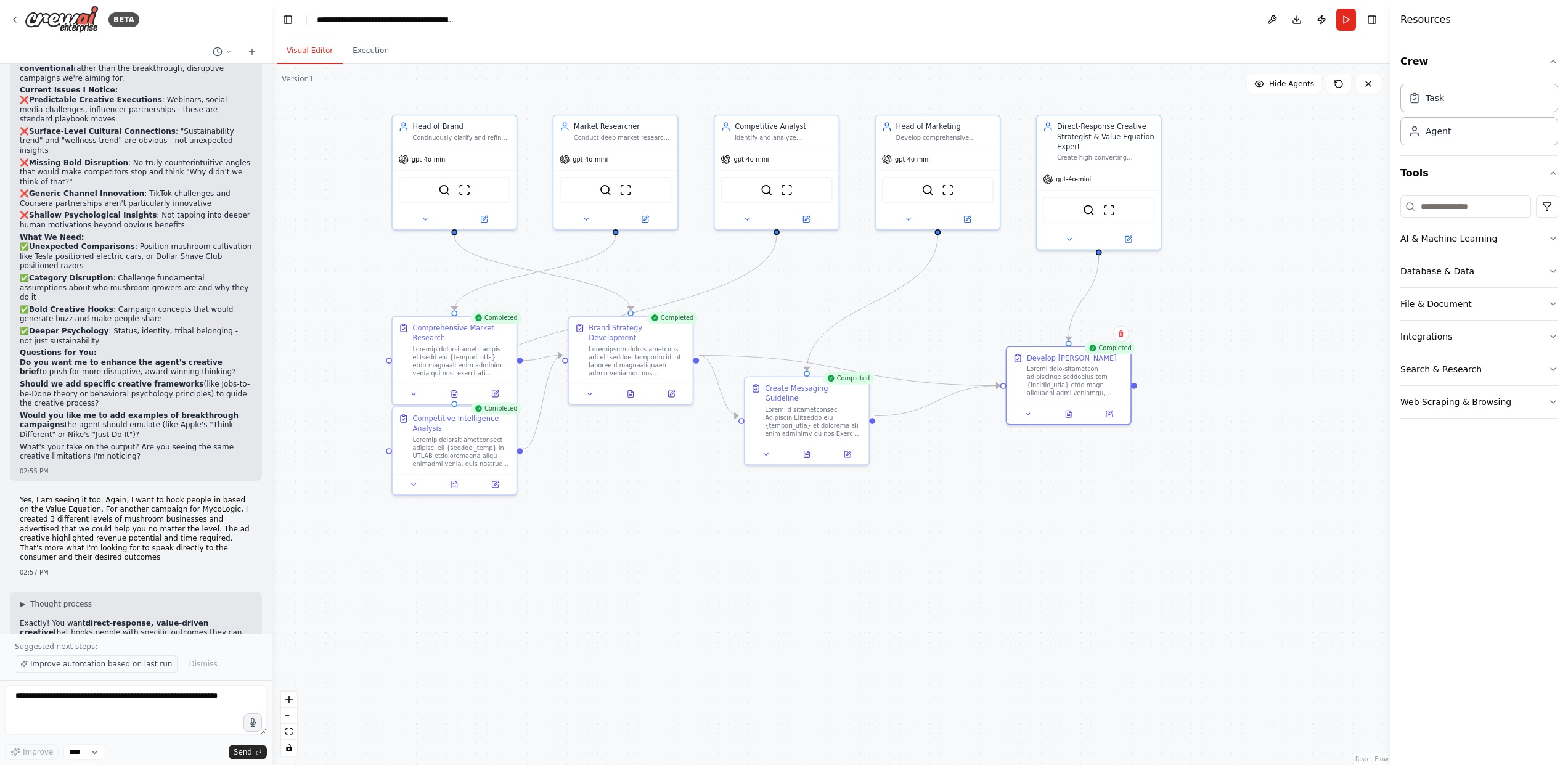
click at [116, 664] on span "Improve automation based on last run" at bounding box center [101, 663] width 142 height 10
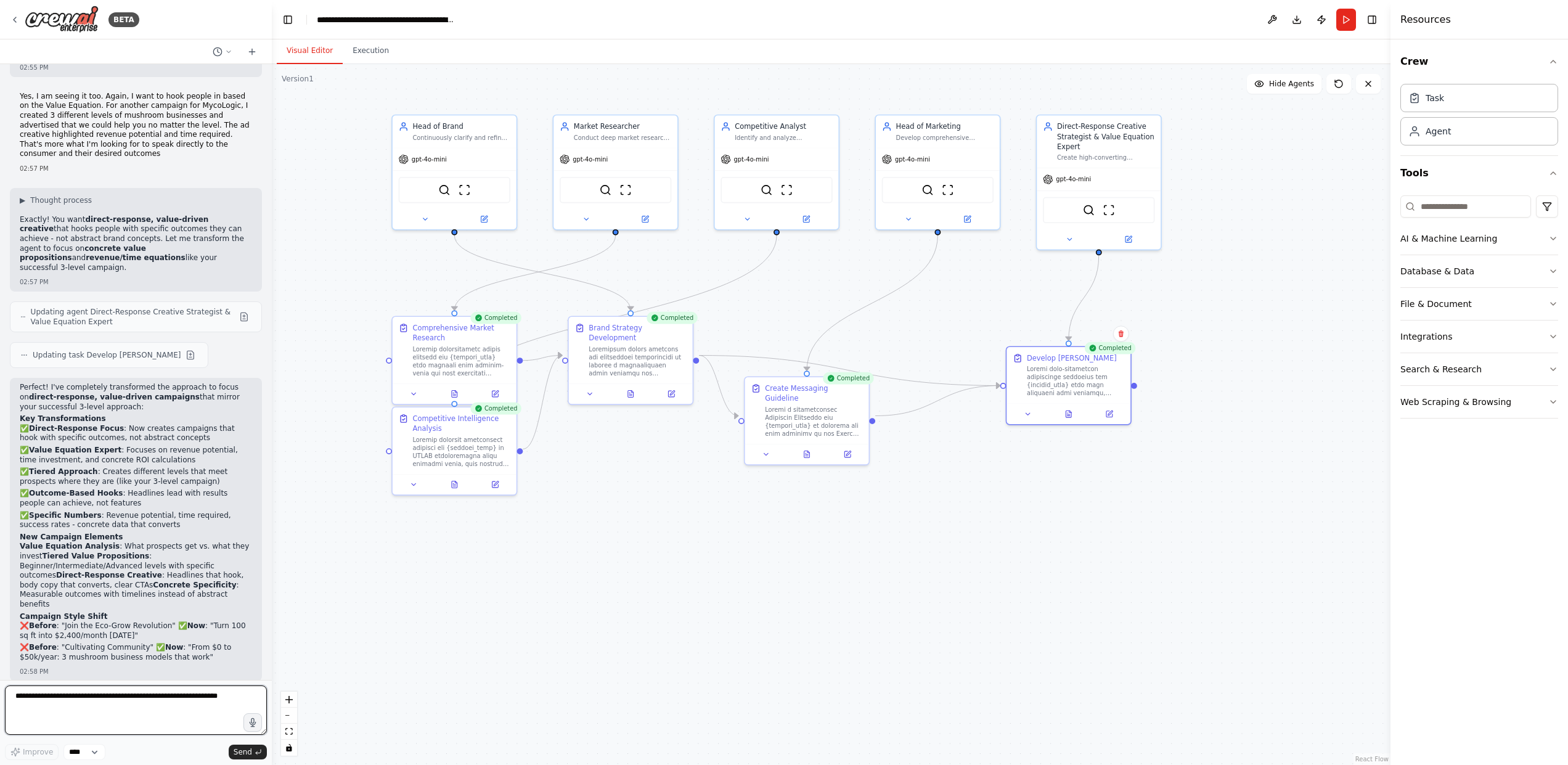
scroll to position [12357, 0]
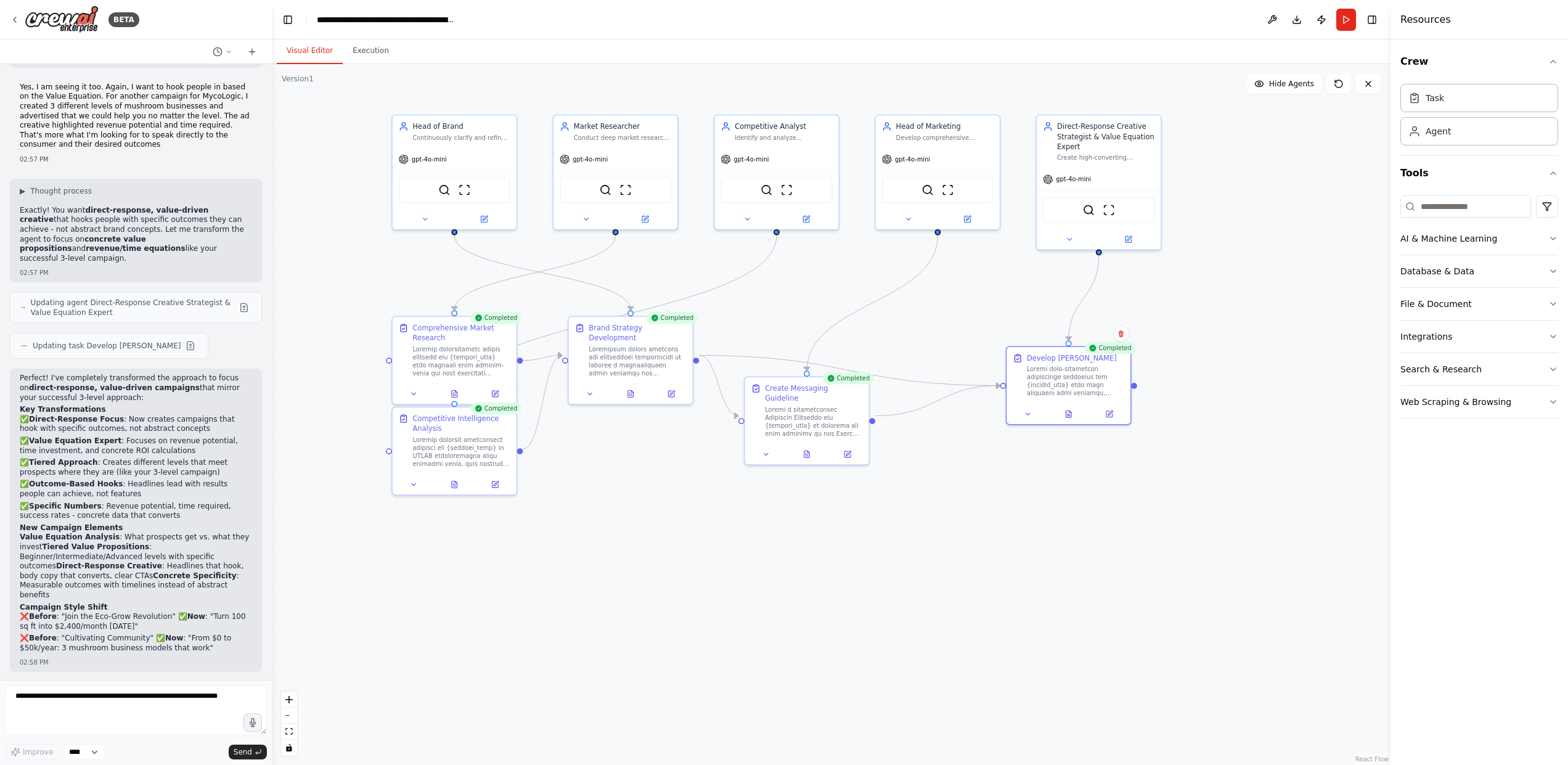
click at [1344, 21] on button "Run" at bounding box center [1346, 20] width 20 height 22
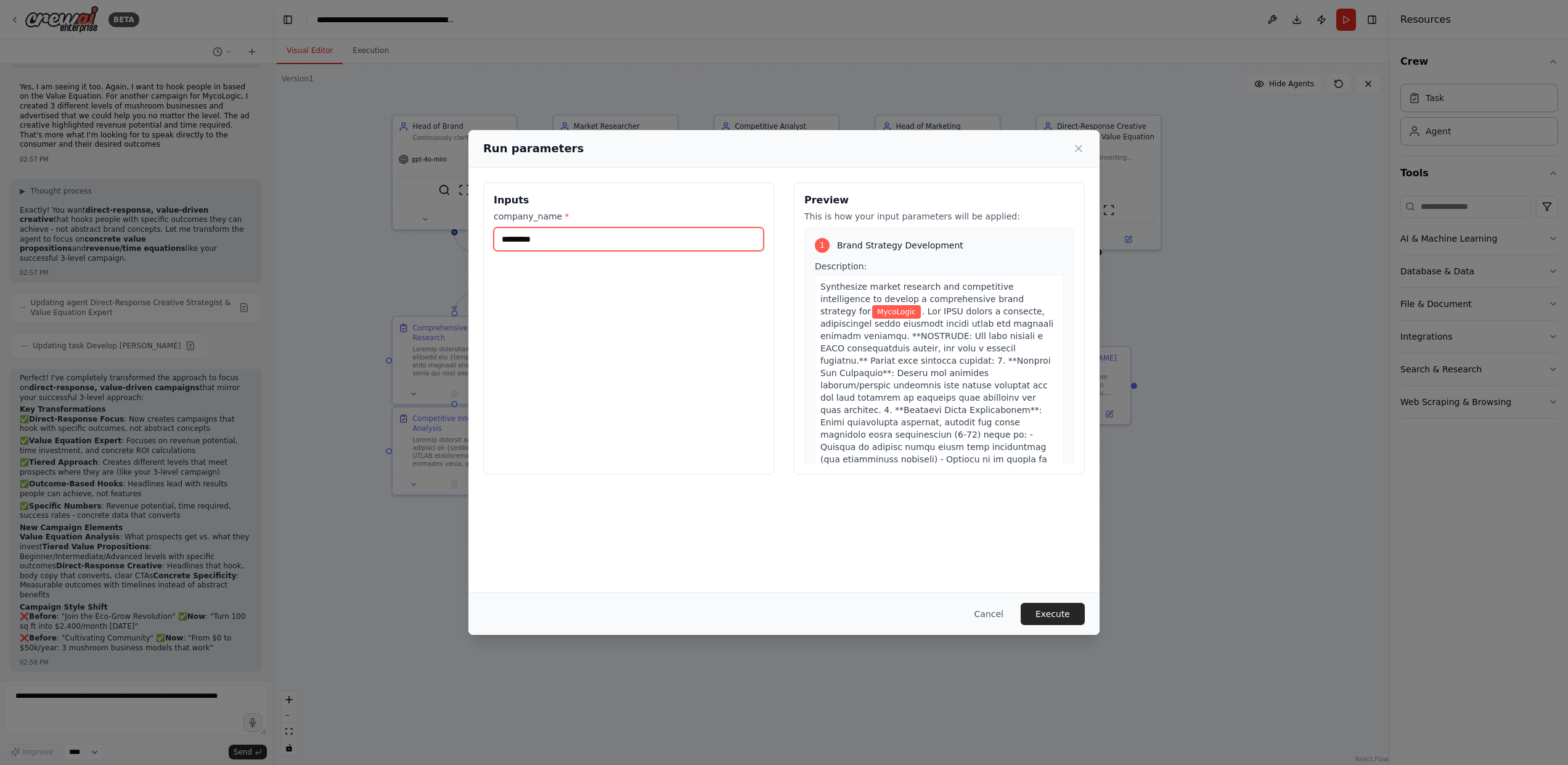
click at [666, 245] on input "*********" at bounding box center [628, 239] width 270 height 23
type input "*****"
click at [1055, 614] on button "Execute" at bounding box center [1053, 614] width 64 height 22
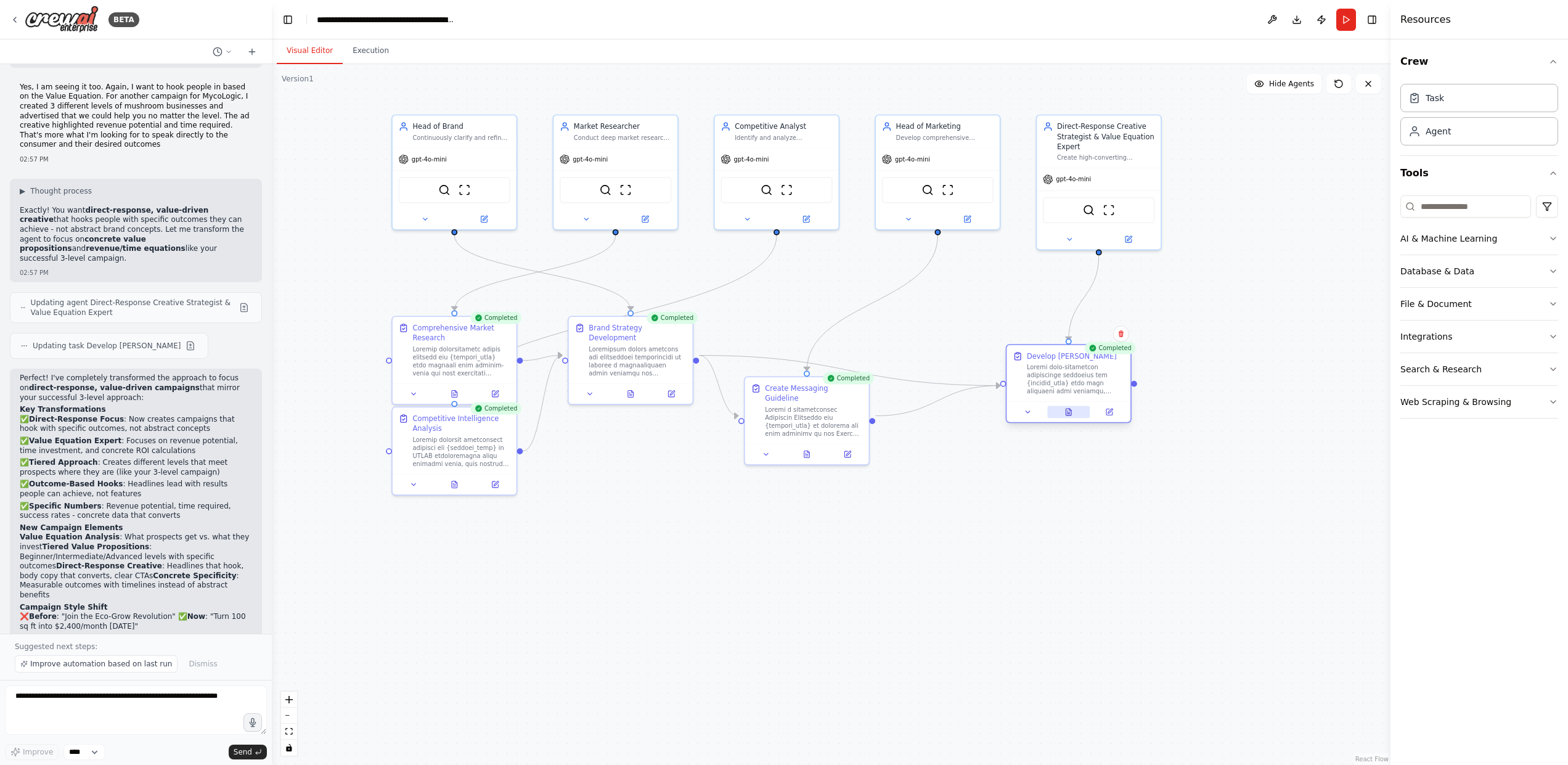
click at [1066, 415] on icon at bounding box center [1068, 412] width 6 height 7
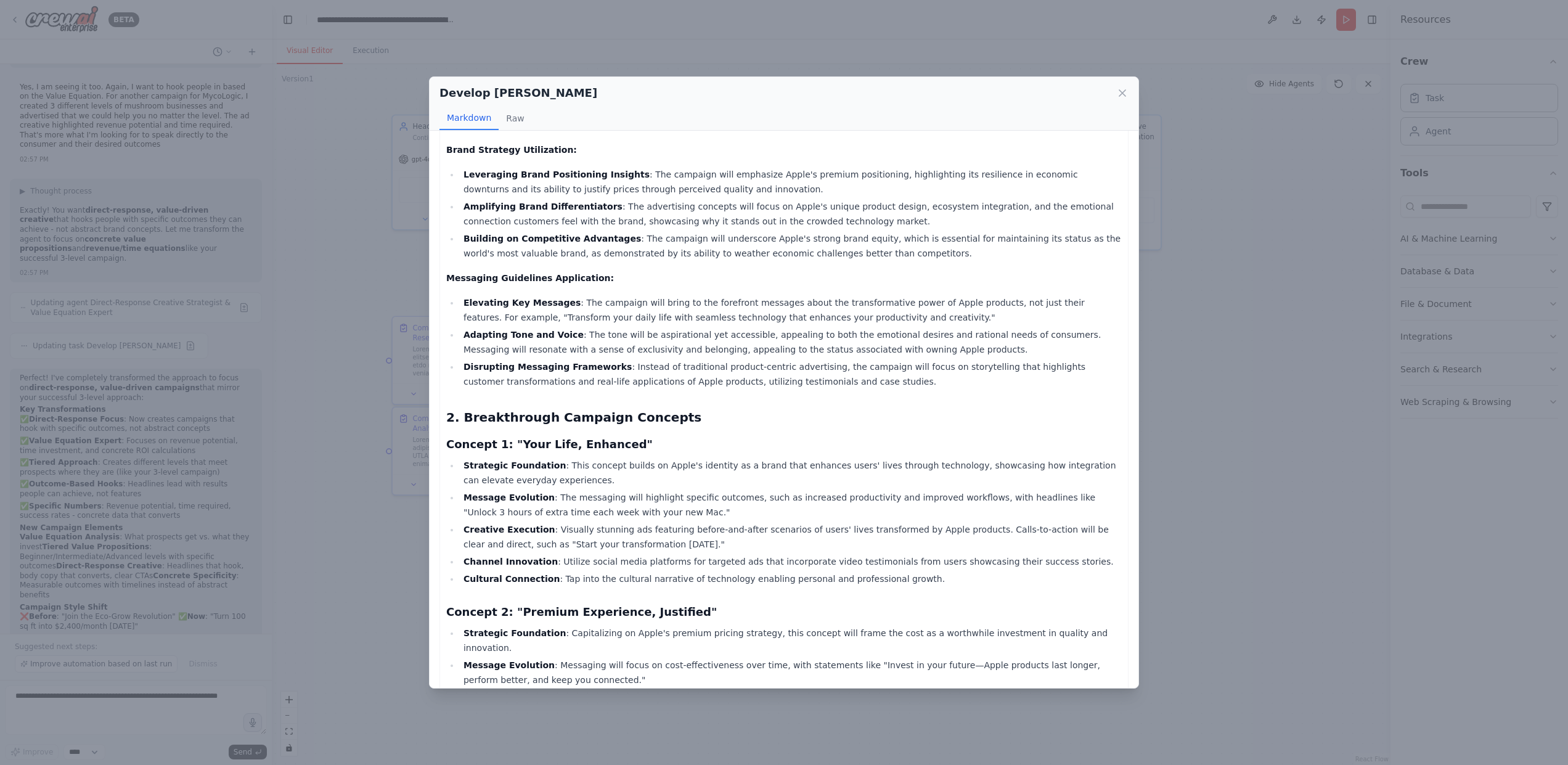
scroll to position [77, 0]
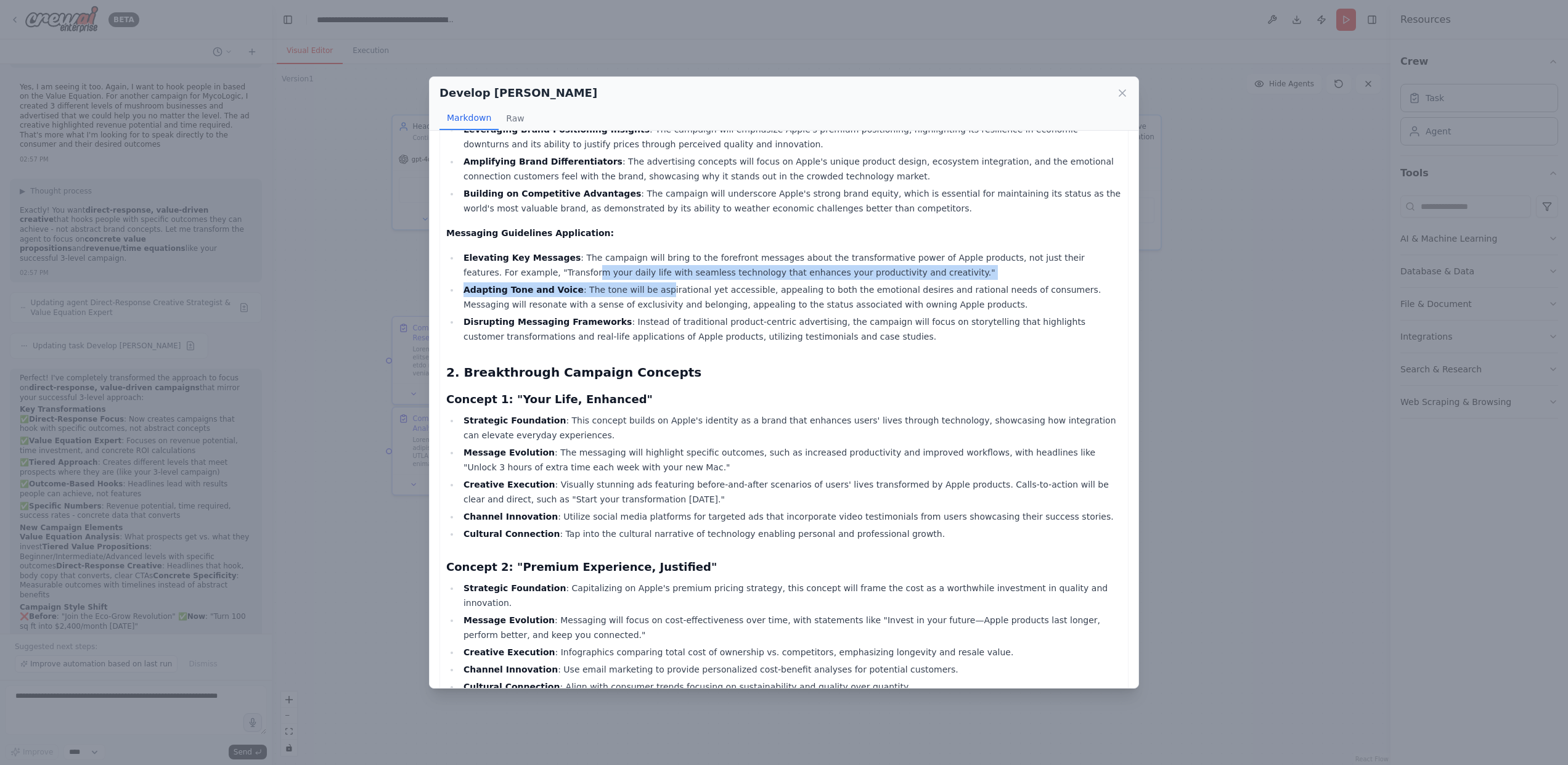
drag, startPoint x: 552, startPoint y: 277, endPoint x: 651, endPoint y: 283, distance: 99.2
click at [651, 283] on ul "Elevating Key Messages : The campaign will bring to the forefront messages abou…" at bounding box center [784, 297] width 675 height 94
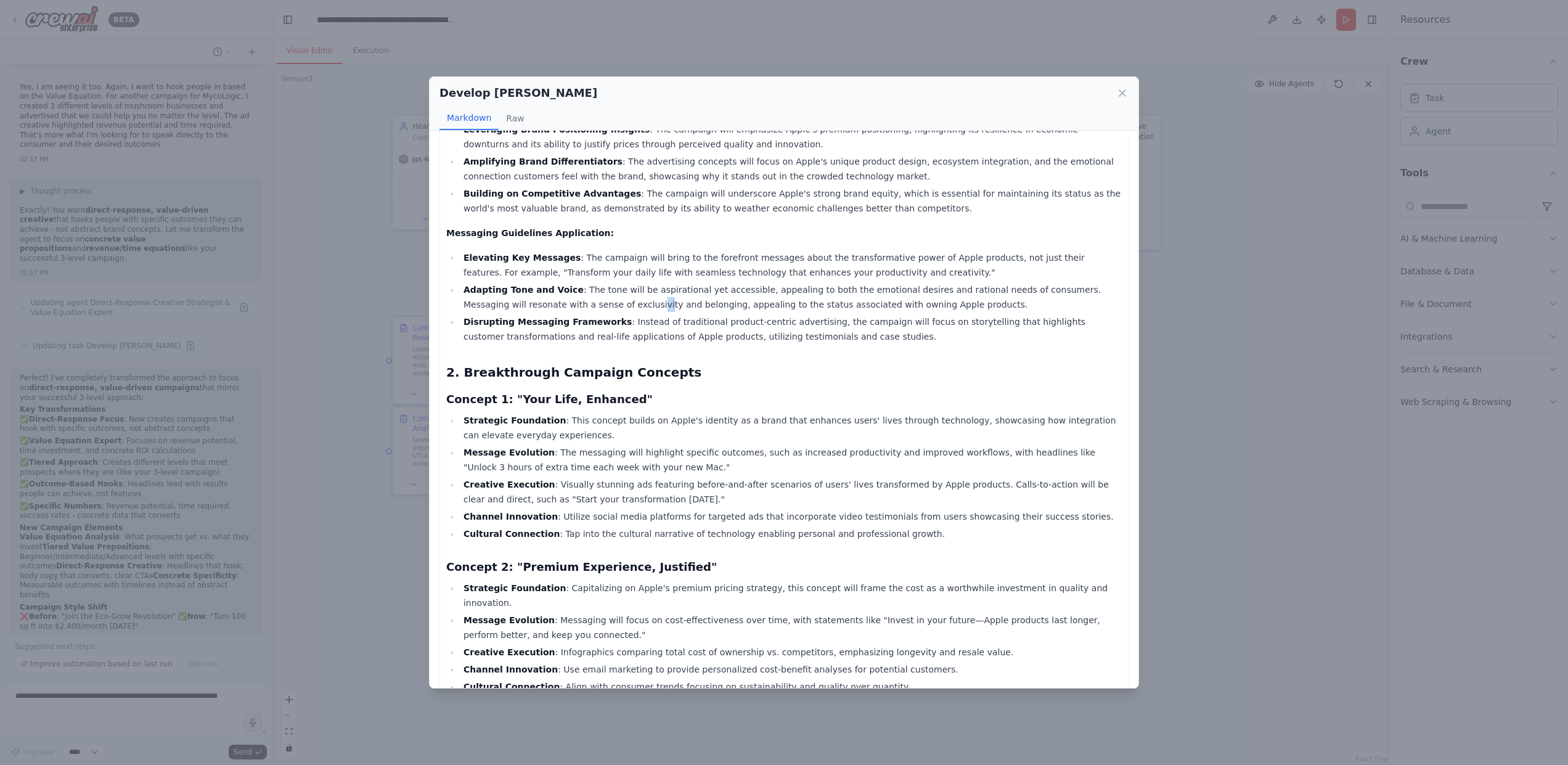
drag, startPoint x: 589, startPoint y: 302, endPoint x: 601, endPoint y: 302, distance: 12.0
click at [596, 302] on li "Adapting Tone and Voice : The tone will be aspirational yet accessible, appeali…" at bounding box center [790, 296] width 662 height 29
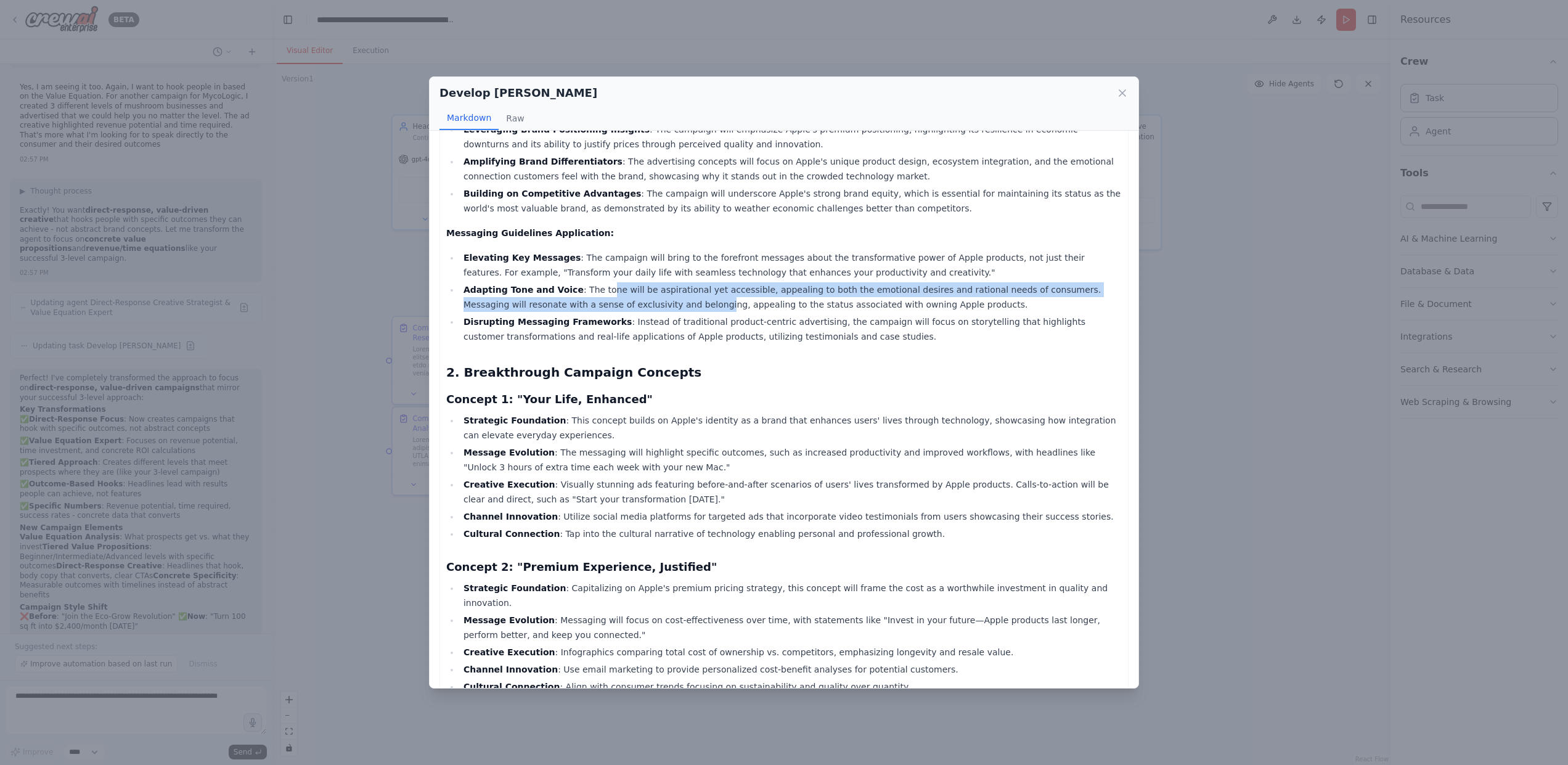
drag, startPoint x: 605, startPoint y: 291, endPoint x: 655, endPoint y: 299, distance: 50.6
click at [655, 299] on li "Adapting Tone and Voice : The tone will be aspirational yet accessible, appeali…" at bounding box center [790, 296] width 662 height 29
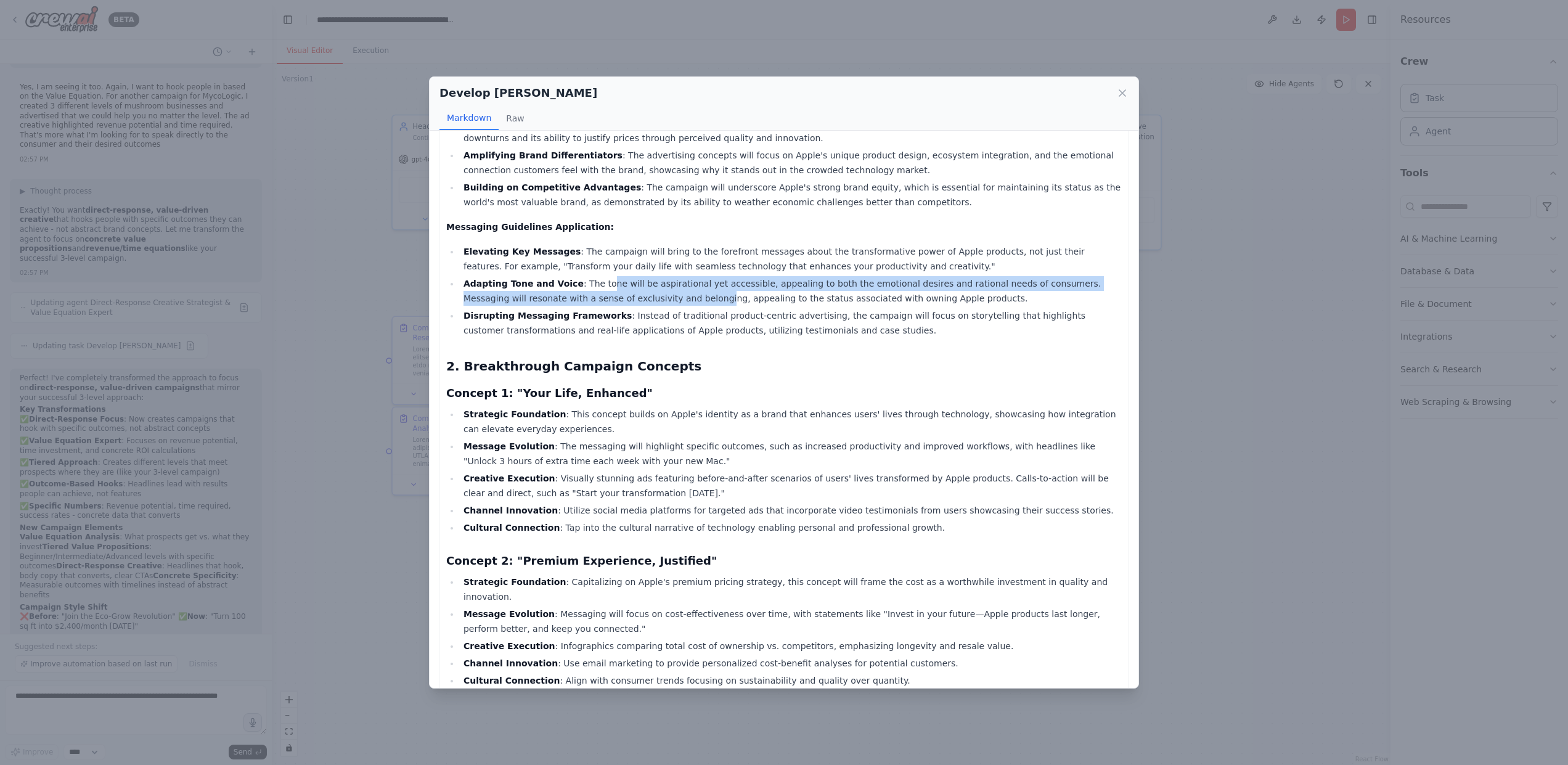
scroll to position [84, 0]
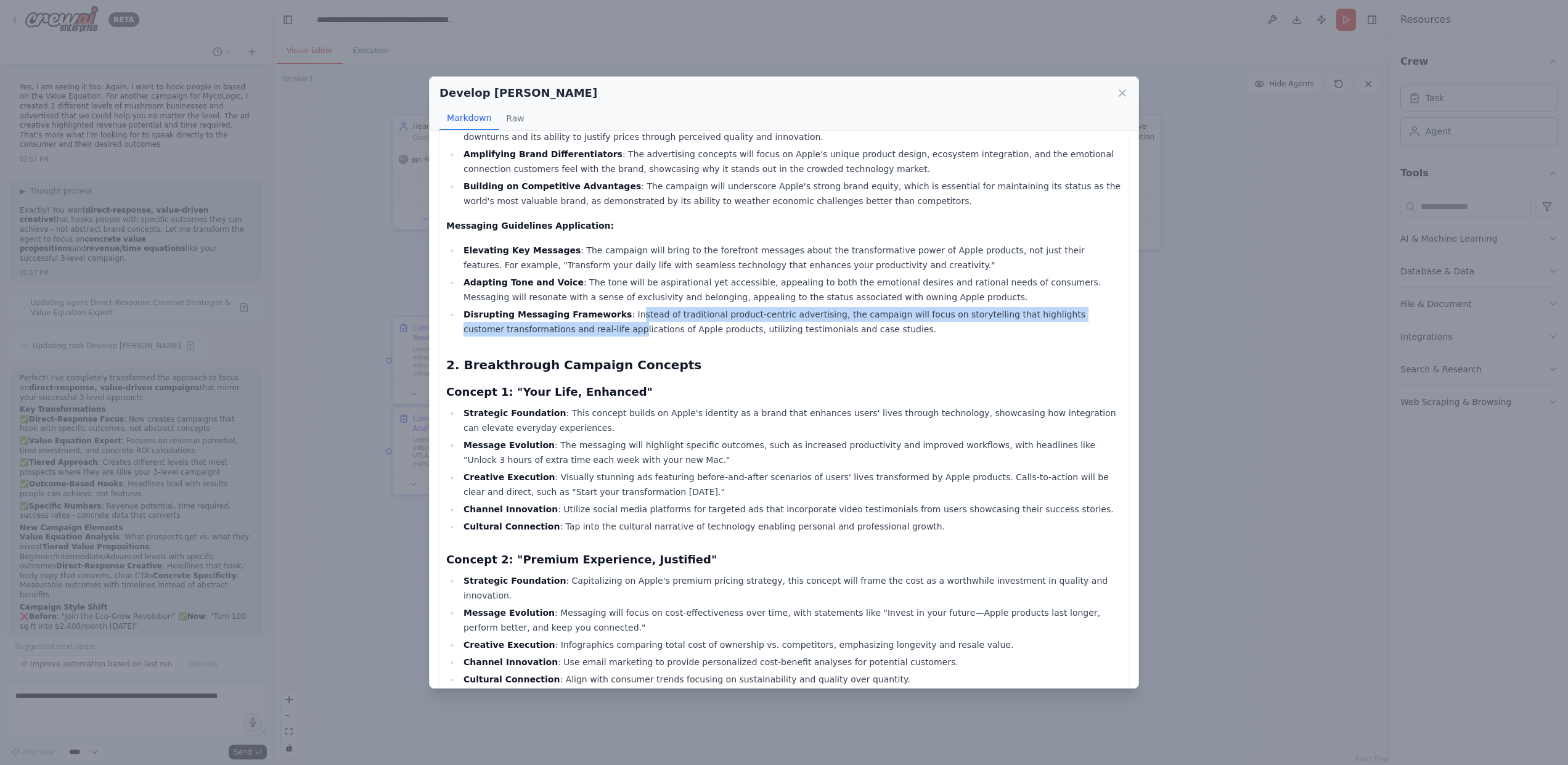
drag, startPoint x: 619, startPoint y: 314, endPoint x: 588, endPoint y: 326, distance: 33.2
click at [593, 325] on li "Disrupting Messaging Frameworks : Instead of traditional product-centric advert…" at bounding box center [790, 321] width 662 height 29
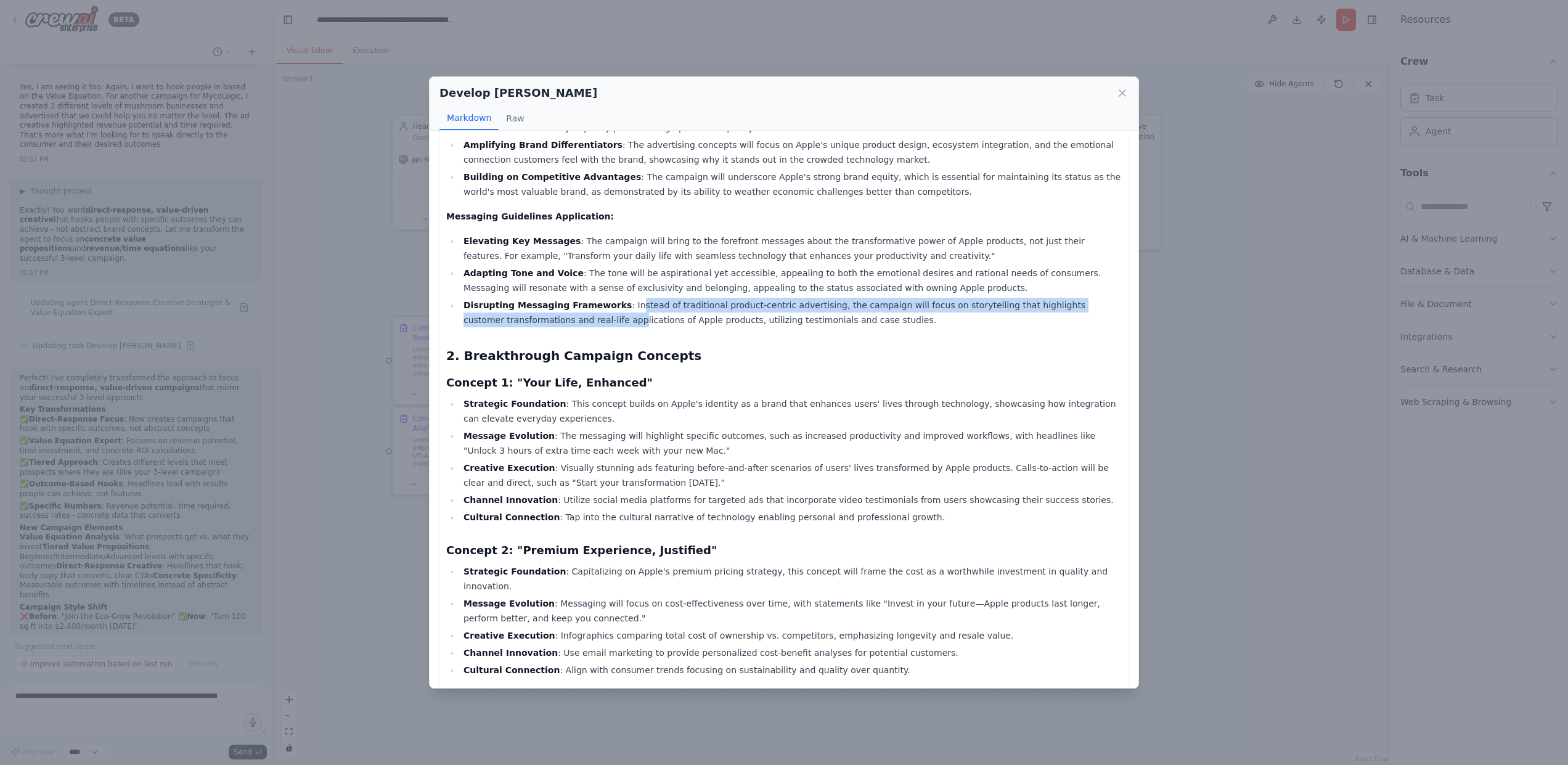
scroll to position [173, 0]
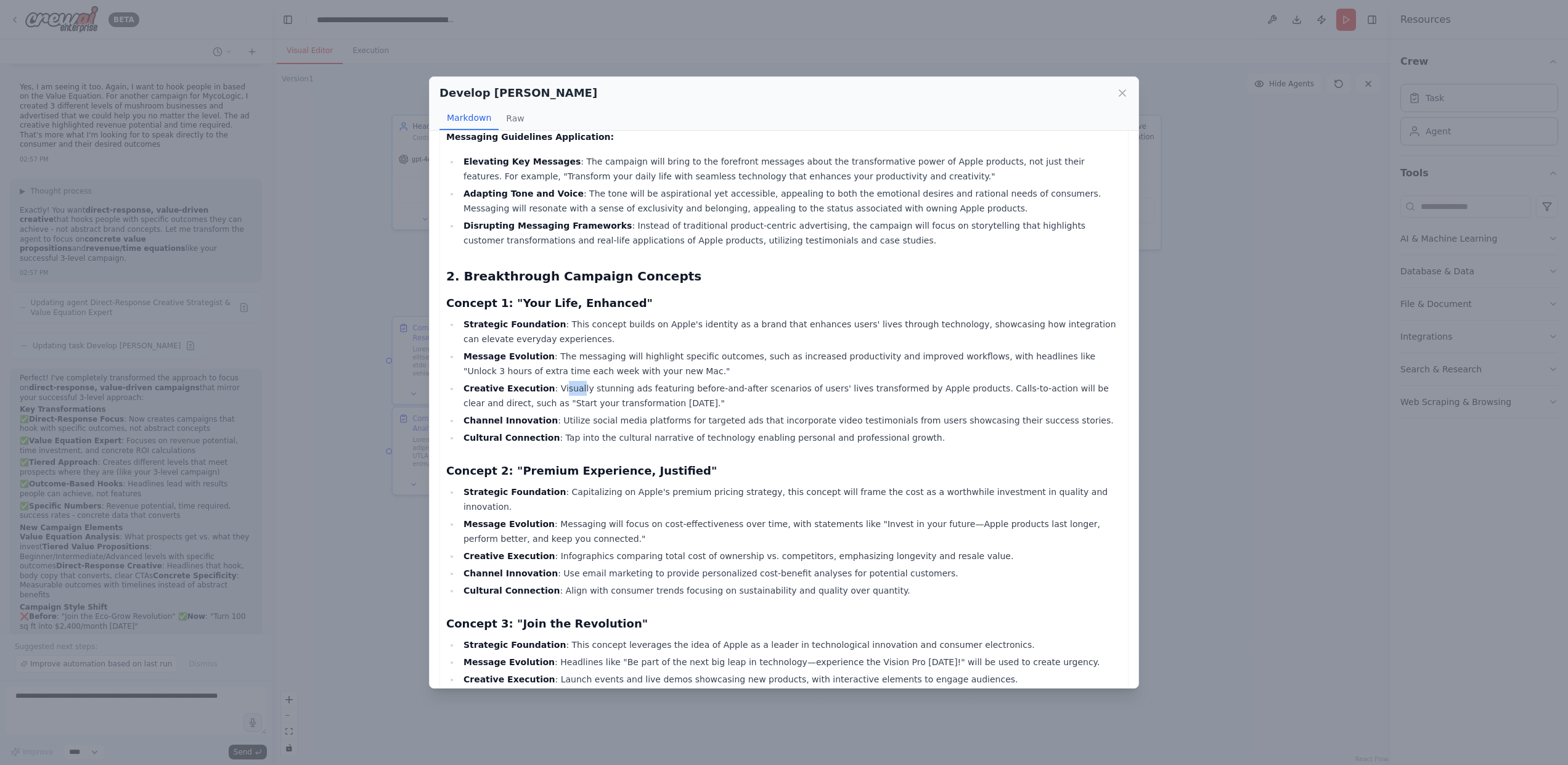
drag, startPoint x: 553, startPoint y: 388, endPoint x: 570, endPoint y: 392, distance: 17.5
click at [570, 392] on li "Creative Execution : Visually stunning ads featuring before-and-after scenarios…" at bounding box center [790, 395] width 662 height 29
click at [597, 408] on li "Creative Execution : Visually stunning ads featuring before-and-after scenarios…" at bounding box center [790, 395] width 662 height 29
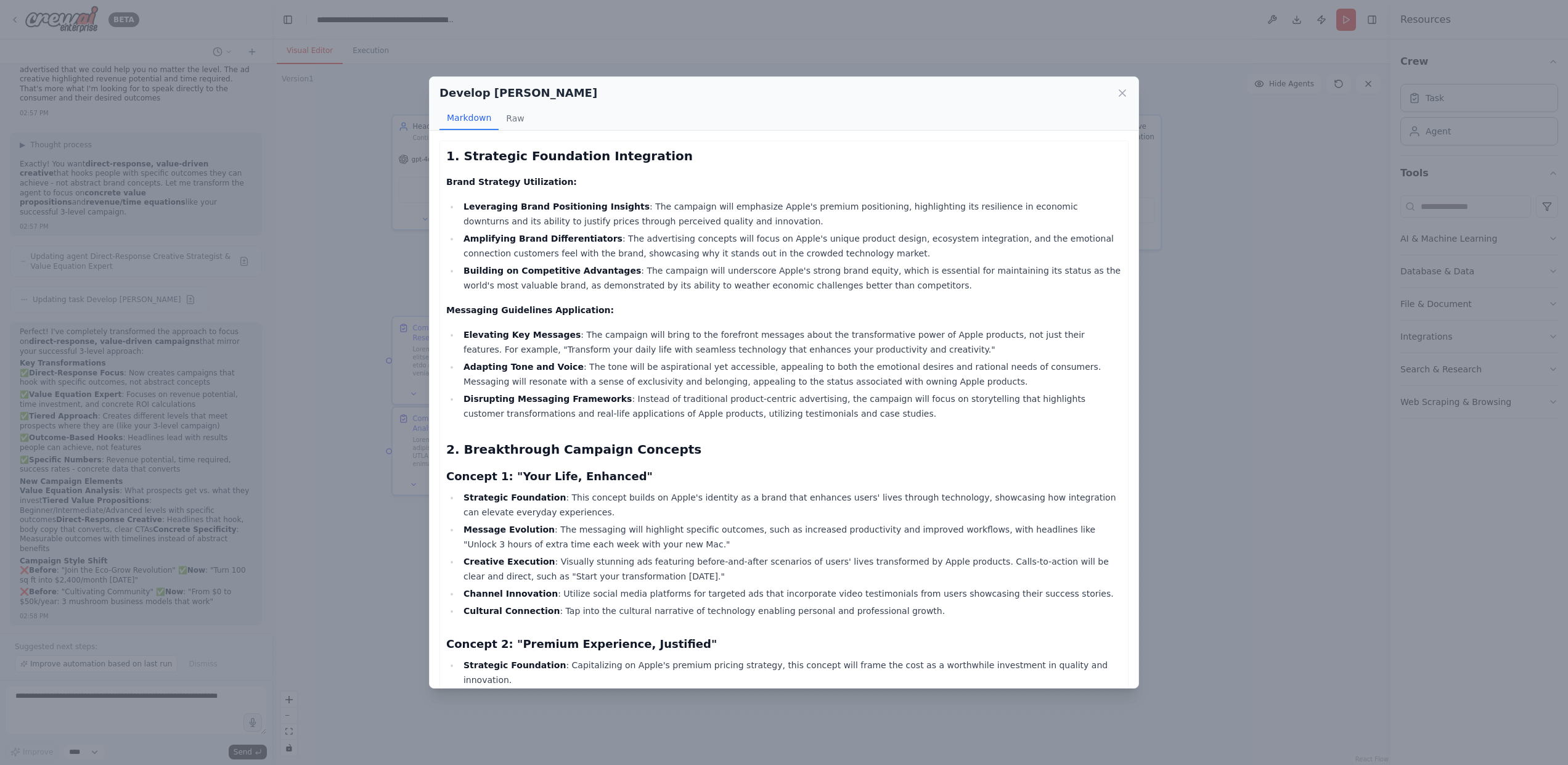
scroll to position [12144, 0]
